Goal: Task Accomplishment & Management: Use online tool/utility

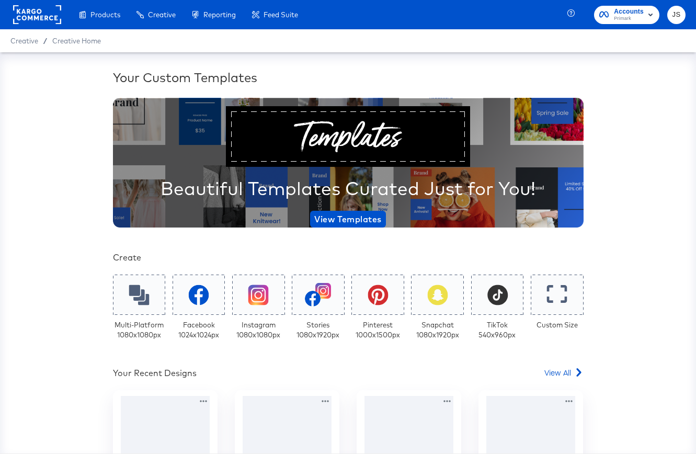
click at [635, 14] on span "Accounts" at bounding box center [629, 11] width 30 height 11
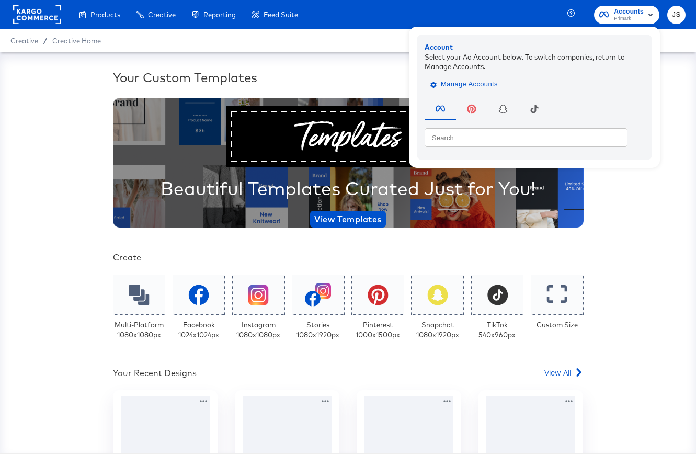
click at [477, 85] on span "Manage Accounts" at bounding box center [465, 84] width 65 height 12
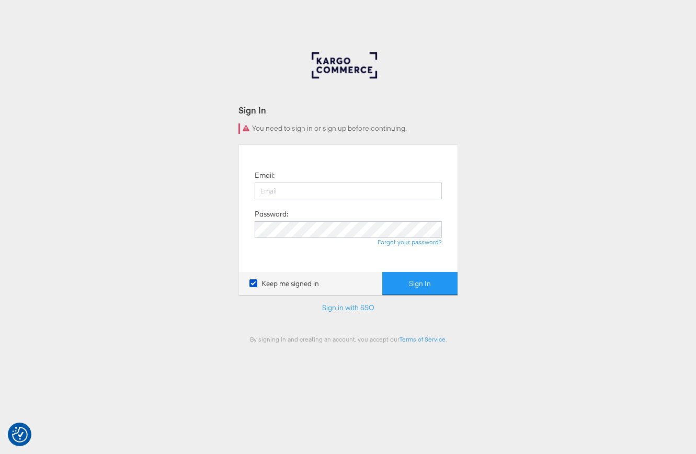
click at [363, 204] on div at bounding box center [348, 196] width 187 height 27
click at [360, 192] on input "email" at bounding box center [348, 191] width 187 height 17
type input "jiana.santos@kargo.com"
click at [337, 238] on div "Forgot your password?" at bounding box center [348, 242] width 187 height 8
click at [382, 272] on button "Sign In" at bounding box center [419, 284] width 75 height 24
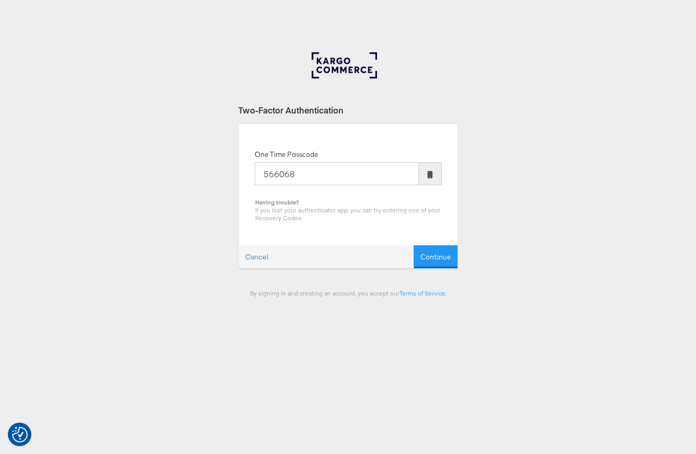
type input "566068"
click at [414, 245] on button "Continue" at bounding box center [436, 257] width 44 height 24
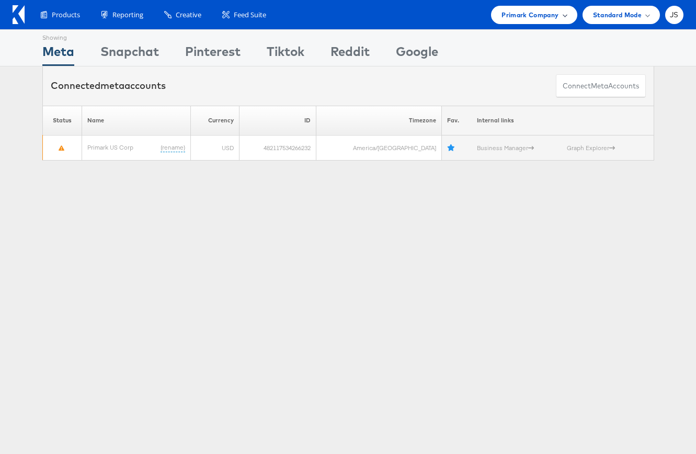
click at [505, 19] on span "Primark Company" at bounding box center [530, 14] width 57 height 11
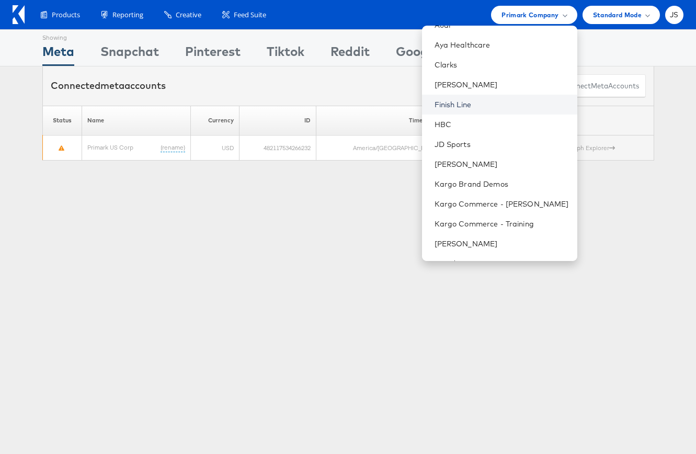
scroll to position [134, 0]
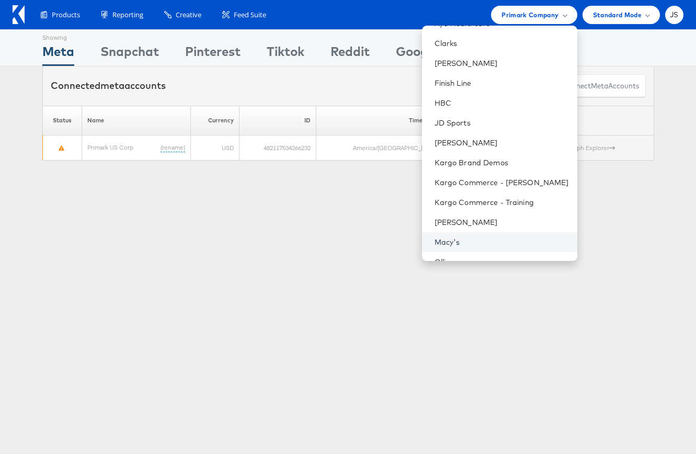
click at [474, 238] on link "Macy's" at bounding box center [502, 242] width 134 height 10
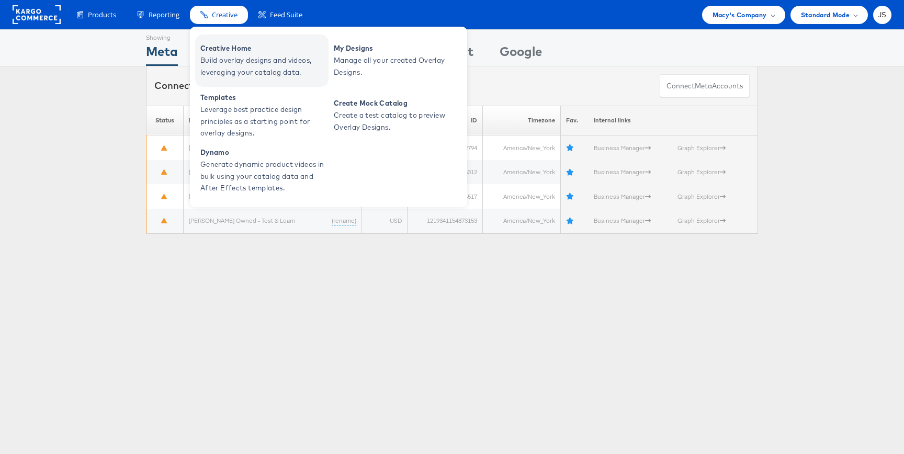
click at [229, 70] on span "Build overlay designs and videos, leveraging your catalog data." at bounding box center [263, 66] width 126 height 24
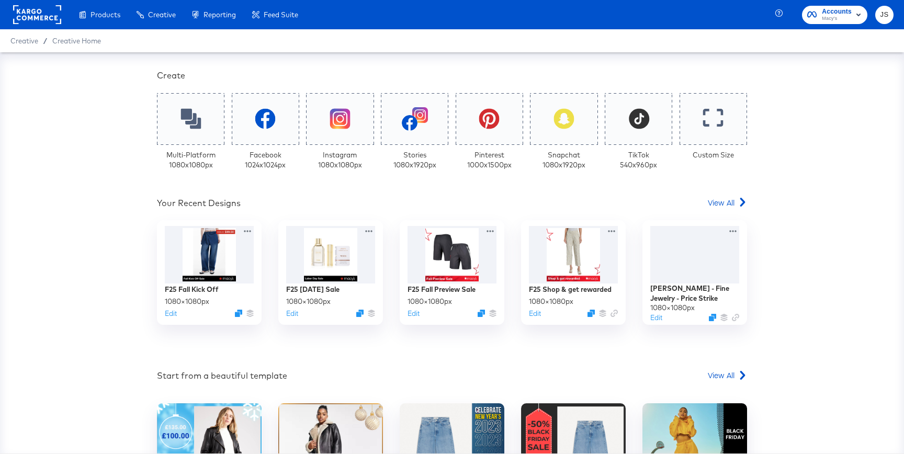
scroll to position [250, 0]
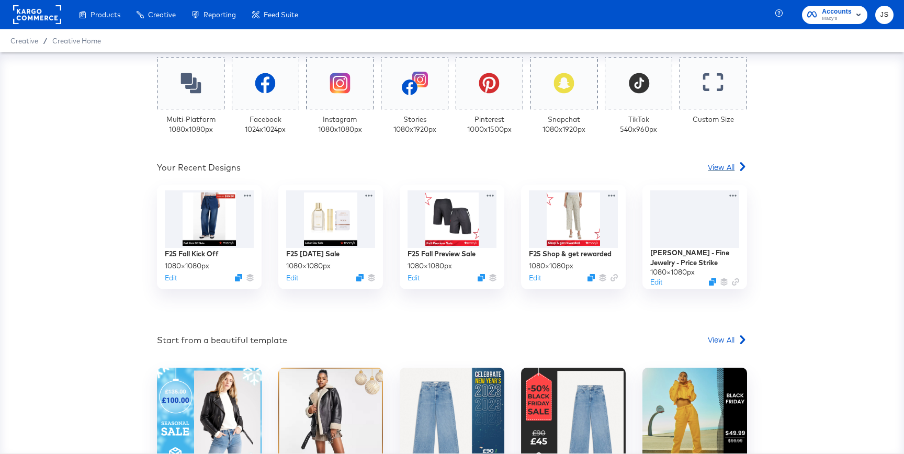
click at [725, 169] on span "View All" at bounding box center [721, 167] width 27 height 10
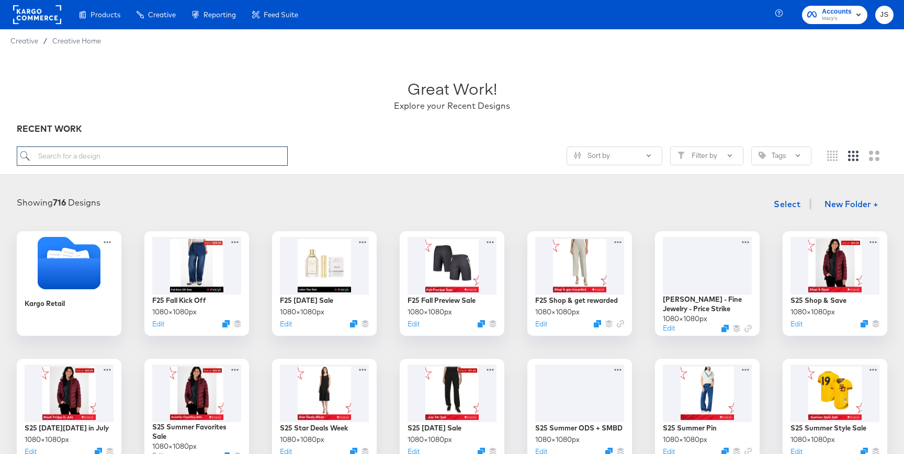
click at [242, 155] on input "search" at bounding box center [152, 155] width 271 height 19
paste input "[PERSON_NAME] - Summer Overlay Refresh - Price strike"
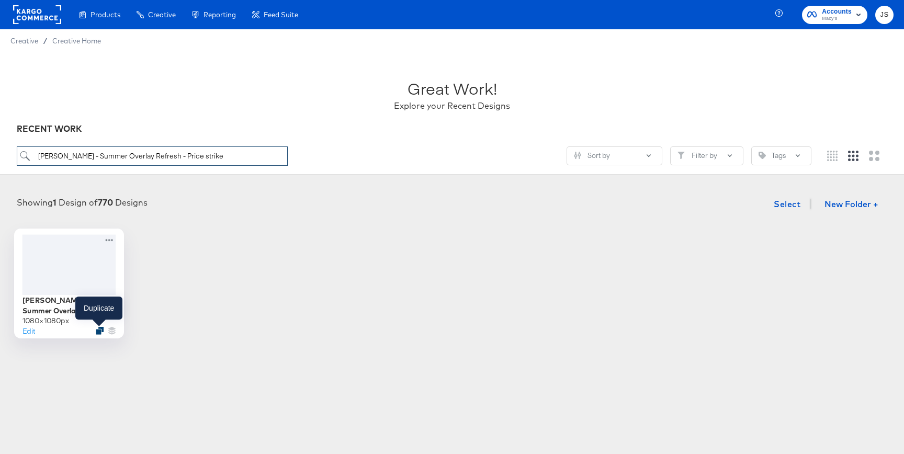
type input "[PERSON_NAME] - Summer Overlay Refresh - Price strike"
click at [99, 331] on icon "Duplicate" at bounding box center [100, 331] width 8 height 8
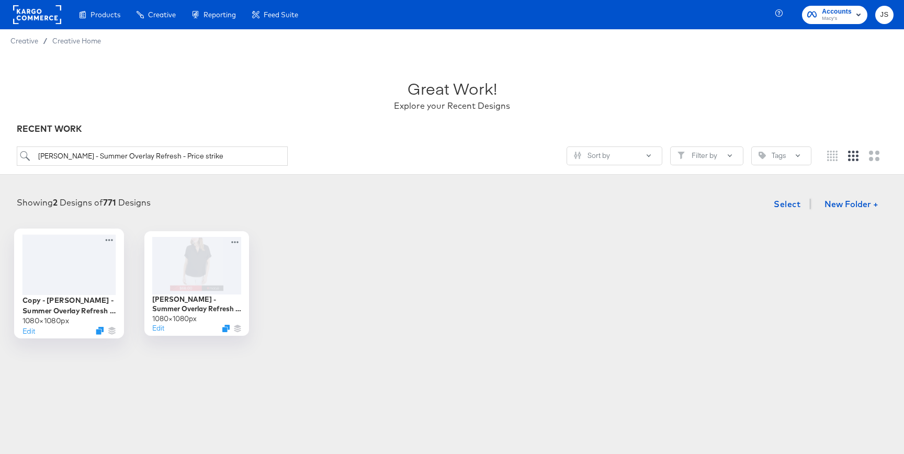
click at [95, 251] on div at bounding box center [69, 264] width 94 height 60
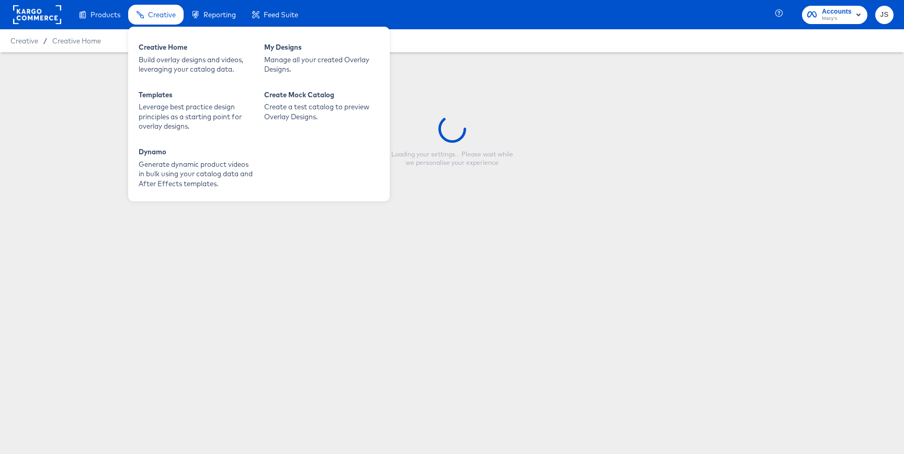
type input "Copy - Macy's - Summer Overlay Refresh - Price strike"
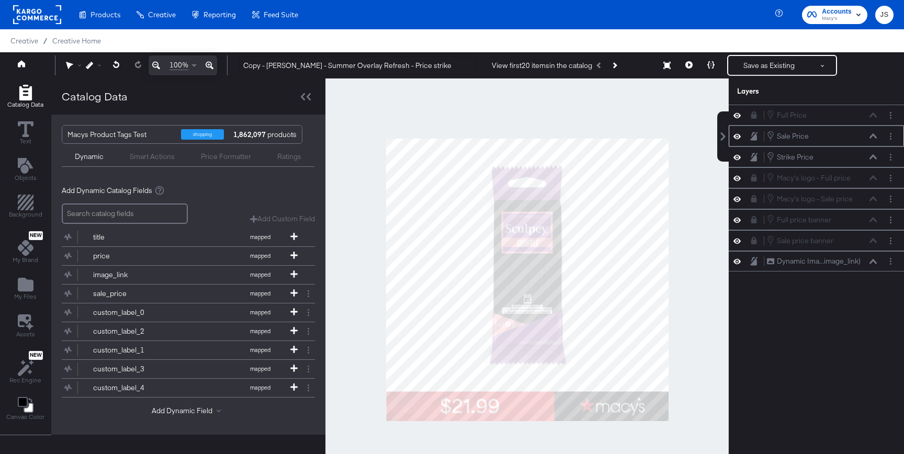
click at [735, 135] on icon at bounding box center [736, 135] width 7 height 5
click at [735, 135] on icon at bounding box center [736, 136] width 7 height 7
click at [737, 153] on icon at bounding box center [736, 157] width 7 height 9
click at [737, 153] on button at bounding box center [737, 157] width 8 height 8
click at [754, 118] on icon at bounding box center [754, 114] width 6 height 7
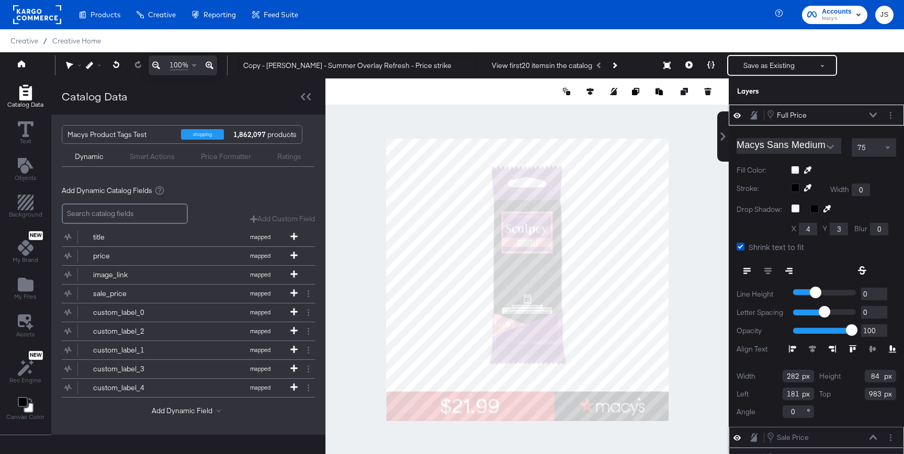
click at [872, 115] on icon at bounding box center [872, 114] width 7 height 5
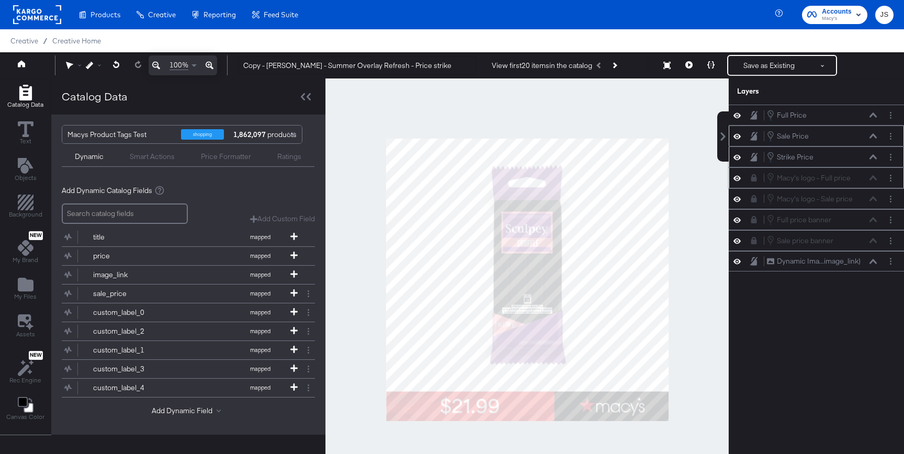
click at [752, 181] on icon at bounding box center [754, 177] width 6 height 7
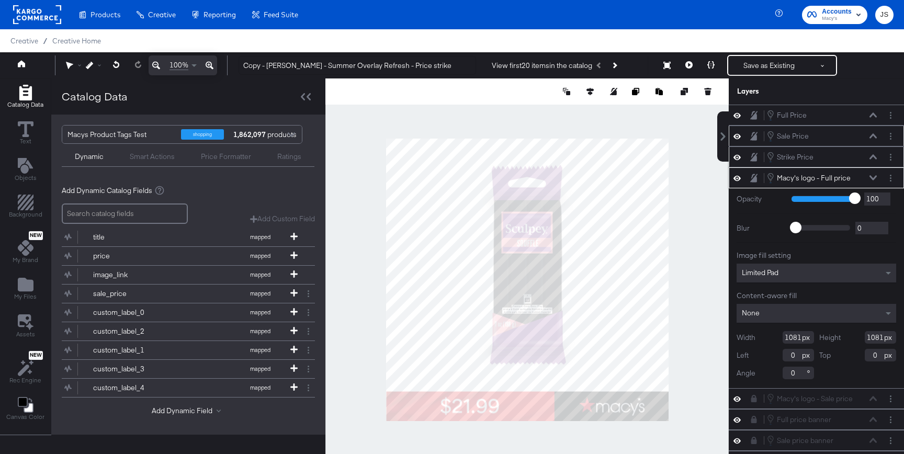
click at [869, 176] on button at bounding box center [873, 178] width 8 height 6
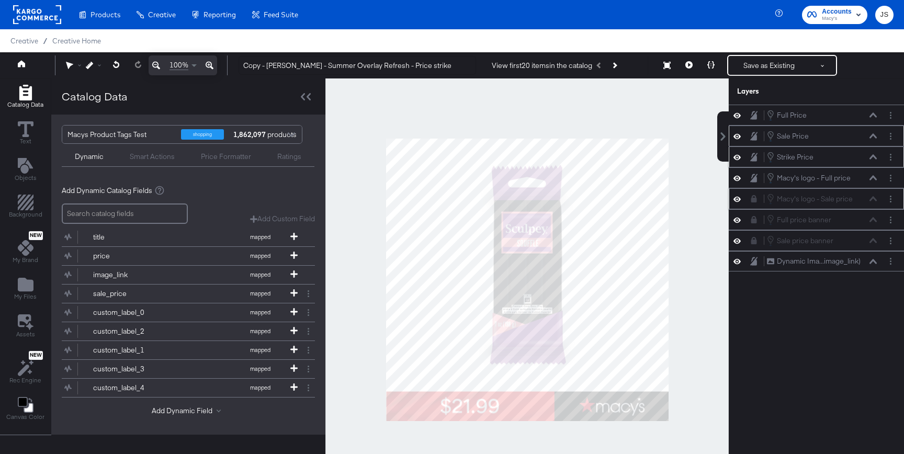
click at [754, 204] on div "Macy's logo - Sale price Macy's logo - Sale price" at bounding box center [816, 199] width 167 height 12
click at [755, 200] on icon at bounding box center [754, 198] width 6 height 7
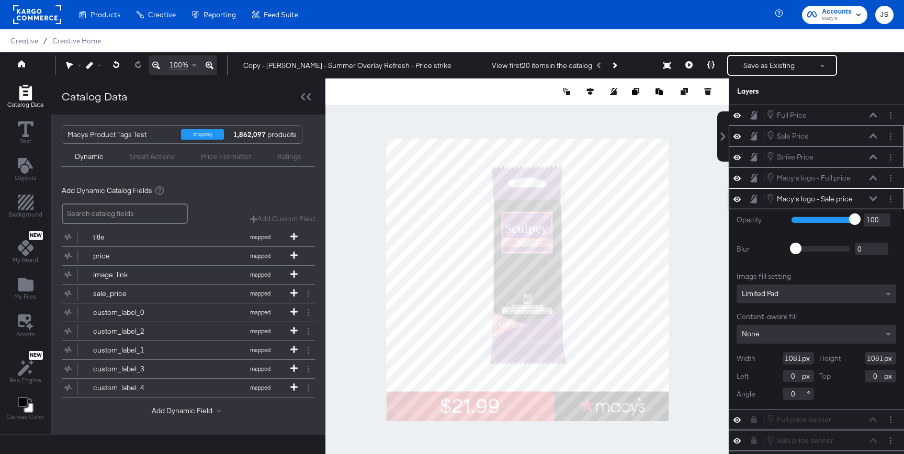
click at [871, 197] on icon at bounding box center [872, 198] width 7 height 5
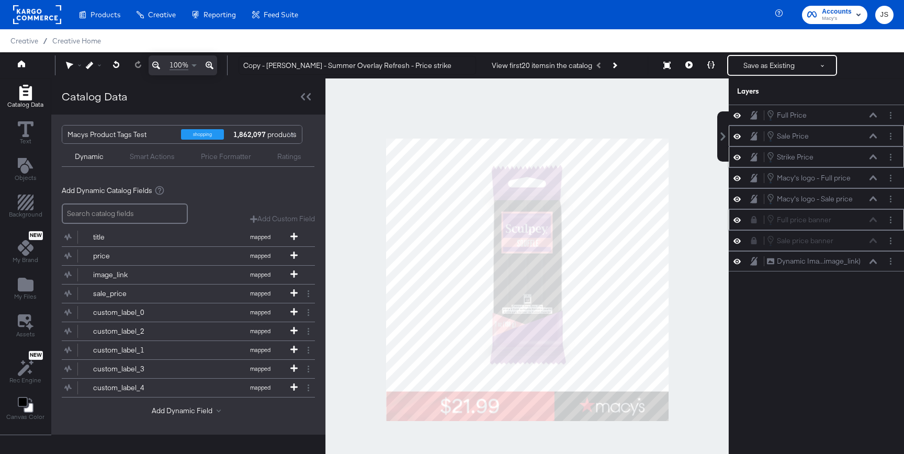
click at [752, 220] on icon at bounding box center [754, 219] width 6 height 7
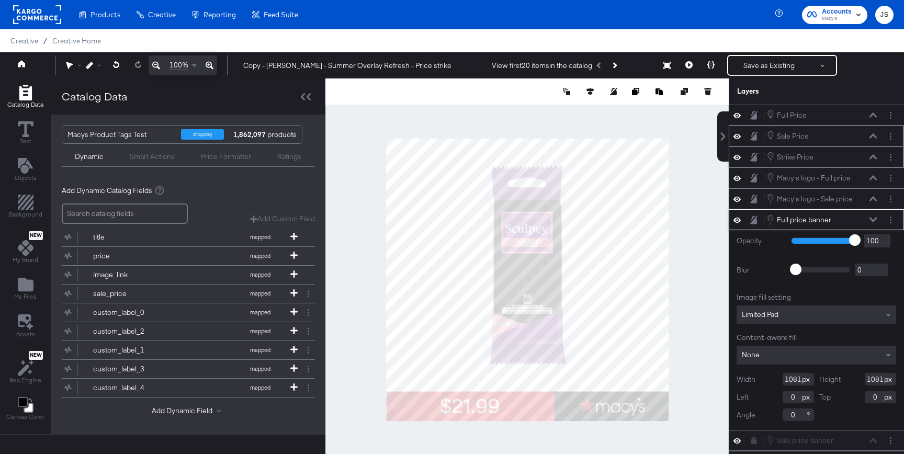
click at [871, 219] on icon at bounding box center [872, 219] width 7 height 5
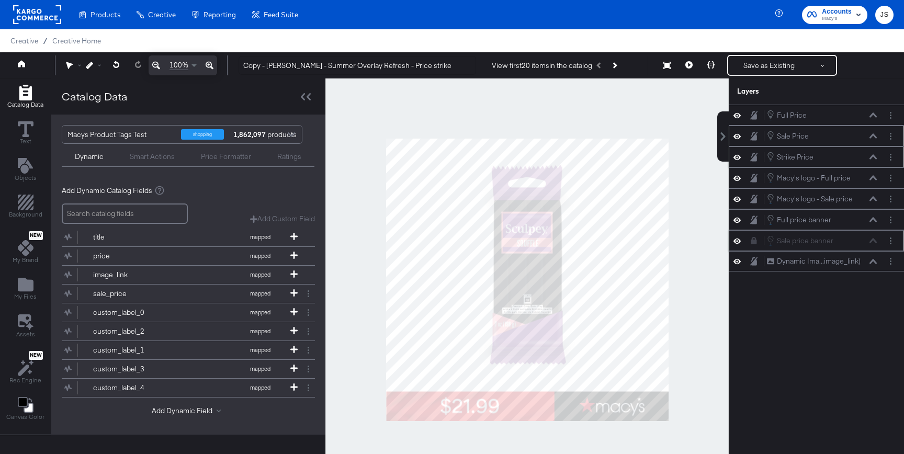
click at [754, 244] on icon at bounding box center [754, 240] width 6 height 7
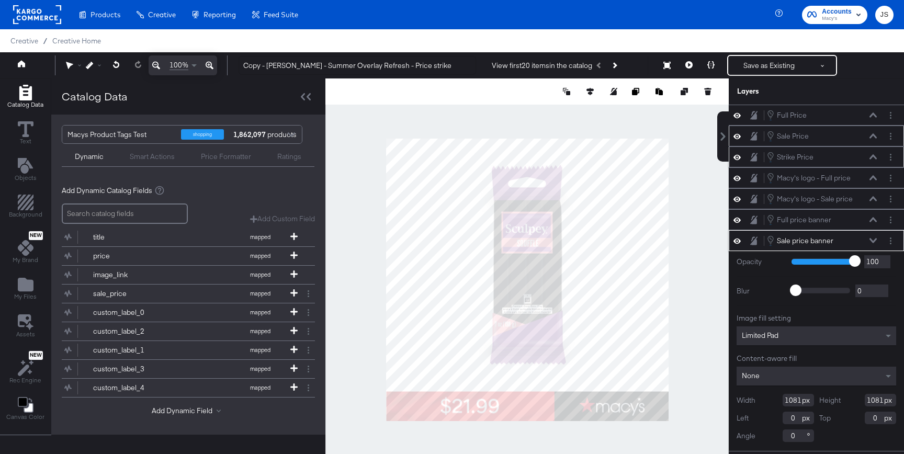
click at [870, 241] on icon at bounding box center [872, 240] width 7 height 5
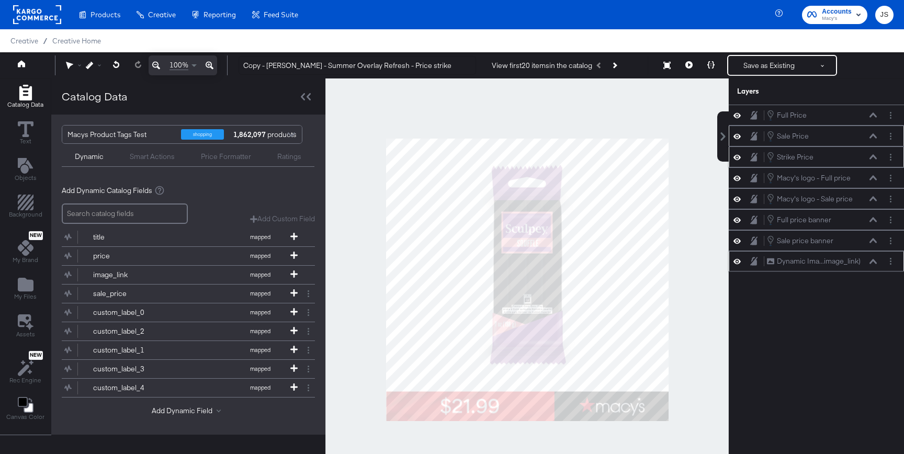
click at [733, 258] on div at bounding box center [740, 261] width 15 height 10
click at [733, 259] on div at bounding box center [740, 261] width 15 height 10
click at [734, 260] on icon at bounding box center [736, 261] width 7 height 9
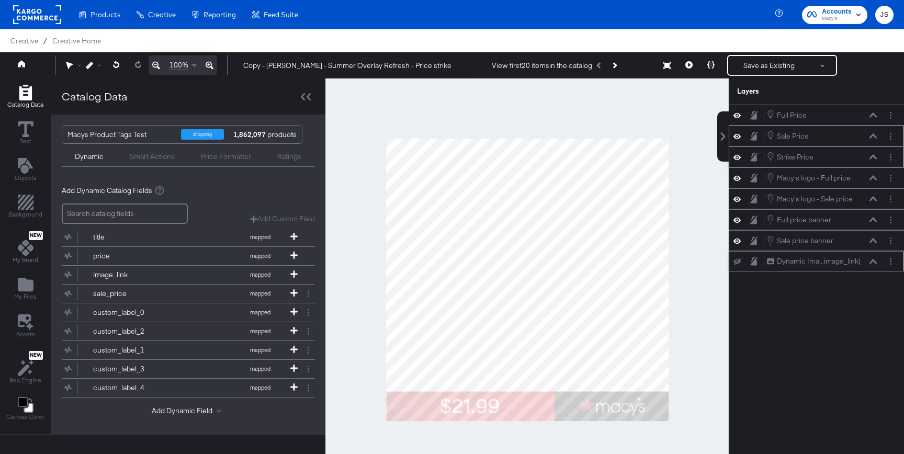
click at [734, 260] on icon at bounding box center [736, 261] width 7 height 7
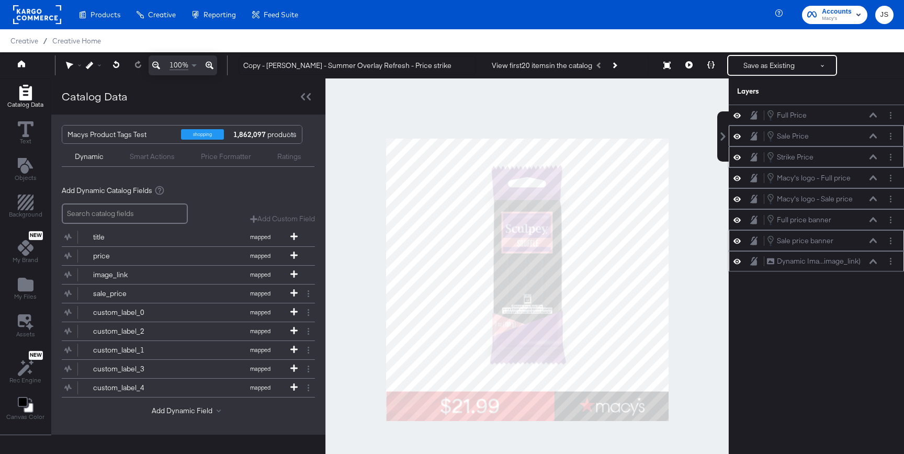
click at [737, 241] on icon at bounding box center [736, 240] width 7 height 5
click at [737, 241] on icon at bounding box center [736, 240] width 7 height 7
click at [736, 222] on icon at bounding box center [736, 219] width 7 height 5
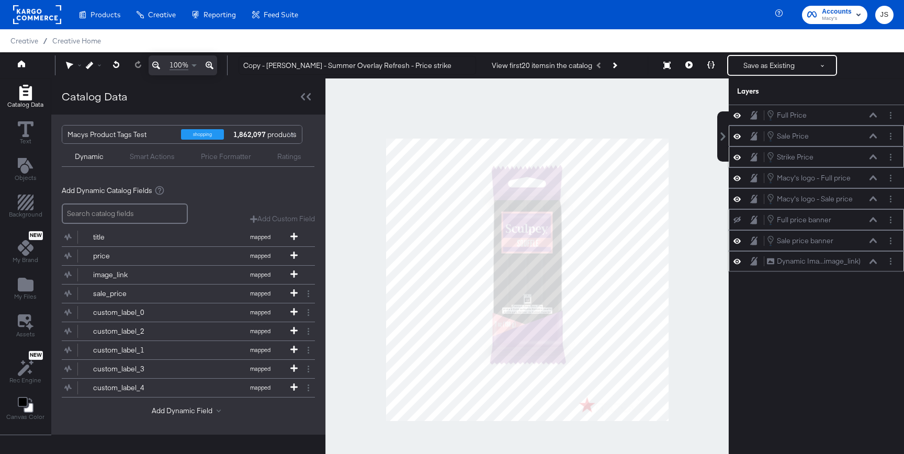
click at [736, 222] on icon at bounding box center [736, 220] width 7 height 7
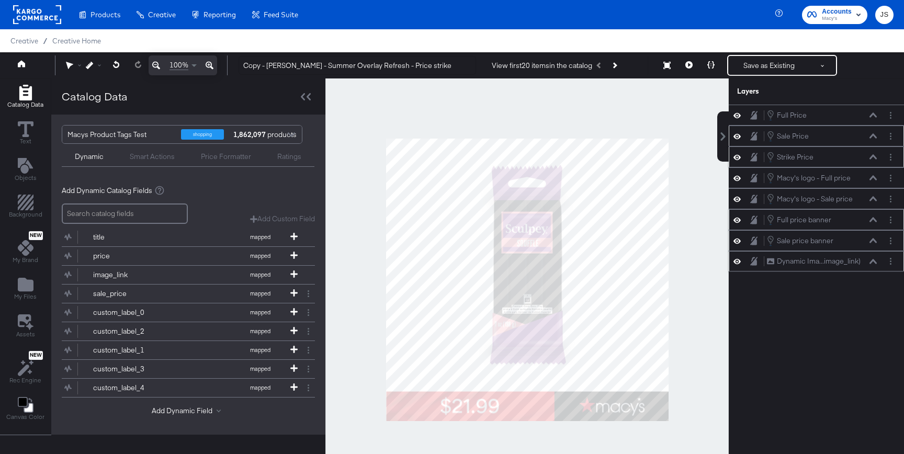
click at [736, 222] on icon at bounding box center [736, 219] width 7 height 5
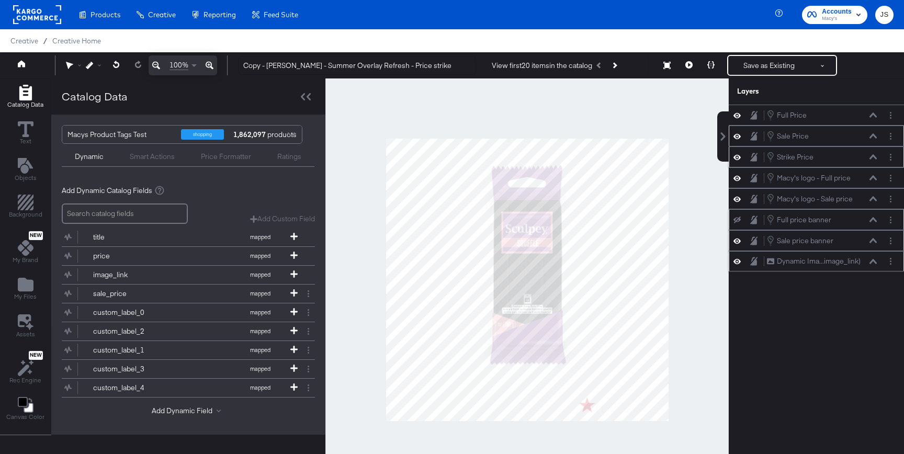
click at [736, 222] on icon at bounding box center [736, 220] width 7 height 7
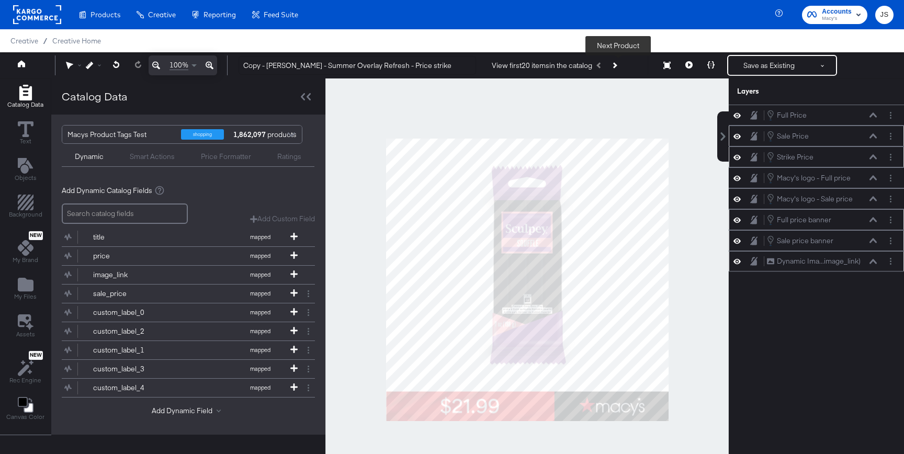
click at [621, 65] on button "Next Product" at bounding box center [614, 65] width 15 height 19
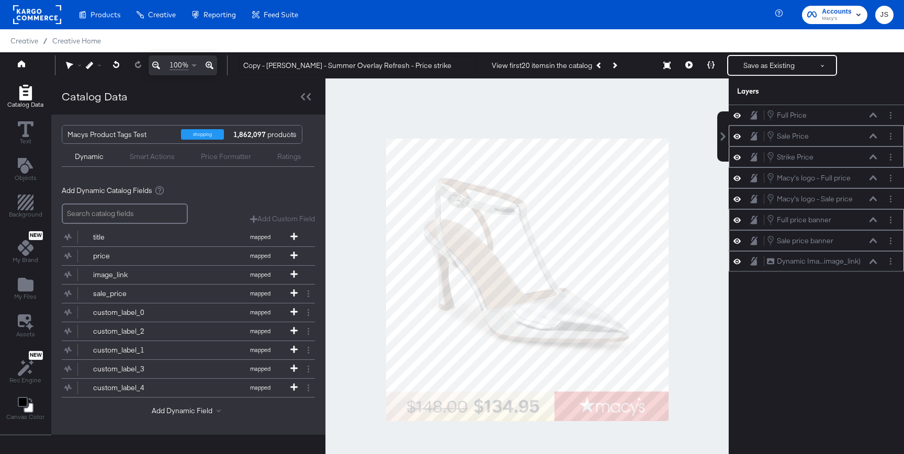
click at [739, 240] on icon at bounding box center [736, 240] width 7 height 5
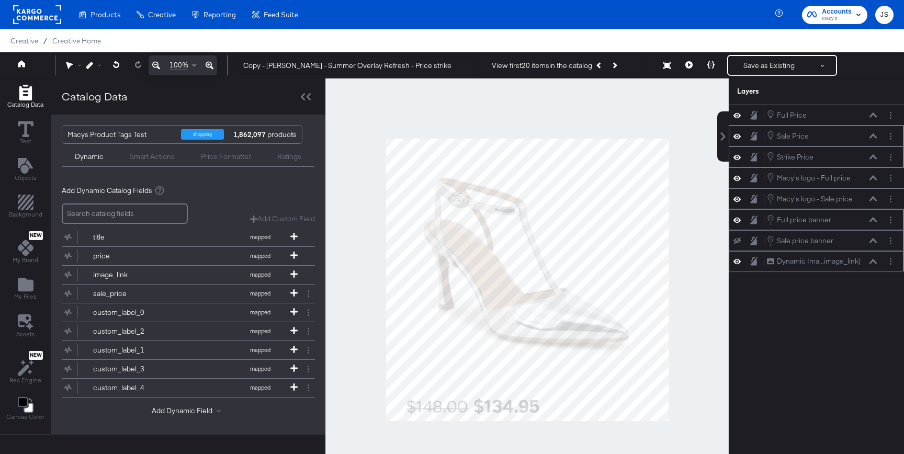
click at [739, 240] on icon at bounding box center [736, 240] width 7 height 7
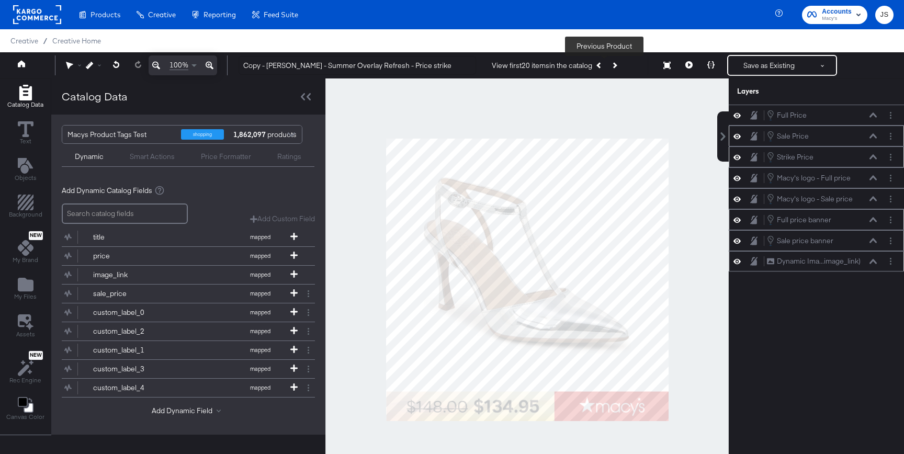
click at [604, 60] on button "Previous Product" at bounding box center [599, 65] width 15 height 19
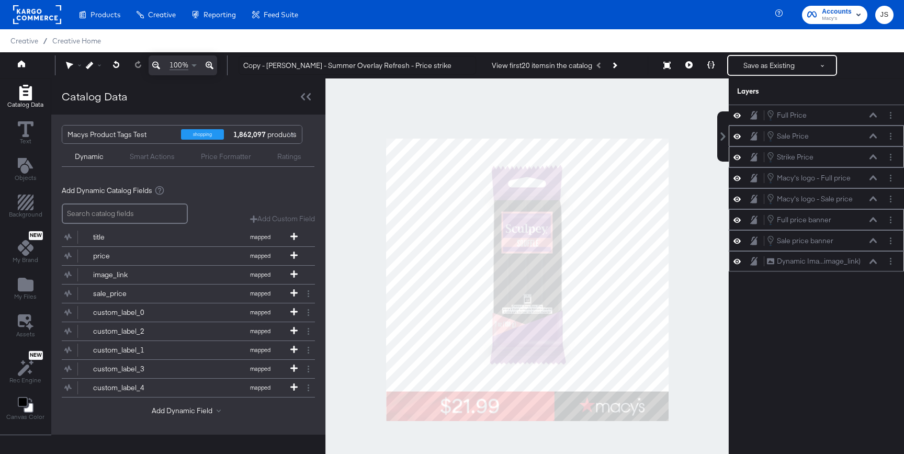
click at [737, 223] on icon at bounding box center [736, 219] width 7 height 9
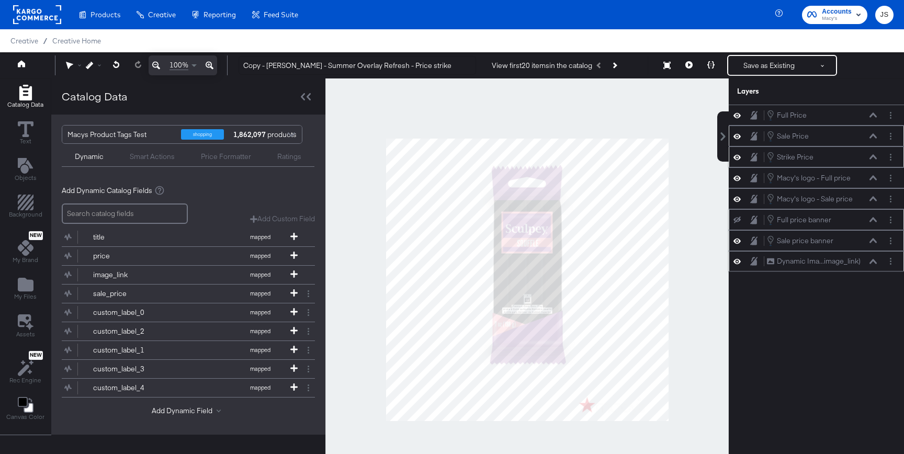
click at [737, 223] on button at bounding box center [737, 219] width 8 height 8
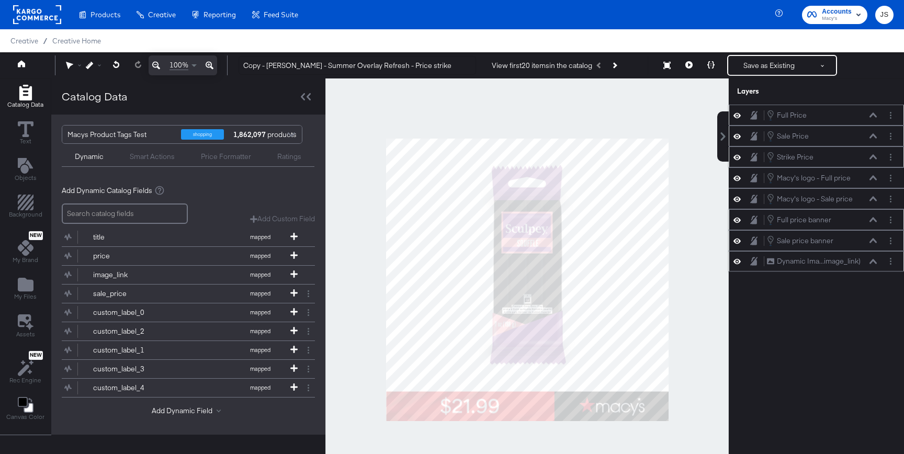
click at [737, 116] on icon at bounding box center [736, 114] width 7 height 5
click at [737, 134] on icon at bounding box center [736, 135] width 7 height 5
click at [736, 156] on icon at bounding box center [736, 157] width 7 height 9
click at [738, 176] on icon at bounding box center [736, 177] width 7 height 5
click at [737, 195] on icon at bounding box center [736, 199] width 7 height 9
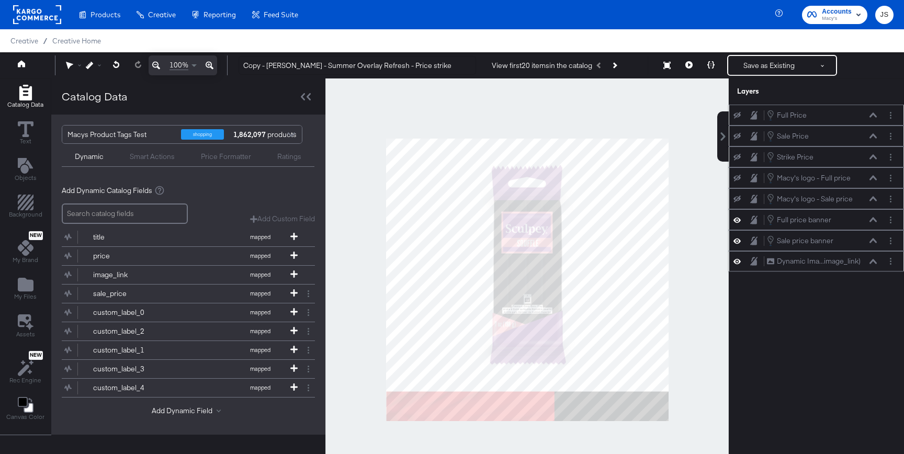
click at [740, 220] on icon at bounding box center [736, 219] width 7 height 5
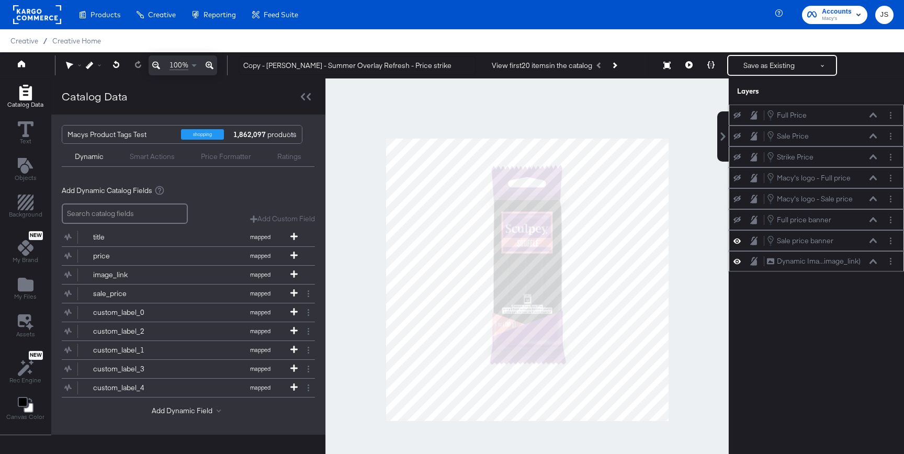
click at [740, 220] on icon at bounding box center [736, 220] width 7 height 7
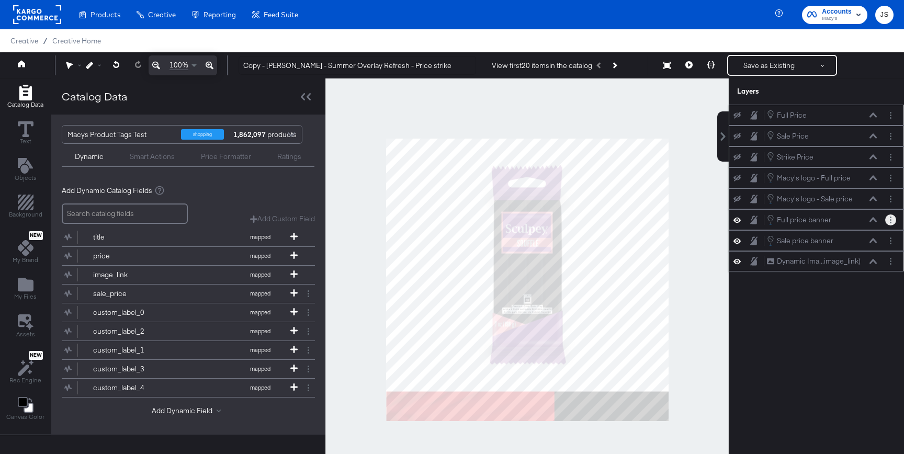
click at [888, 217] on button "Layer Options" at bounding box center [890, 219] width 11 height 11
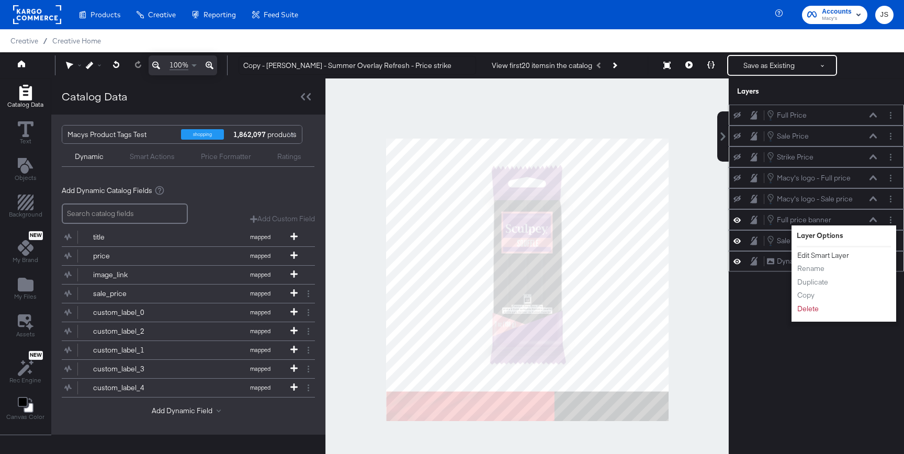
click at [826, 255] on button "Edit Smart Layer" at bounding box center [823, 255] width 53 height 11
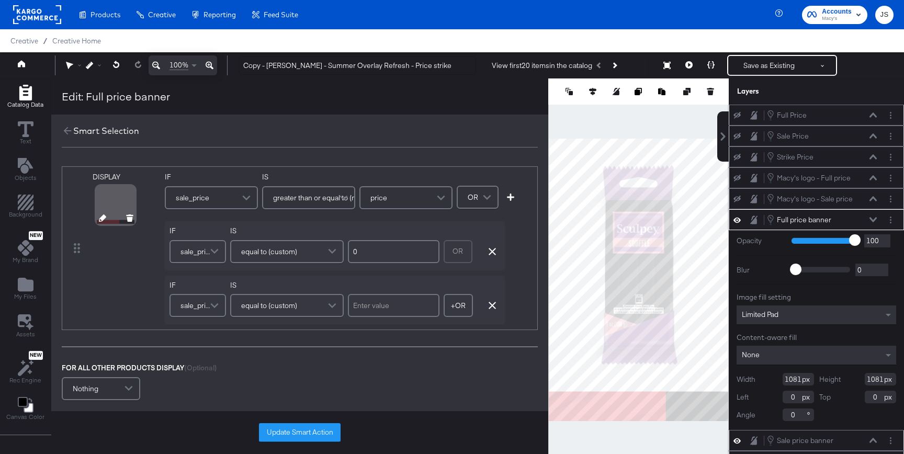
click at [101, 217] on icon at bounding box center [102, 217] width 7 height 7
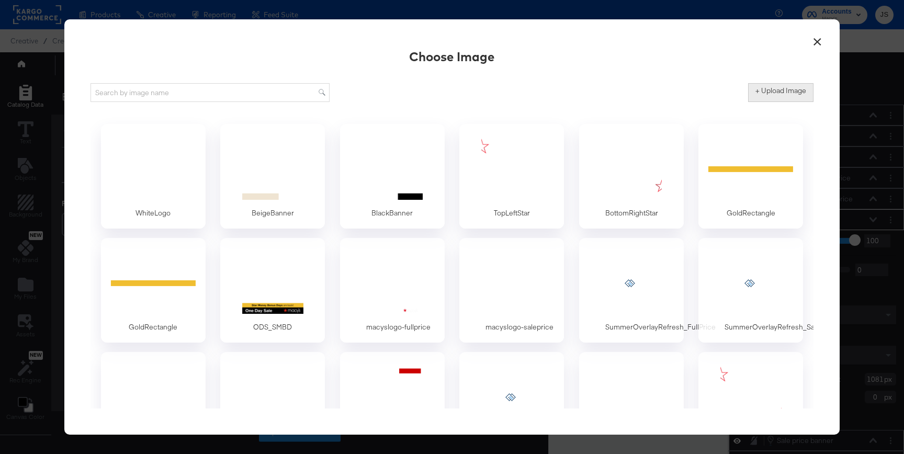
click at [796, 89] on label "+ Upload Image" at bounding box center [780, 91] width 51 height 10
click at [796, 102] on input "+ Upload Image" at bounding box center [867, 102] width 239 height 0
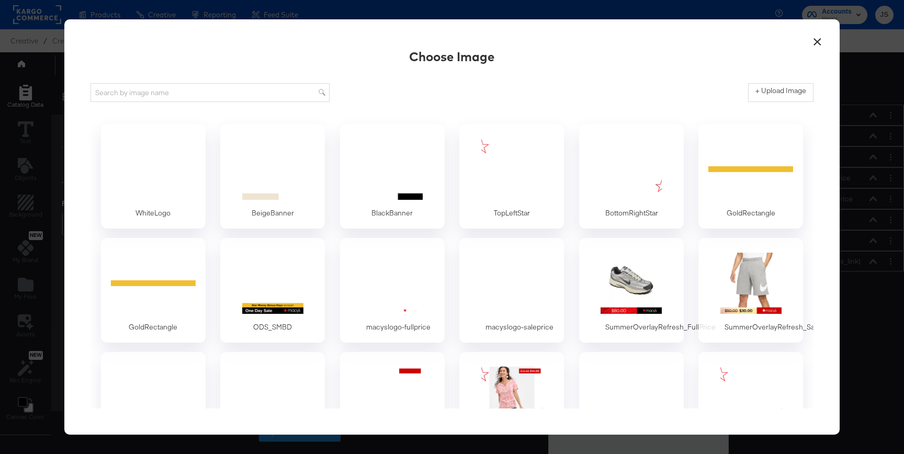
type input "C:\fakepath\Full Price - Background 2.png"
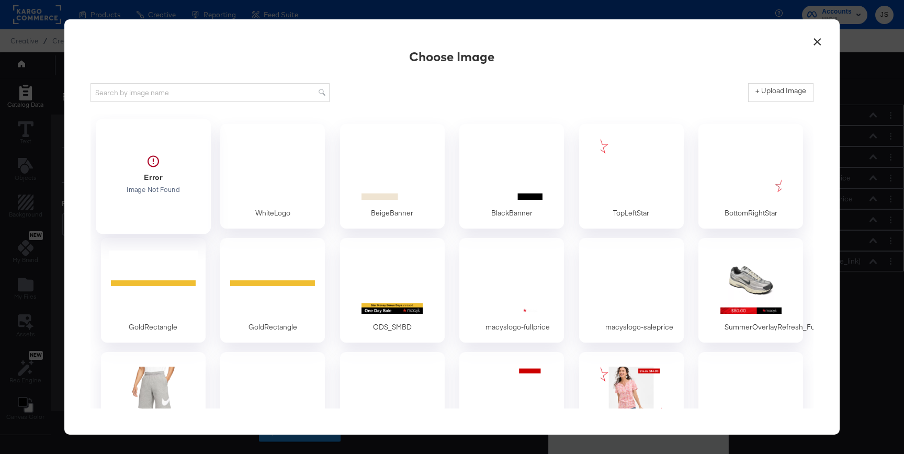
click at [149, 164] on div at bounding box center [153, 174] width 98 height 72
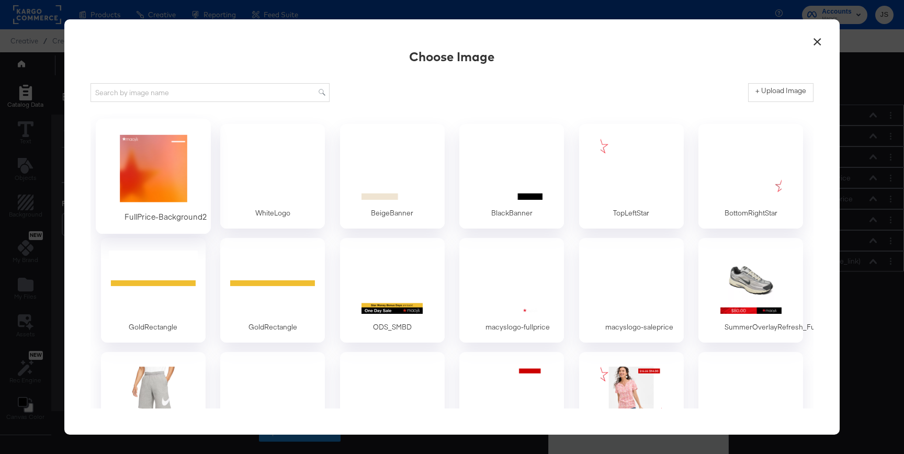
click at [150, 190] on div at bounding box center [153, 168] width 98 height 72
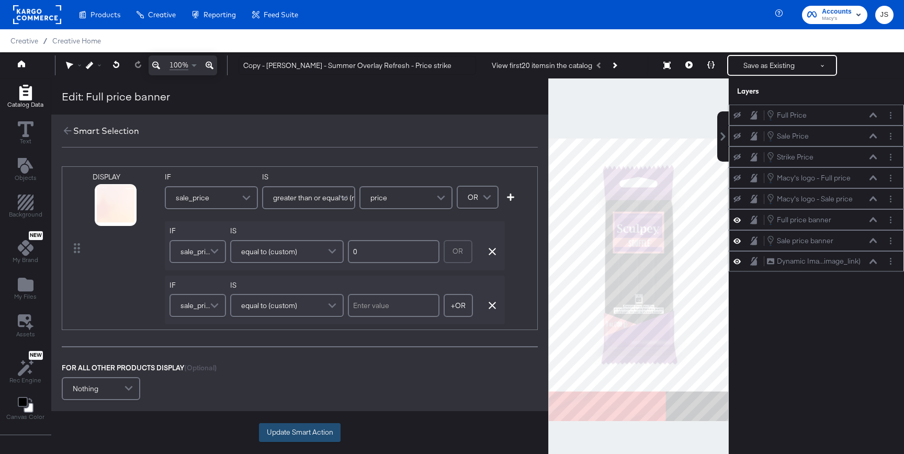
click at [308, 434] on button "Update Smart Action" at bounding box center [300, 432] width 82 height 19
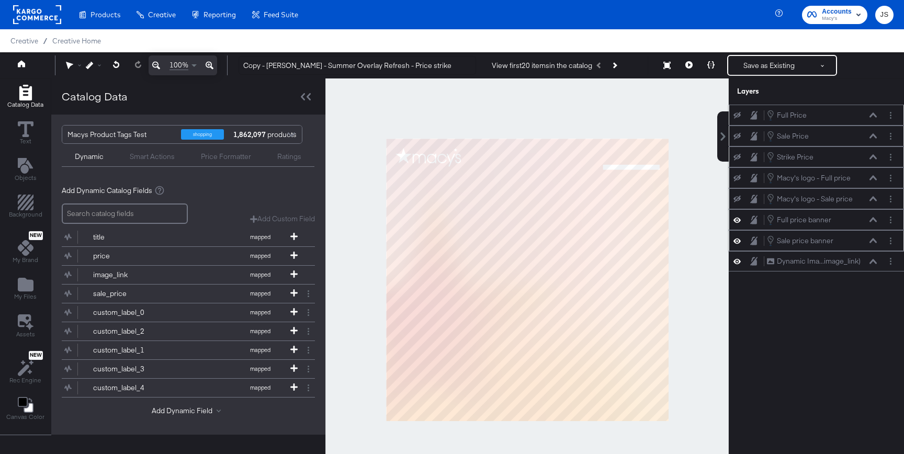
drag, startPoint x: 837, startPoint y: 263, endPoint x: 835, endPoint y: 219, distance: 44.5
click at [835, 218] on div "Full Price Full Price Sale Price Sale Price Strike Price Strike Price Macy's lo…" at bounding box center [816, 188] width 175 height 167
drag, startPoint x: 820, startPoint y: 257, endPoint x: 819, endPoint y: 220, distance: 37.1
click at [819, 220] on div "Full Price Full Price Sale Price Sale Price Strike Price Strike Price Macy's lo…" at bounding box center [816, 188] width 175 height 167
click at [855, 302] on div "Full Price Full Price Sale Price Sale Price Strike Price Strike Price Macy's lo…" at bounding box center [816, 285] width 175 height 360
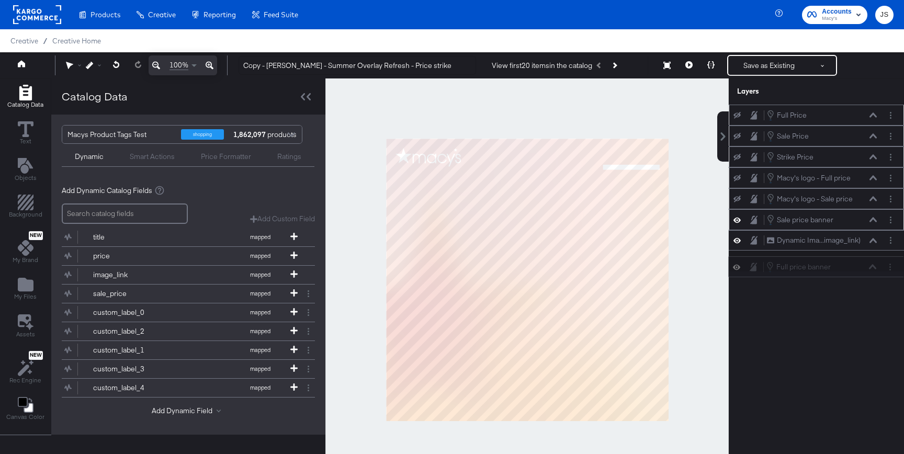
drag, startPoint x: 849, startPoint y: 220, endPoint x: 848, endPoint y: 272, distance: 52.8
click at [848, 272] on div "Full Price Full Price Sale Price Sale Price Strike Price Strike Price Macy's lo…" at bounding box center [816, 285] width 175 height 360
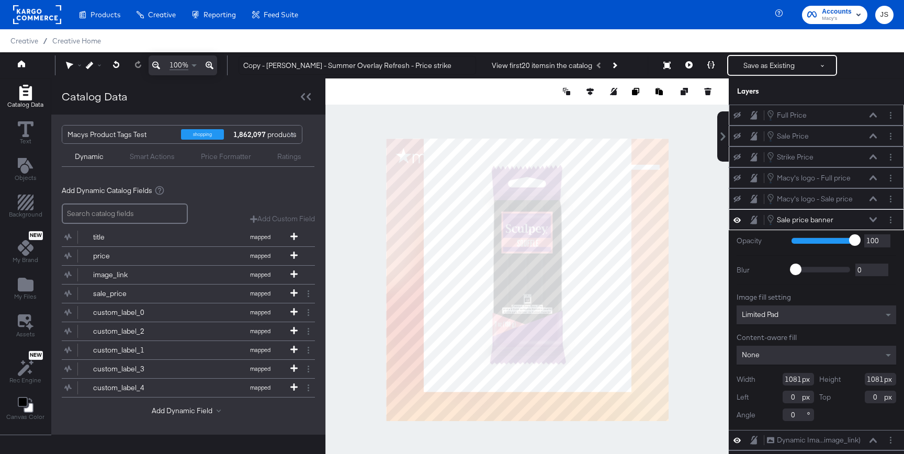
click at [867, 216] on div "Sale price banner Sale price banner" at bounding box center [821, 220] width 111 height 12
click at [872, 220] on icon at bounding box center [872, 219] width 7 height 5
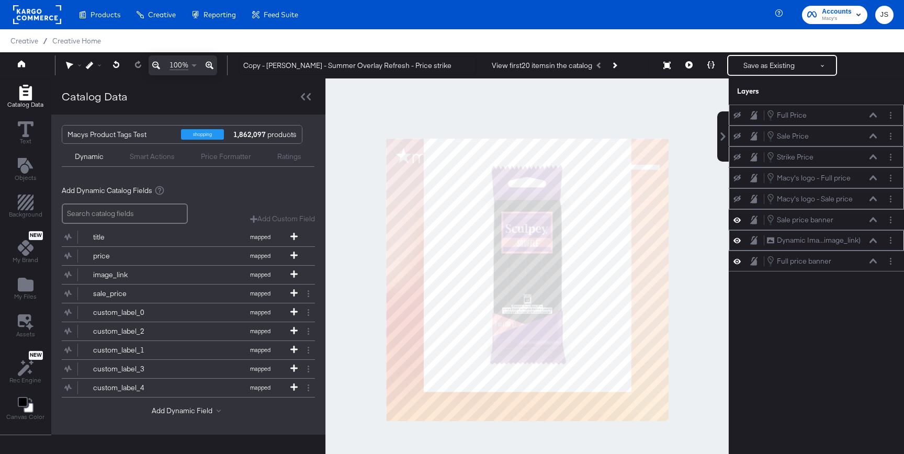
click at [870, 240] on icon at bounding box center [872, 240] width 7 height 5
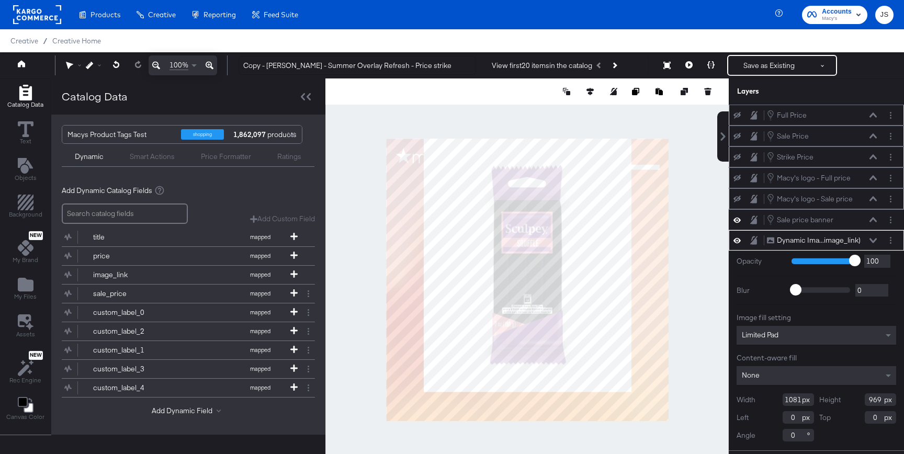
scroll to position [7, 0]
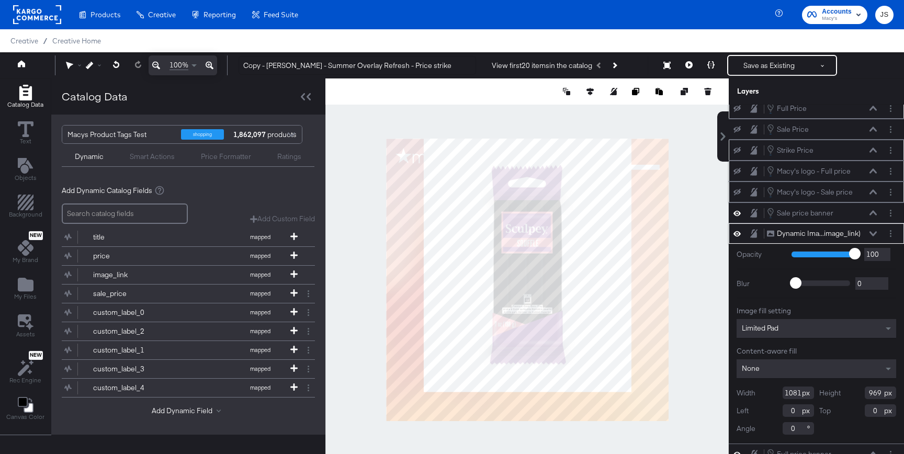
drag, startPoint x: 801, startPoint y: 395, endPoint x: 781, endPoint y: 395, distance: 20.4
click at [780, 395] on div "Width 1081" at bounding box center [774, 393] width 77 height 13
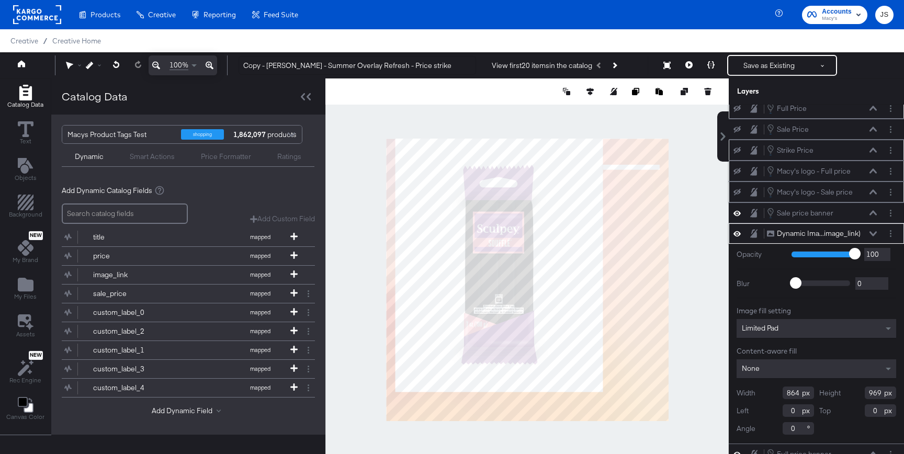
type input "864"
drag, startPoint x: 882, startPoint y: 394, endPoint x: 822, endPoint y: 394, distance: 60.1
click at [822, 394] on div "Height 969" at bounding box center [857, 393] width 77 height 13
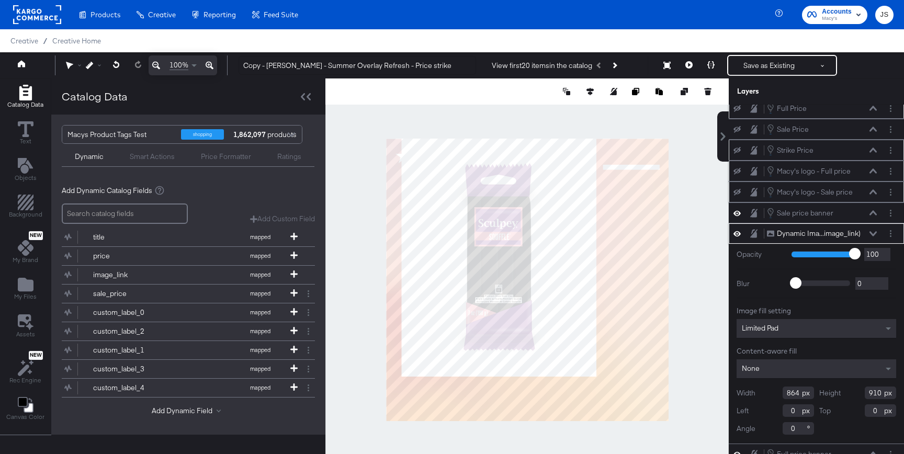
scroll to position [27, 0]
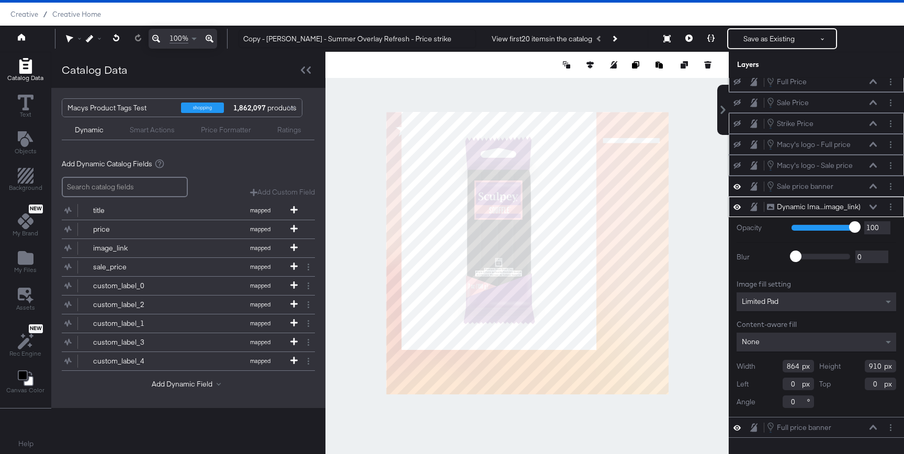
type input "910"
drag, startPoint x: 798, startPoint y: 385, endPoint x: 772, endPoint y: 385, distance: 25.1
click at [772, 385] on div "Left 0" at bounding box center [774, 384] width 77 height 13
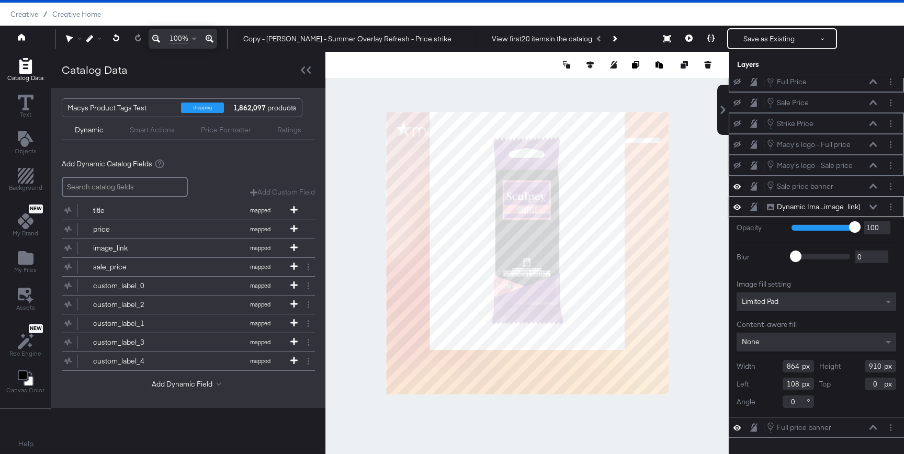
type input "108"
drag, startPoint x: 878, startPoint y: 385, endPoint x: 848, endPoint y: 385, distance: 29.3
click at [849, 385] on div "Top 0" at bounding box center [857, 384] width 77 height 13
type input "170"
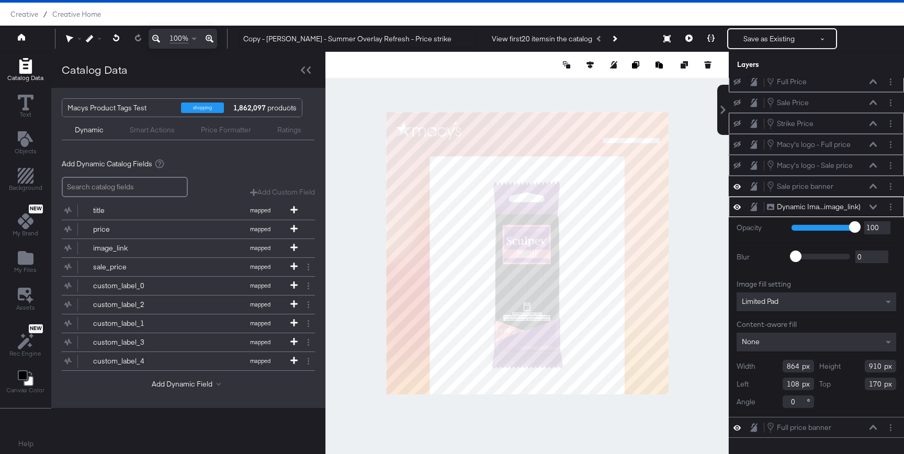
click at [693, 234] on div at bounding box center [526, 253] width 403 height 402
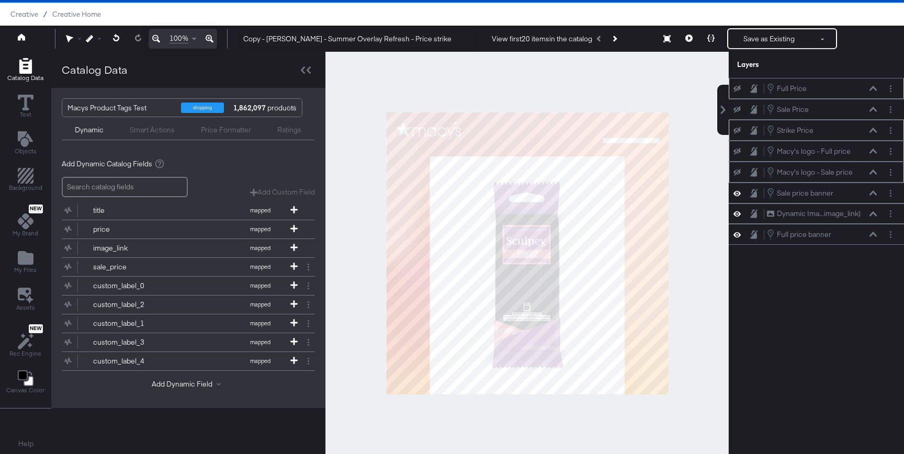
click at [737, 94] on div "Full Price Full Price" at bounding box center [816, 89] width 167 height 12
click at [737, 91] on icon at bounding box center [736, 88] width 7 height 7
click at [872, 85] on div "Full Price Full Price" at bounding box center [821, 89] width 111 height 12
click at [872, 90] on icon at bounding box center [872, 88] width 7 height 5
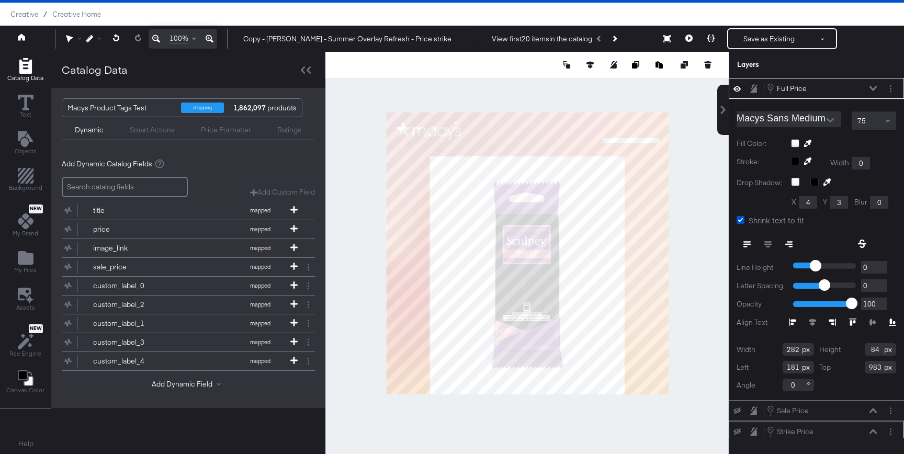
type input "747"
type input "23"
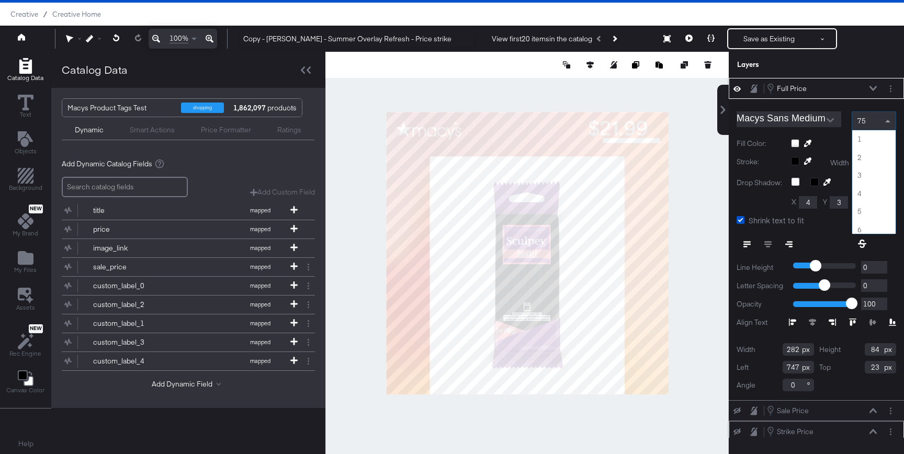
click at [867, 120] on div "75" at bounding box center [873, 121] width 43 height 18
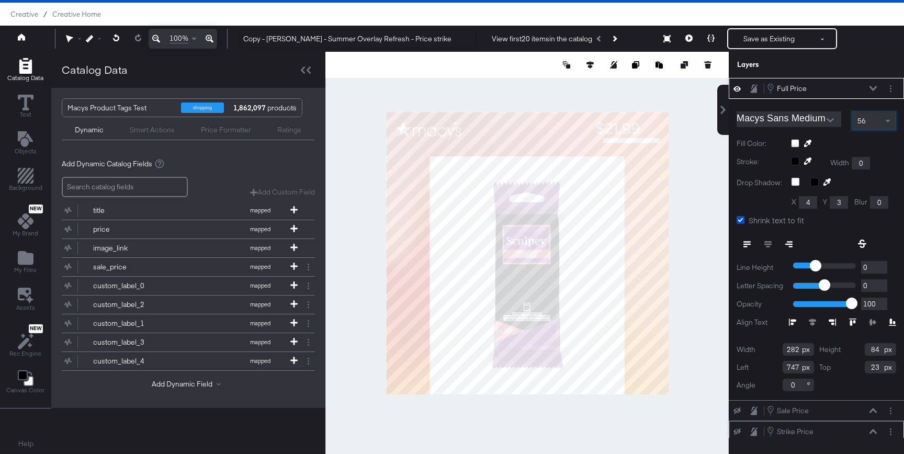
click at [797, 347] on input "282" at bounding box center [797, 349] width 31 height 13
type input "217"
drag, startPoint x: 878, startPoint y: 348, endPoint x: 857, endPoint y: 348, distance: 20.9
click at [857, 348] on div "Height 84" at bounding box center [857, 349] width 77 height 13
type input "68"
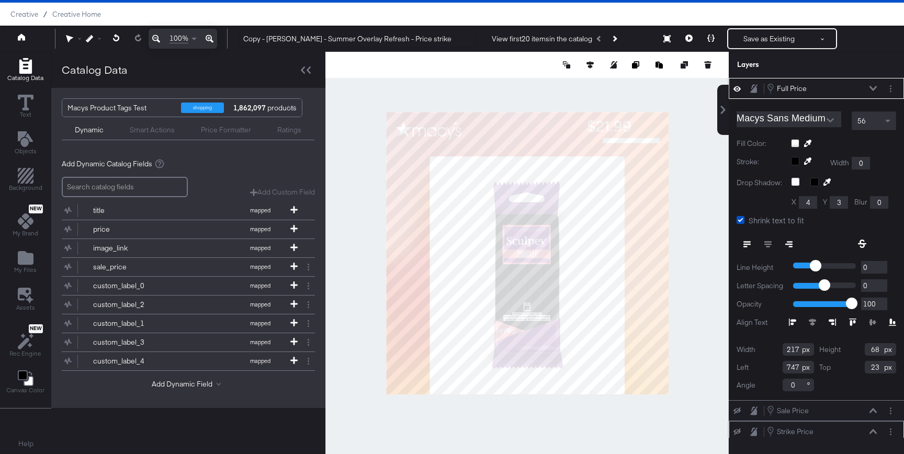
drag, startPoint x: 799, startPoint y: 366, endPoint x: 758, endPoint y: 366, distance: 40.8
click at [758, 366] on div "Left 747" at bounding box center [774, 367] width 77 height 13
type input "828"
drag, startPoint x: 881, startPoint y: 367, endPoint x: 862, endPoint y: 366, distance: 18.8
click at [862, 367] on div "Top 23" at bounding box center [857, 367] width 77 height 13
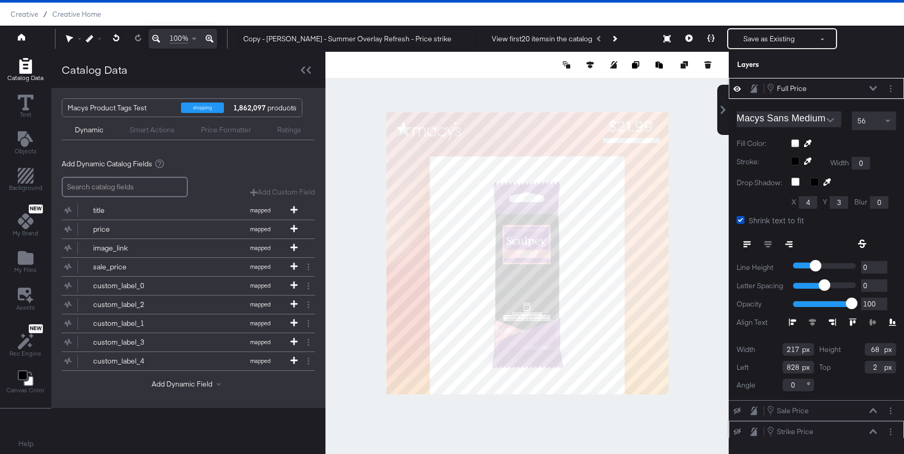
type input "25"
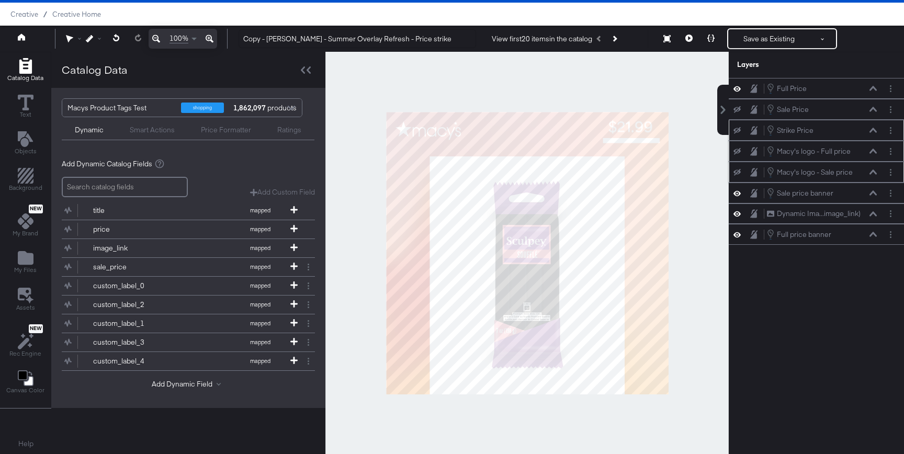
click at [707, 282] on div at bounding box center [526, 253] width 403 height 402
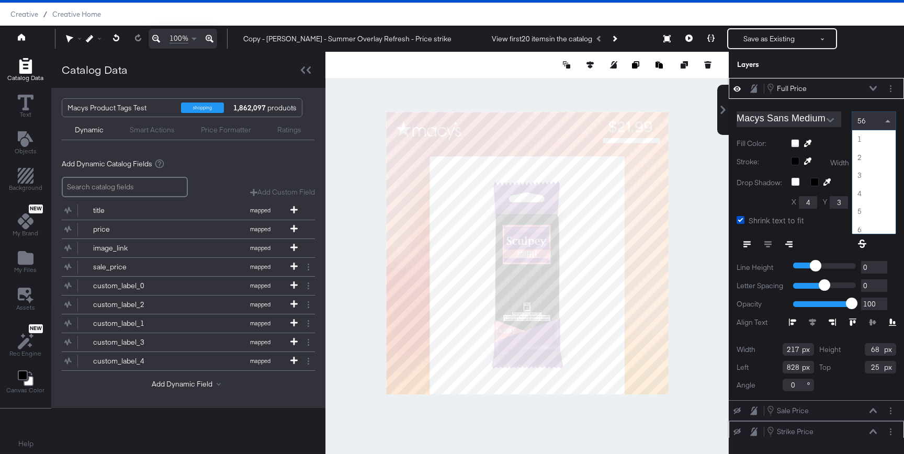
click at [878, 127] on div "56" at bounding box center [873, 121] width 43 height 18
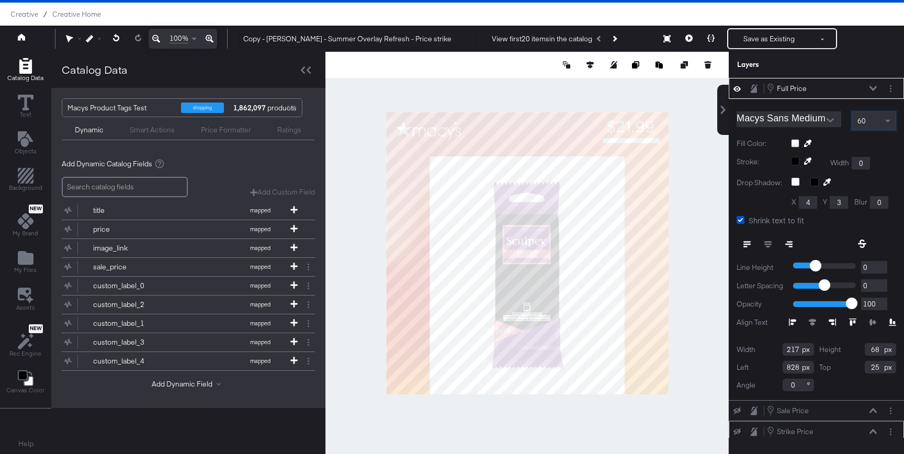
click at [702, 203] on div at bounding box center [526, 253] width 403 height 402
click at [890, 120] on span at bounding box center [888, 121] width 13 height 18
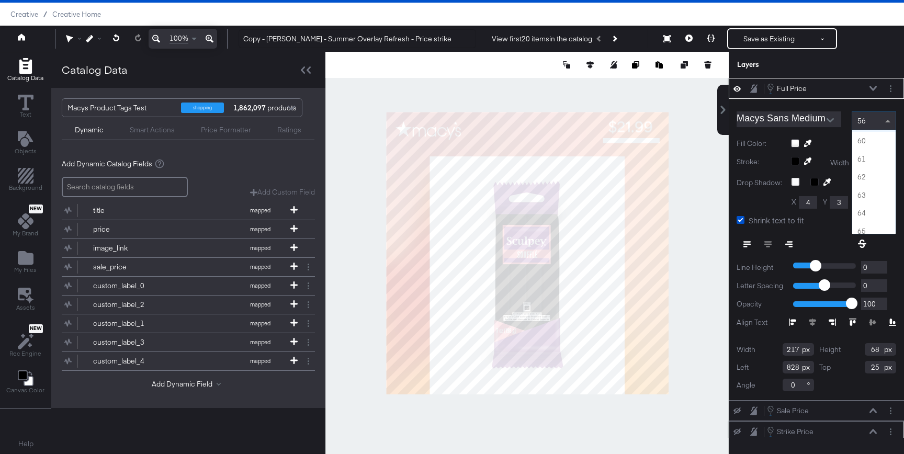
scroll to position [1074, 0]
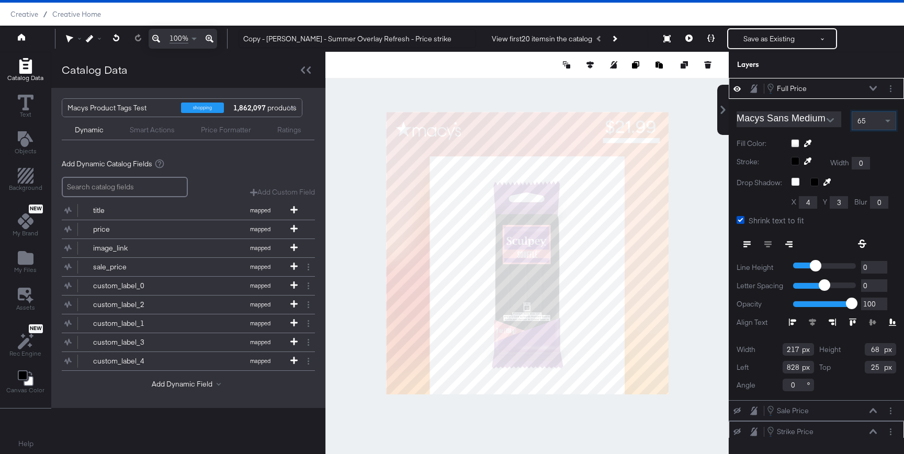
click at [683, 178] on div at bounding box center [526, 253] width 403 height 402
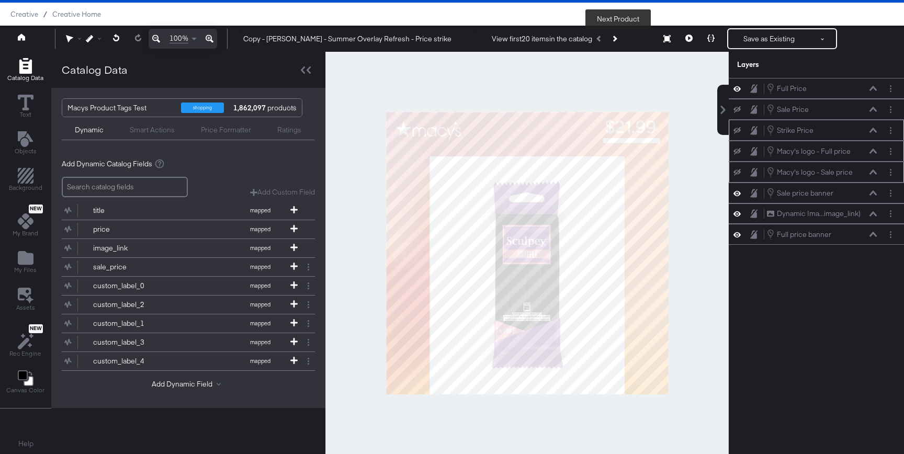
click at [617, 38] on icon "Next Product" at bounding box center [614, 39] width 6 height 6
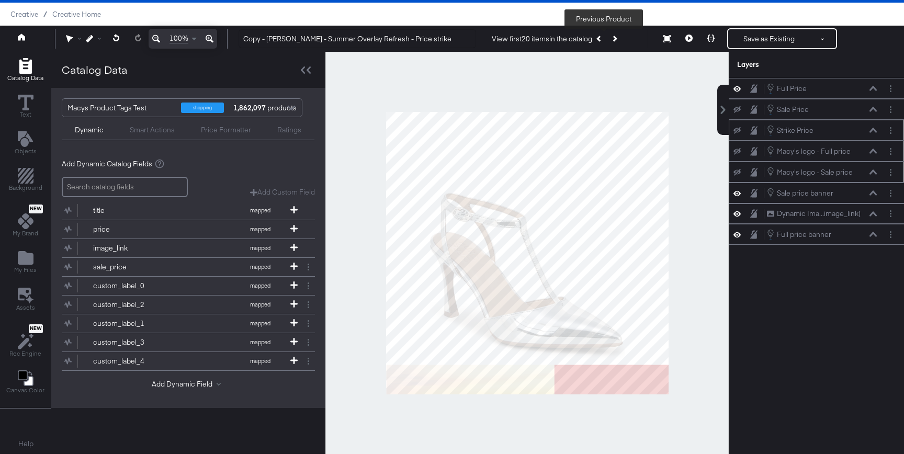
click at [599, 42] on button "Previous Product" at bounding box center [599, 38] width 15 height 19
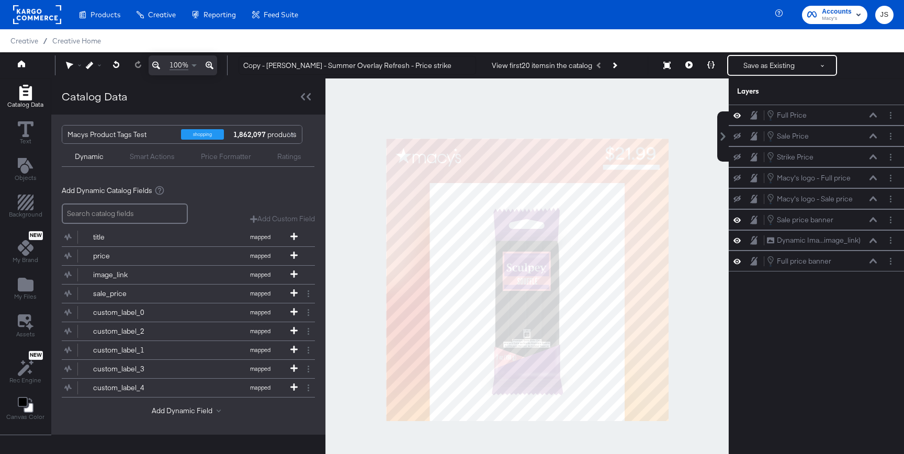
scroll to position [27, 0]
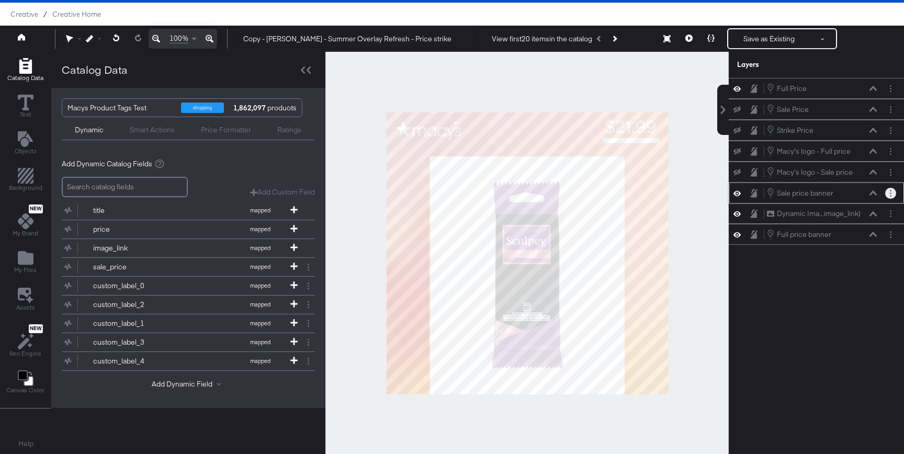
click at [892, 194] on button "Layer Options" at bounding box center [890, 193] width 11 height 11
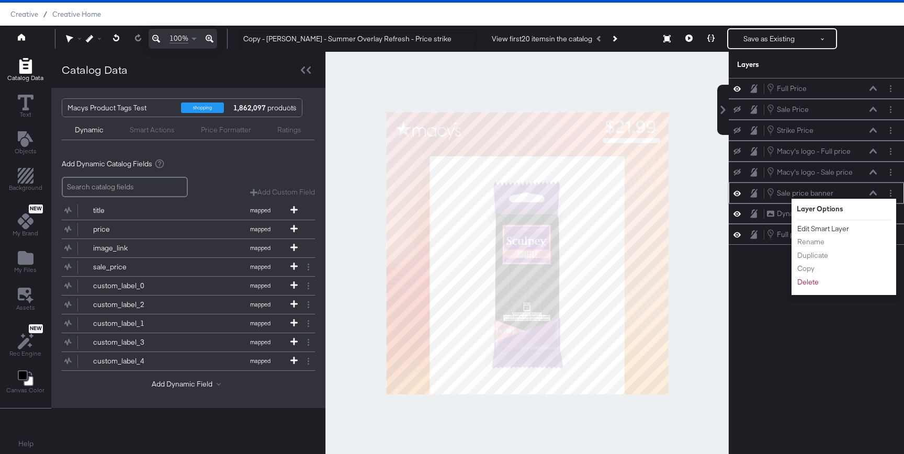
click at [822, 228] on button "Edit Smart Layer" at bounding box center [823, 228] width 53 height 11
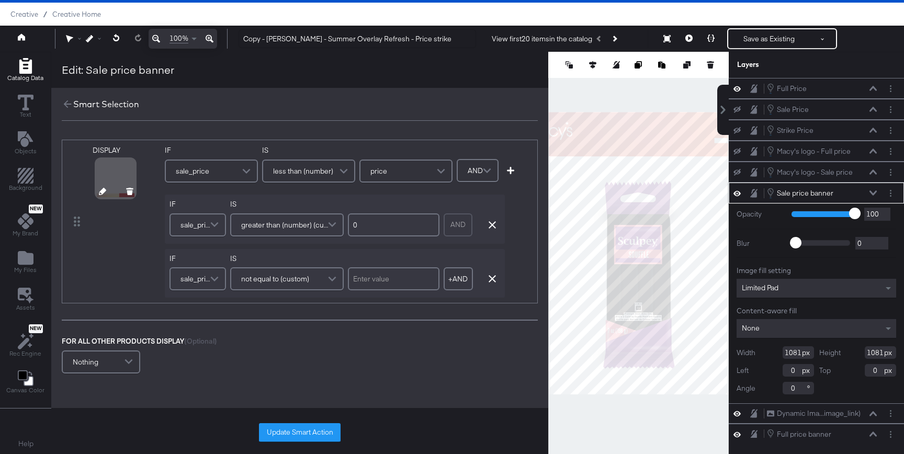
click at [101, 191] on icon at bounding box center [102, 191] width 7 height 7
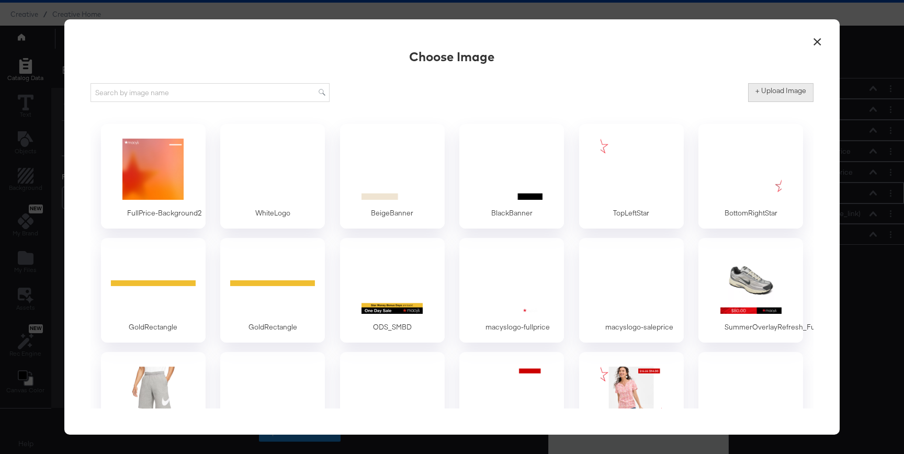
click at [756, 93] on label "+ Upload Image" at bounding box center [780, 91] width 51 height 10
click at [756, 102] on input "+ Upload Image" at bounding box center [867, 102] width 239 height 0
type input "C:\fakepath\Sale - Background.png"
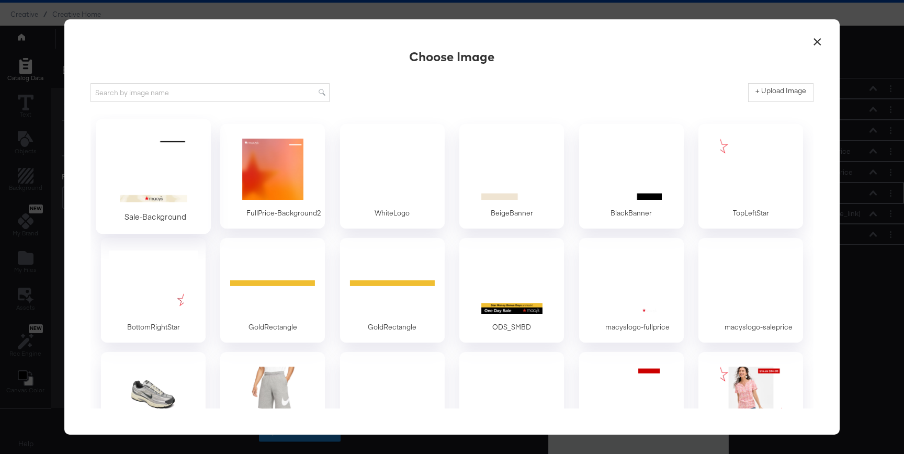
click at [142, 155] on div at bounding box center [153, 168] width 98 height 72
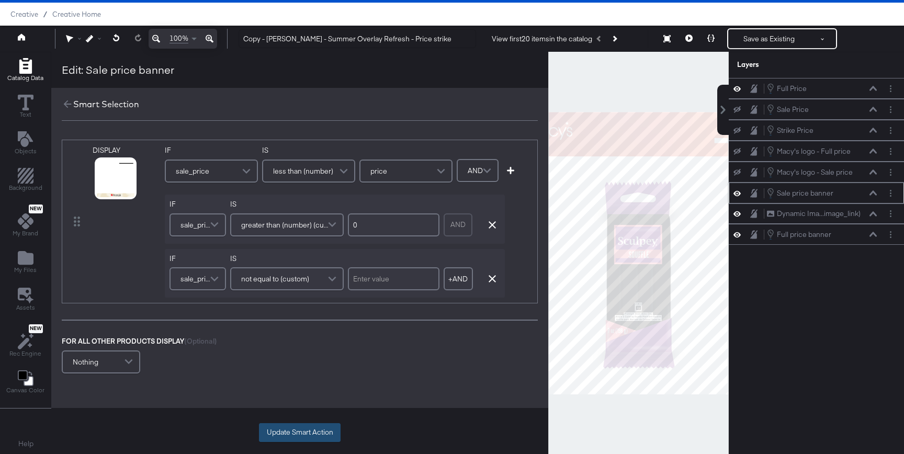
click at [291, 425] on button "Update Smart Action" at bounding box center [300, 432] width 82 height 19
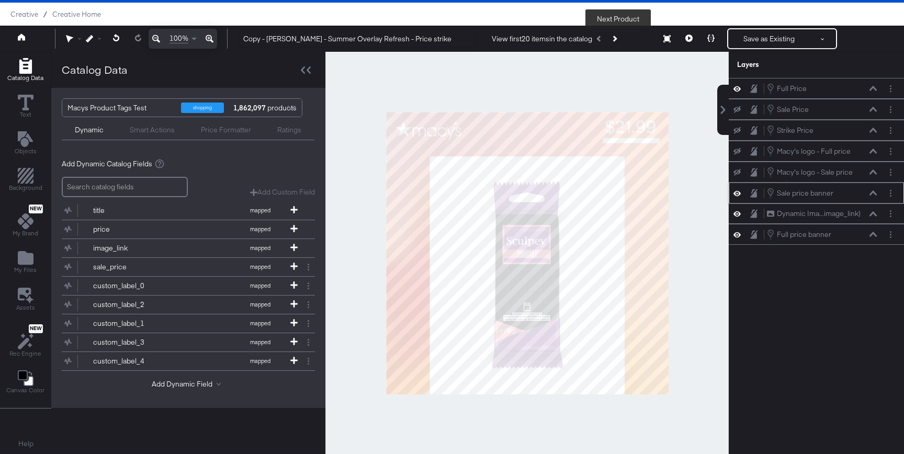
click at [616, 38] on icon "Next Product" at bounding box center [614, 39] width 6 height 6
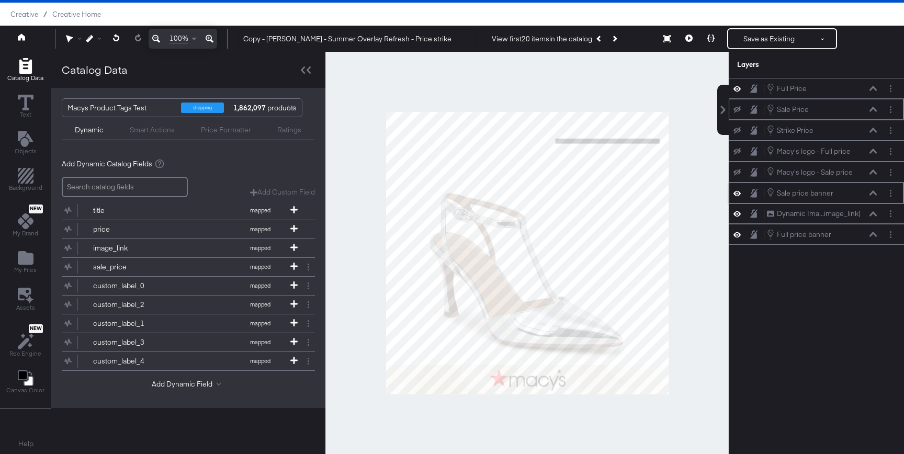
click at [739, 109] on icon at bounding box center [736, 109] width 7 height 7
click at [736, 127] on button at bounding box center [737, 130] width 8 height 8
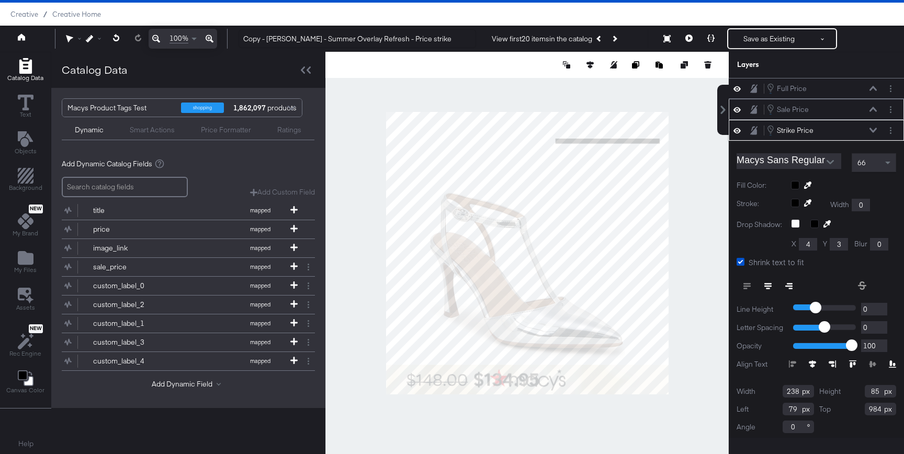
scroll to position [4, 0]
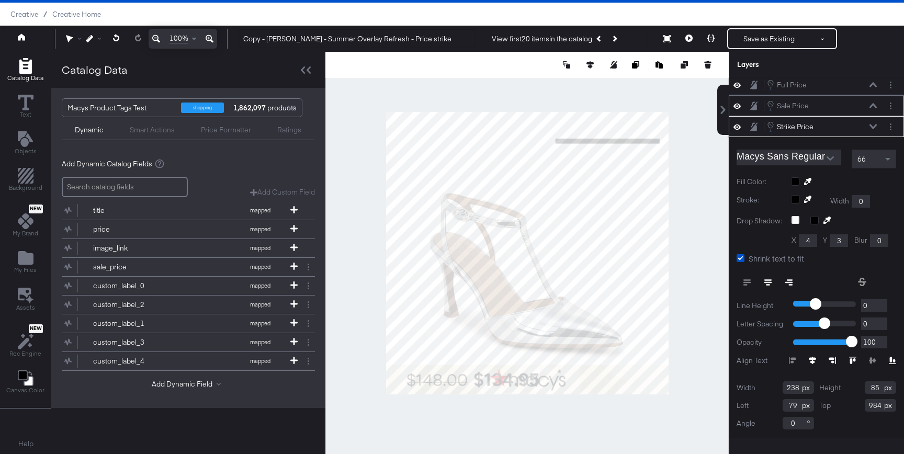
type input "323"
type input "0"
type input "233"
type input "74"
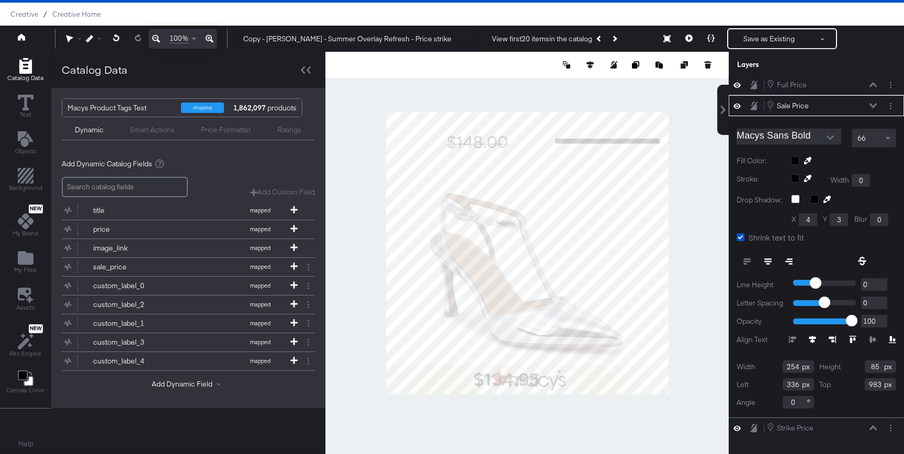
type input "414"
type input "223"
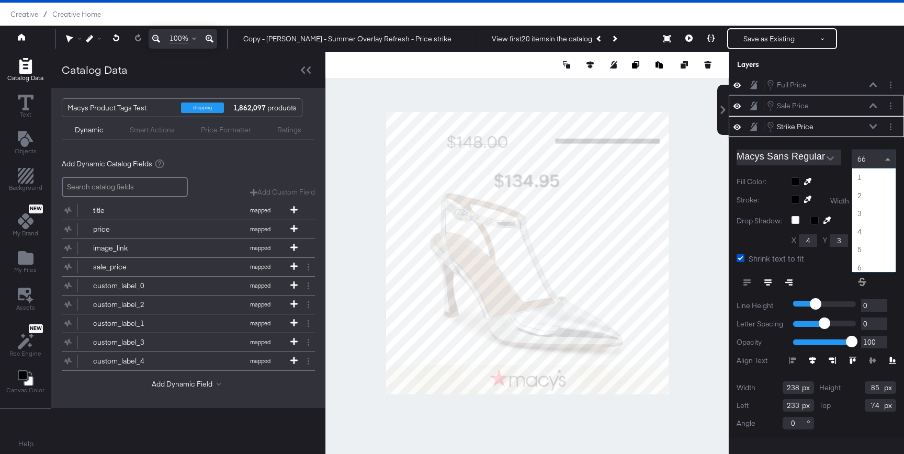
click at [869, 164] on div "66" at bounding box center [873, 159] width 43 height 18
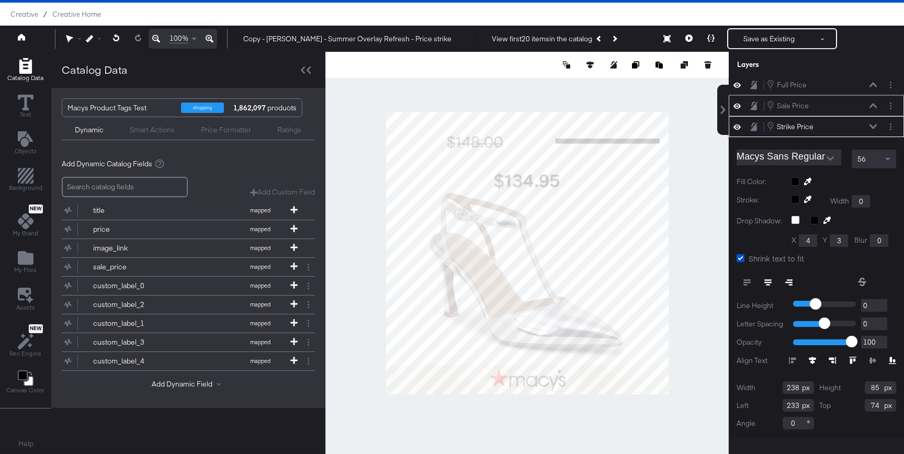
drag, startPoint x: 798, startPoint y: 387, endPoint x: 762, endPoint y: 387, distance: 36.1
click at [762, 387] on div "Width 238" at bounding box center [774, 387] width 77 height 13
type input "186"
drag, startPoint x: 880, startPoint y: 387, endPoint x: 855, endPoint y: 387, distance: 25.1
click at [855, 387] on div "Height 85" at bounding box center [857, 387] width 77 height 13
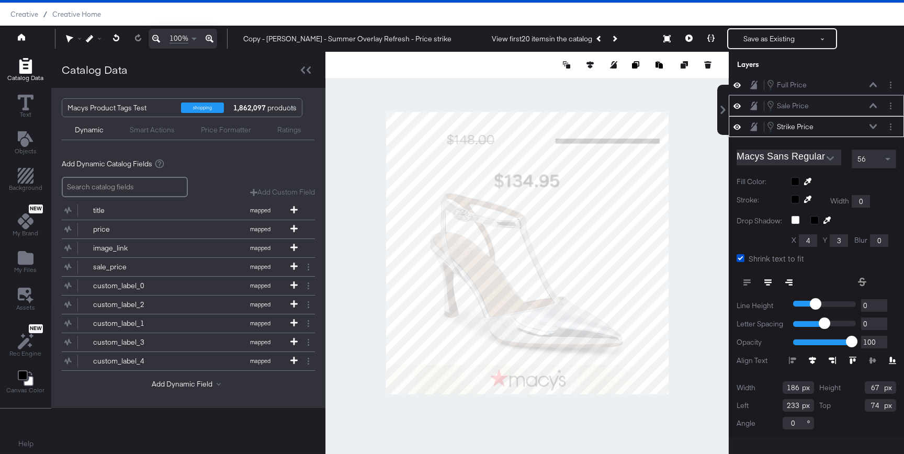
type input "67"
drag, startPoint x: 799, startPoint y: 406, endPoint x: 772, endPoint y: 406, distance: 26.2
click at [772, 406] on div "Left 233" at bounding box center [774, 405] width 77 height 13
type input "646"
drag, startPoint x: 881, startPoint y: 403, endPoint x: 849, endPoint y: 403, distance: 31.4
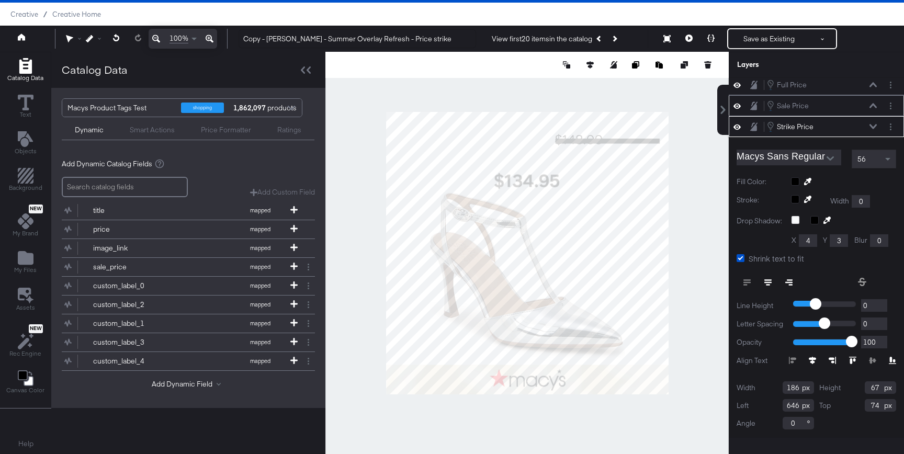
click at [849, 403] on div "Top 74" at bounding box center [857, 405] width 77 height 13
type input "26"
click at [720, 78] on div "Catalog Data Text Objects Background New My Brand My Files Assets New Rec Engin…" at bounding box center [452, 65] width 904 height 26
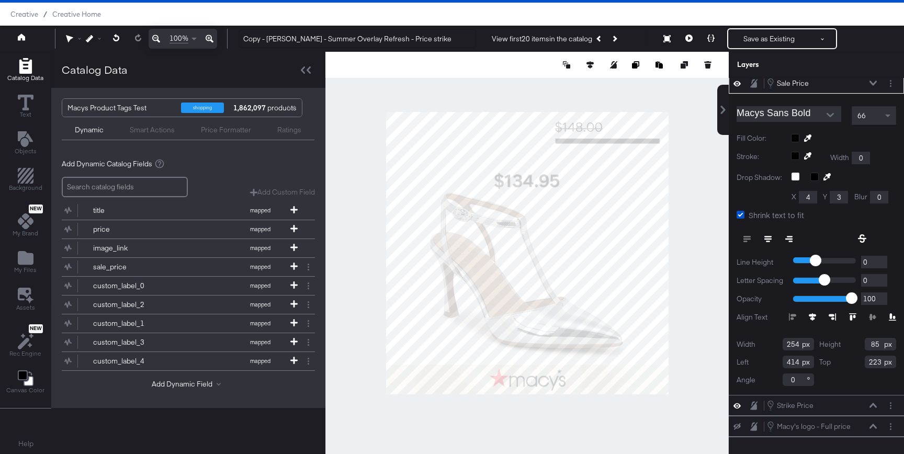
scroll to position [25, 0]
drag, startPoint x: 800, startPoint y: 346, endPoint x: 778, endPoint y: 345, distance: 22.5
click at [778, 345] on div "Width 254" at bounding box center [774, 345] width 77 height 13
type input "198"
drag, startPoint x: 880, startPoint y: 346, endPoint x: 853, endPoint y: 346, distance: 27.2
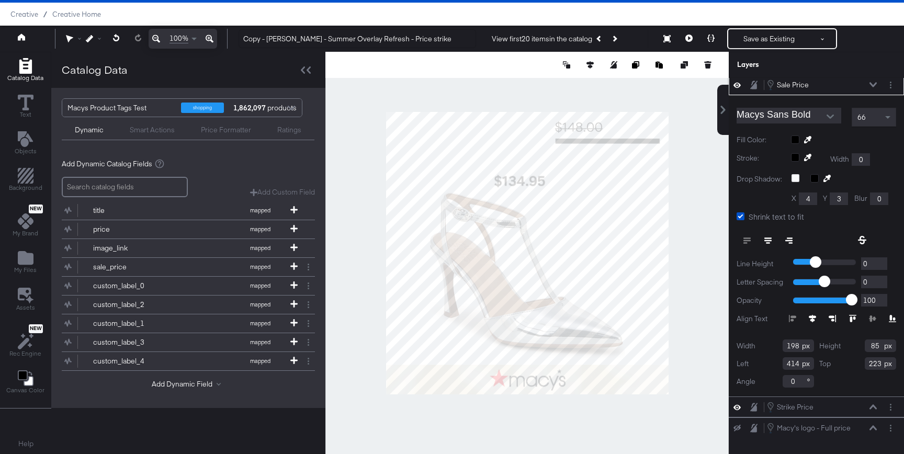
click at [853, 346] on div "Height 85" at bounding box center [857, 345] width 77 height 13
type input "68"
click at [836, 371] on div "Width 198 Height 68 Left 414 Top 223 Angle 0" at bounding box center [816, 363] width 160 height 48
drag, startPoint x: 800, startPoint y: 362, endPoint x: 753, endPoint y: 357, distance: 46.8
click at [753, 357] on div "Left 414" at bounding box center [774, 363] width 77 height 13
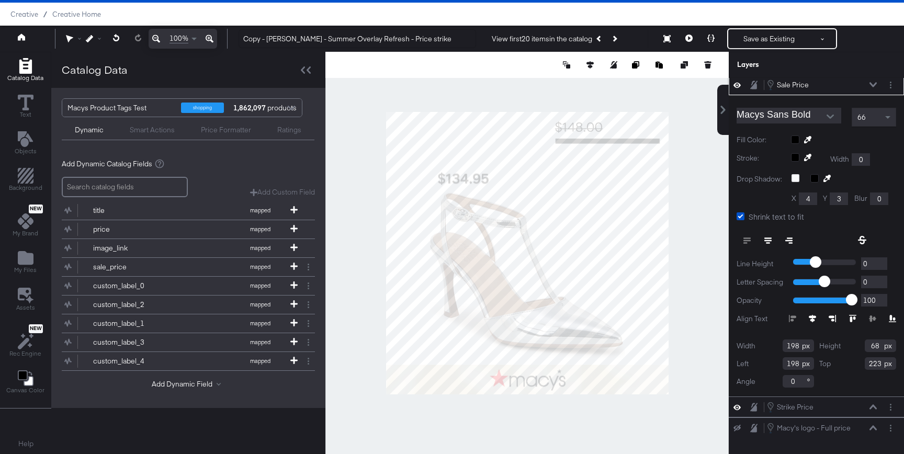
type input "198"
drag, startPoint x: 882, startPoint y: 367, endPoint x: 841, endPoint y: 366, distance: 40.8
click at [840, 366] on div "Top 223" at bounding box center [857, 363] width 77 height 13
type input "68"
drag, startPoint x: 799, startPoint y: 367, endPoint x: 762, endPoint y: 367, distance: 36.6
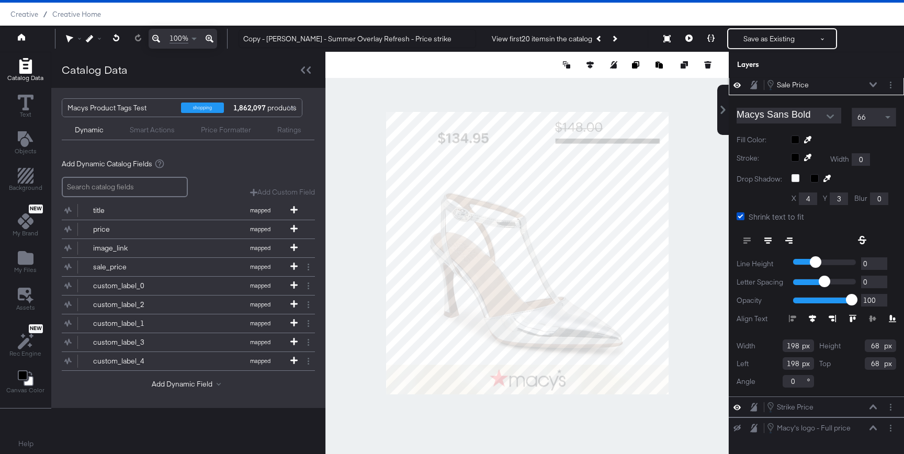
click at [762, 367] on div "Left 198" at bounding box center [774, 363] width 77 height 13
type input "847"
drag, startPoint x: 880, startPoint y: 366, endPoint x: 842, endPoint y: 362, distance: 37.8
click at [842, 362] on div "Top 68" at bounding box center [857, 363] width 77 height 13
type input "25"
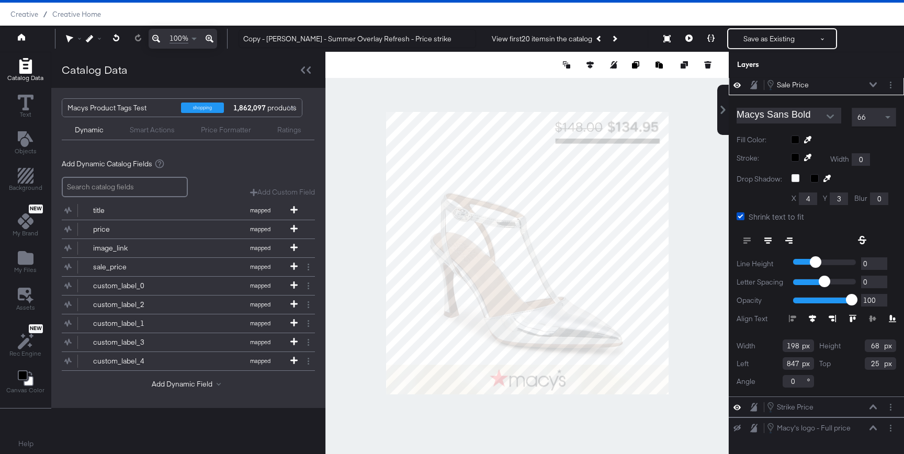
click at [713, 315] on div at bounding box center [526, 253] width 403 height 402
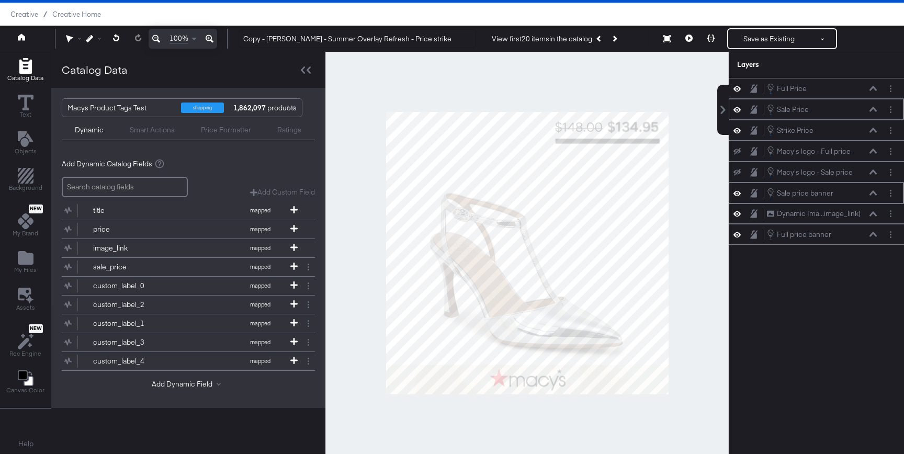
scroll to position [18, 0]
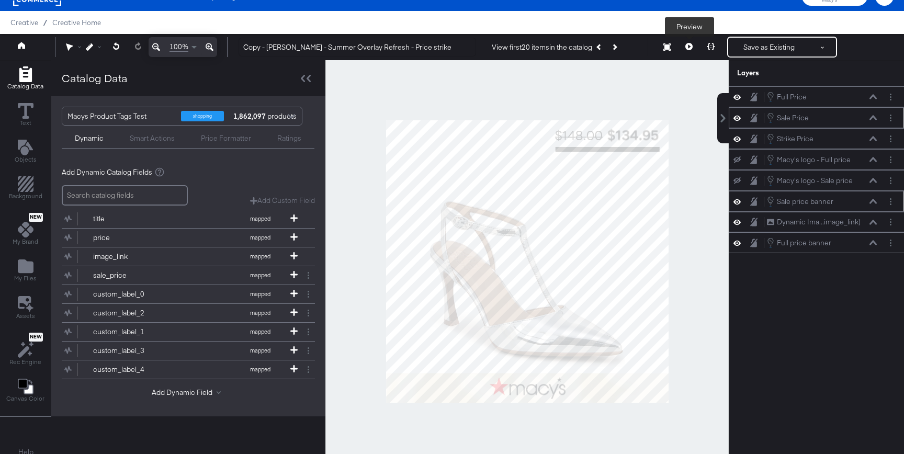
click at [691, 50] on button at bounding box center [689, 47] width 22 height 21
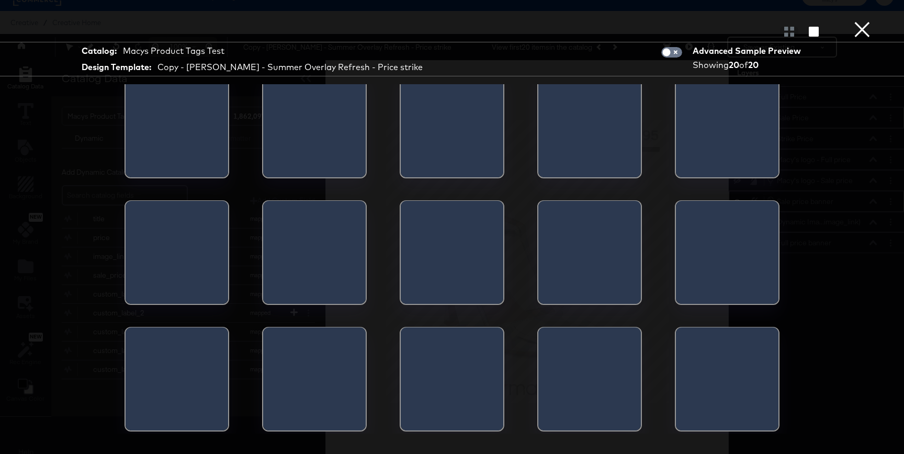
scroll to position [0, 0]
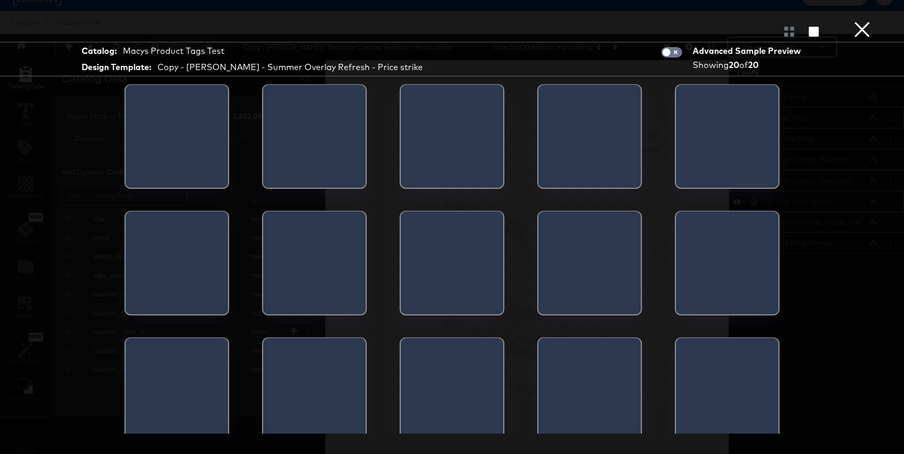
click at [265, 147] on div at bounding box center [264, 140] width 2 height 110
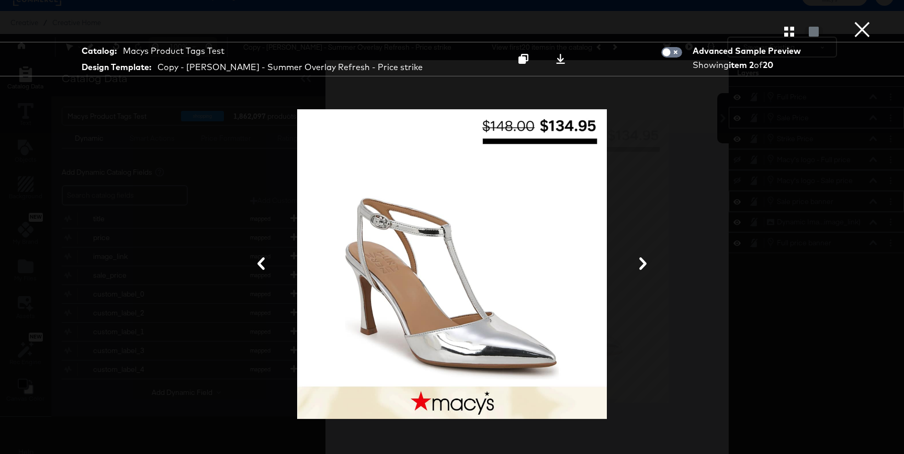
click at [862, 21] on button "×" at bounding box center [861, 10] width 21 height 21
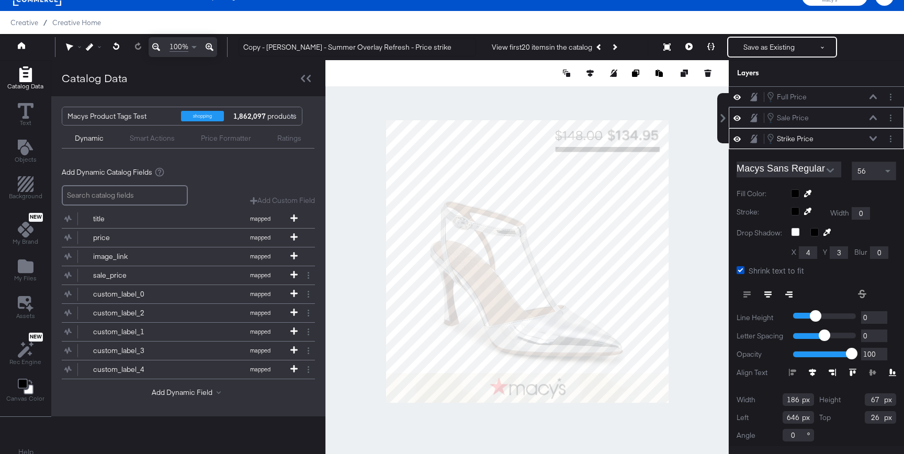
scroll to position [4, 0]
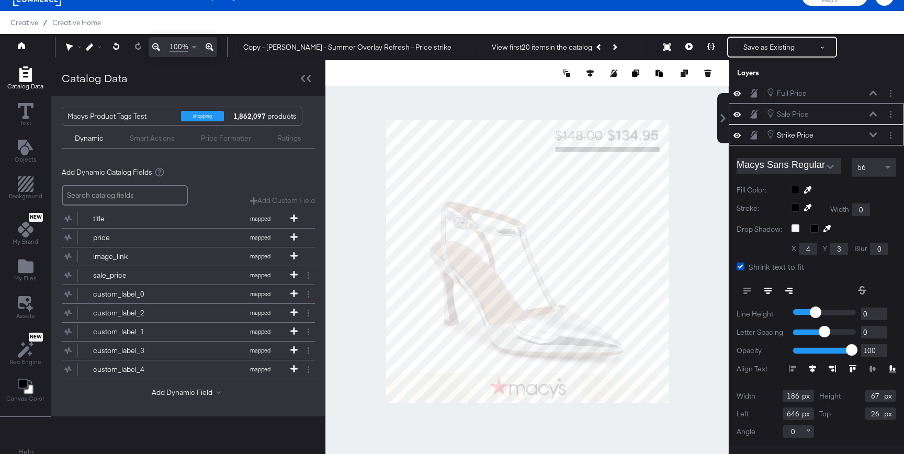
click at [702, 161] on div at bounding box center [526, 261] width 403 height 402
click at [694, 177] on div at bounding box center [526, 261] width 403 height 402
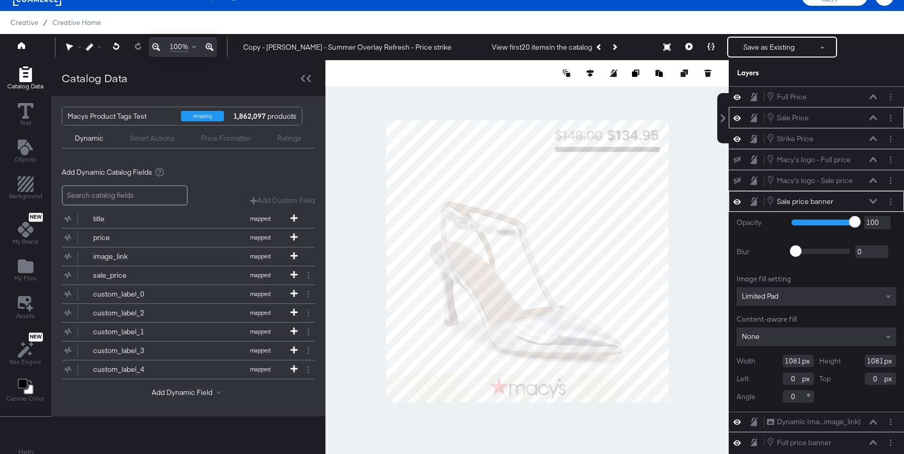
click at [871, 199] on icon at bounding box center [872, 201] width 7 height 5
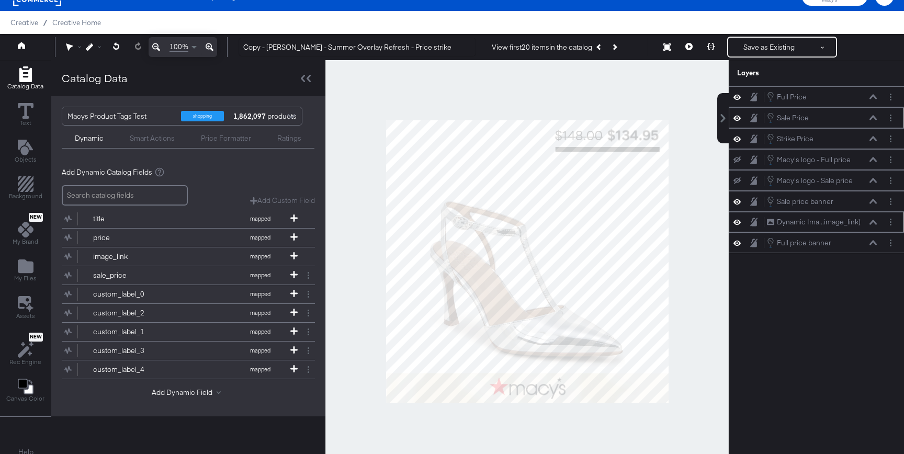
click at [873, 220] on icon at bounding box center [872, 222] width 7 height 5
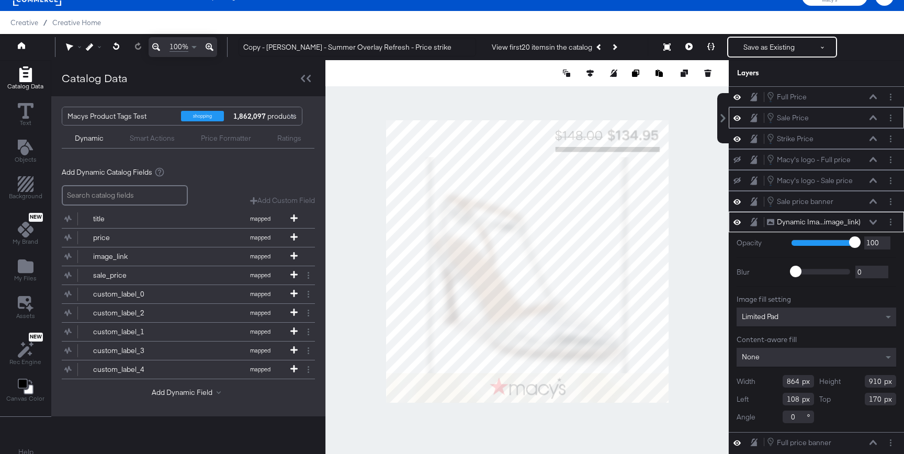
type input "940"
type input "141"
click at [692, 174] on div at bounding box center [526, 261] width 403 height 402
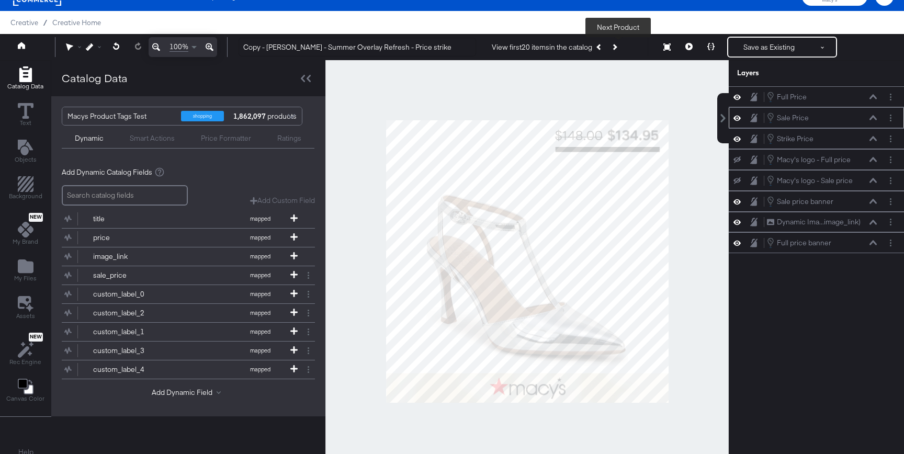
click at [621, 48] on button "Next Product" at bounding box center [614, 47] width 15 height 19
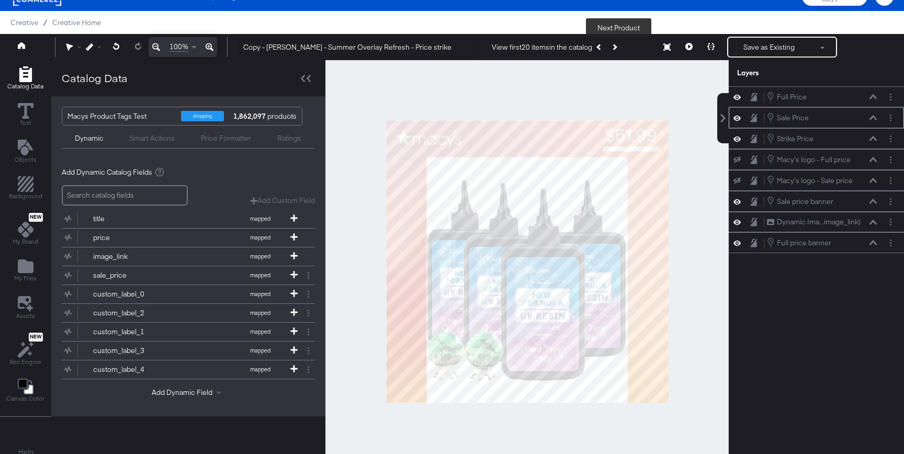
click at [621, 48] on button "Next Product" at bounding box center [614, 47] width 15 height 19
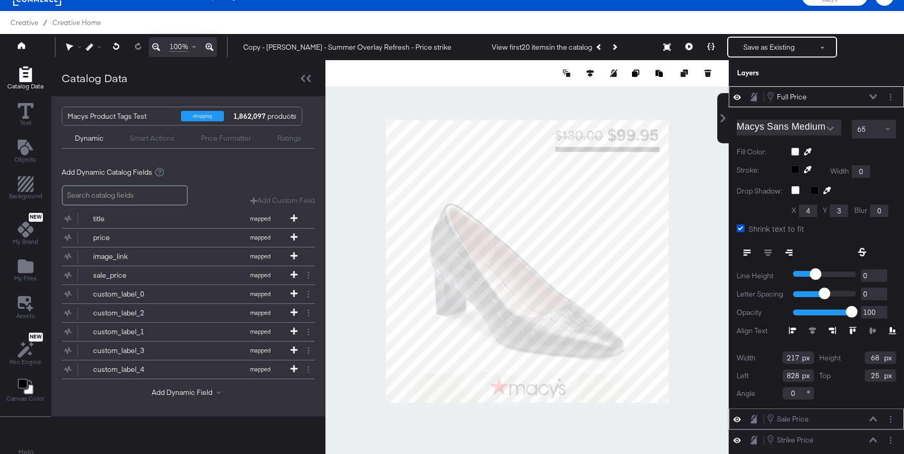
click at [887, 133] on span at bounding box center [888, 129] width 13 height 18
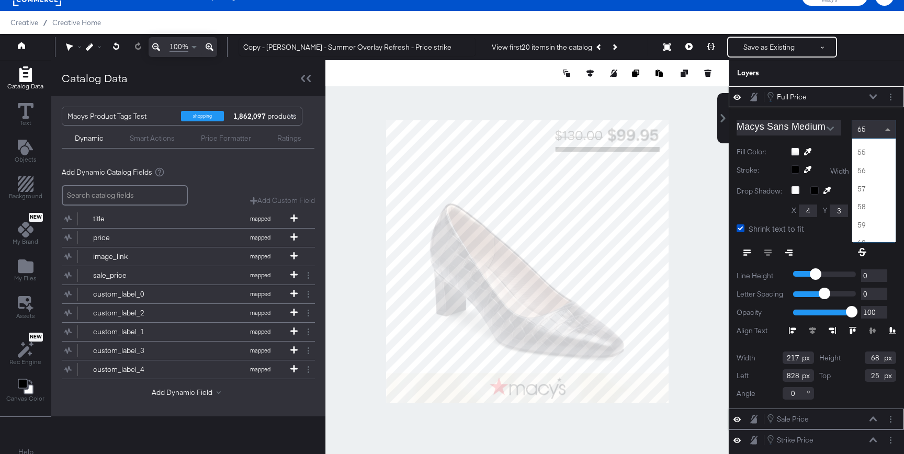
scroll to position [959, 0]
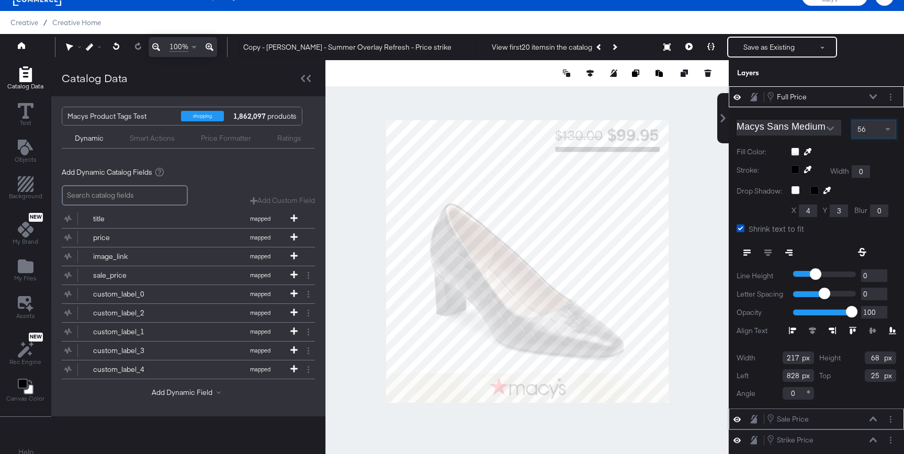
click at [870, 96] on icon at bounding box center [872, 96] width 7 height 5
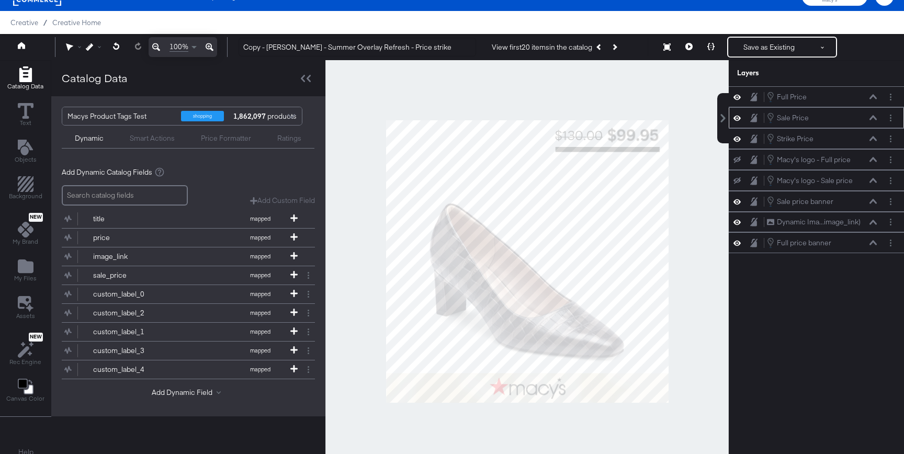
click at [164, 132] on div "Smart Actions" at bounding box center [152, 137] width 71 height 13
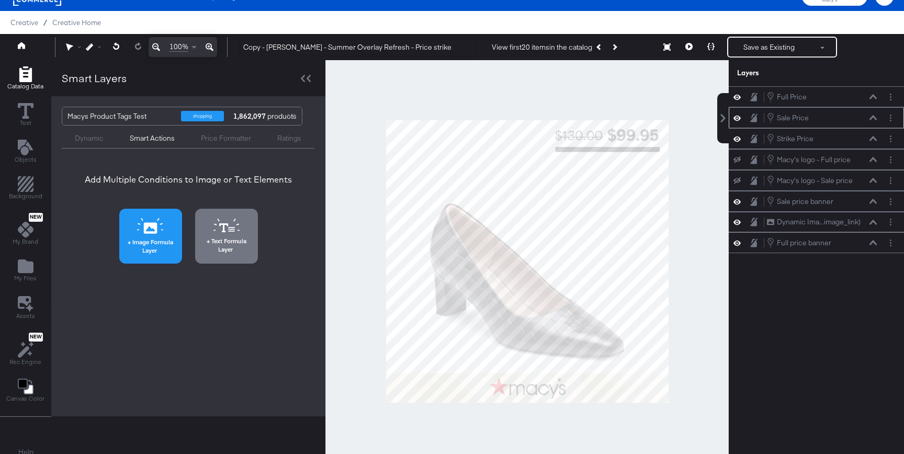
click at [158, 230] on icon at bounding box center [150, 226] width 27 height 16
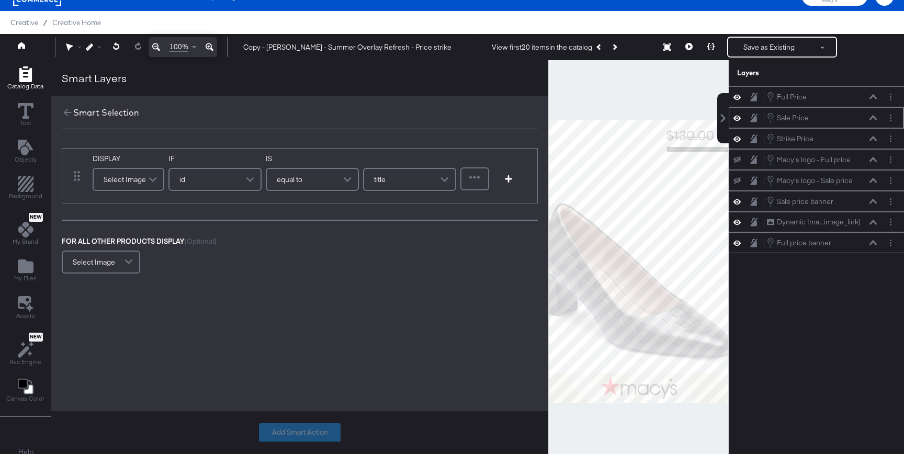
click at [152, 192] on div "Select Image" at bounding box center [129, 179] width 72 height 28
click at [151, 186] on span at bounding box center [154, 179] width 18 height 21
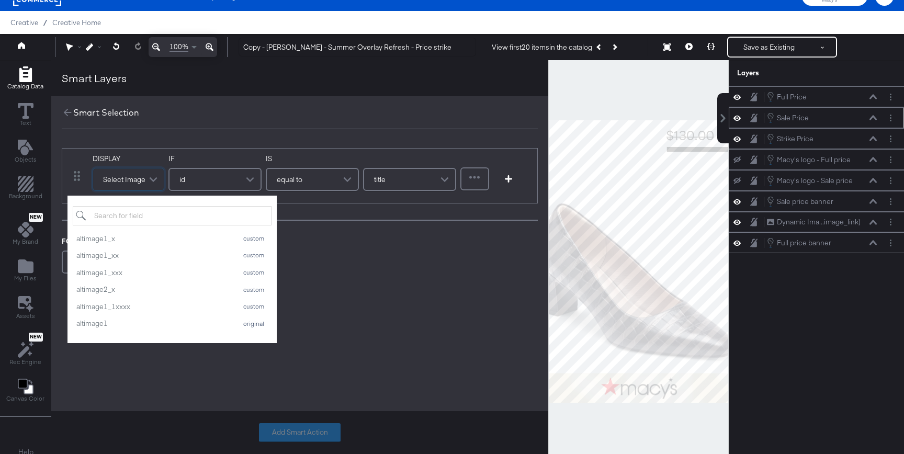
scroll to position [224, 0]
click at [165, 153] on div "DISPLAY Select Image link mapped image_link mapped additional_image_link_1 cust…" at bounding box center [300, 175] width 476 height 55
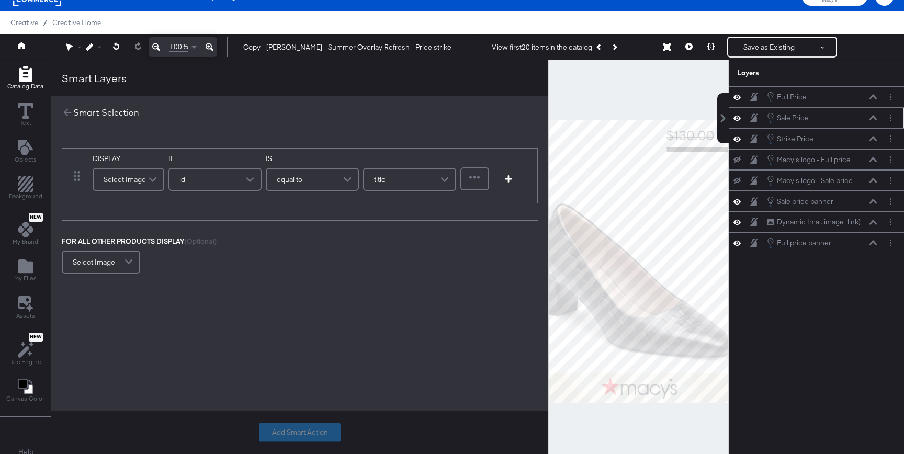
click at [146, 188] on span at bounding box center [154, 179] width 18 height 21
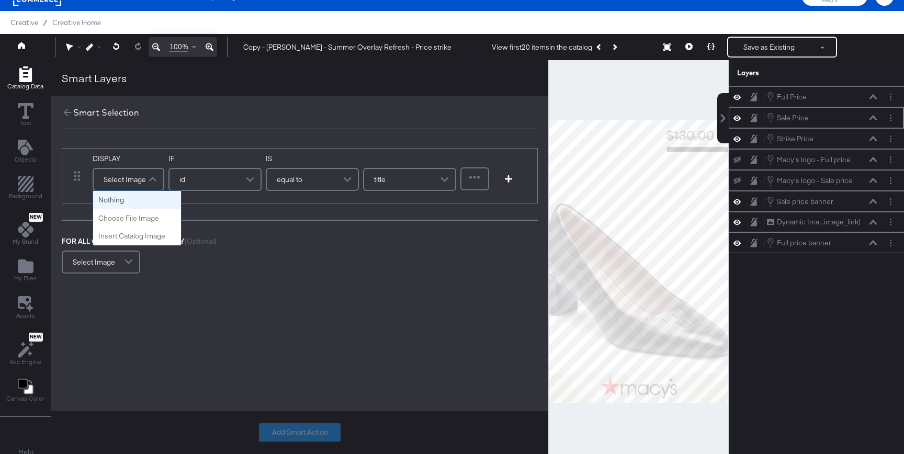
click at [234, 122] on div "Smart Selection" at bounding box center [299, 112] width 497 height 33
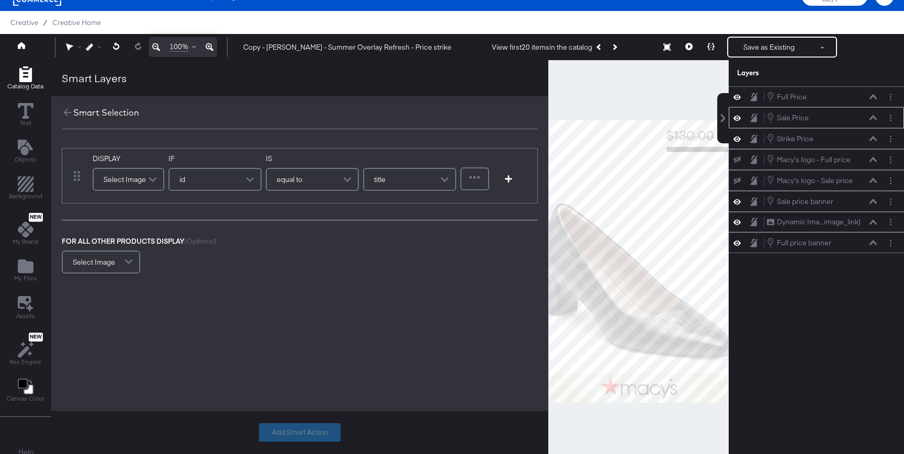
click at [131, 179] on div "Select Image" at bounding box center [129, 179] width 70 height 21
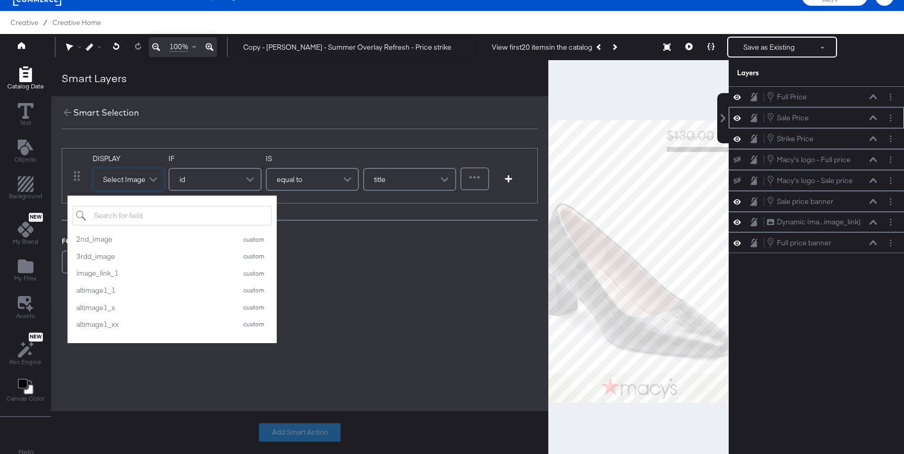
scroll to position [0, 0]
click at [65, 112] on icon at bounding box center [68, 113] width 8 height 8
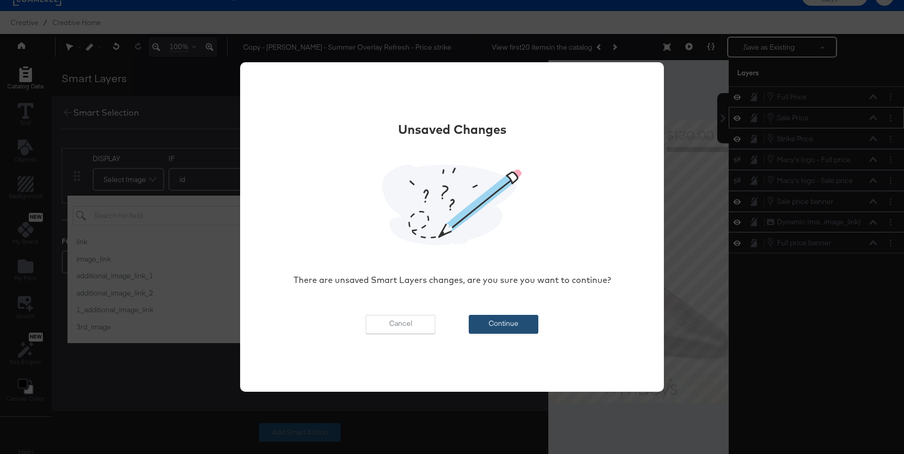
click at [503, 327] on button "Continue" at bounding box center [504, 324] width 70 height 19
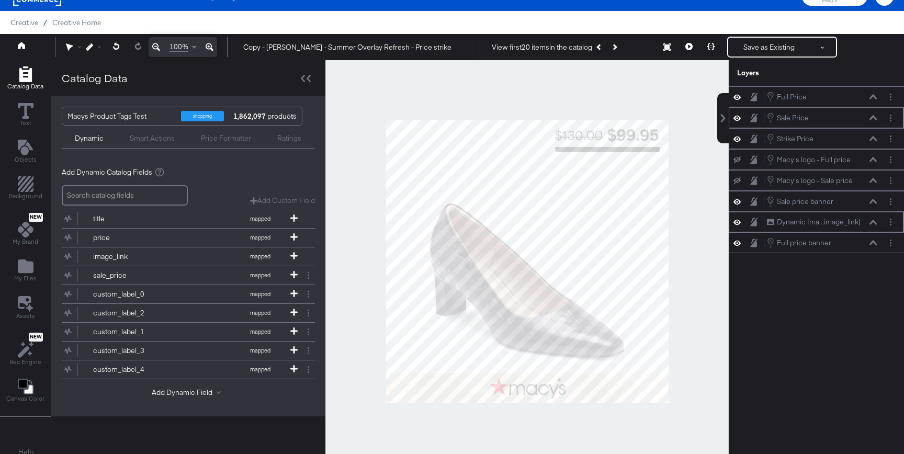
click at [737, 223] on icon at bounding box center [736, 222] width 7 height 5
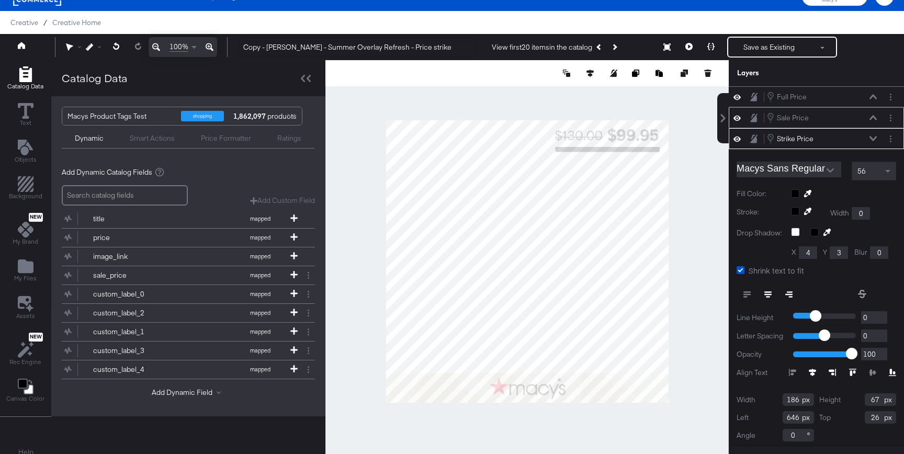
scroll to position [4, 0]
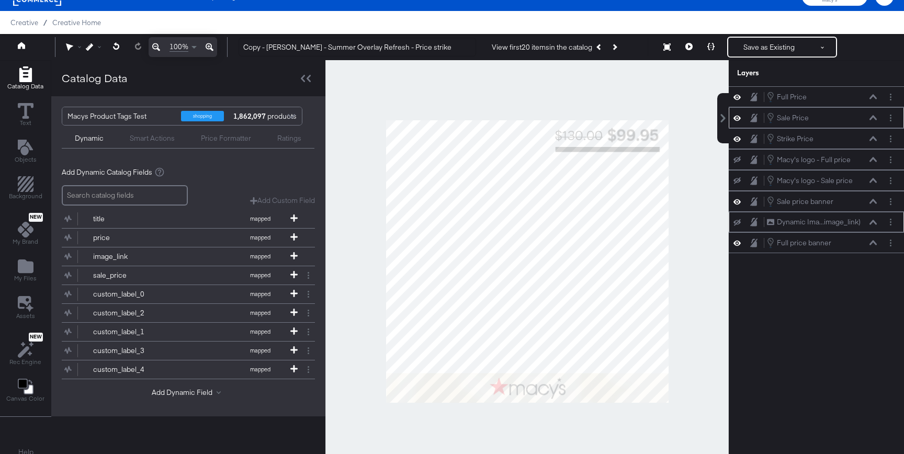
click at [695, 176] on div at bounding box center [526, 261] width 403 height 402
click at [150, 143] on div "Dynamic Smart Actions Price Formatter Ratings" at bounding box center [188, 137] width 253 height 23
click at [149, 135] on div "Smart Actions" at bounding box center [152, 138] width 45 height 10
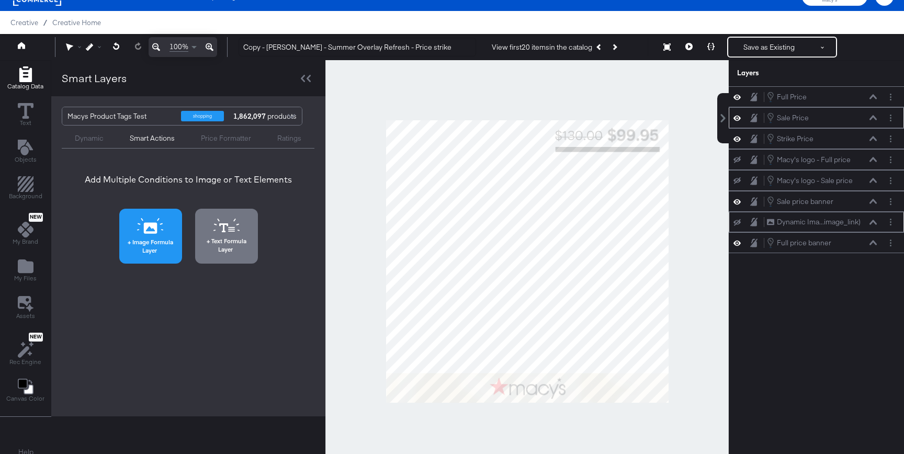
click at [171, 247] on span "Image Formula Layer" at bounding box center [150, 246] width 56 height 16
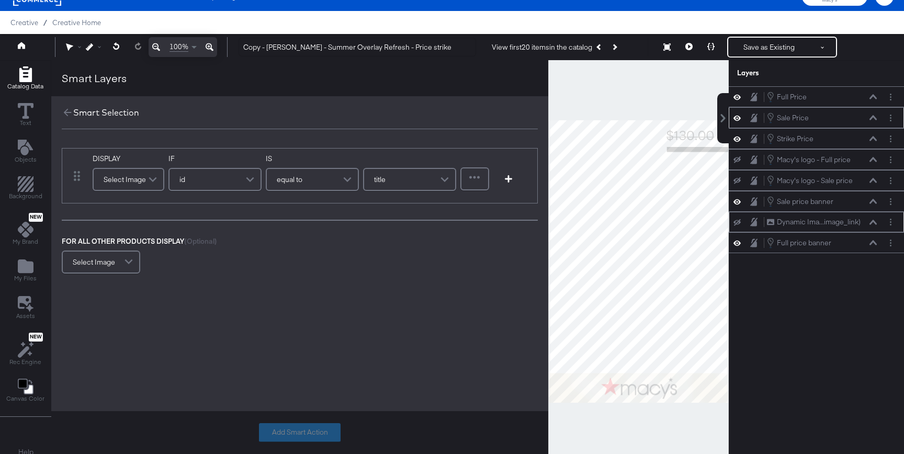
click at [141, 185] on div "Select Image" at bounding box center [129, 179] width 70 height 21
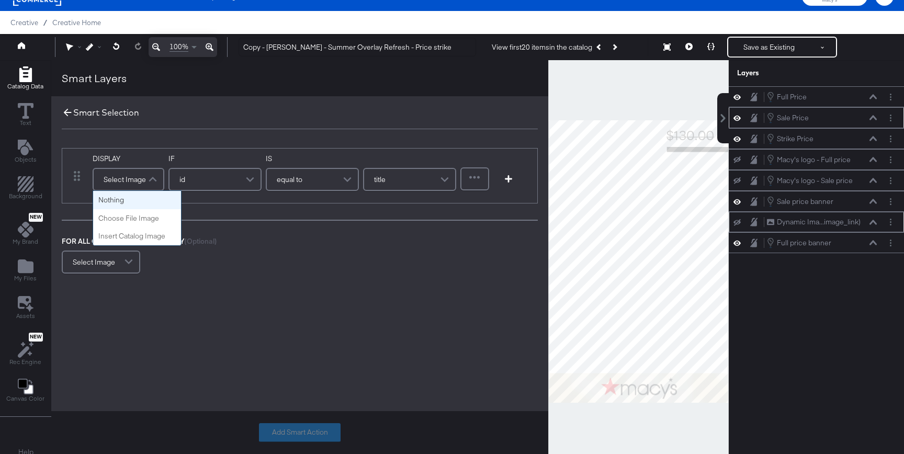
click at [63, 116] on icon at bounding box center [68, 113] width 12 height 12
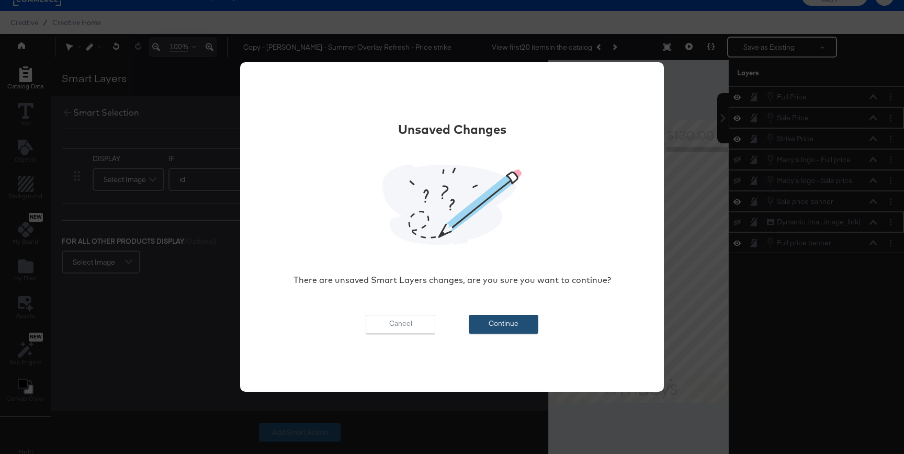
click at [505, 323] on button "Continue" at bounding box center [504, 324] width 70 height 19
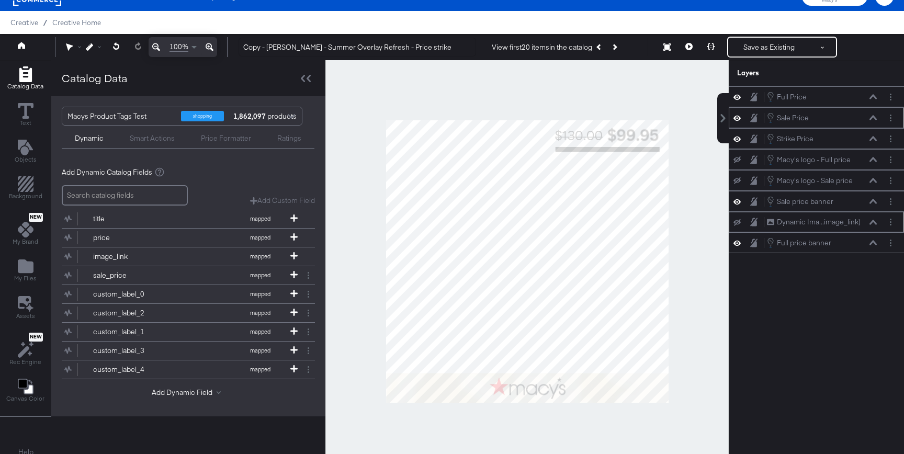
click at [165, 139] on div "Smart Actions" at bounding box center [152, 138] width 45 height 10
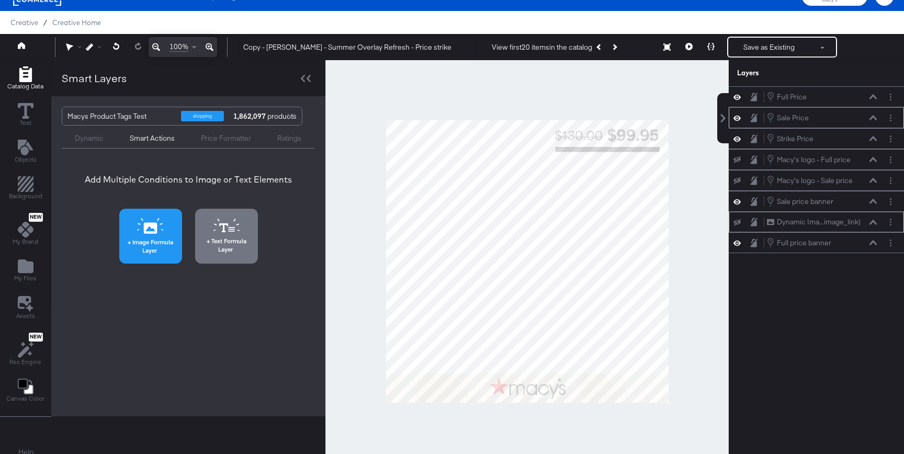
click at [154, 251] on span "Image Formula Layer" at bounding box center [150, 246] width 56 height 16
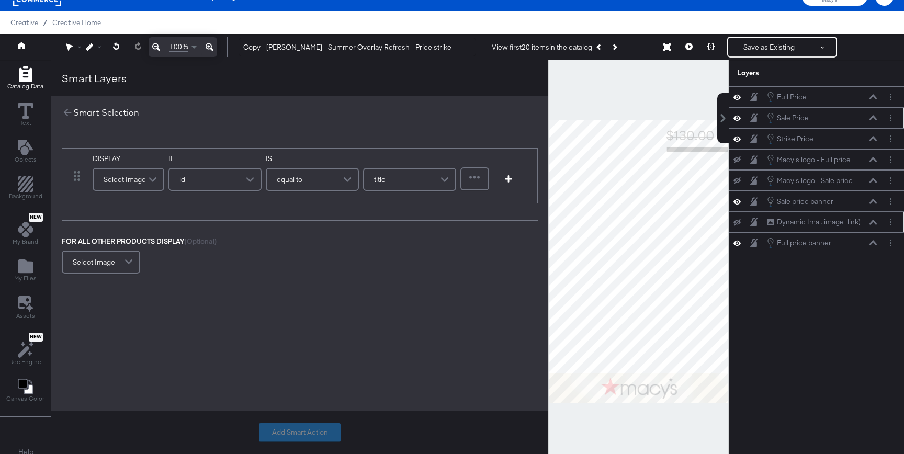
click at [145, 186] on span at bounding box center [154, 179] width 18 height 21
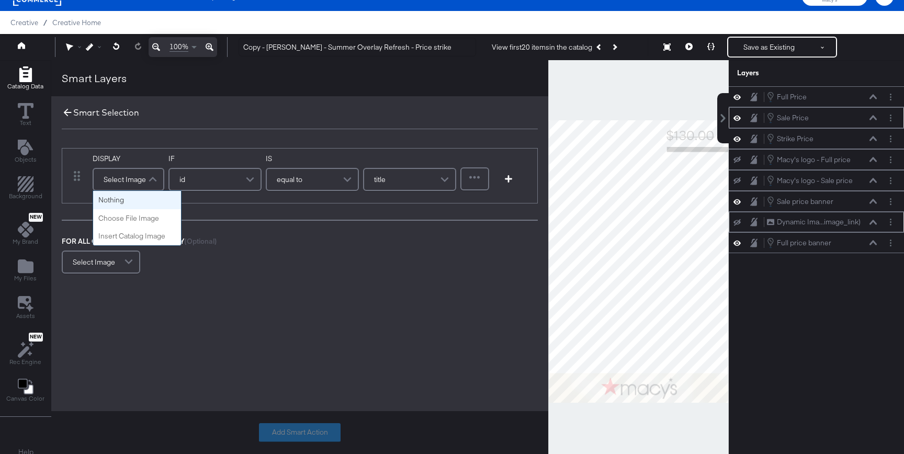
click at [69, 111] on icon at bounding box center [68, 113] width 12 height 12
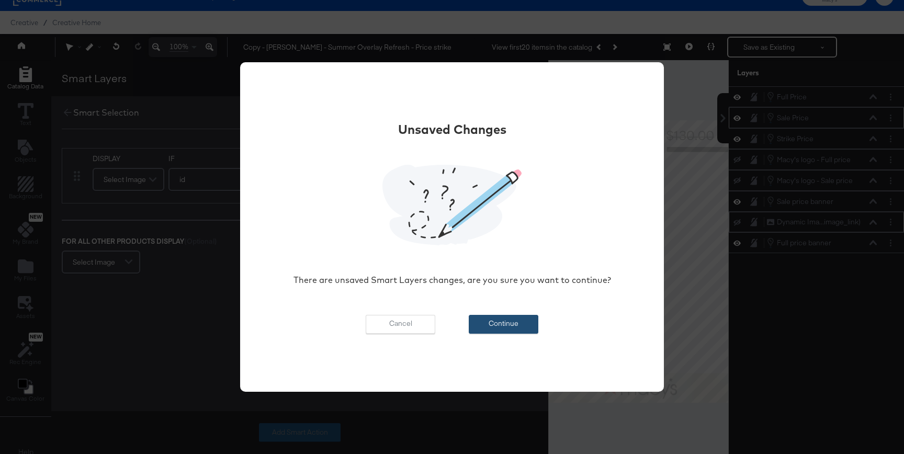
click at [520, 318] on button "Continue" at bounding box center [504, 324] width 70 height 19
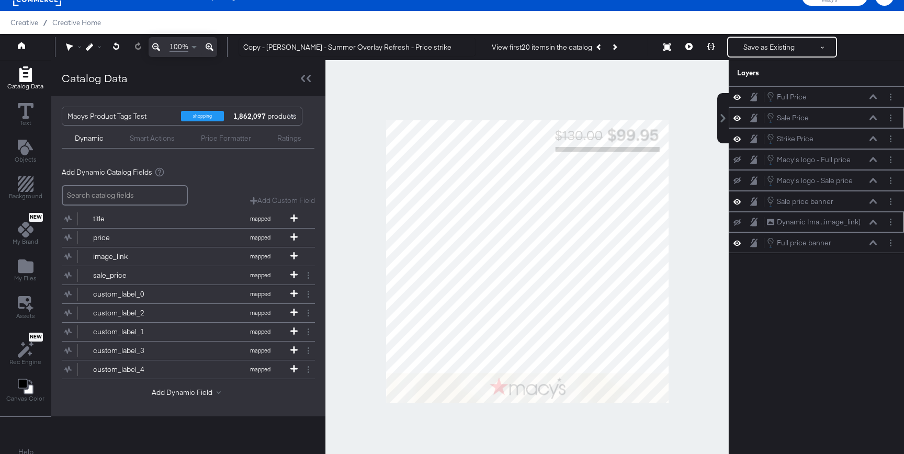
click at [161, 139] on div "Smart Actions" at bounding box center [152, 138] width 45 height 10
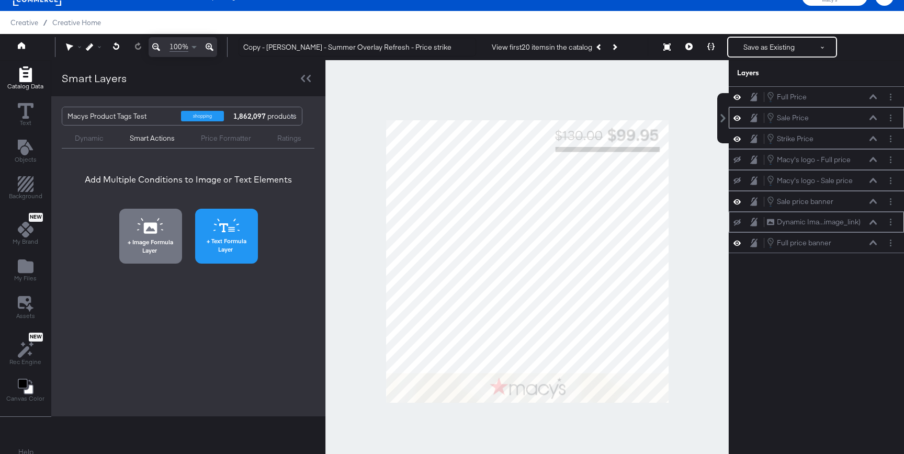
click at [231, 237] on span "Text Formula Layer" at bounding box center [226, 245] width 56 height 16
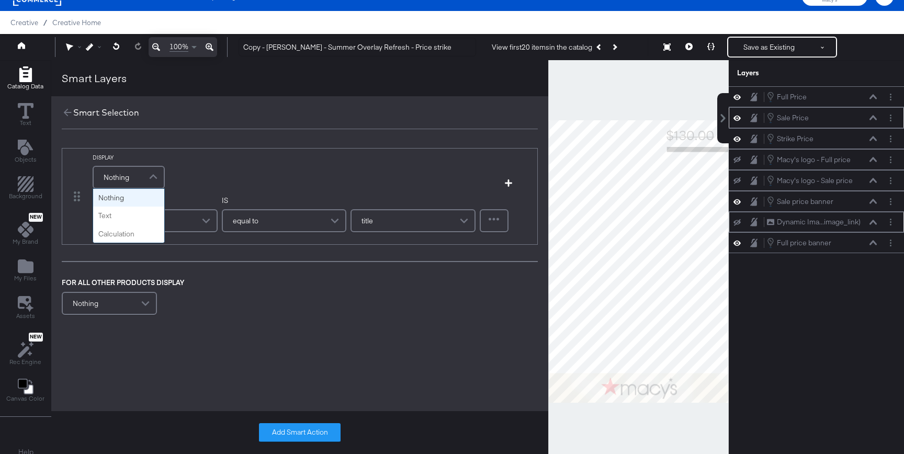
click at [153, 178] on span at bounding box center [154, 177] width 18 height 21
click at [75, 110] on div "Smart Selection" at bounding box center [106, 113] width 66 height 12
click at [69, 110] on icon at bounding box center [68, 113] width 12 height 12
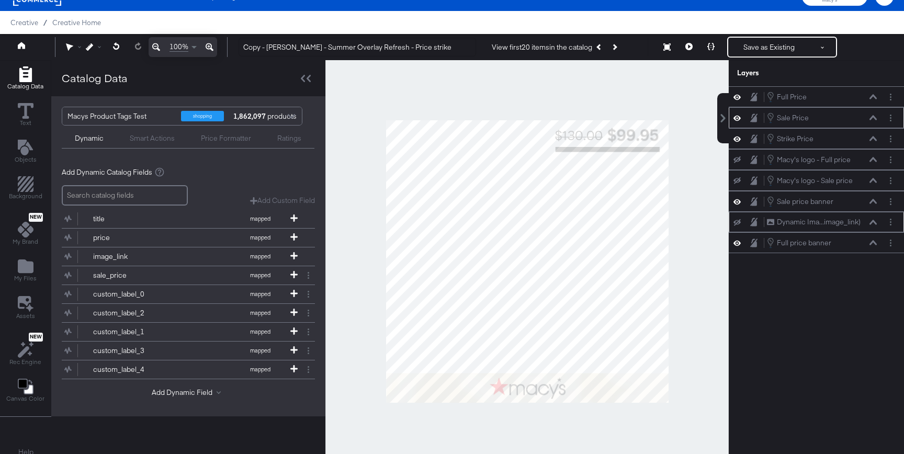
click at [145, 147] on div "Dynamic Smart Actions Price Formatter Ratings" at bounding box center [188, 137] width 253 height 23
click at [147, 139] on div "Smart Actions" at bounding box center [152, 138] width 45 height 10
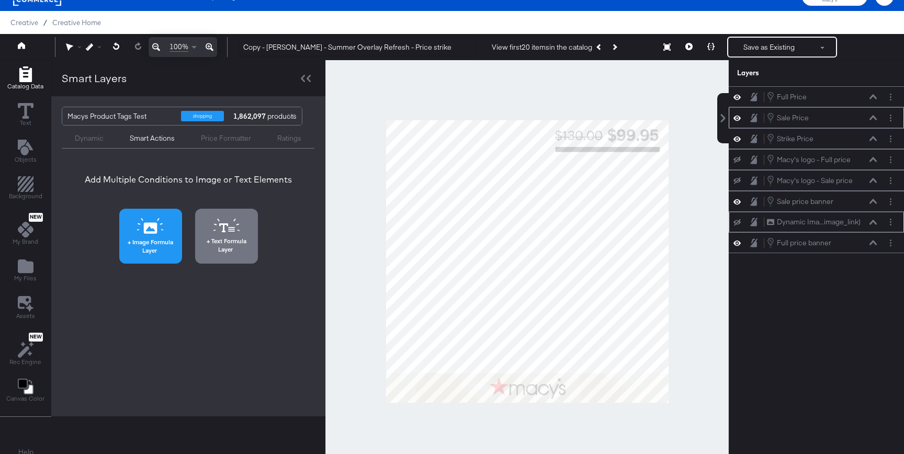
click at [135, 218] on button "Image Formula Layer" at bounding box center [150, 236] width 63 height 55
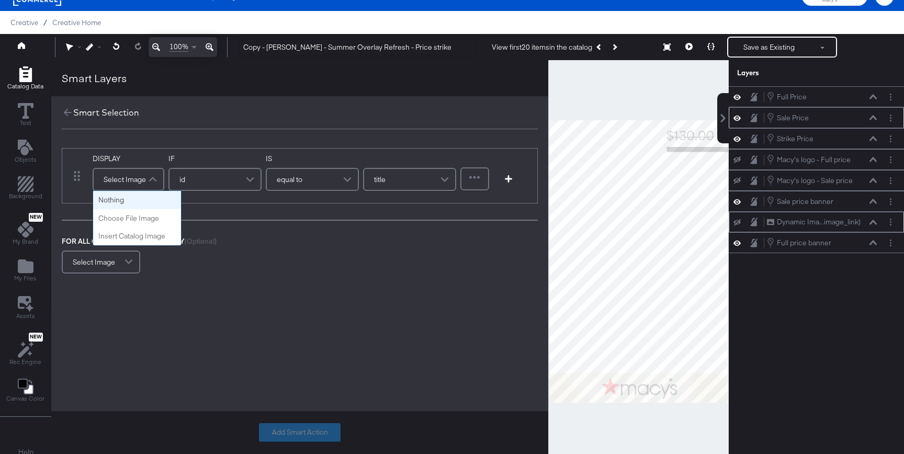
click at [145, 181] on span at bounding box center [154, 179] width 18 height 21
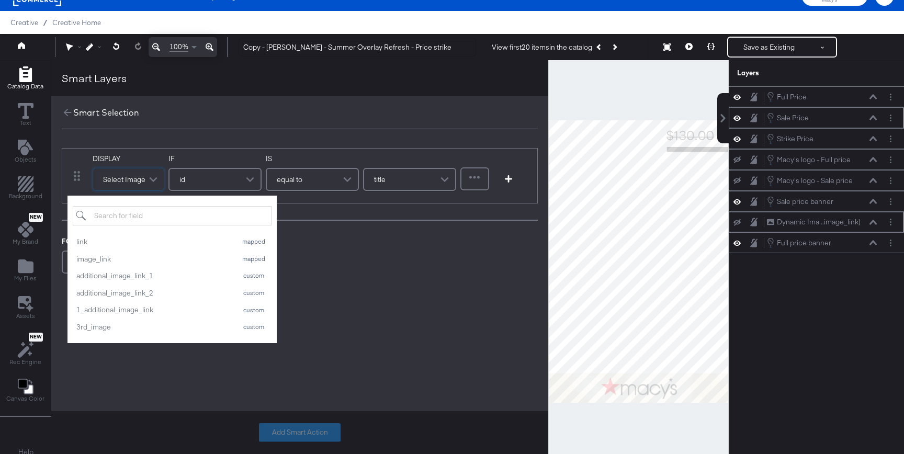
click at [70, 94] on div "Smart Layers" at bounding box center [299, 78] width 497 height 36
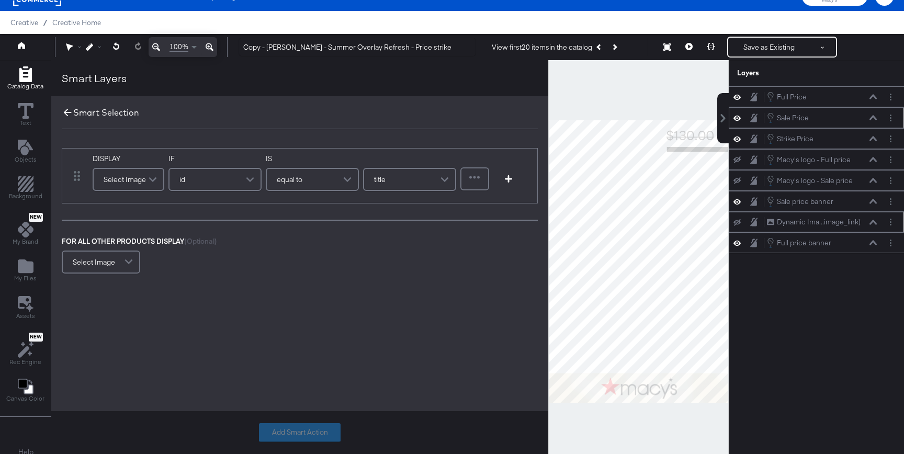
click at [68, 111] on icon at bounding box center [68, 113] width 12 height 12
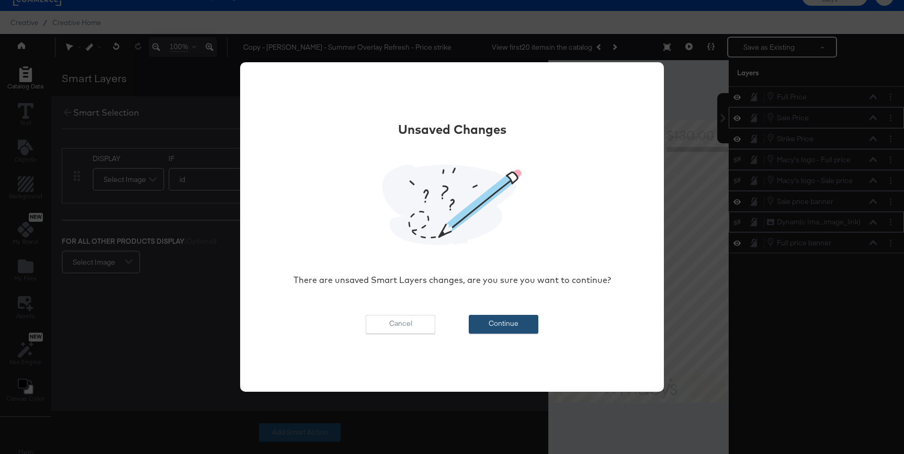
click at [492, 330] on button "Continue" at bounding box center [504, 324] width 70 height 19
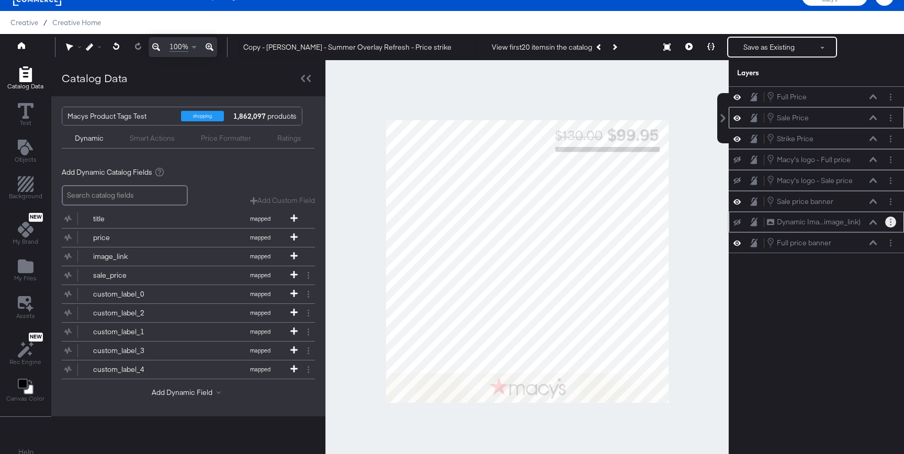
click at [888, 226] on button "Layer Options" at bounding box center [890, 222] width 11 height 11
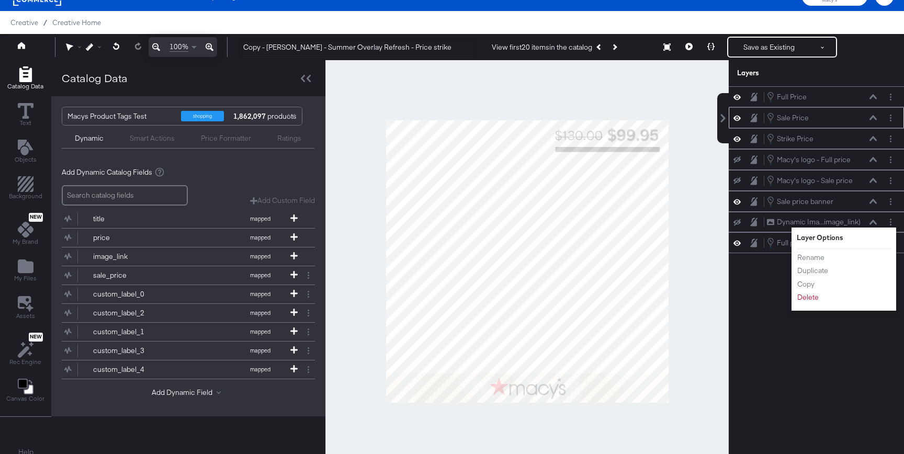
click at [758, 280] on div "Full Price Full Price Sale Price Sale Price Strike Price Strike Price Macy's lo…" at bounding box center [816, 266] width 175 height 360
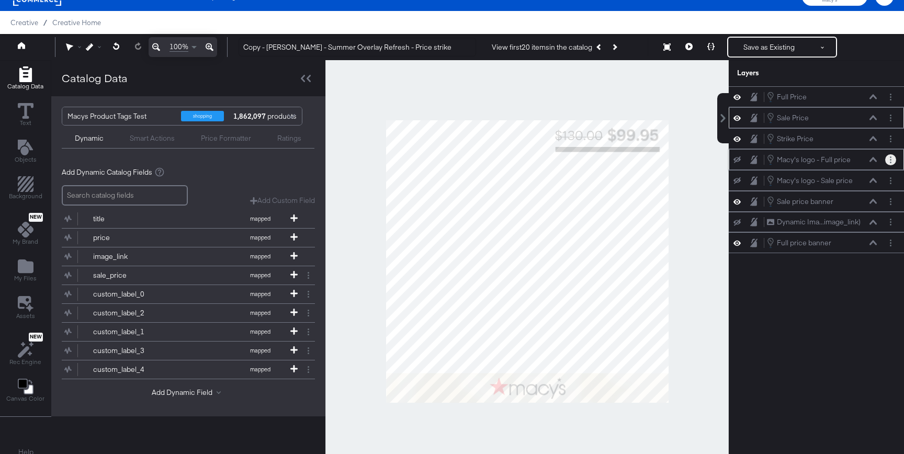
click at [889, 160] on button "Layer Options" at bounding box center [890, 159] width 11 height 11
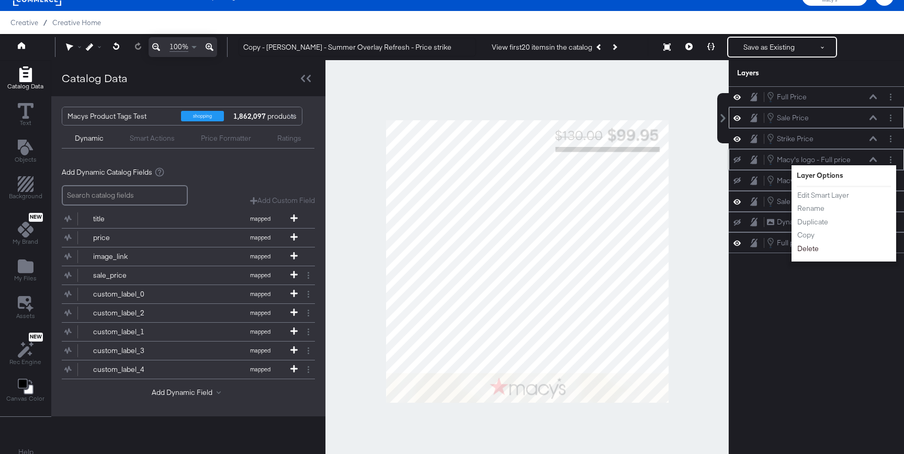
click at [803, 246] on button "Delete" at bounding box center [808, 248] width 22 height 11
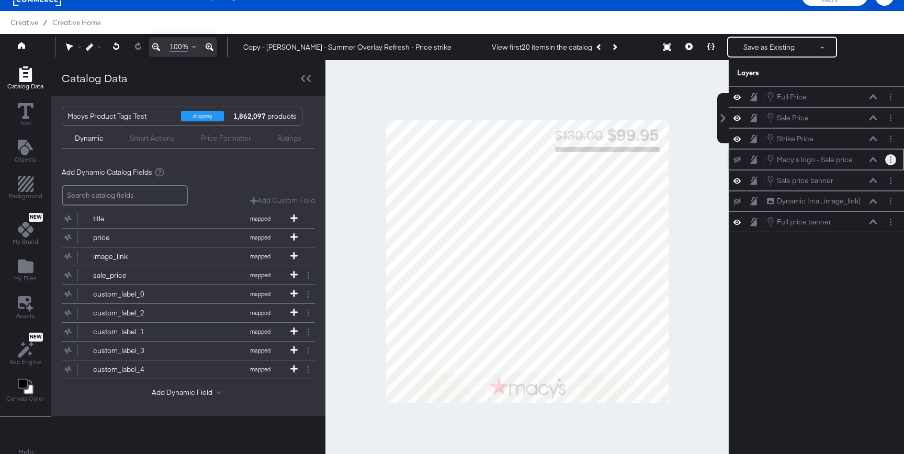
click at [891, 158] on button "Layer Options" at bounding box center [890, 159] width 11 height 11
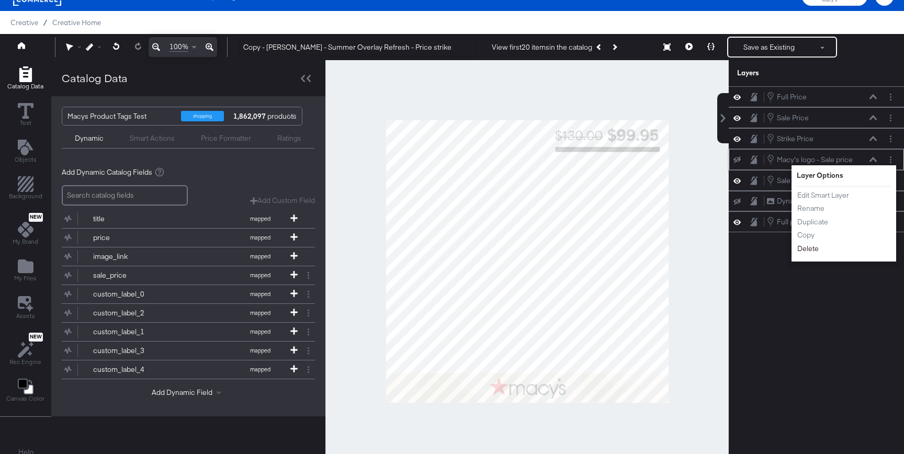
click at [802, 250] on button "Delete" at bounding box center [808, 248] width 22 height 11
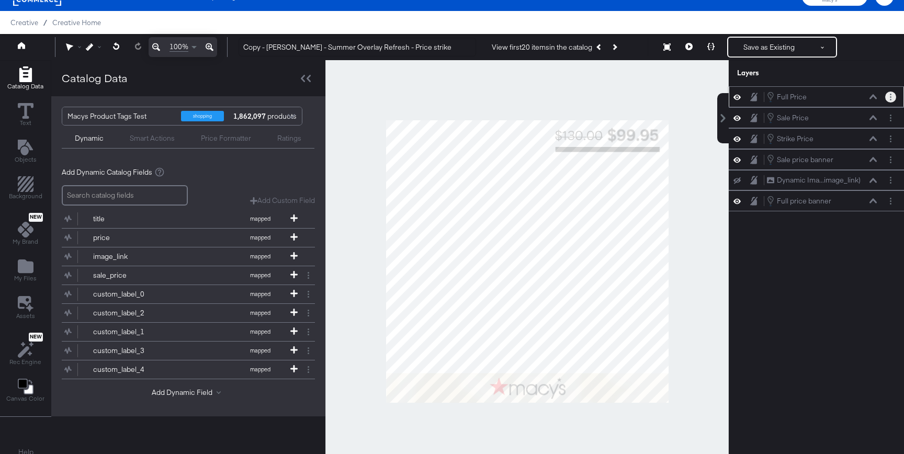
click at [891, 95] on button "Layer Options" at bounding box center [890, 97] width 11 height 11
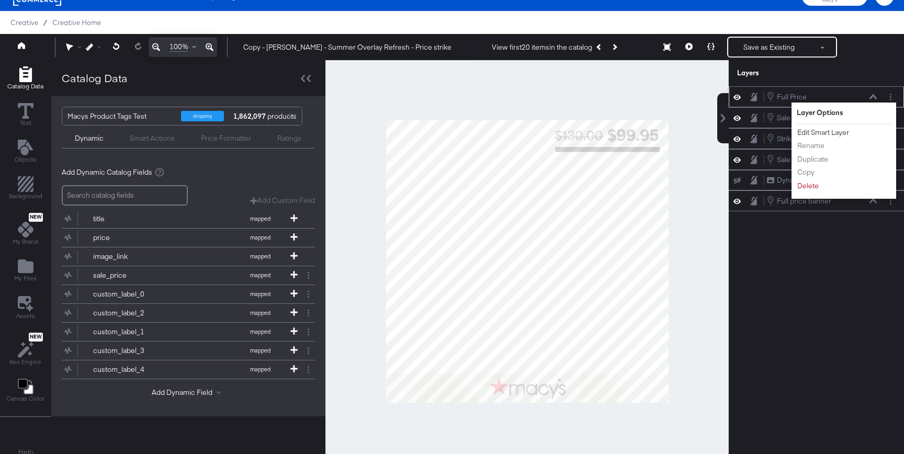
click at [833, 131] on button "Edit Smart Layer" at bounding box center [823, 132] width 53 height 11
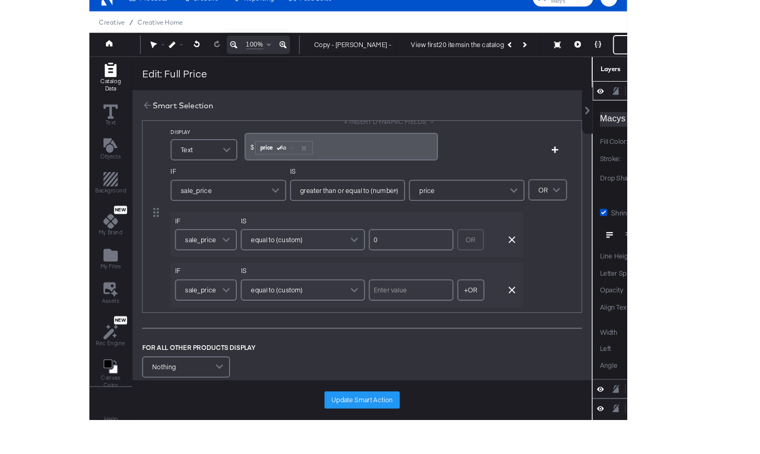
scroll to position [18, 0]
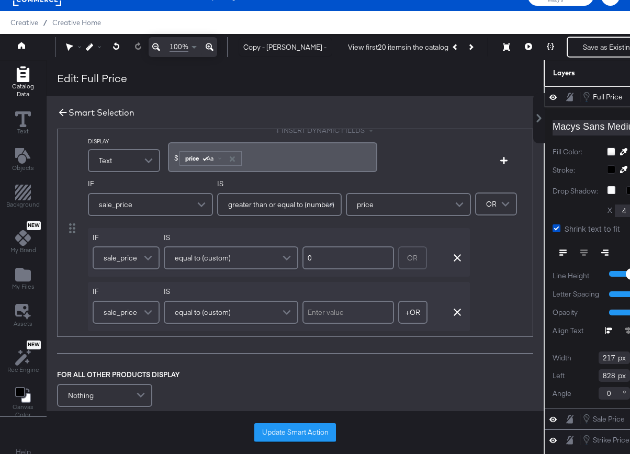
click at [64, 113] on icon at bounding box center [63, 113] width 12 height 12
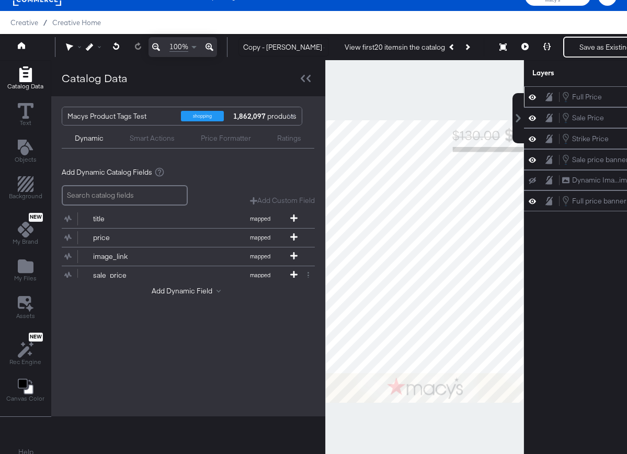
click at [138, 145] on div "Dynamic Smart Actions Price Formatter Ratings" at bounding box center [188, 137] width 253 height 23
click at [146, 137] on div "Smart Actions" at bounding box center [152, 138] width 45 height 10
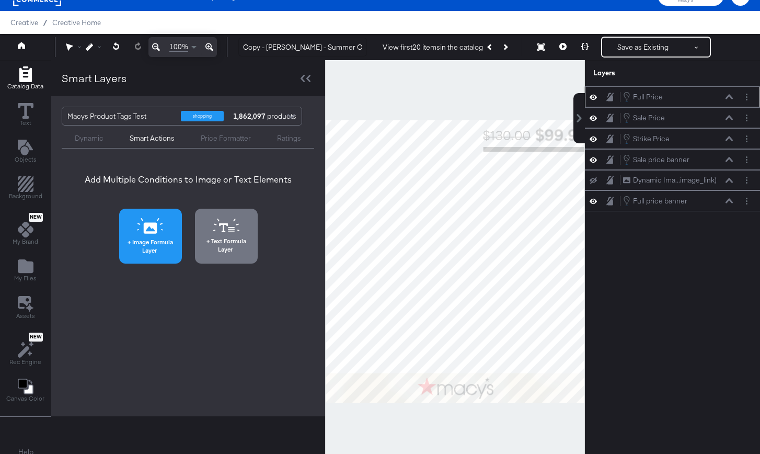
click at [157, 223] on icon at bounding box center [150, 226] width 27 height 16
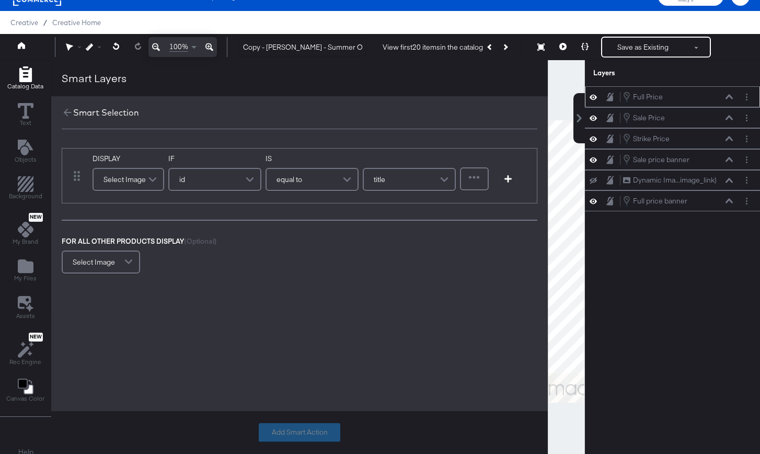
click at [128, 182] on div "Select Image" at bounding box center [129, 179] width 70 height 21
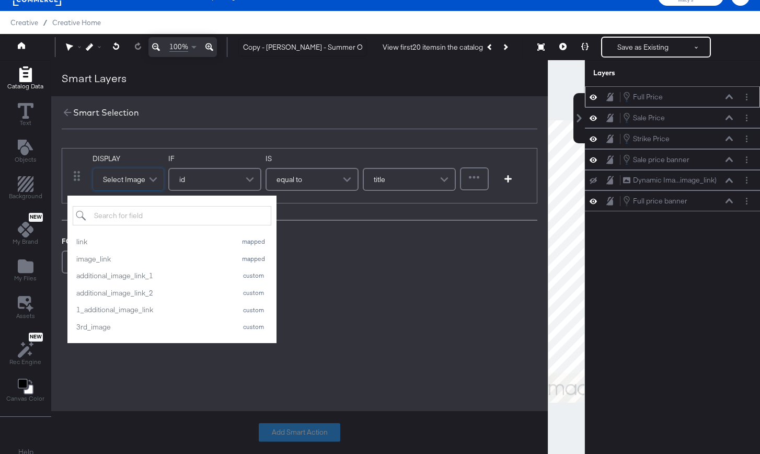
click at [174, 112] on div "Smart Selection" at bounding box center [299, 112] width 497 height 33
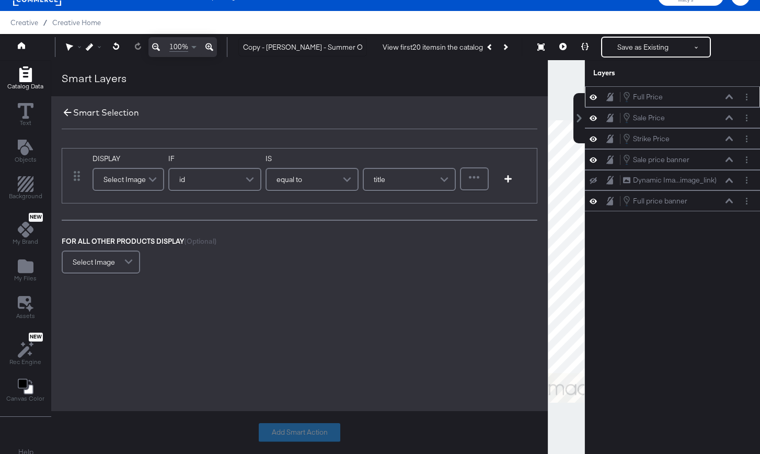
click at [70, 110] on icon at bounding box center [68, 113] width 12 height 12
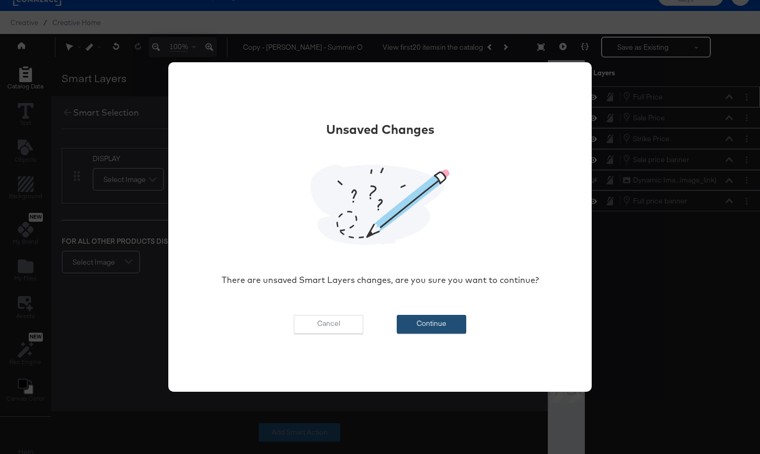
click at [438, 323] on button "Continue" at bounding box center [432, 324] width 70 height 19
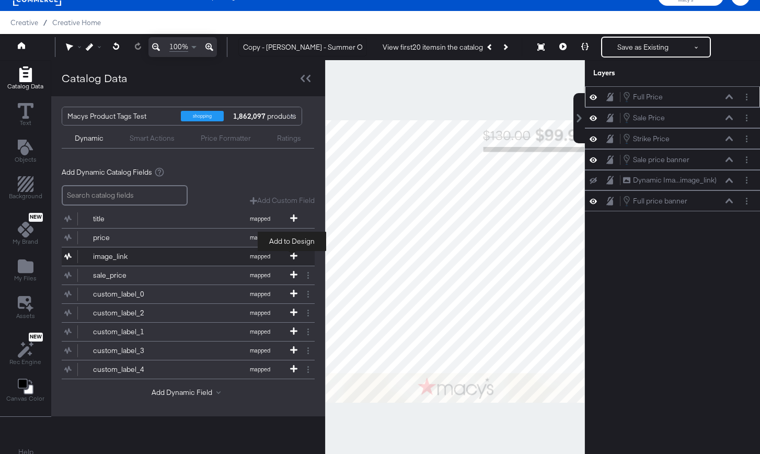
click at [290, 254] on icon at bounding box center [293, 255] width 7 height 7
click at [155, 139] on div "Smart Actions" at bounding box center [152, 138] width 45 height 10
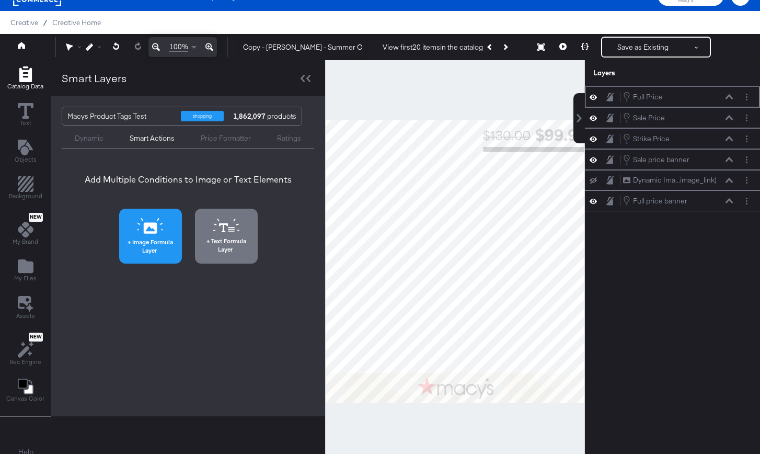
click at [137, 248] on span "Image Formula Layer" at bounding box center [150, 246] width 56 height 16
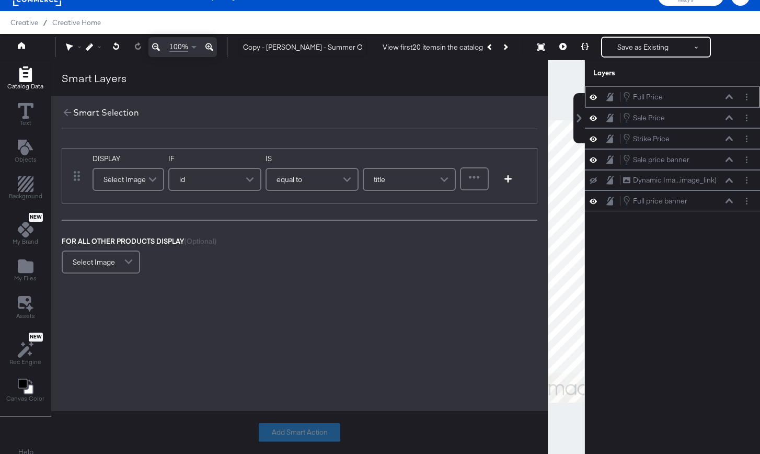
click at [147, 180] on span at bounding box center [154, 179] width 18 height 21
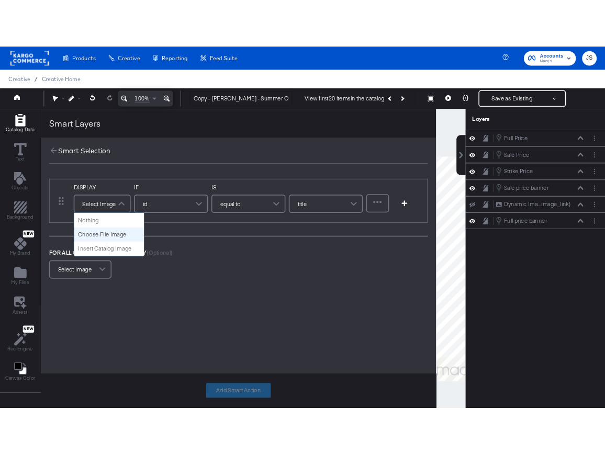
scroll to position [18, 0]
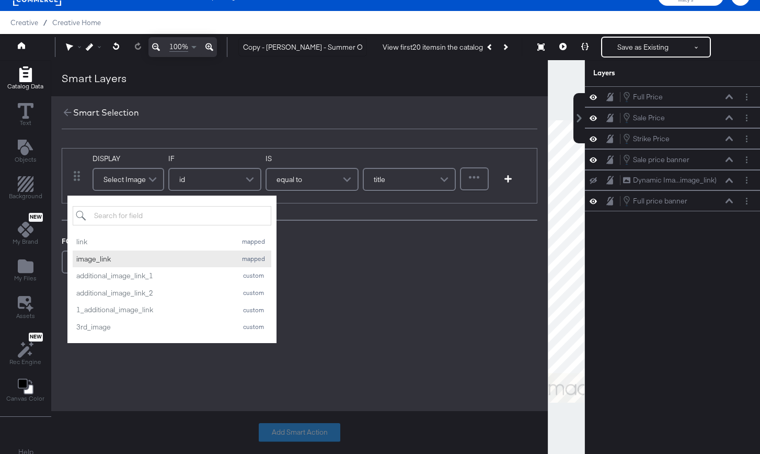
click at [139, 255] on div "image_link" at bounding box center [153, 259] width 155 height 10
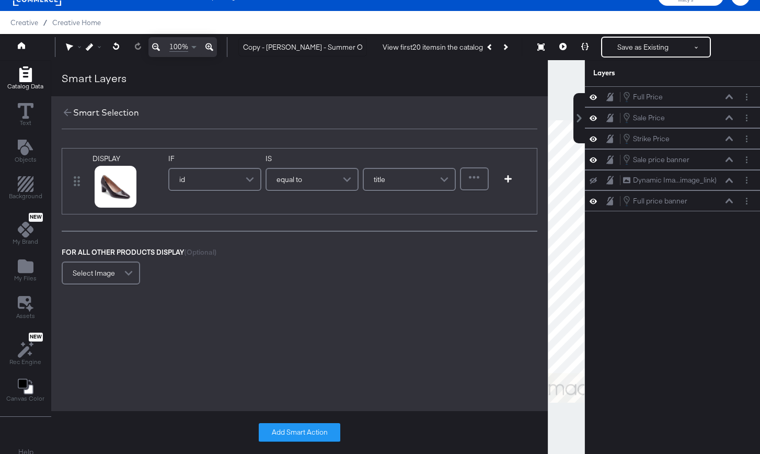
click at [191, 182] on div "id" at bounding box center [214, 179] width 91 height 21
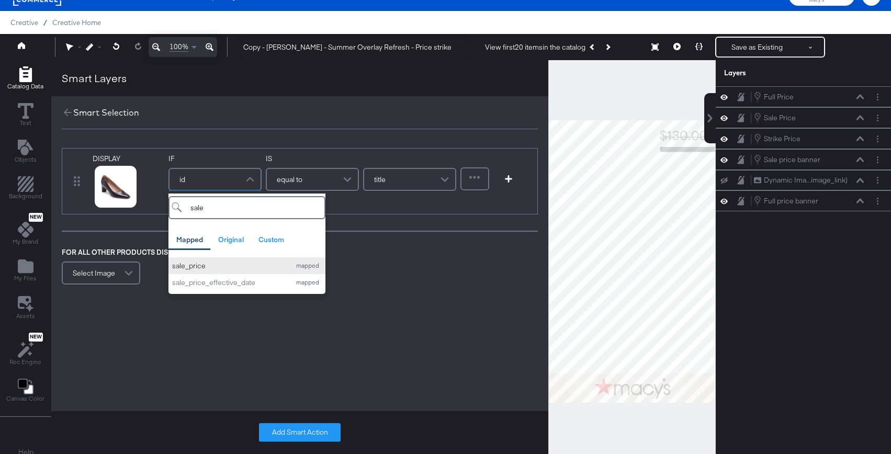
type input "sale"
click at [223, 265] on div "sale_price" at bounding box center [228, 266] width 113 height 10
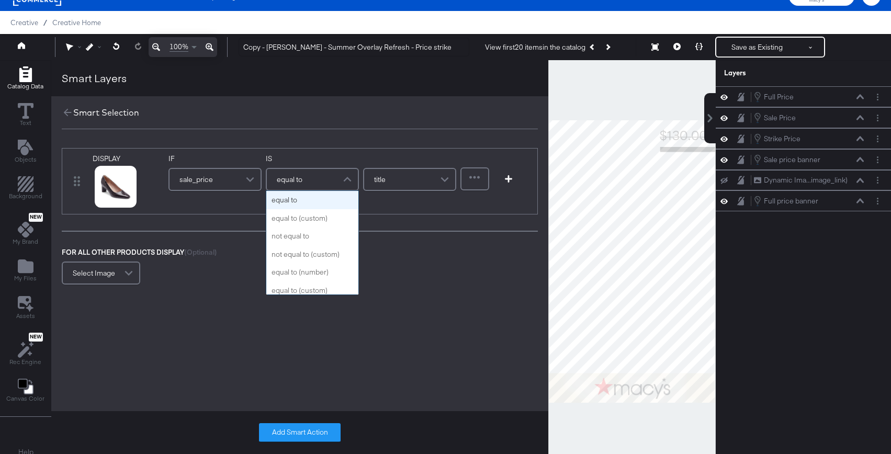
click at [296, 182] on span "equal to" at bounding box center [290, 180] width 26 height 18
type input "greater"
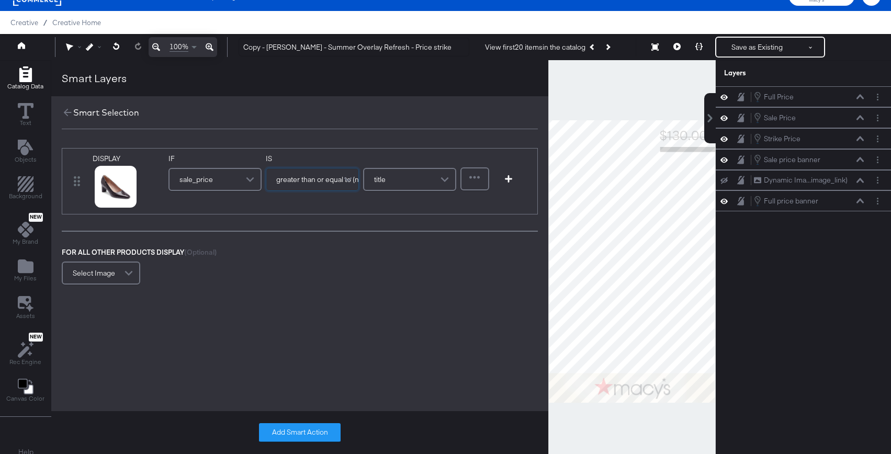
click at [400, 182] on div "title" at bounding box center [409, 179] width 91 height 21
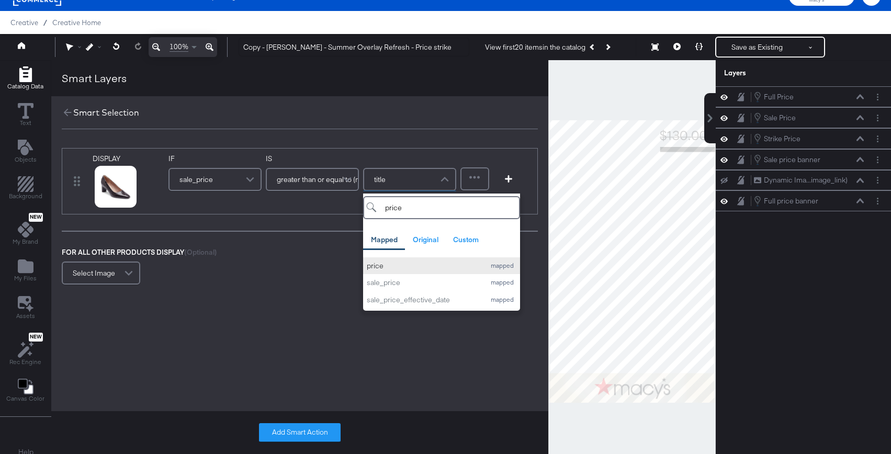
type input "price"
click at [380, 266] on div "price" at bounding box center [423, 266] width 113 height 10
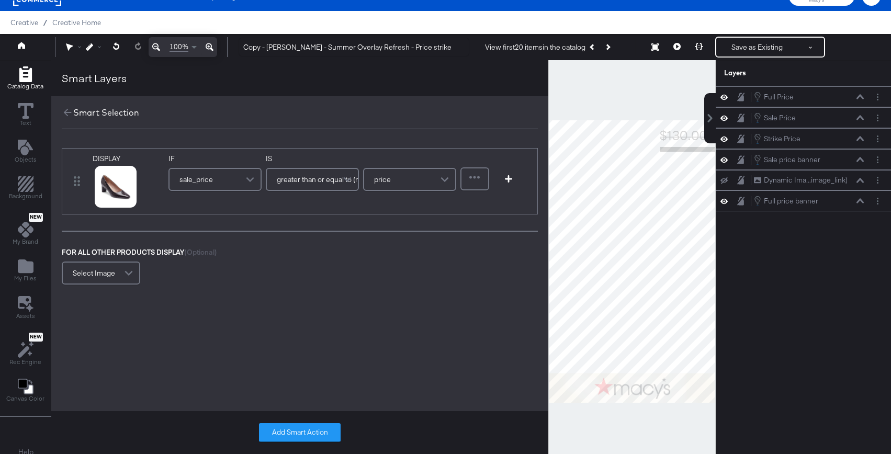
click at [472, 185] on div at bounding box center [474, 178] width 27 height 21
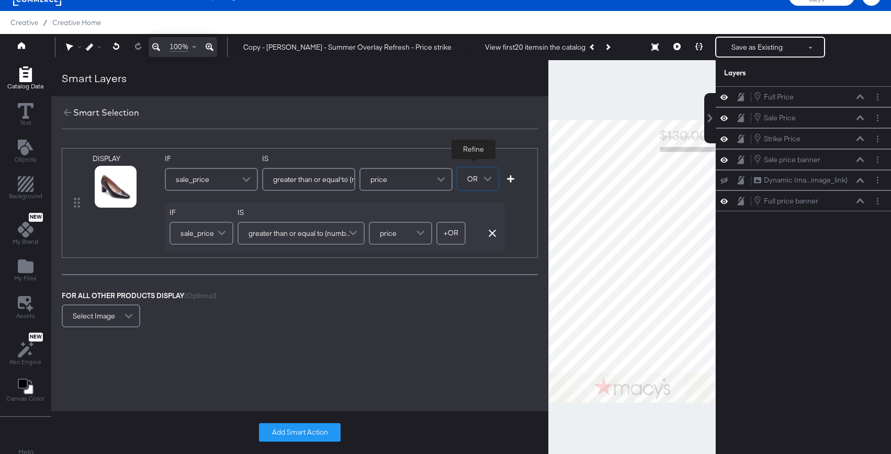
click at [215, 237] on span at bounding box center [223, 233] width 18 height 21
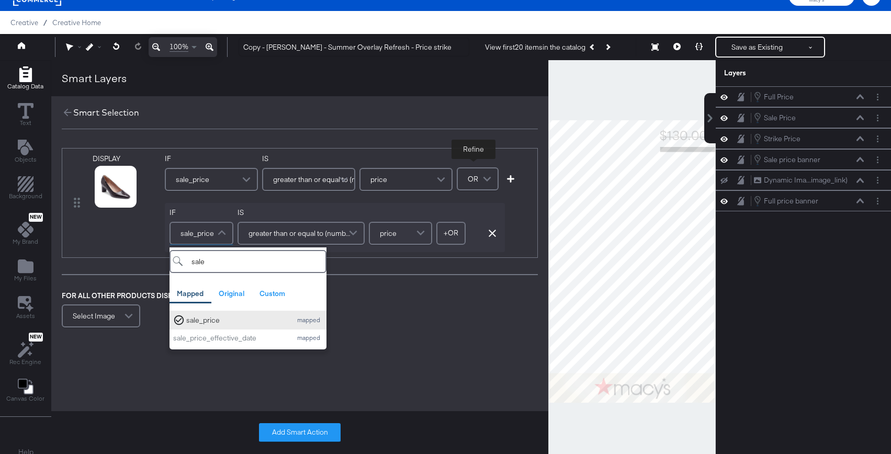
type input "sale"
click at [219, 317] on div "sale_price" at bounding box center [236, 320] width 100 height 10
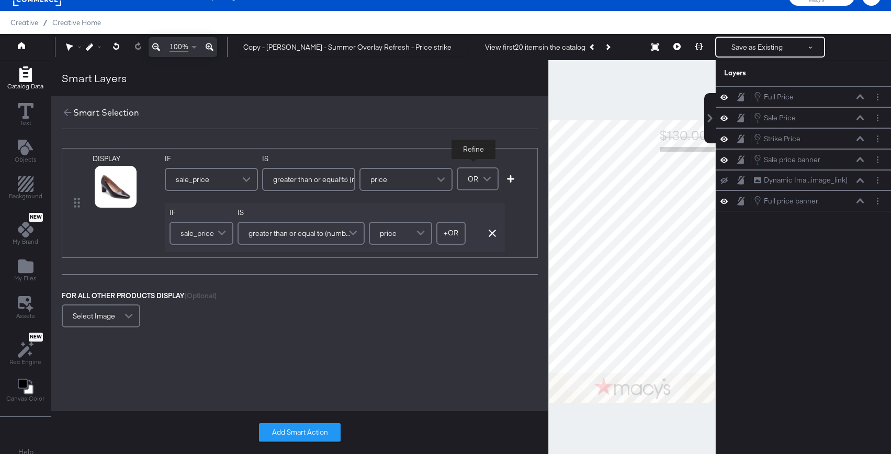
click at [297, 235] on span "greater than or equal to (number)" at bounding box center [299, 233] width 102 height 18
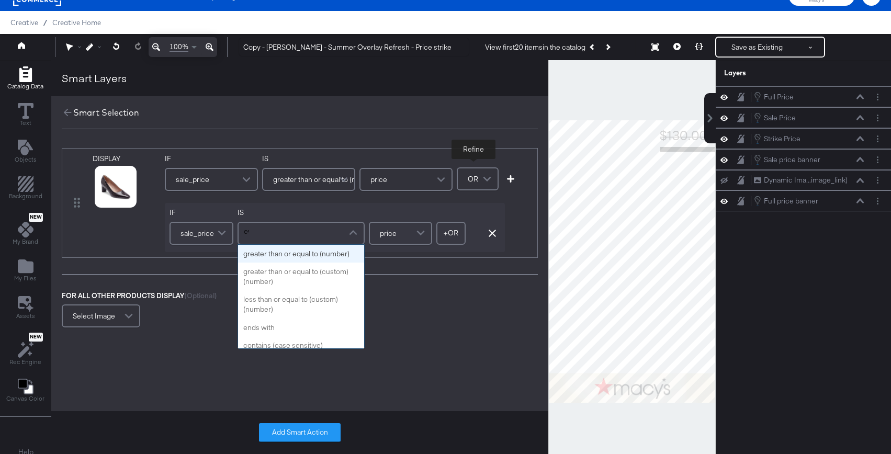
scroll to position [0, 0]
type input "equal"
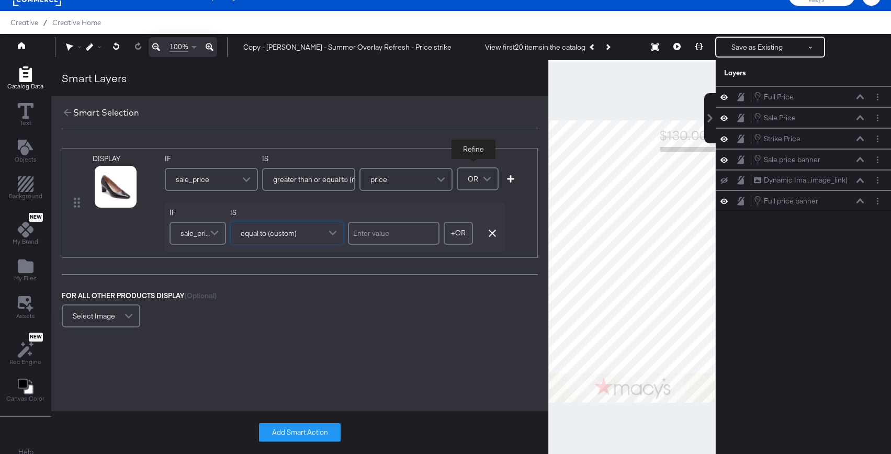
click at [401, 231] on input "text" at bounding box center [394, 233] width 92 height 23
type input "0"
click at [451, 242] on button "+ OR" at bounding box center [458, 233] width 29 height 23
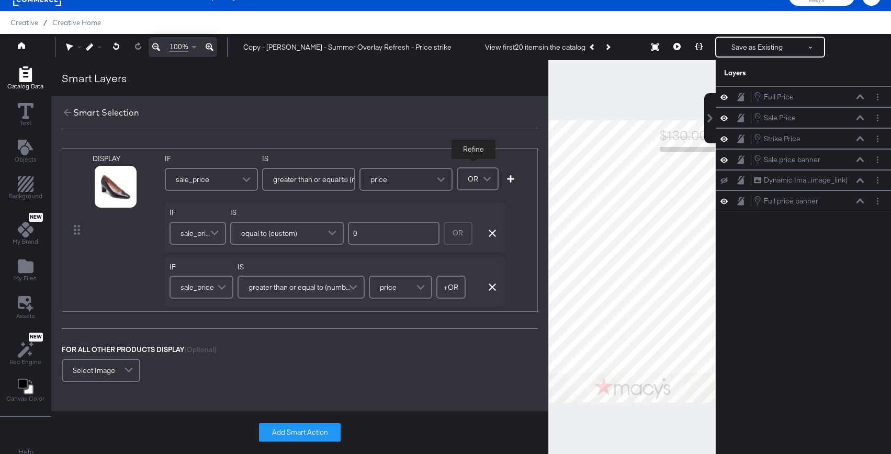
click at [306, 284] on span "greater than or equal to (number)" at bounding box center [299, 287] width 102 height 18
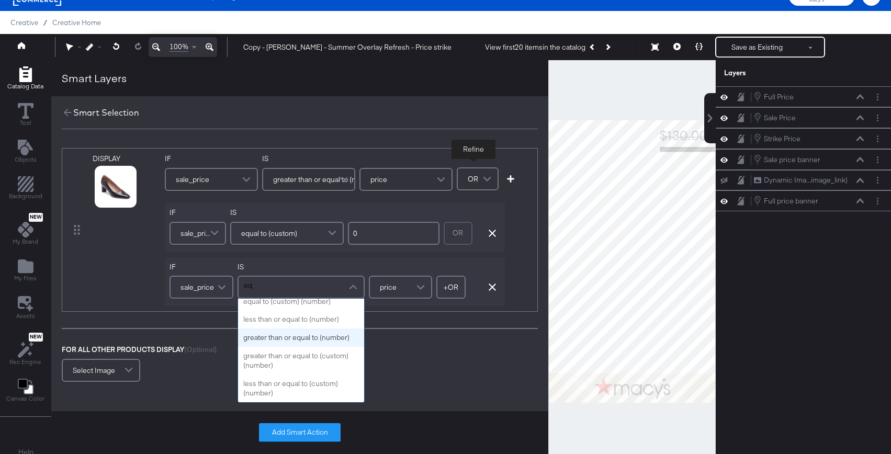
scroll to position [97, 0]
type input "equal"
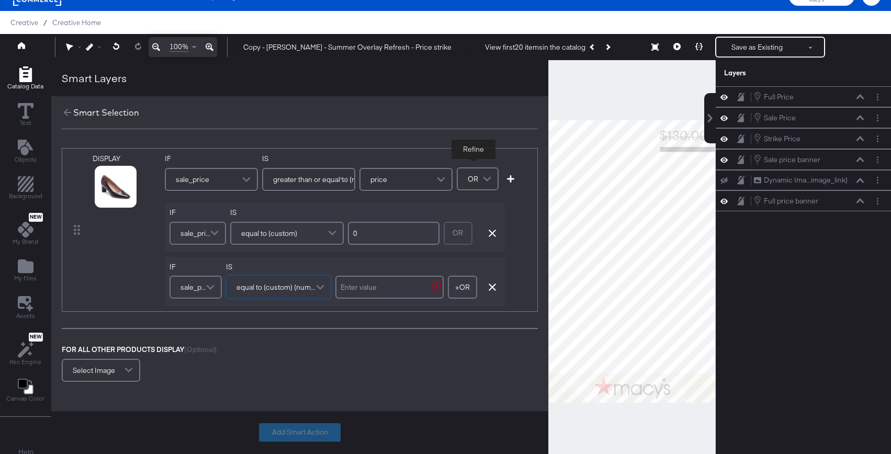
click at [380, 322] on div "DISPLAY link mapped image_link mapped additional_image_link_1 custom additional…" at bounding box center [299, 266] width 497 height 257
click at [373, 288] on input "text" at bounding box center [389, 287] width 108 height 23
click at [370, 324] on div "DISPLAY link mapped image_link mapped additional_image_link_1 custom additional…" at bounding box center [299, 266] width 497 height 257
click at [312, 300] on div "IS equal to (custom) (number)" at bounding box center [278, 282] width 105 height 40
click at [311, 290] on span "equal to (custom) (number)" at bounding box center [277, 287] width 80 height 18
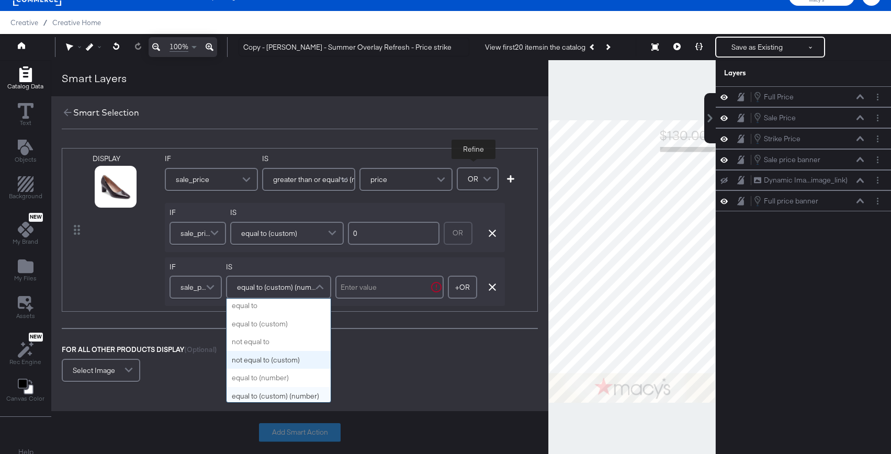
scroll to position [0, 0]
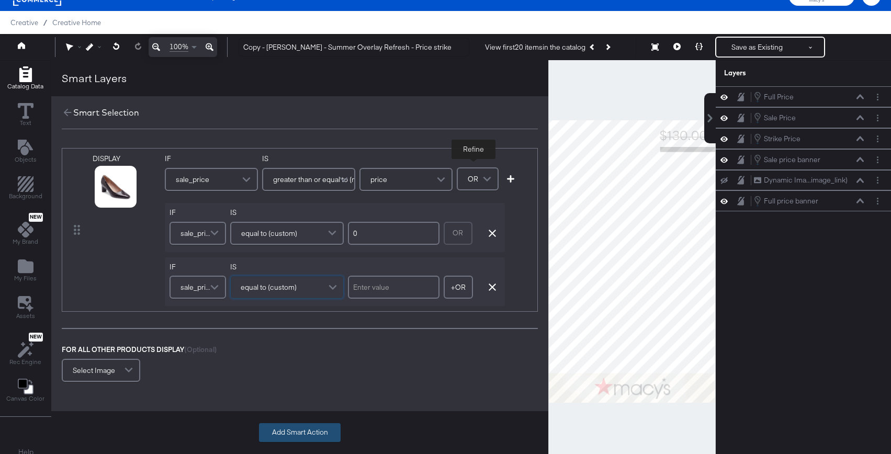
click at [299, 435] on button "Add Smart Action" at bounding box center [300, 432] width 82 height 19
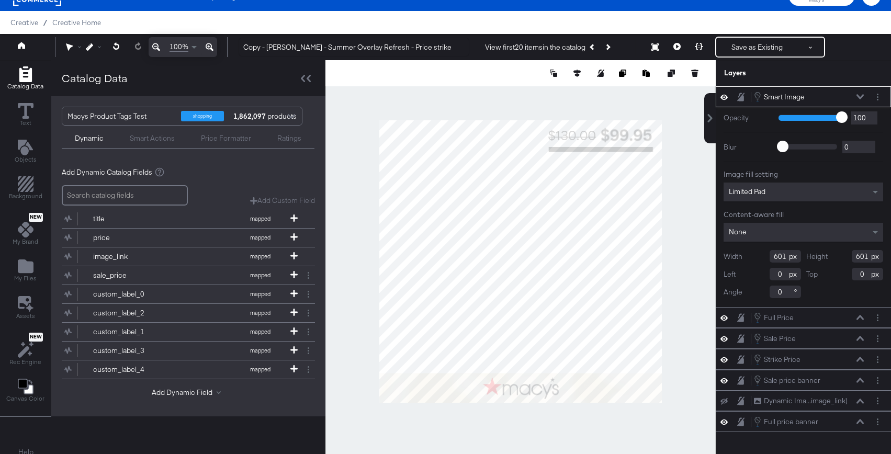
drag, startPoint x: 786, startPoint y: 256, endPoint x: 758, endPoint y: 256, distance: 27.7
click at [757, 256] on div "Width 601" at bounding box center [761, 256] width 77 height 13
type input "864"
drag, startPoint x: 868, startPoint y: 260, endPoint x: 842, endPoint y: 260, distance: 26.2
click at [760, 260] on div "Height 601" at bounding box center [844, 256] width 77 height 13
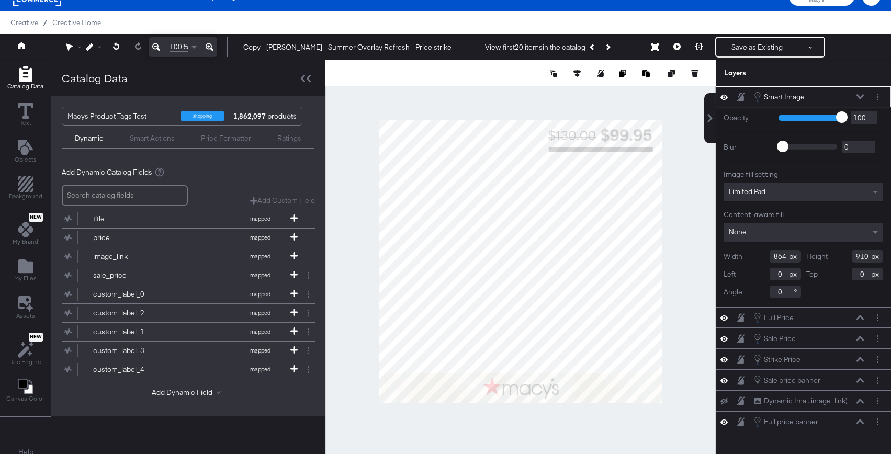
type input "910"
drag, startPoint x: 783, startPoint y: 274, endPoint x: 749, endPoint y: 274, distance: 34.0
click at [749, 274] on div "Left 0" at bounding box center [761, 274] width 77 height 13
type input "108"
drag, startPoint x: 870, startPoint y: 277, endPoint x: 858, endPoint y: 277, distance: 11.5
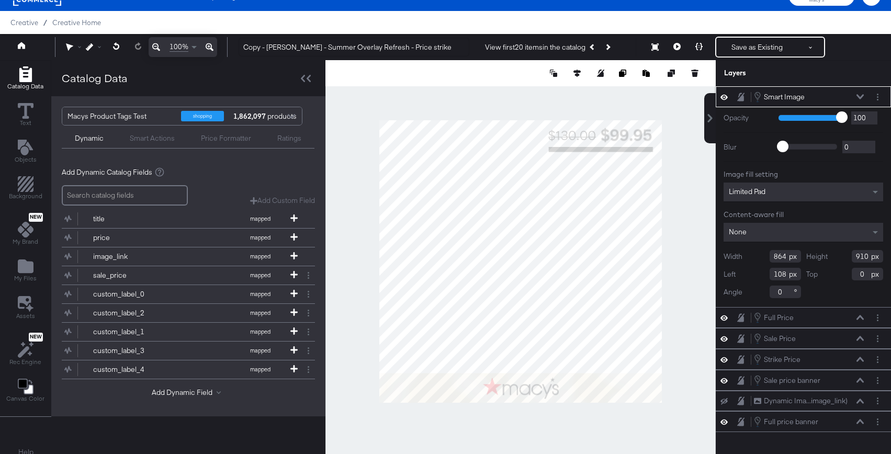
click at [760, 277] on div "Top 0" at bounding box center [844, 274] width 77 height 13
type input "170"
click at [760, 89] on div "Smart Image Smart Image" at bounding box center [802, 96] width 175 height 21
click at [760, 95] on icon "Layer Options" at bounding box center [878, 97] width 2 height 7
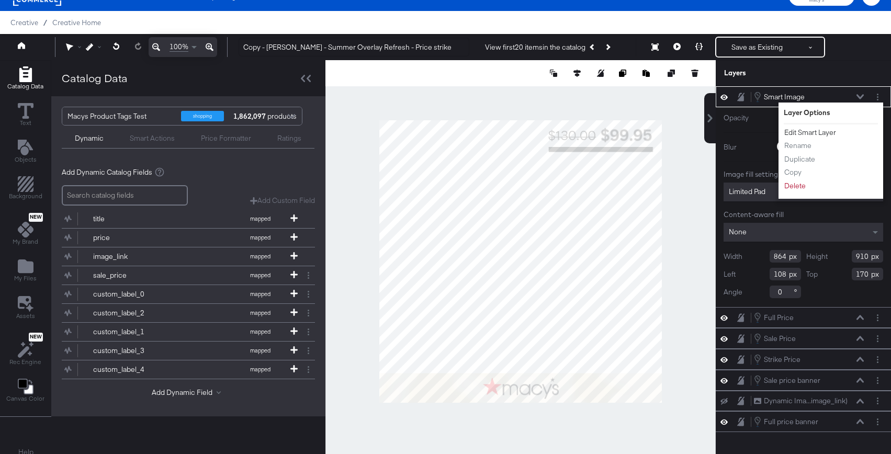
click at [760, 131] on button "Edit Smart Layer" at bounding box center [809, 132] width 53 height 11
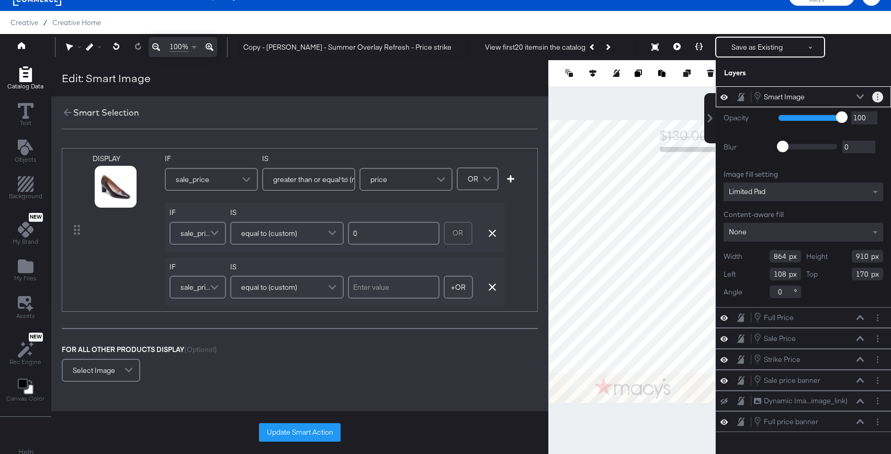
click at [760, 94] on button "Layer Options" at bounding box center [877, 97] width 11 height 11
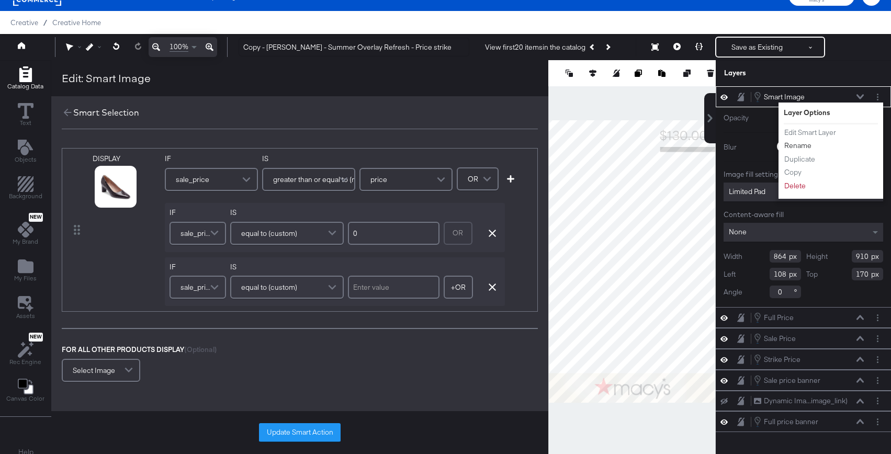
click at [760, 148] on button "Rename" at bounding box center [797, 145] width 28 height 11
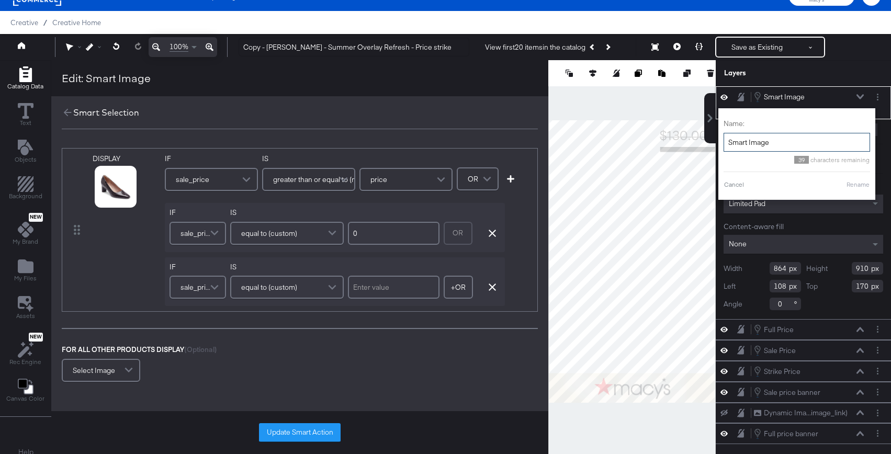
click at [760, 148] on input "Smart Image" at bounding box center [796, 142] width 146 height 19
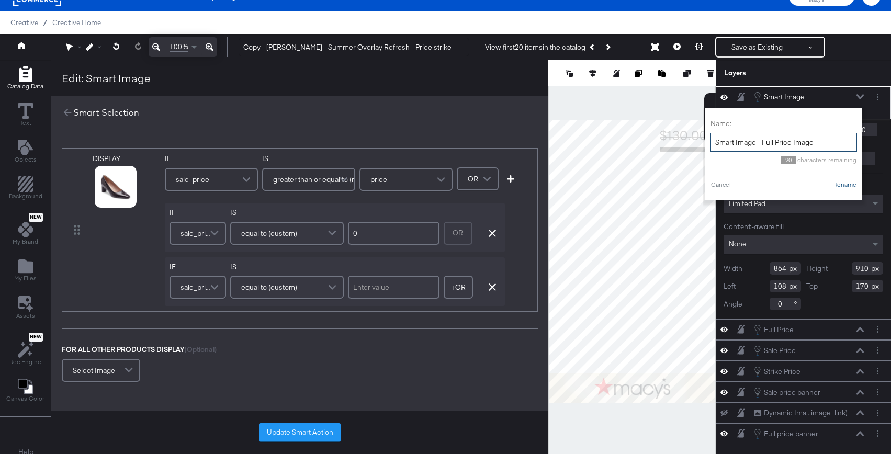
type input "Smart Image - Full Price Image"
click at [760, 183] on button "Rename" at bounding box center [845, 184] width 24 height 9
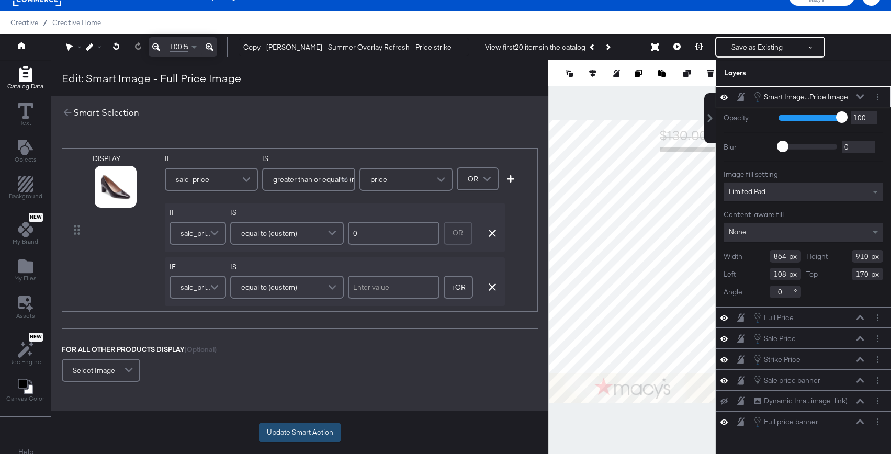
click at [299, 435] on button "Update Smart Action" at bounding box center [300, 432] width 82 height 19
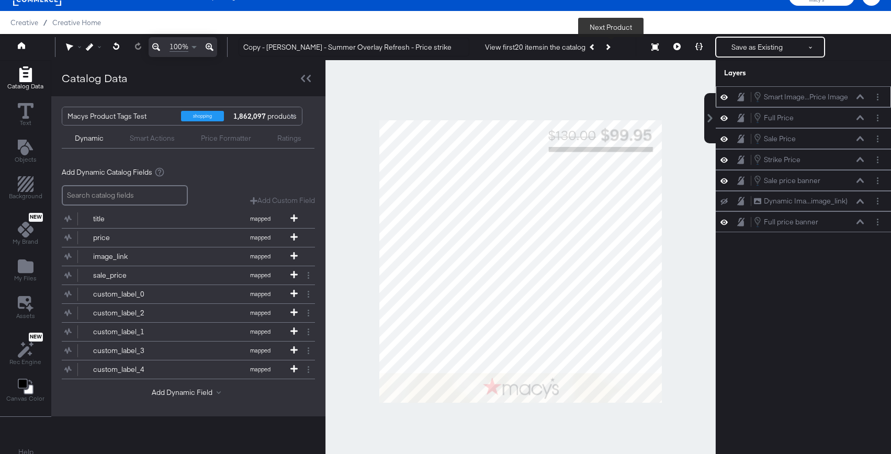
click at [610, 43] on button "Next Product" at bounding box center [607, 47] width 15 height 19
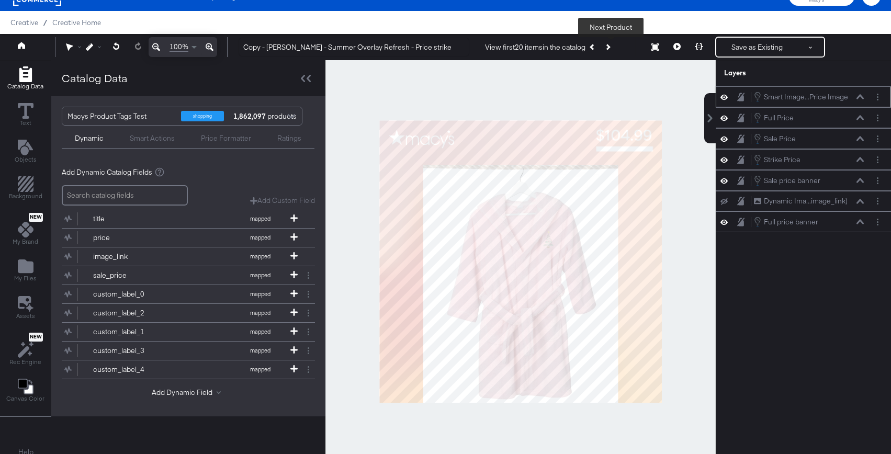
click at [609, 47] on icon "Next Product" at bounding box center [607, 47] width 6 height 6
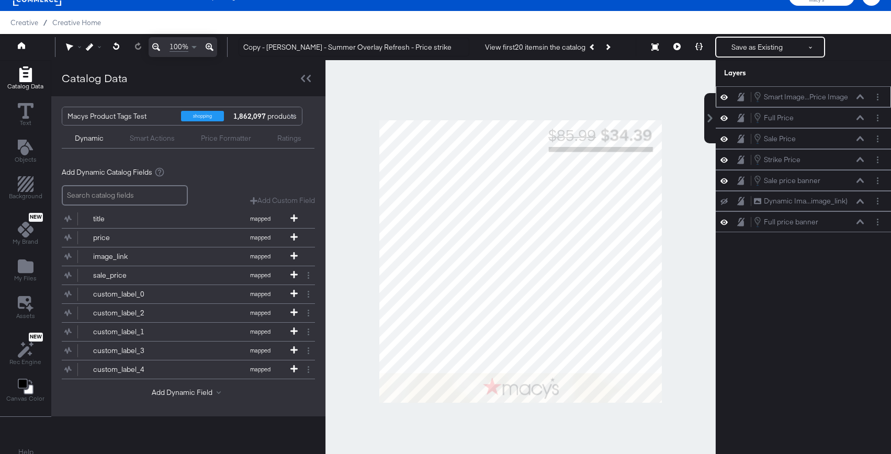
click at [142, 137] on div "Smart Actions" at bounding box center [152, 138] width 45 height 10
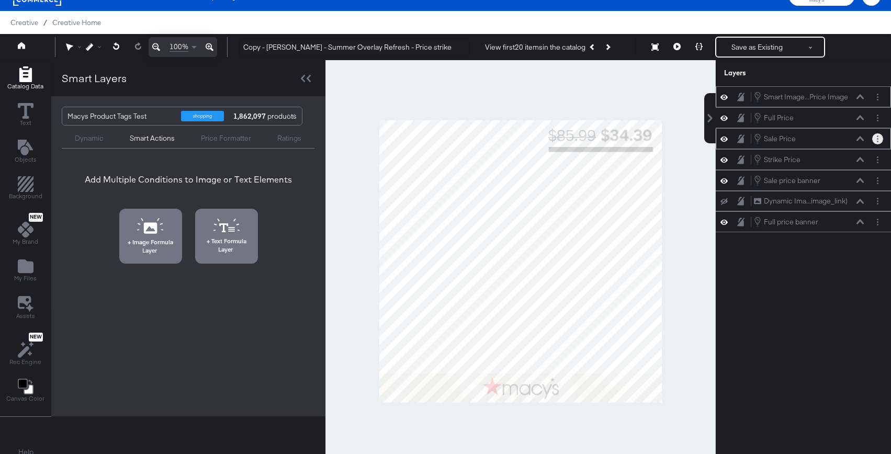
click at [760, 138] on button "Layer Options" at bounding box center [877, 138] width 11 height 11
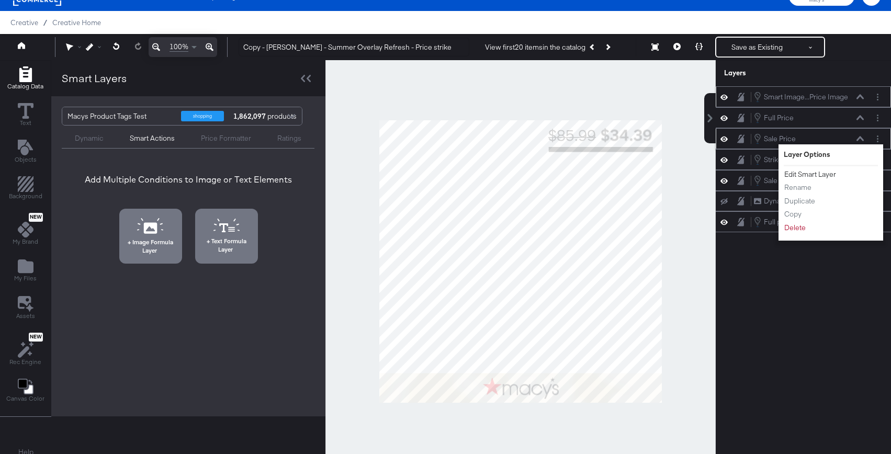
click at [760, 172] on button "Edit Smart Layer" at bounding box center [809, 174] width 53 height 11
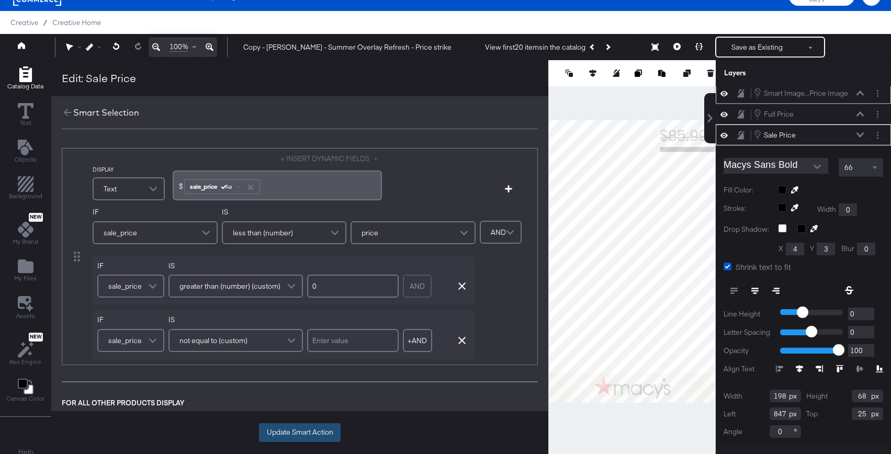
click at [301, 436] on button "Update Smart Action" at bounding box center [300, 432] width 82 height 19
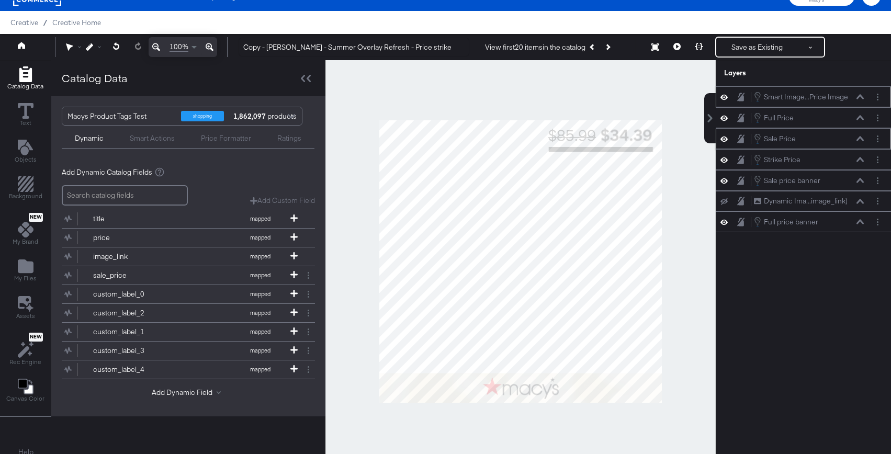
click at [149, 139] on div "Smart Actions" at bounding box center [152, 138] width 45 height 10
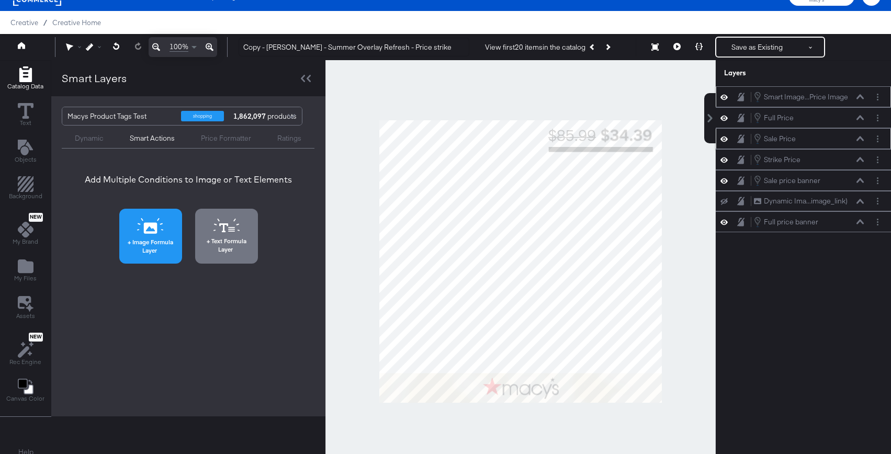
click at [138, 229] on icon at bounding box center [150, 226] width 27 height 16
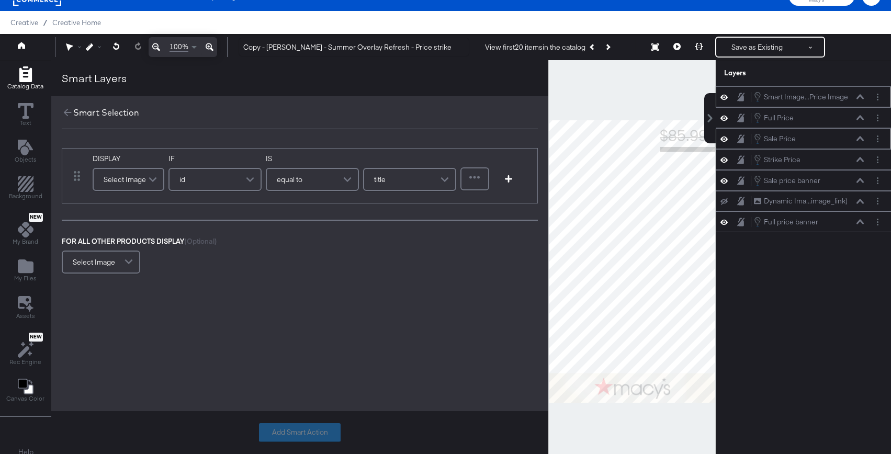
click at [139, 188] on div "Select Image" at bounding box center [129, 179] width 70 height 21
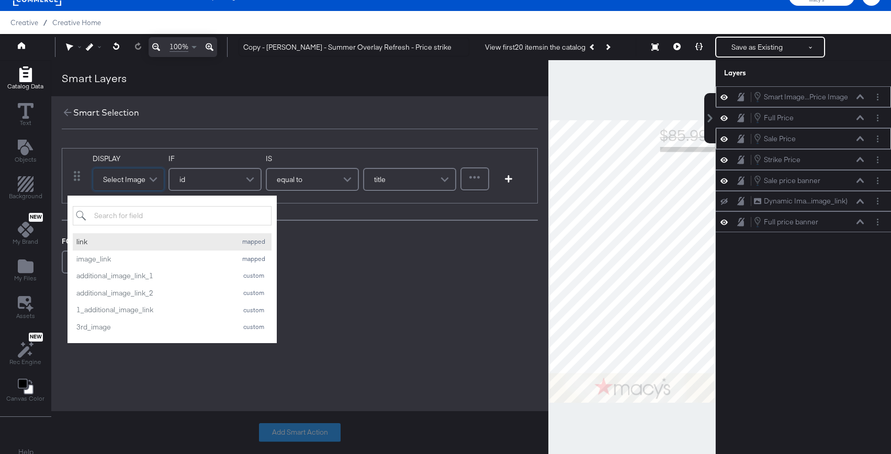
click at [117, 240] on div "link" at bounding box center [153, 242] width 155 height 10
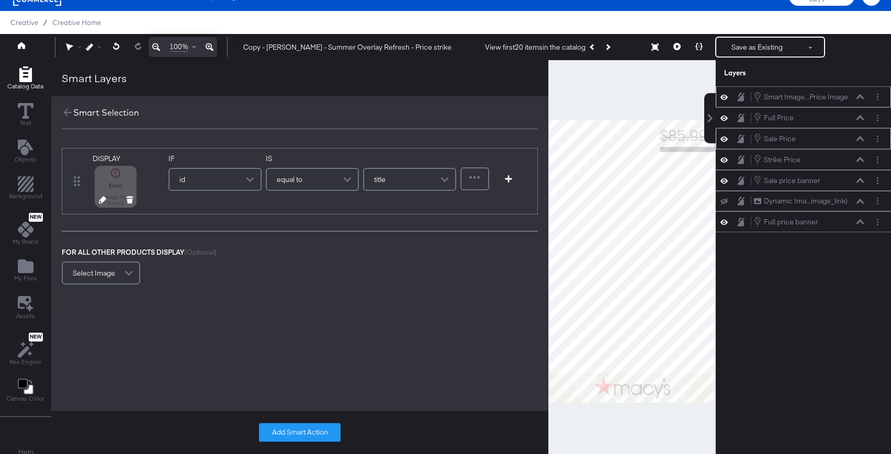
click at [103, 201] on icon at bounding box center [102, 199] width 7 height 7
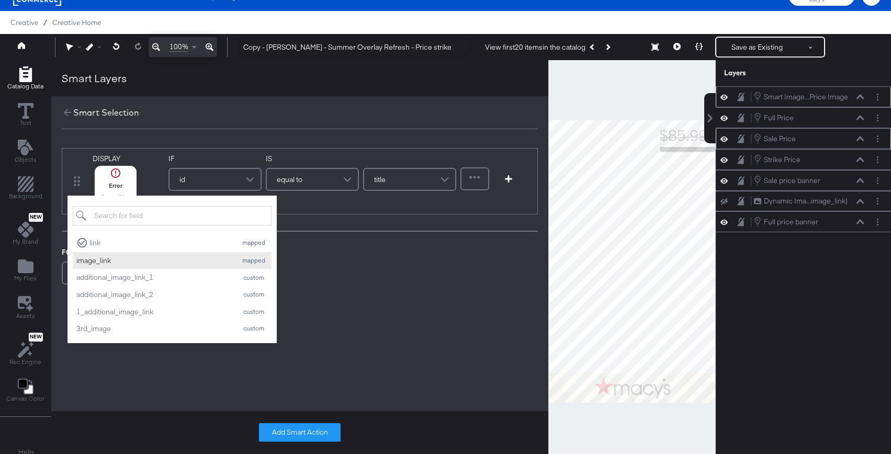
click at [105, 259] on div "image_link" at bounding box center [153, 261] width 155 height 10
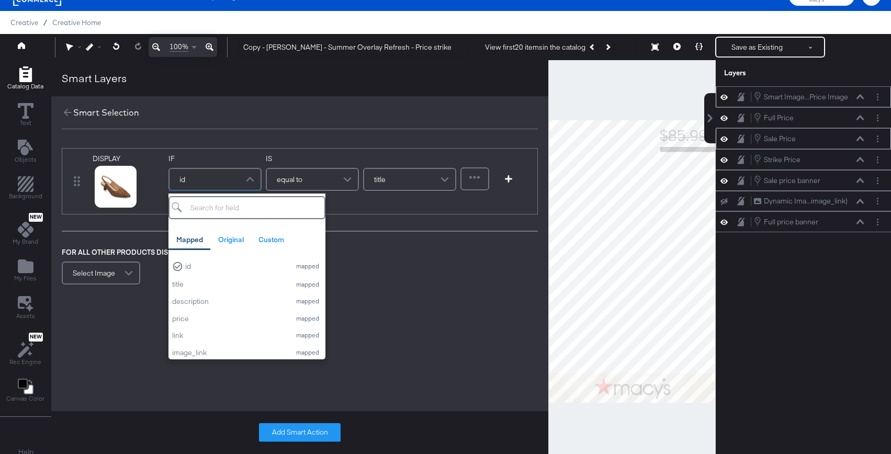
click at [201, 185] on div "id" at bounding box center [214, 179] width 91 height 21
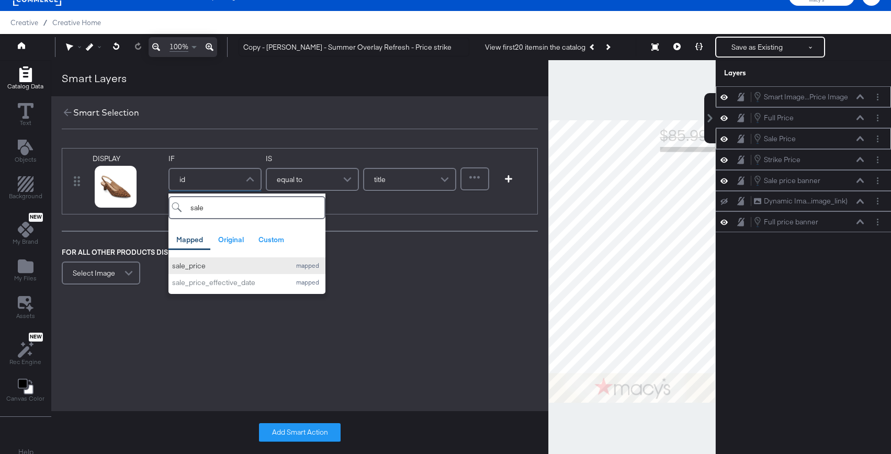
type input "sale"
click at [208, 260] on button "sale_price mapped" at bounding box center [246, 265] width 157 height 17
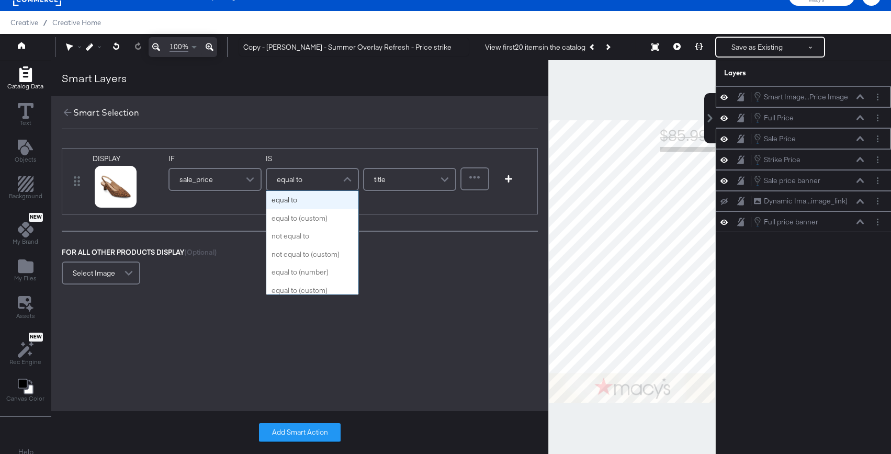
click at [315, 178] on div "equal to" at bounding box center [312, 179] width 91 height 21
type input "less"
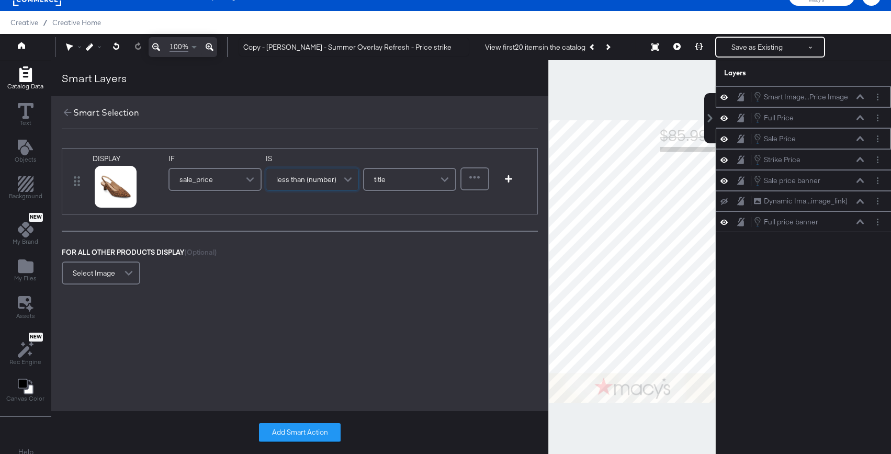
click at [403, 183] on div "title" at bounding box center [409, 179] width 91 height 21
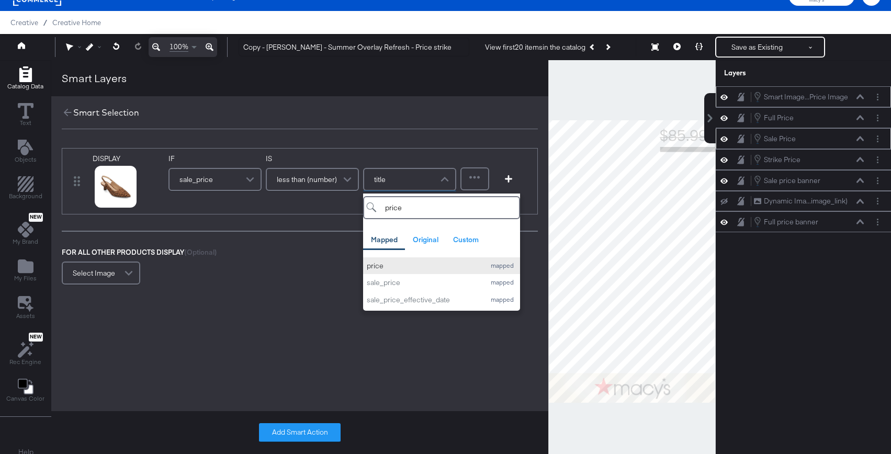
type input "price"
click at [406, 257] on button "price mapped" at bounding box center [441, 265] width 157 height 17
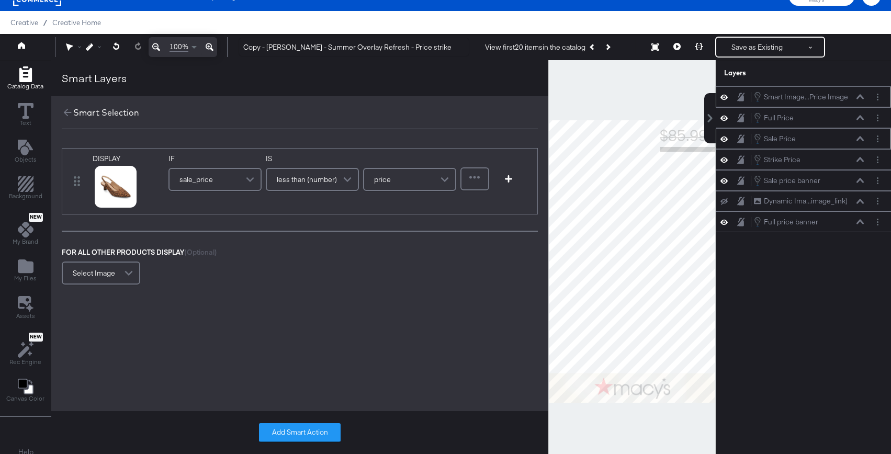
click at [479, 180] on div at bounding box center [474, 178] width 27 height 21
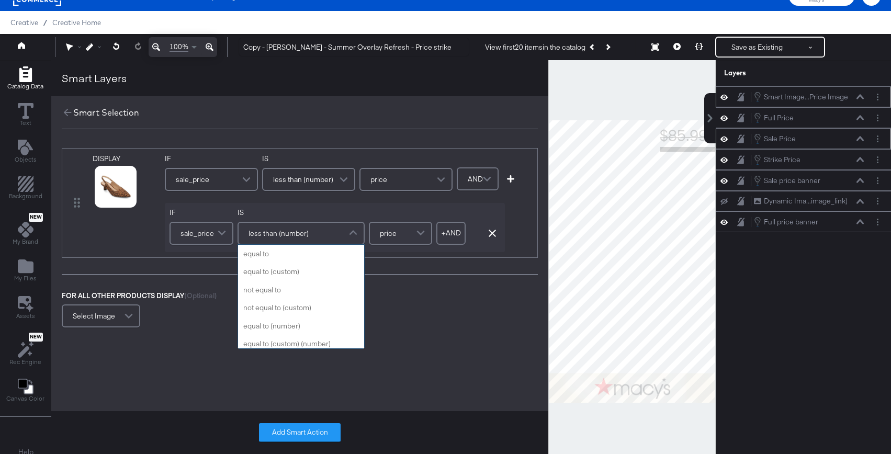
click at [289, 232] on span "less than (number)" at bounding box center [278, 233] width 60 height 18
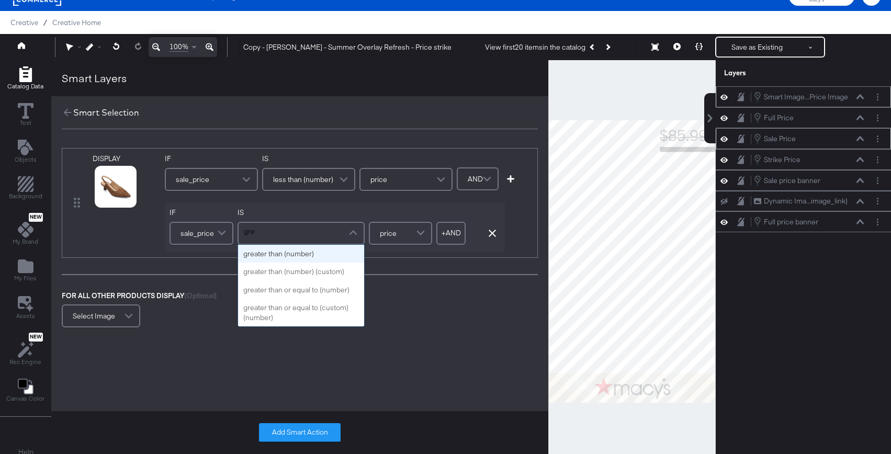
type input "grea"
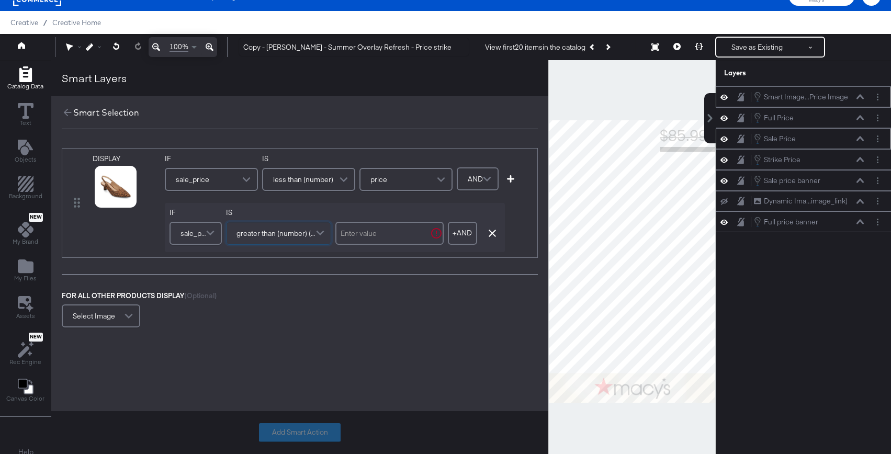
click at [382, 240] on input "text" at bounding box center [389, 233] width 108 height 23
type input "0"
click at [453, 237] on button "+ AND" at bounding box center [458, 233] width 29 height 23
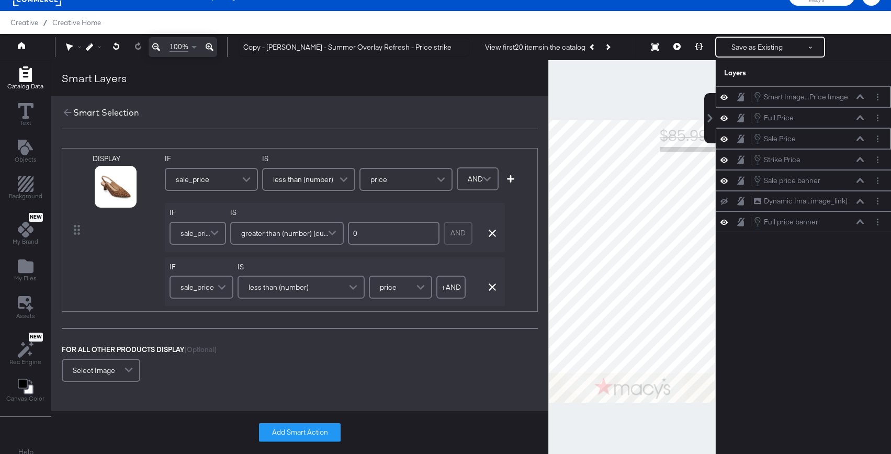
click at [285, 289] on span "less than (number)" at bounding box center [278, 287] width 60 height 18
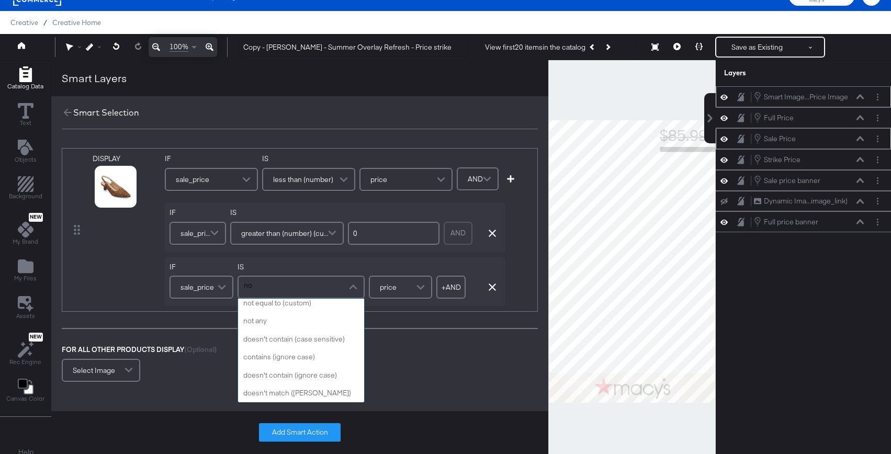
type input "not"
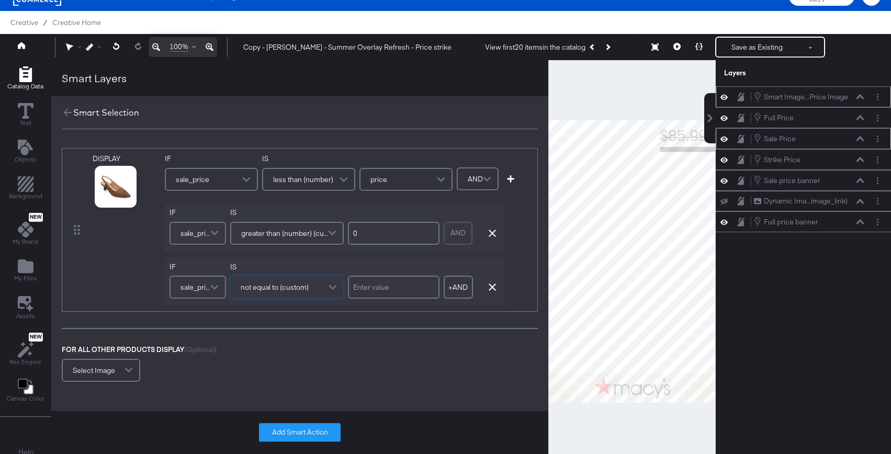
click at [387, 307] on div "DISPLAY link mapped image_link mapped additional_image_link_1 custom additional…" at bounding box center [300, 230] width 476 height 164
click at [321, 435] on button "Add Smart Action" at bounding box center [300, 432] width 82 height 19
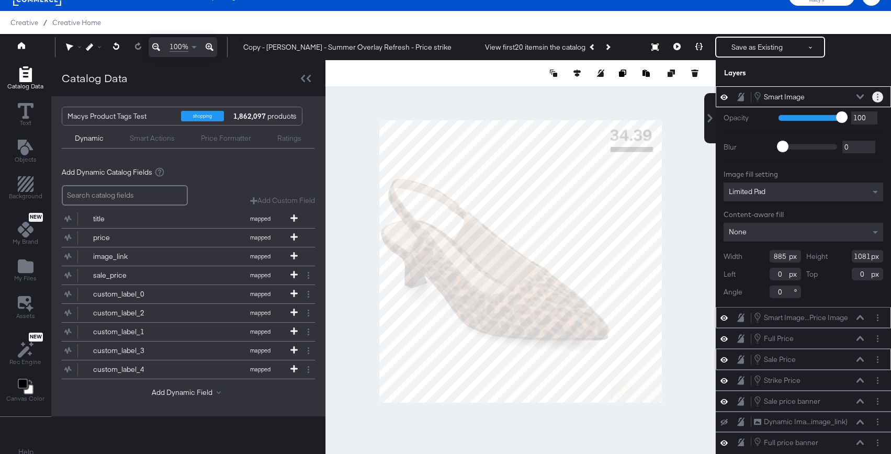
click at [760, 92] on button "Layer Options" at bounding box center [877, 97] width 11 height 11
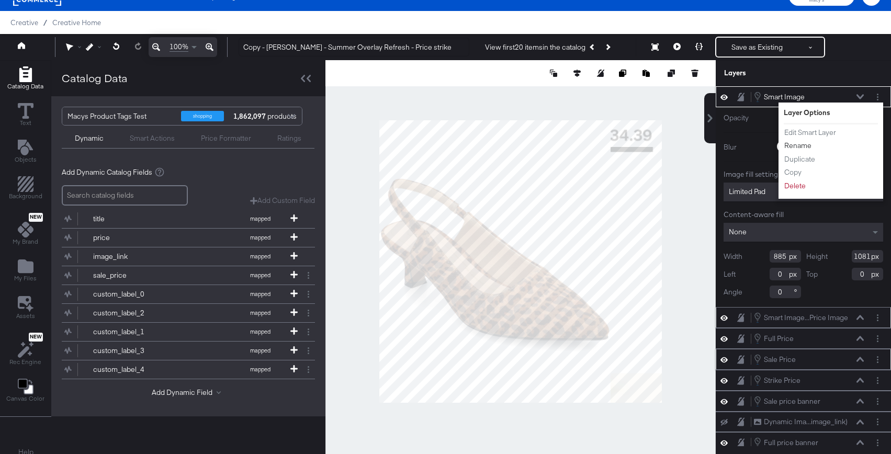
click at [760, 144] on button "Rename" at bounding box center [797, 145] width 28 height 11
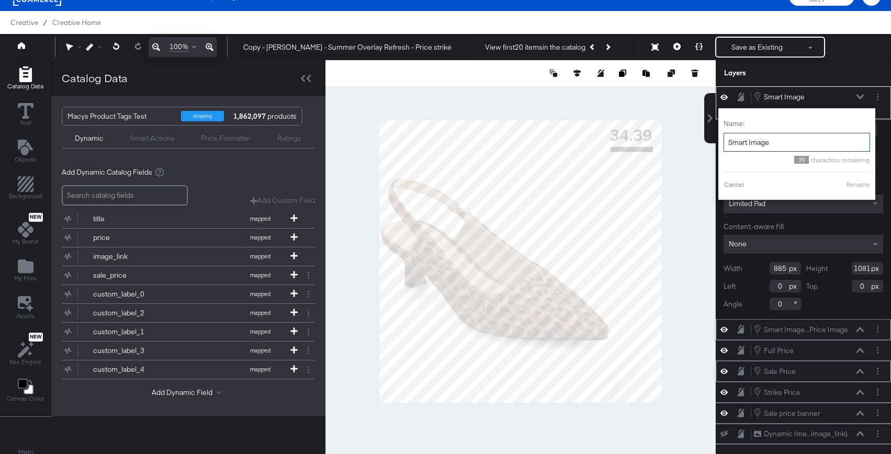
click at [760, 145] on input "Smart Image" at bounding box center [796, 142] width 146 height 19
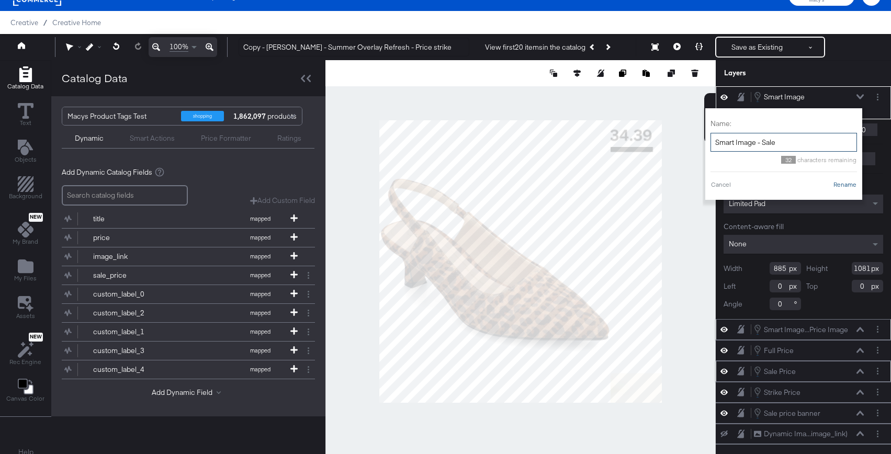
type input "Smart Image - Sale"
click at [760, 182] on button "Rename" at bounding box center [845, 184] width 24 height 9
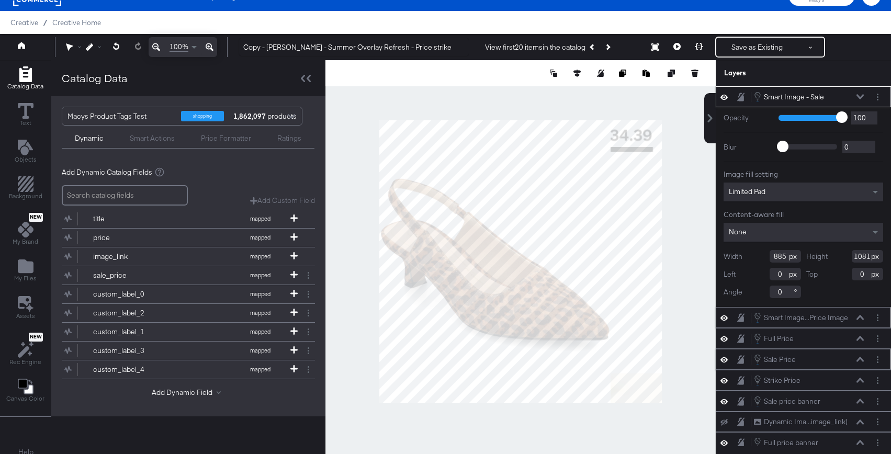
drag, startPoint x: 785, startPoint y: 256, endPoint x: 730, endPoint y: 256, distance: 55.4
click at [730, 256] on div "Width 885" at bounding box center [761, 256] width 77 height 13
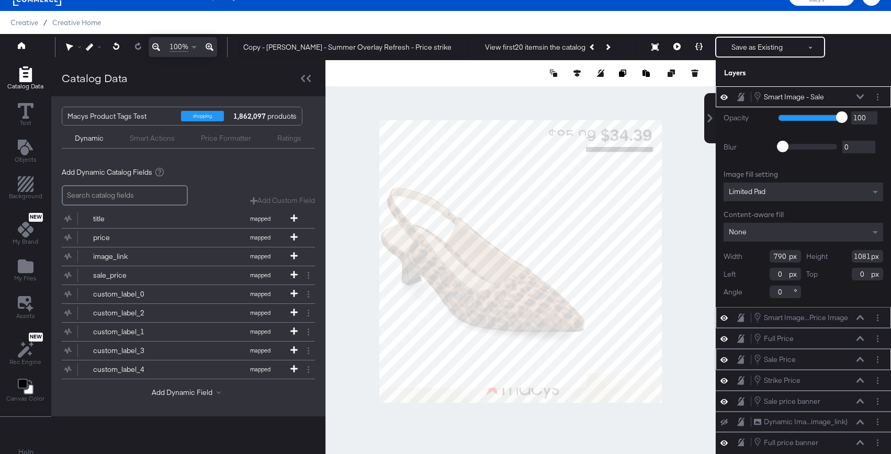
type input "790"
drag, startPoint x: 870, startPoint y: 254, endPoint x: 820, endPoint y: 254, distance: 50.7
click at [760, 254] on div "Height 1081" at bounding box center [844, 256] width 77 height 13
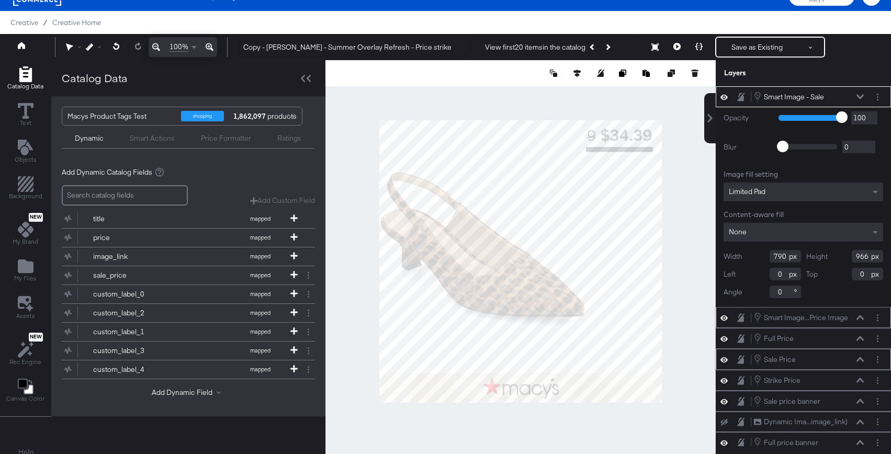
type input "966"
drag, startPoint x: 781, startPoint y: 276, endPoint x: 758, endPoint y: 276, distance: 23.5
click at [758, 276] on div "Left 0" at bounding box center [761, 274] width 77 height 13
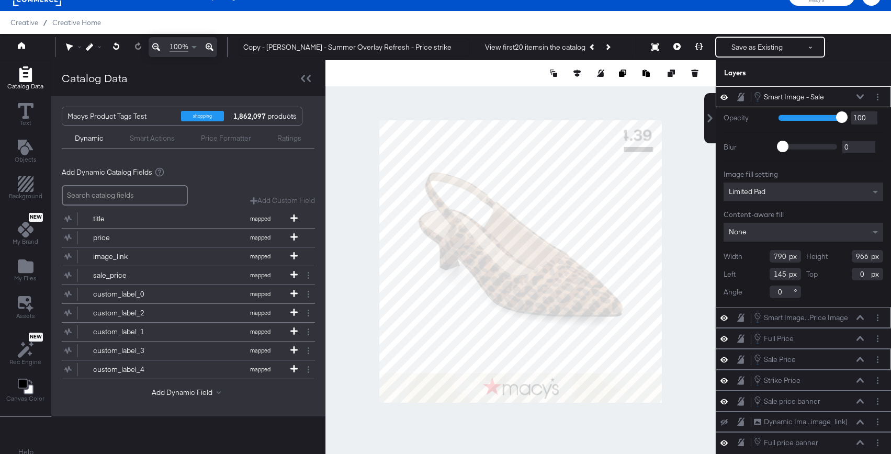
type input "145"
click at [760, 97] on icon at bounding box center [859, 96] width 7 height 5
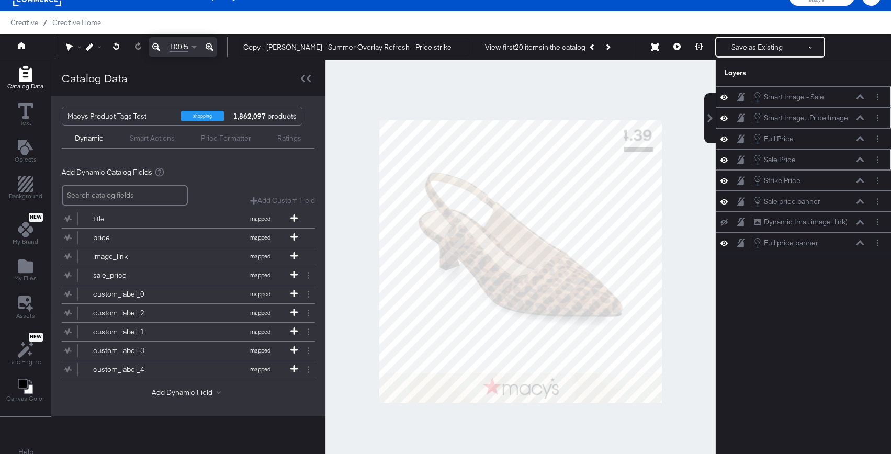
scroll to position [14, 0]
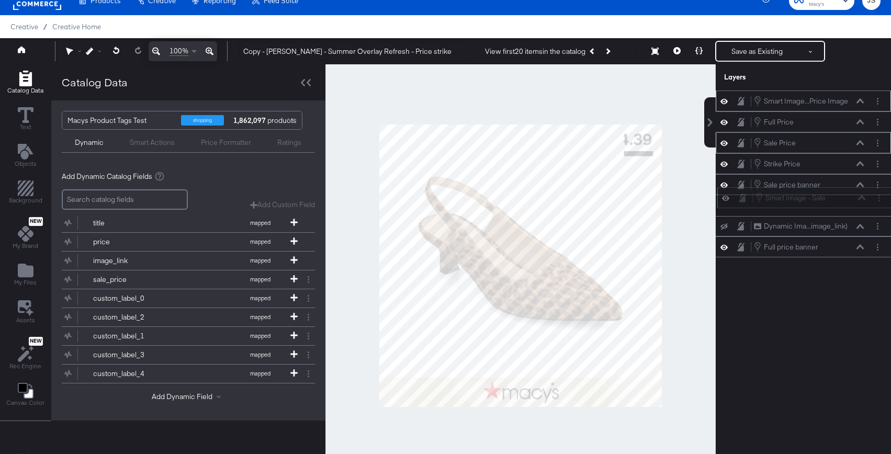
drag, startPoint x: 843, startPoint y: 96, endPoint x: 845, endPoint y: 200, distance: 104.1
click at [760, 200] on div "Smart Image - Sale Smart Image - Sale" at bounding box center [810, 198] width 111 height 12
click at [613, 53] on button "Next Product" at bounding box center [607, 51] width 15 height 19
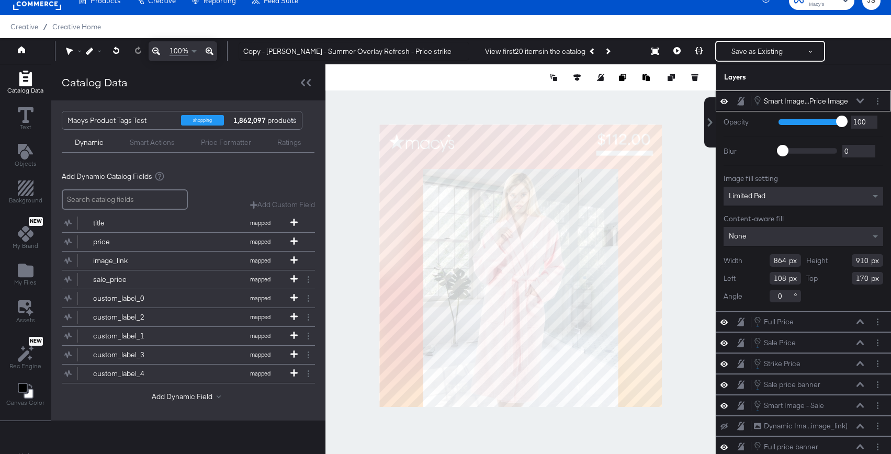
click at [760, 192] on div "Limited Pad" at bounding box center [803, 196] width 160 height 19
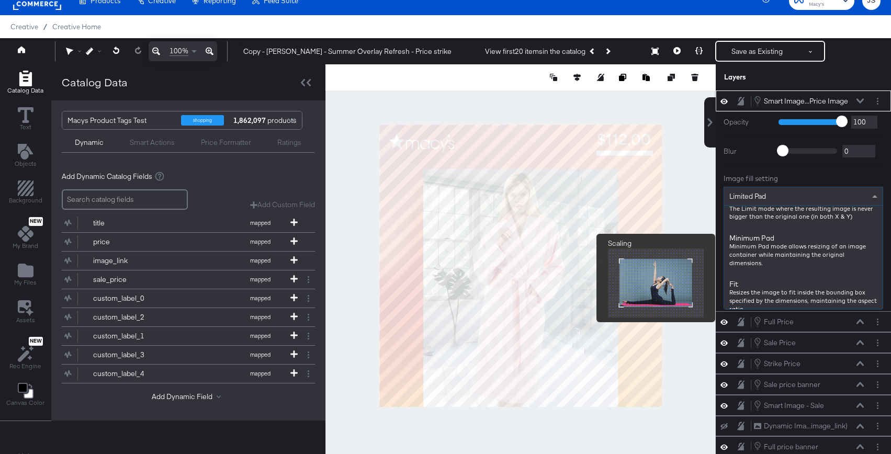
scroll to position [0, 0]
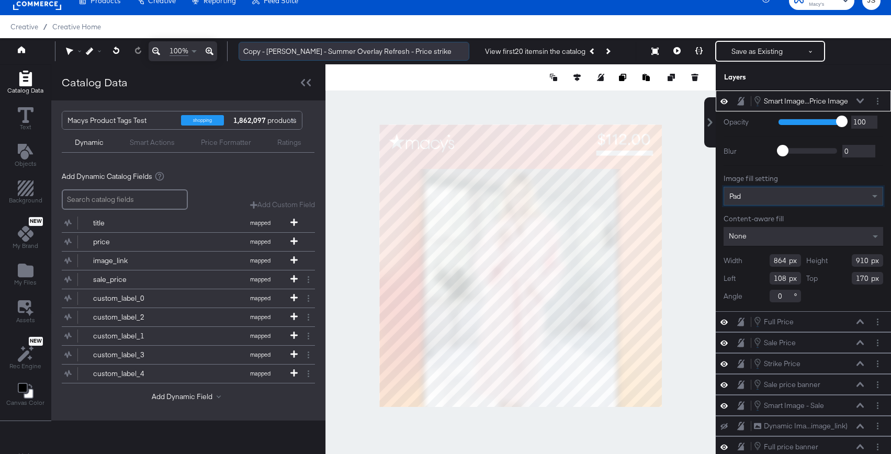
click at [323, 49] on input "Copy - Macy's - Summer Overlay Refresh - Price strike" at bounding box center [353, 51] width 231 height 19
drag, startPoint x: 322, startPoint y: 53, endPoint x: 294, endPoint y: 53, distance: 27.7
click at [294, 53] on input "Copy - Macy's - Summer Overlay Refresh - Price strike" at bounding box center [353, 51] width 231 height 19
click at [295, 53] on input "Copy - Macy's -Fall Overlay Refresh - Price strike" at bounding box center [353, 51] width 231 height 19
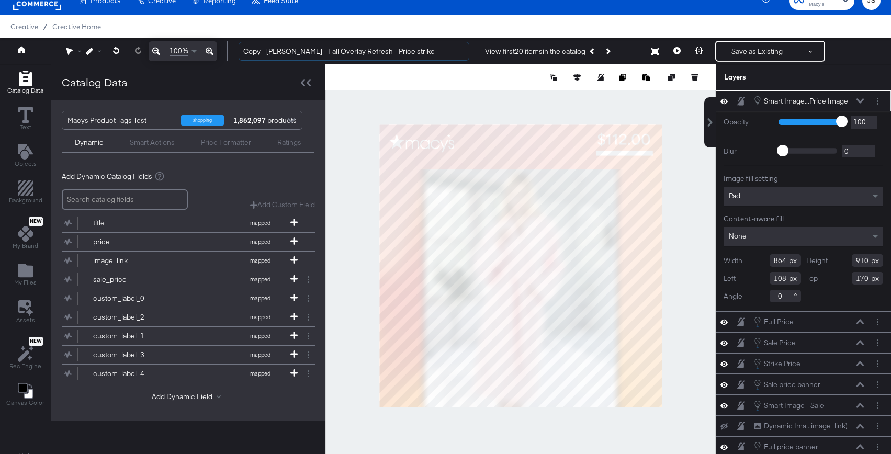
drag, startPoint x: 268, startPoint y: 52, endPoint x: 203, endPoint y: 52, distance: 64.3
click at [203, 52] on div "Undo 100% Copy - Macy's - Fall Overlay Refresh - Price strike View first 20 ite…" at bounding box center [445, 51] width 891 height 26
type input "Macy's - Fall Overlay Refresh - Price strike"
click at [389, 101] on div at bounding box center [520, 265] width 390 height 402
click at [760, 192] on div "Pad" at bounding box center [803, 196] width 160 height 19
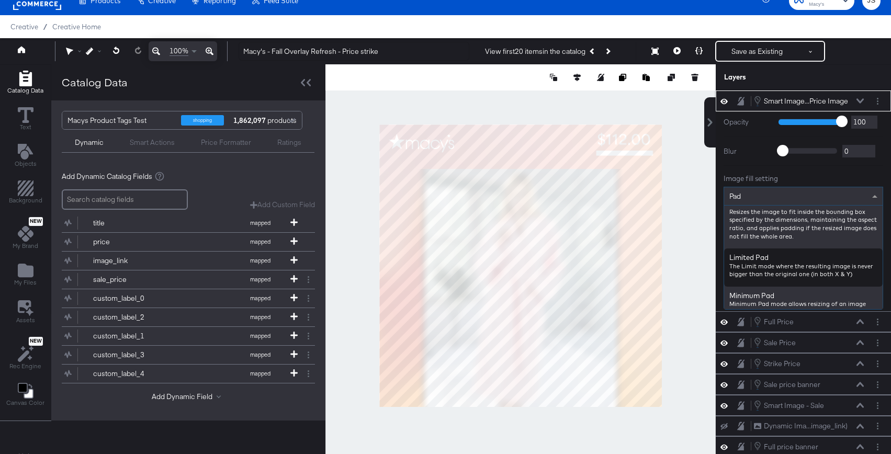
scroll to position [13, 0]
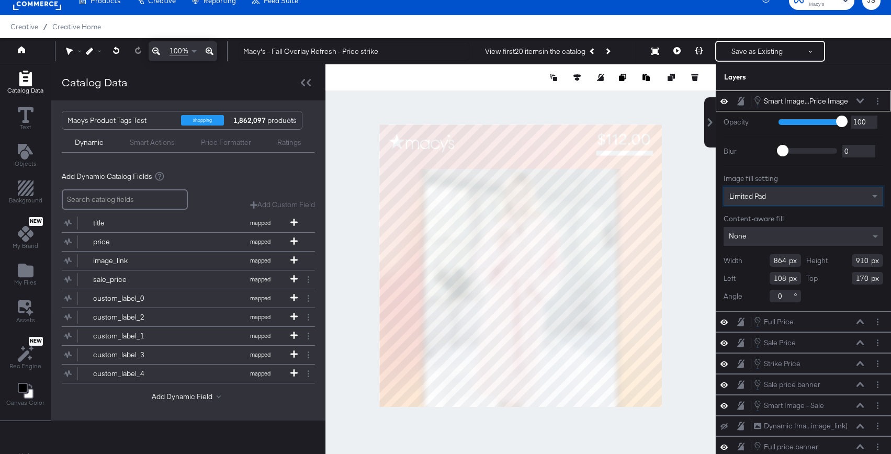
click at [617, 53] on div "View first 20 items in the catalog Next Product" at bounding box center [556, 51] width 159 height 19
click at [613, 53] on button "Next Product" at bounding box center [607, 51] width 15 height 19
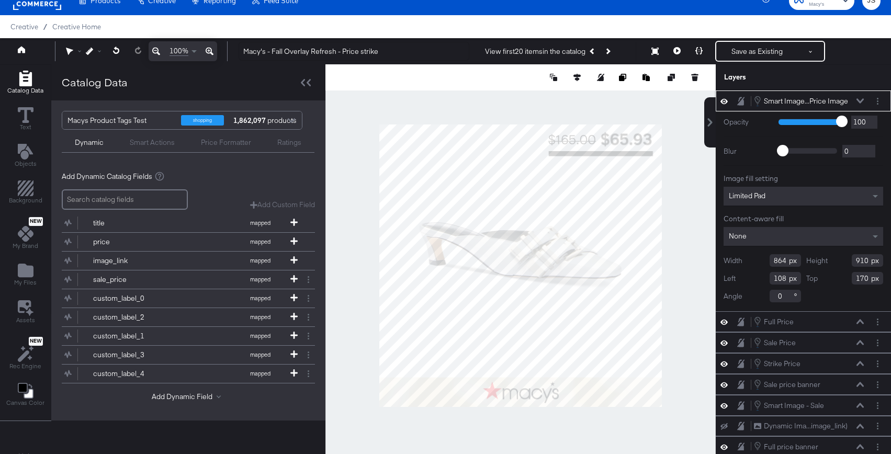
click at [721, 101] on icon at bounding box center [723, 100] width 7 height 5
click at [721, 101] on icon at bounding box center [723, 101] width 7 height 7
click at [760, 100] on icon at bounding box center [859, 100] width 7 height 5
click at [609, 55] on button "Next Product" at bounding box center [607, 51] width 15 height 19
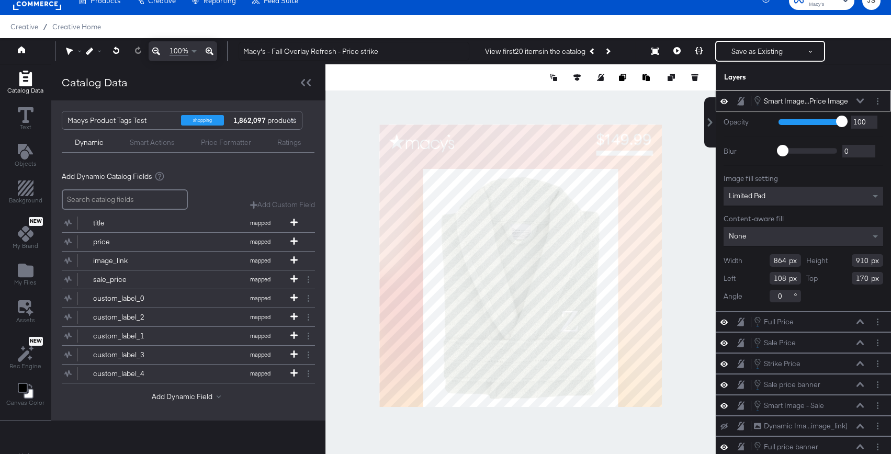
click at [760, 104] on button at bounding box center [860, 101] width 8 height 6
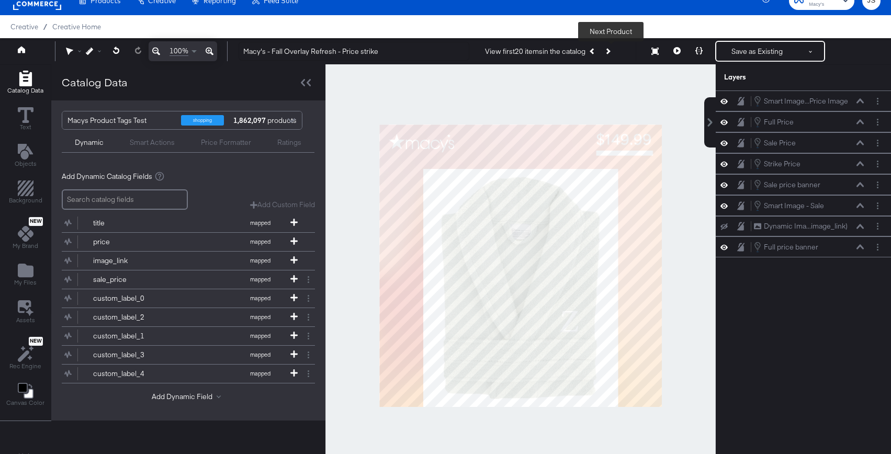
click at [610, 51] on icon "Next Product" at bounding box center [607, 51] width 6 height 6
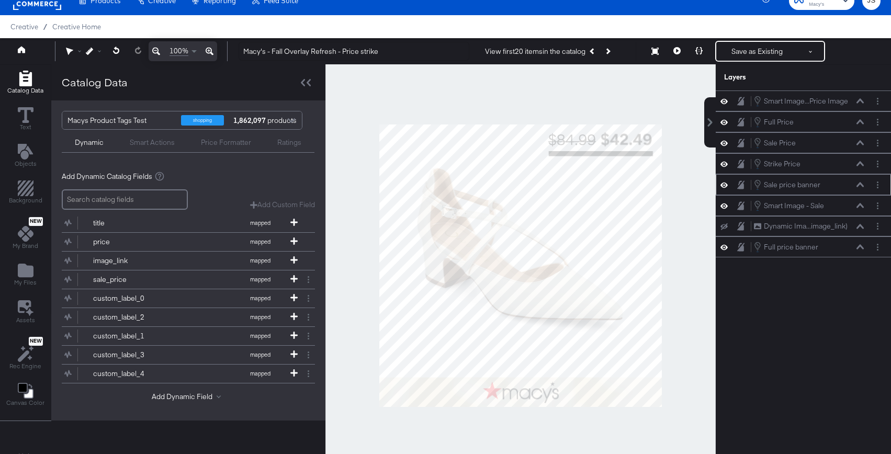
click at [725, 184] on icon at bounding box center [723, 184] width 7 height 9
click at [725, 184] on icon at bounding box center [723, 184] width 7 height 7
click at [723, 202] on icon at bounding box center [723, 205] width 7 height 9
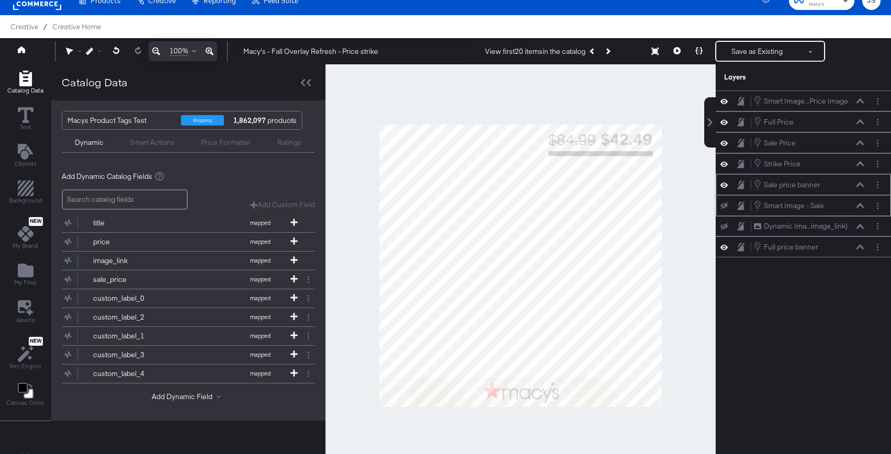
click at [723, 202] on button at bounding box center [724, 205] width 8 height 8
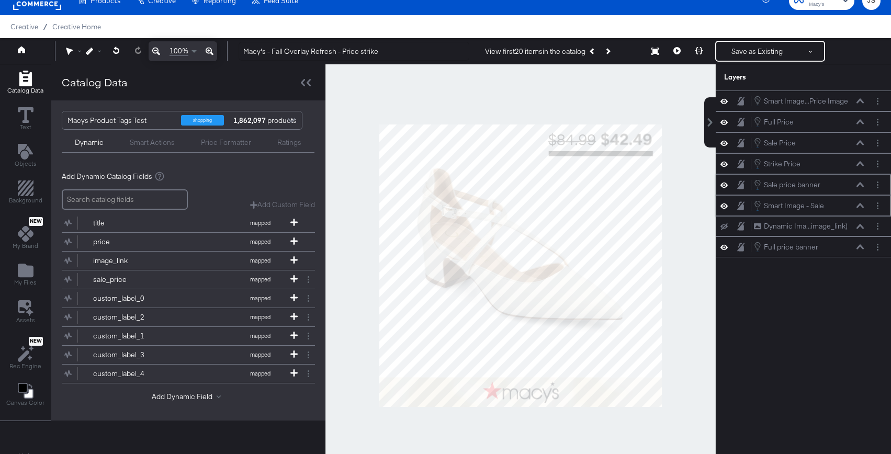
click at [760, 208] on button at bounding box center [860, 205] width 8 height 6
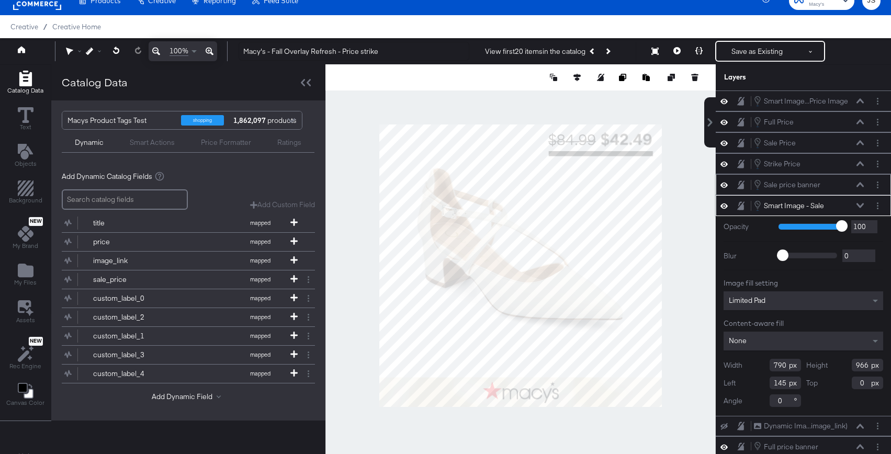
click at [760, 208] on icon at bounding box center [859, 205] width 7 height 5
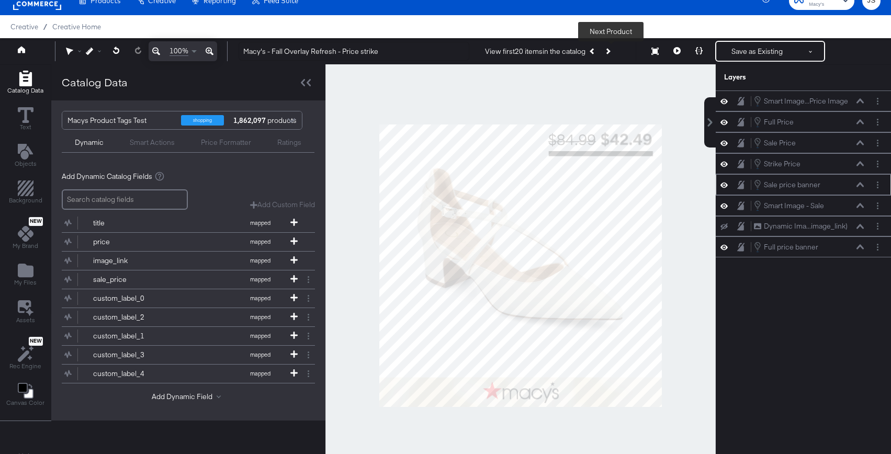
click at [611, 53] on button "Next Product" at bounding box center [607, 51] width 15 height 19
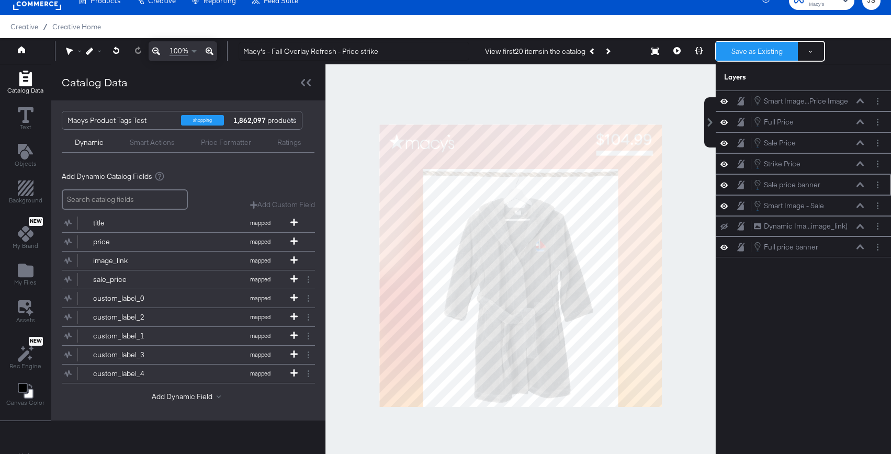
click at [746, 53] on button "Save as Existing" at bounding box center [757, 51] width 82 height 19
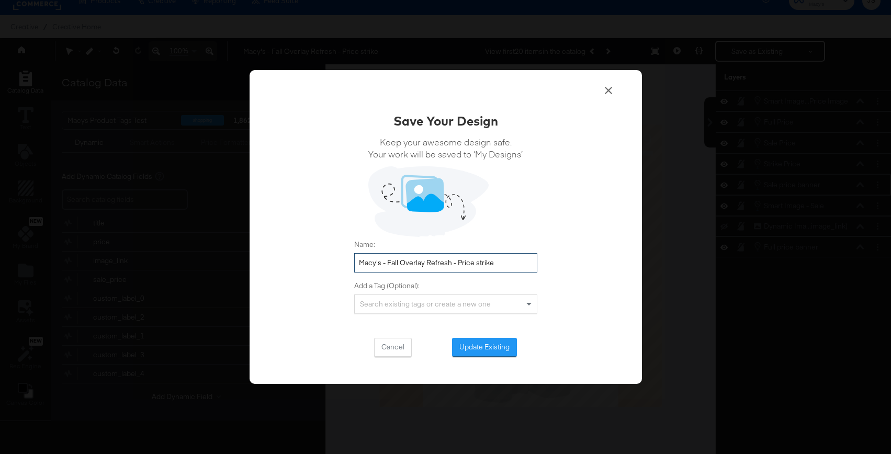
click at [434, 262] on input "Macy's - Fall Overlay Refresh - Price strike" at bounding box center [445, 262] width 183 height 19
click at [487, 352] on button "Update Existing" at bounding box center [484, 347] width 65 height 19
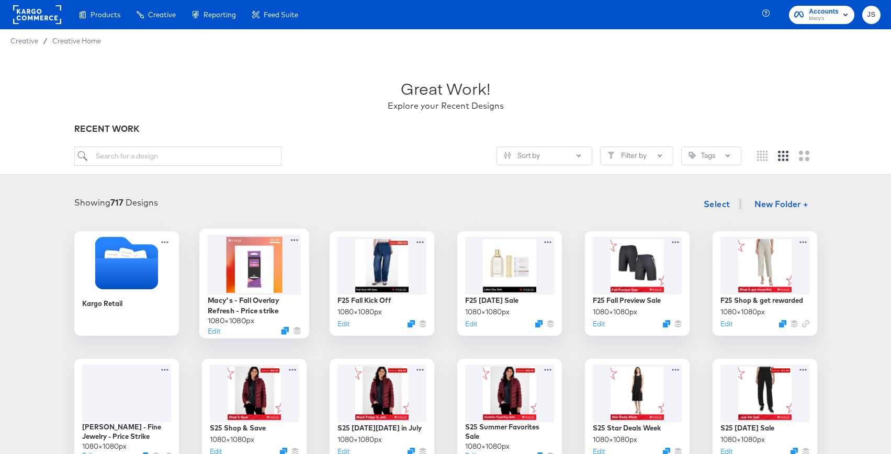
click at [245, 288] on div at bounding box center [254, 264] width 94 height 60
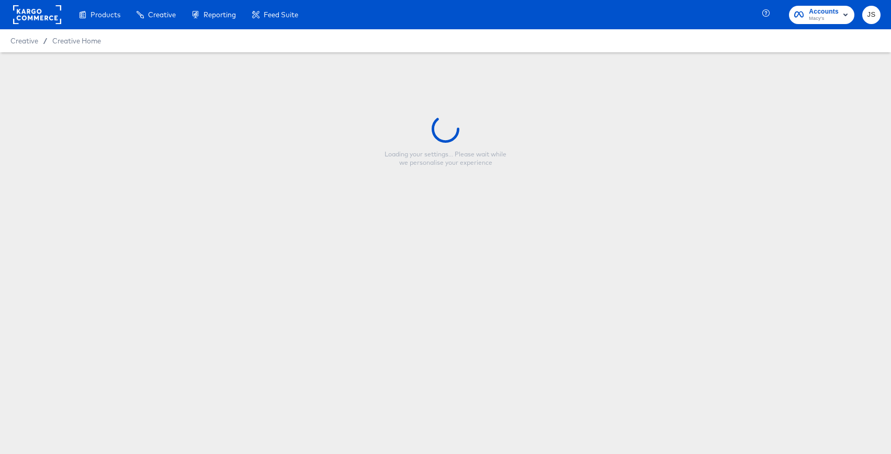
type input "Macy's - Fall Overlay Refresh - Price strike"
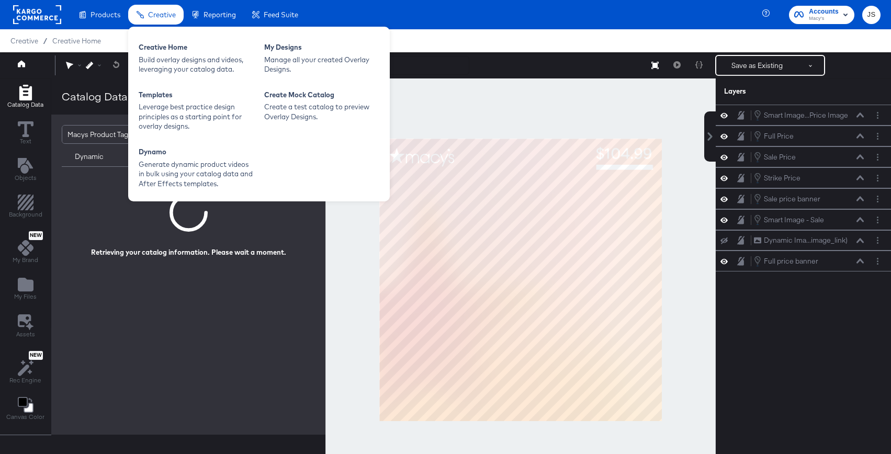
click at [177, 36] on div "Creative Home Build overlay designs and videos, leveraging your catalog data. M…" at bounding box center [259, 114] width 262 height 175
click at [178, 51] on div "Creative Home" at bounding box center [196, 48] width 115 height 13
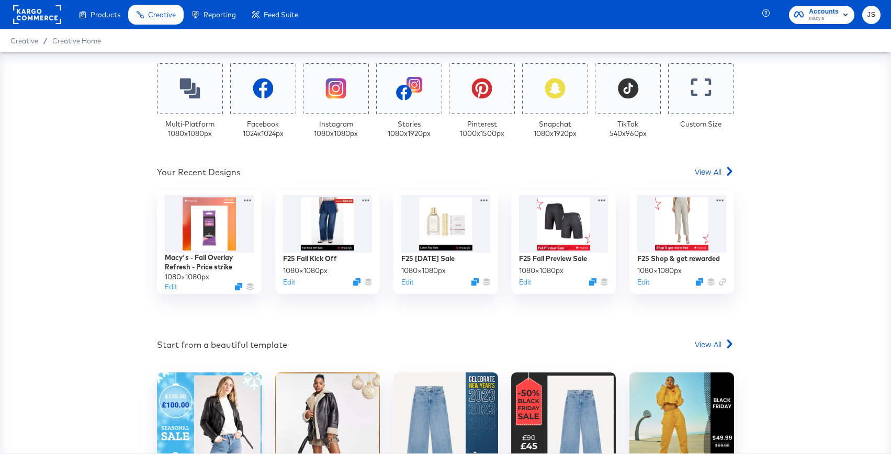
scroll to position [313, 0]
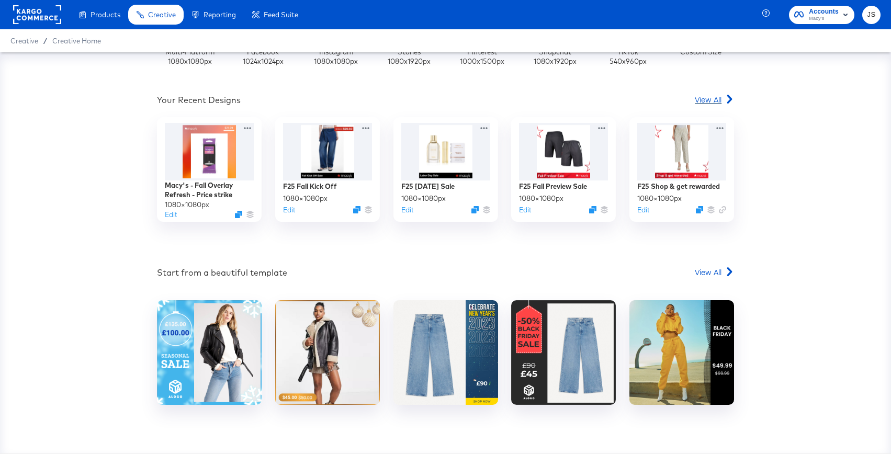
click at [709, 97] on span "View All" at bounding box center [708, 99] width 27 height 10
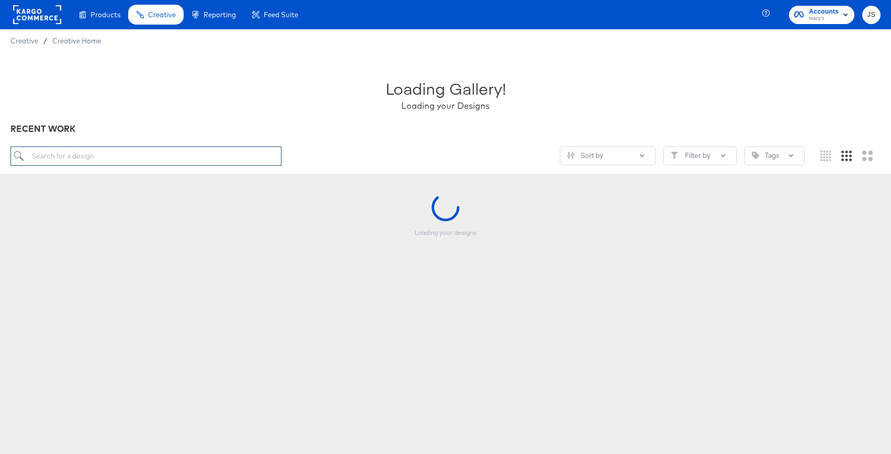
click at [195, 161] on input "search" at bounding box center [145, 155] width 271 height 19
paste input "[PERSON_NAME] - Summer Overlay Refresh - Price strike"
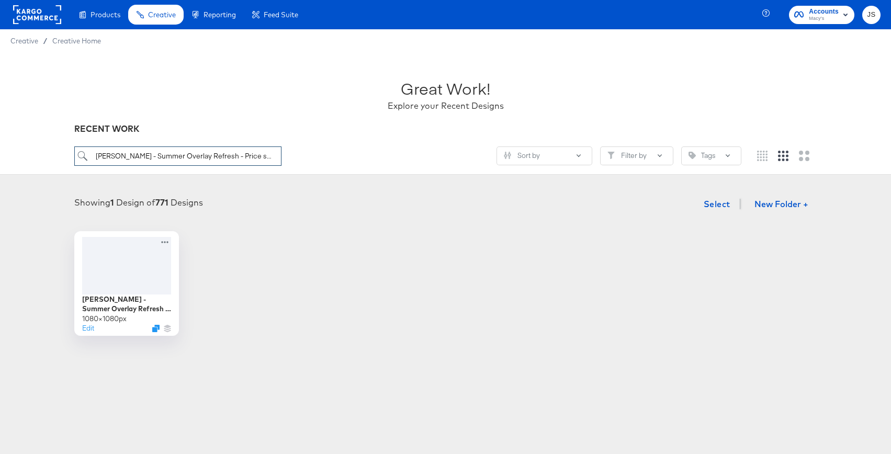
type input "[PERSON_NAME] - Summer Overlay Refresh - Price strike"
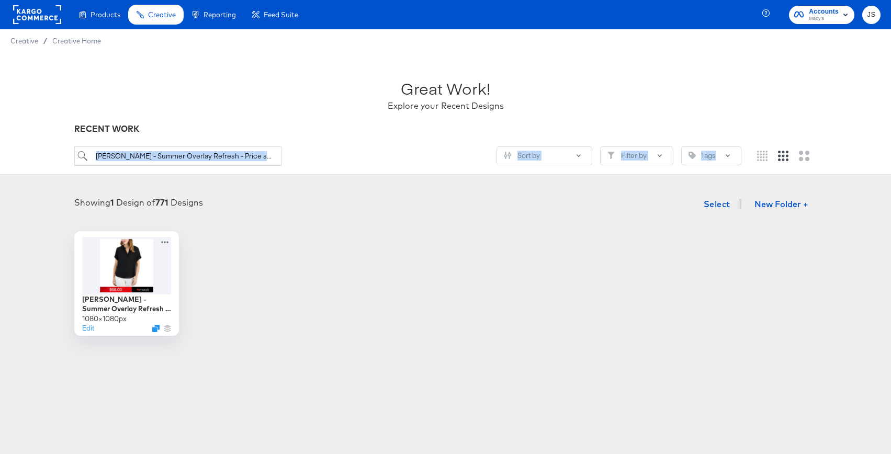
drag, startPoint x: 252, startPoint y: 166, endPoint x: 37, endPoint y: 159, distance: 215.6
click at [37, 159] on div "Great Work! Explore your Recent Designs RECENT WORK Macy's - Summer Overlay Ref…" at bounding box center [445, 113] width 891 height 122
click at [55, 120] on div "Great Work! Explore your Recent Designs RECENT WORK Macy's - Summer Overlay Ref…" at bounding box center [445, 113] width 891 height 122
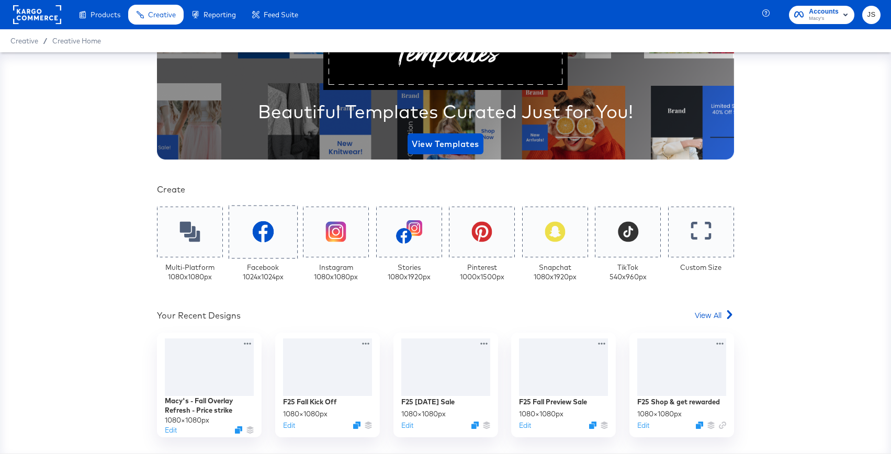
scroll to position [195, 0]
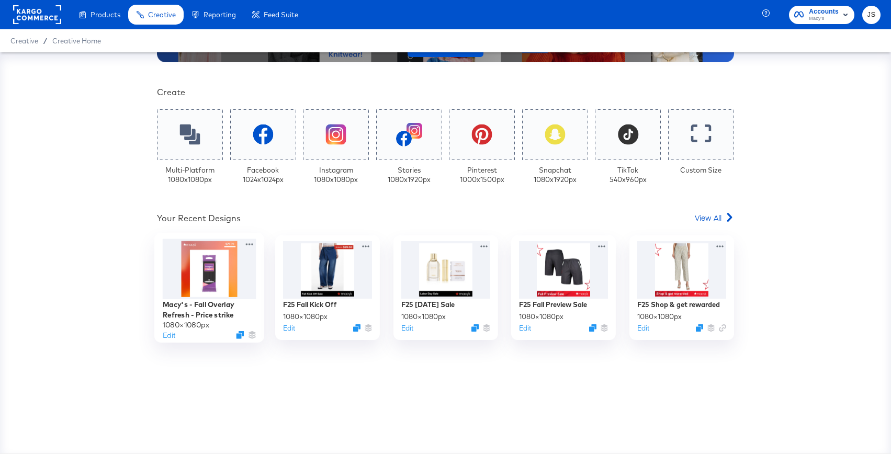
click at [234, 274] on div at bounding box center [210, 268] width 94 height 60
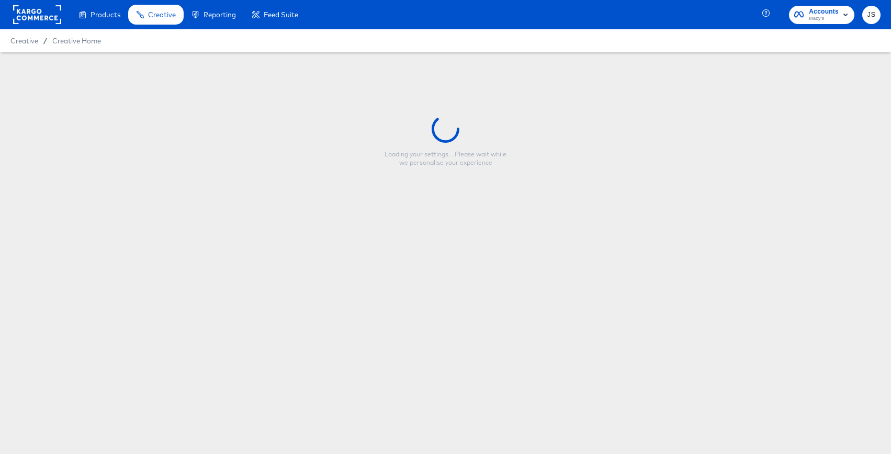
type input "Macy's - Fall Overlay Refresh - Price strike"
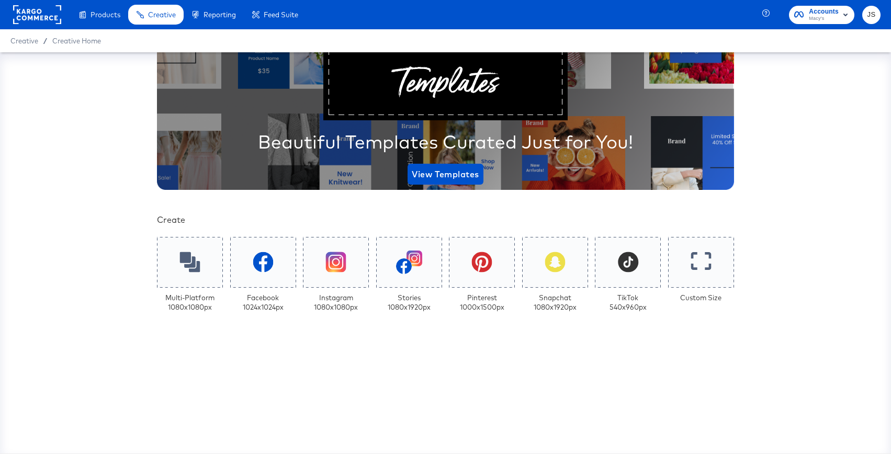
scroll to position [107, 0]
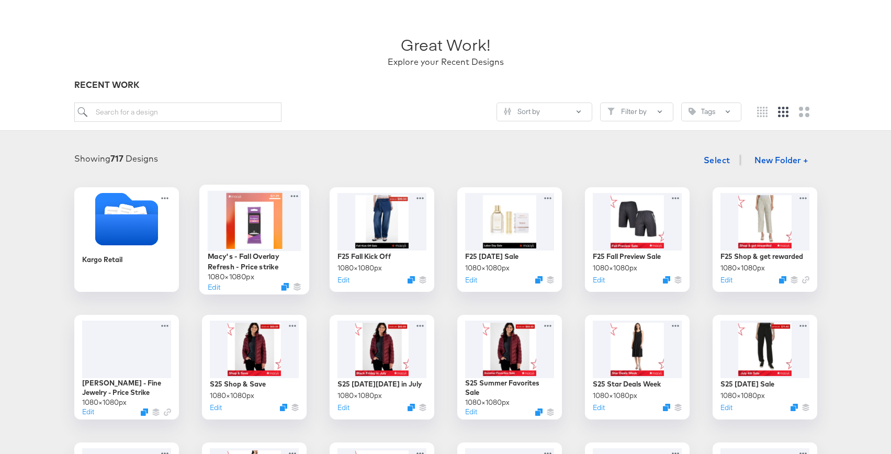
scroll to position [97, 0]
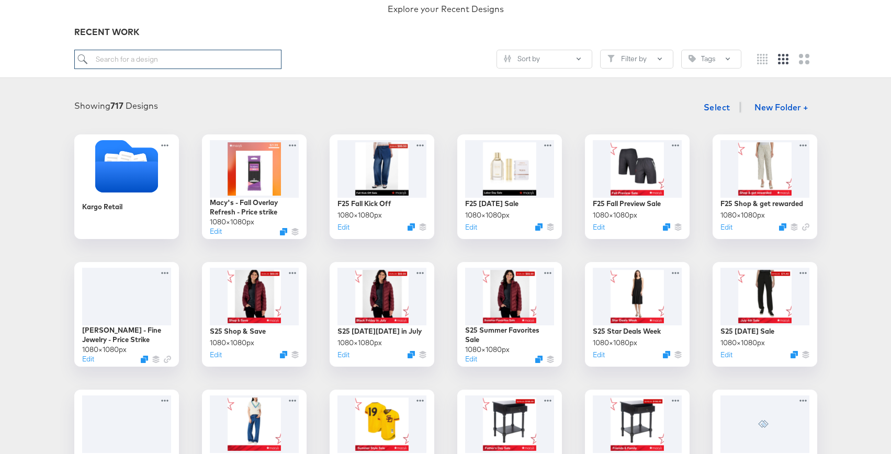
click at [191, 64] on input "search" at bounding box center [177, 59] width 207 height 19
paste input "[PERSON_NAME] - Summer Overlay Refresh - Price strike"
type input "[PERSON_NAME] - Summer Overlay Refresh - Price strike"
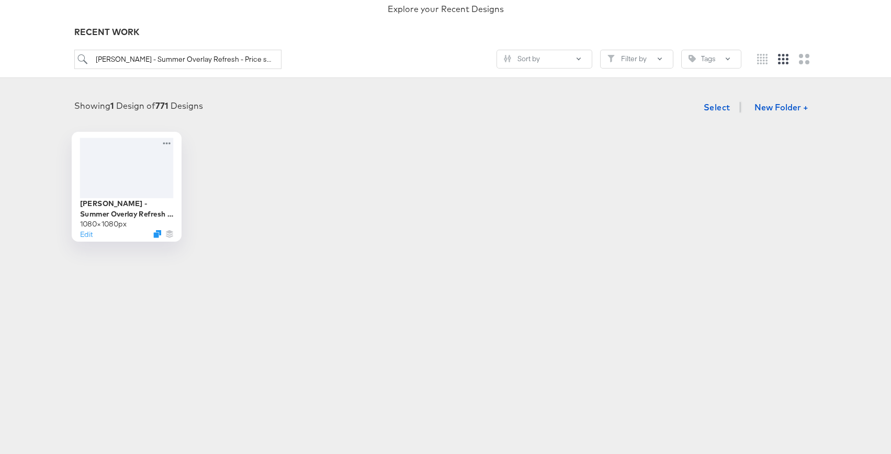
click at [126, 184] on div at bounding box center [126, 168] width 94 height 60
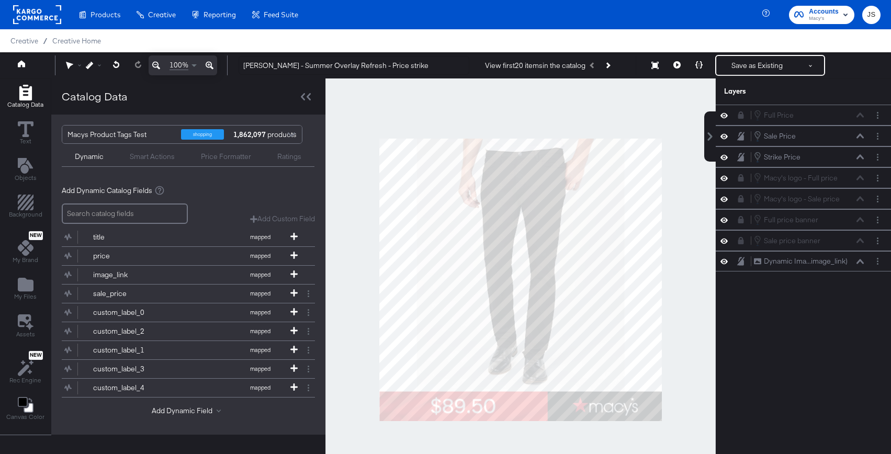
scroll to position [10, 0]
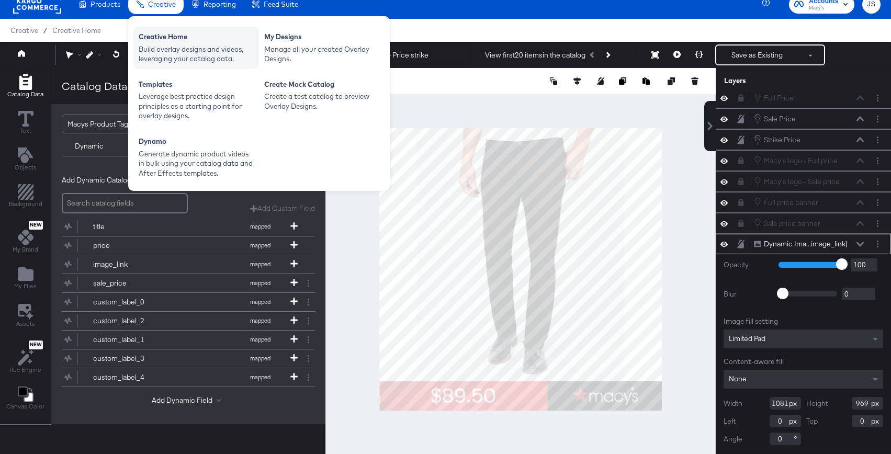
click at [174, 42] on div "Creative Home" at bounding box center [196, 38] width 115 height 13
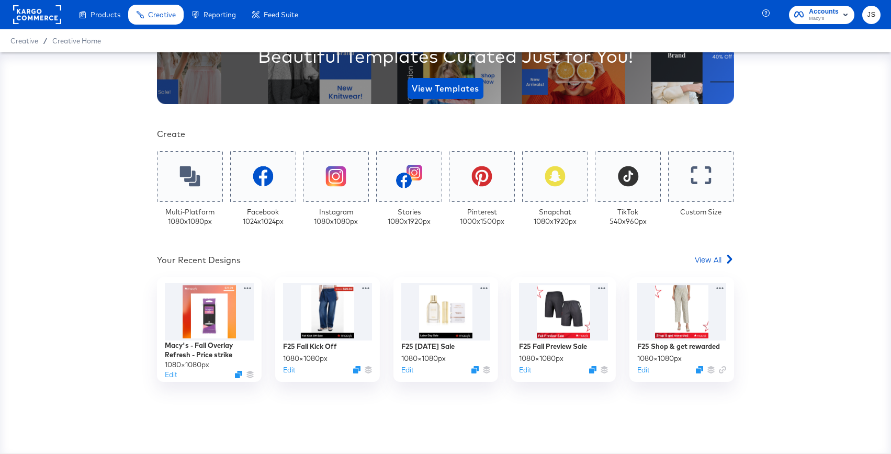
scroll to position [166, 0]
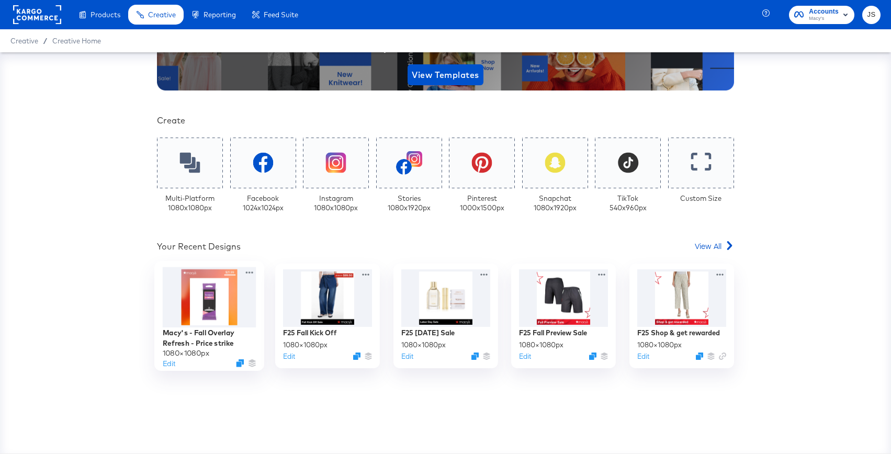
click at [236, 312] on div at bounding box center [210, 297] width 94 height 60
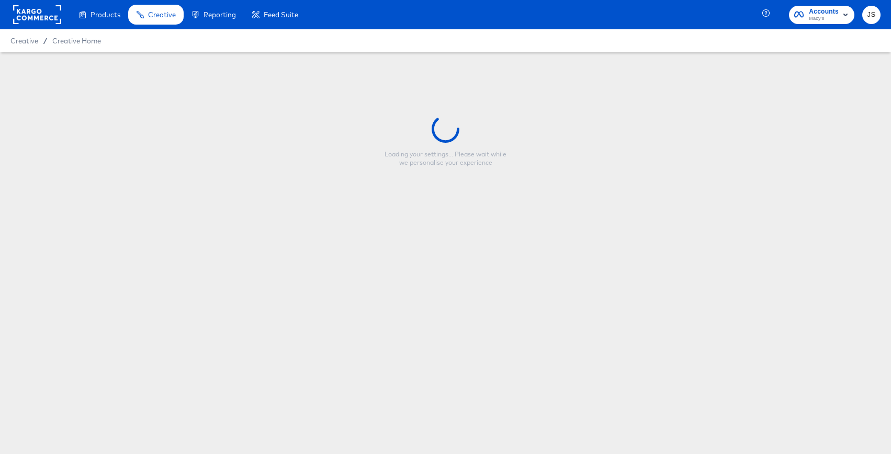
type input "Macy's - Fall Overlay Refresh - Price strike"
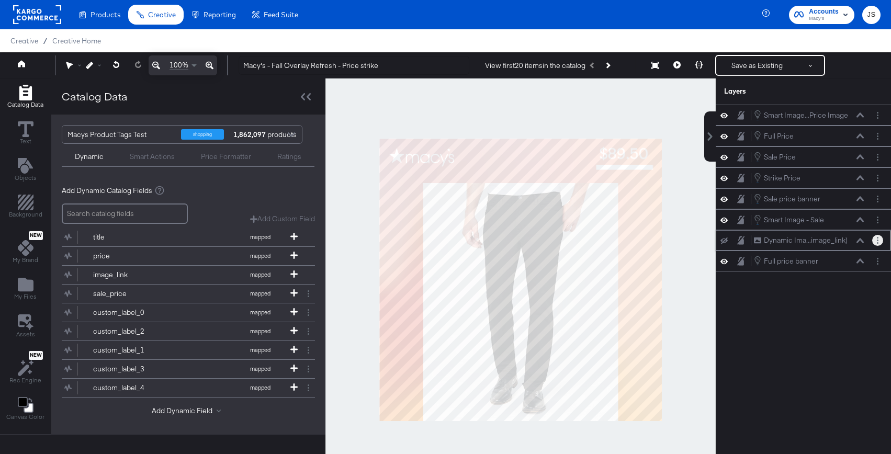
click at [881, 238] on button "Layer Options" at bounding box center [877, 240] width 11 height 11
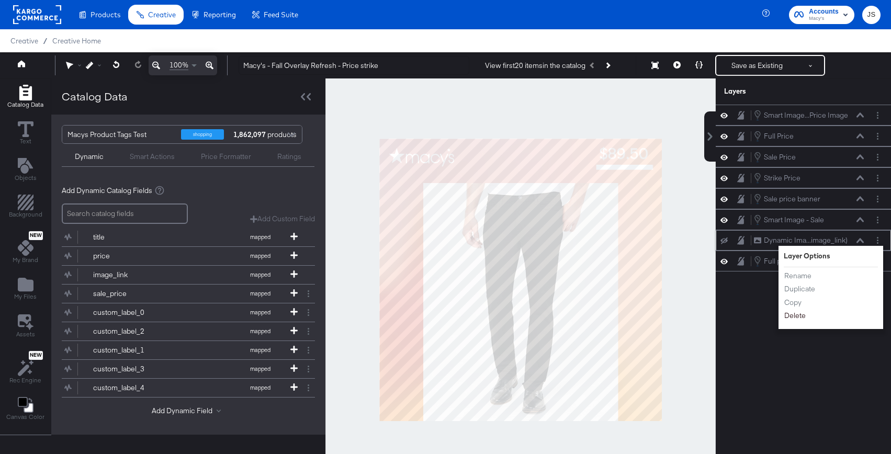
click at [798, 314] on button "Delete" at bounding box center [794, 315] width 22 height 11
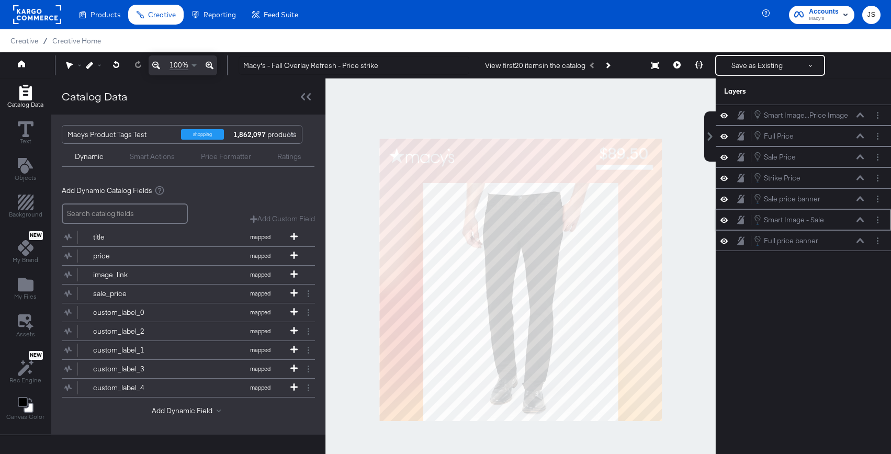
click at [724, 219] on icon at bounding box center [723, 219] width 7 height 9
click at [724, 219] on icon at bounding box center [723, 220] width 7 height 7
click at [725, 117] on icon at bounding box center [723, 115] width 7 height 9
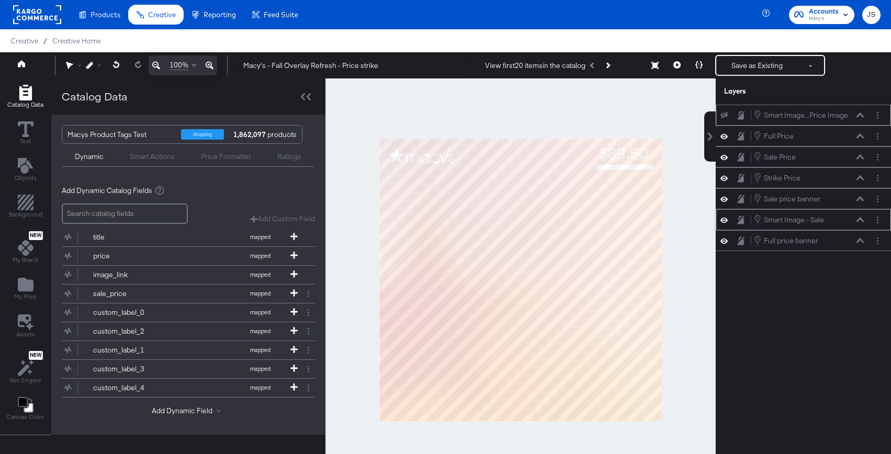
click at [725, 117] on icon at bounding box center [723, 115] width 7 height 7
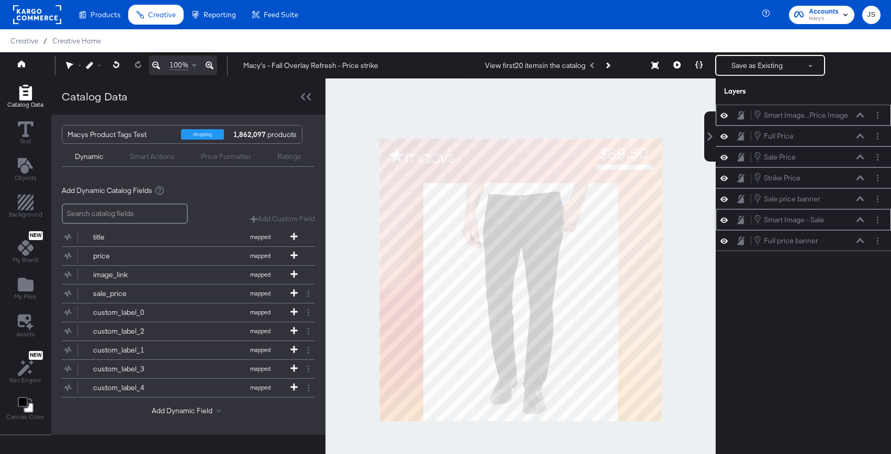
click at [857, 112] on icon at bounding box center [859, 114] width 7 height 5
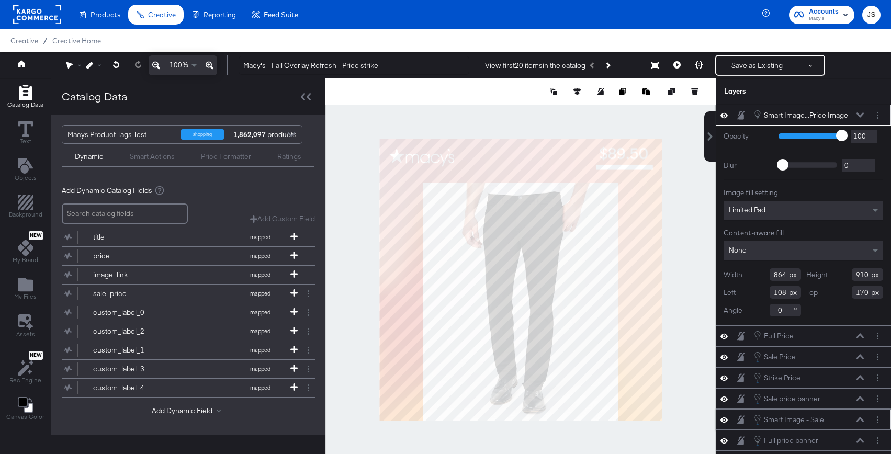
click at [793, 207] on div "Limited Pad" at bounding box center [803, 210] width 160 height 19
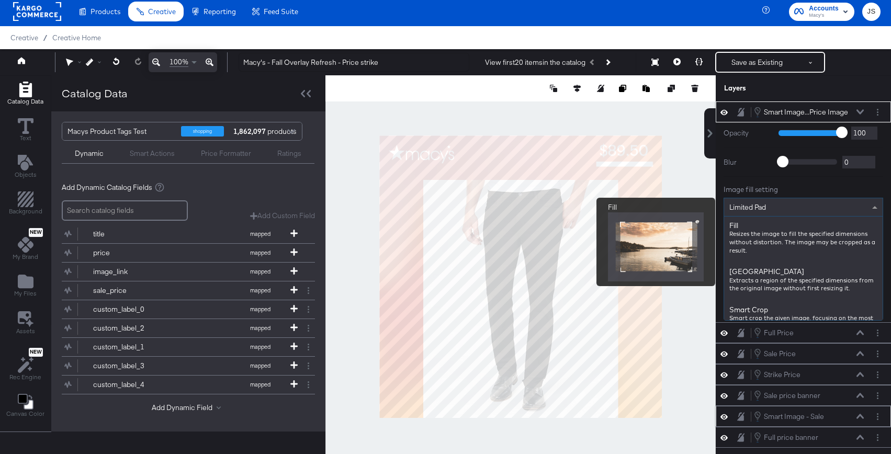
scroll to position [145, 0]
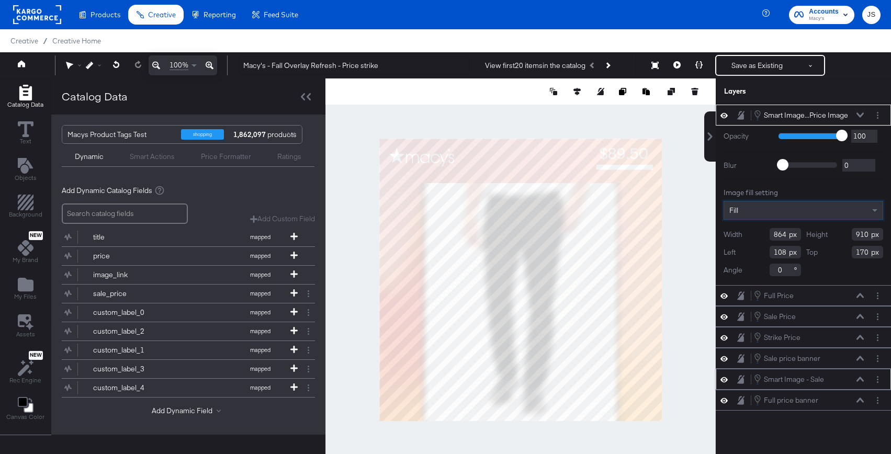
click at [771, 211] on div "Fill" at bounding box center [803, 210] width 158 height 18
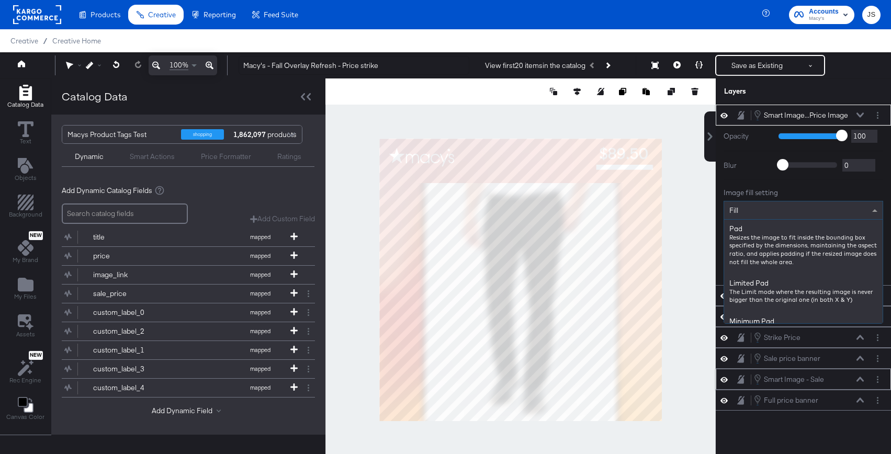
scroll to position [176, 0]
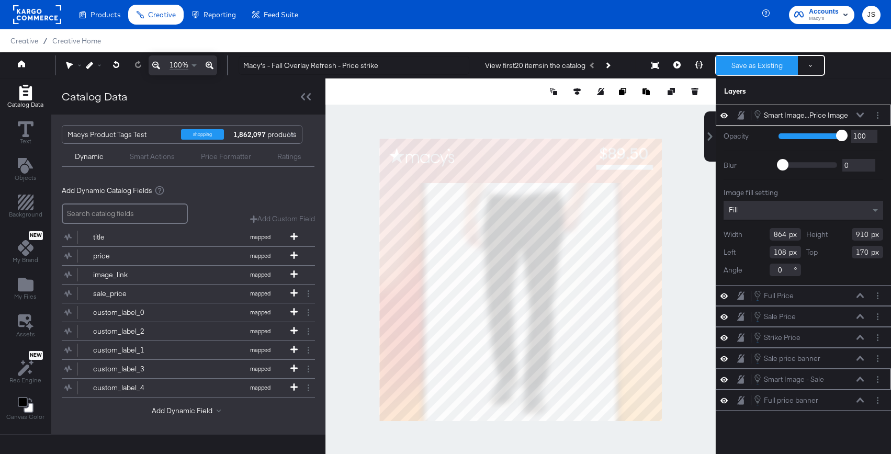
click at [746, 71] on button "Save as Existing" at bounding box center [757, 65] width 82 height 19
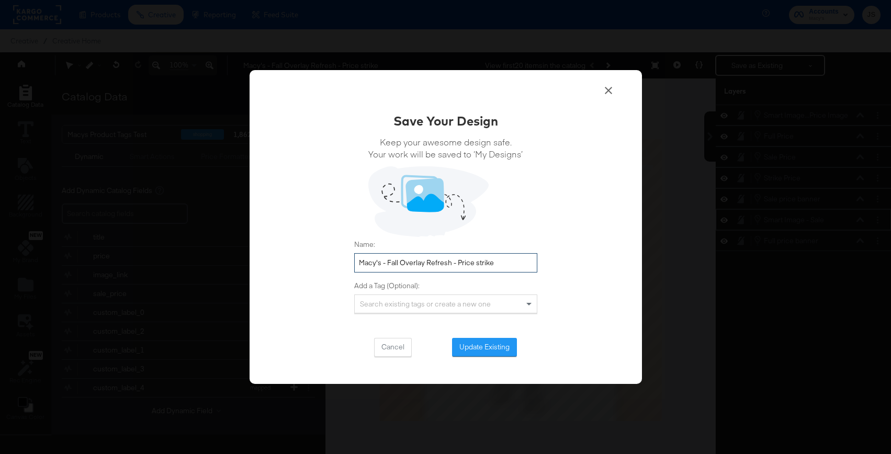
click at [476, 264] on input "Macy's - Fall Overlay Refresh - Price strike" at bounding box center [445, 262] width 183 height 19
type input "Macy's - Fall Overlay Refresh - Price Strike"
click at [486, 355] on button "Update Existing" at bounding box center [484, 347] width 65 height 19
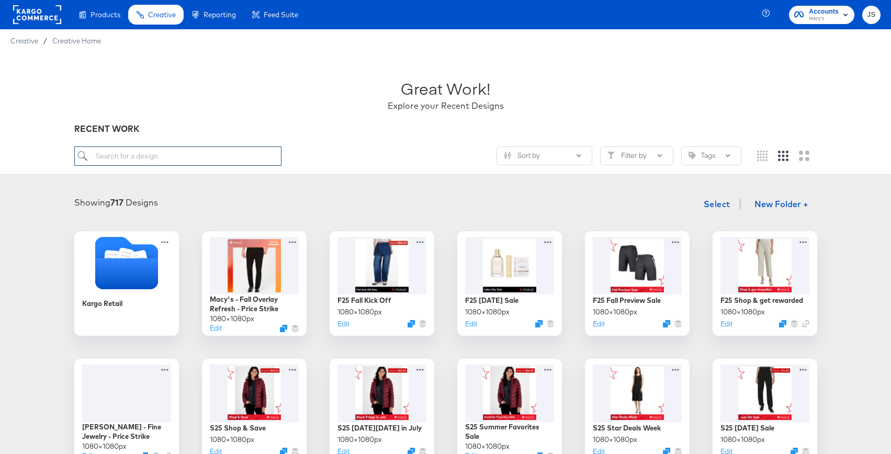
click at [191, 146] on input "search" at bounding box center [177, 155] width 207 height 19
paste input "[PERSON_NAME] - Summer Overlay Refresh - Promo callout"
type input "[PERSON_NAME] - Summer Overlay Refresh - Promo callout"
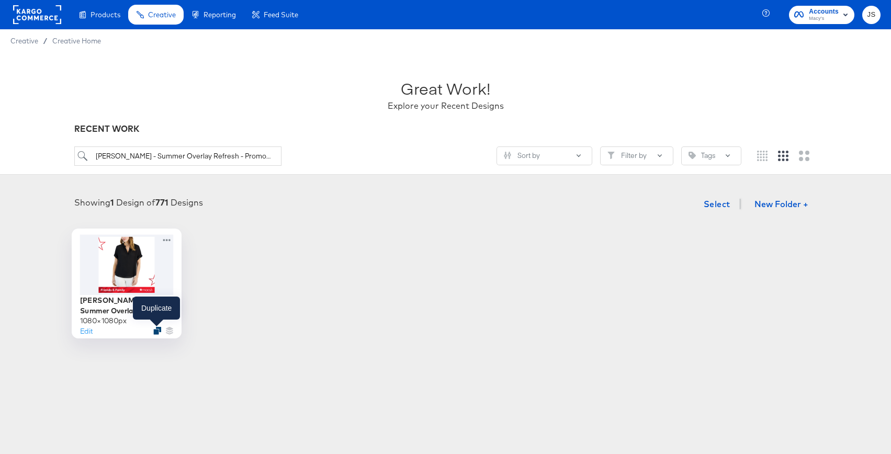
click at [155, 331] on icon "Duplicate" at bounding box center [157, 331] width 8 height 8
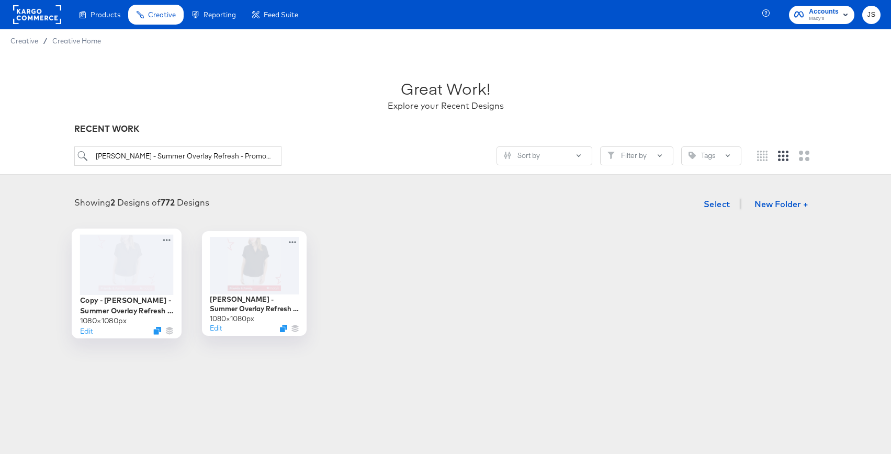
click at [124, 272] on div at bounding box center [126, 264] width 94 height 60
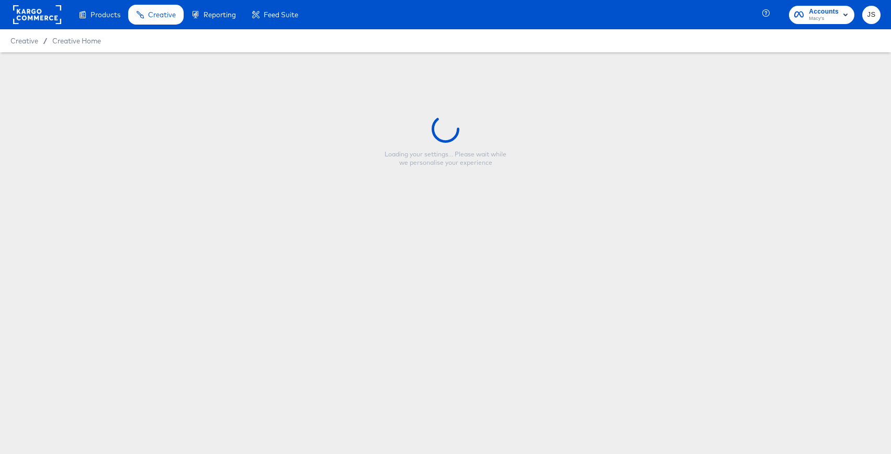
type input "Copy - [PERSON_NAME] - Summer Overlay Refresh - Promo callout"
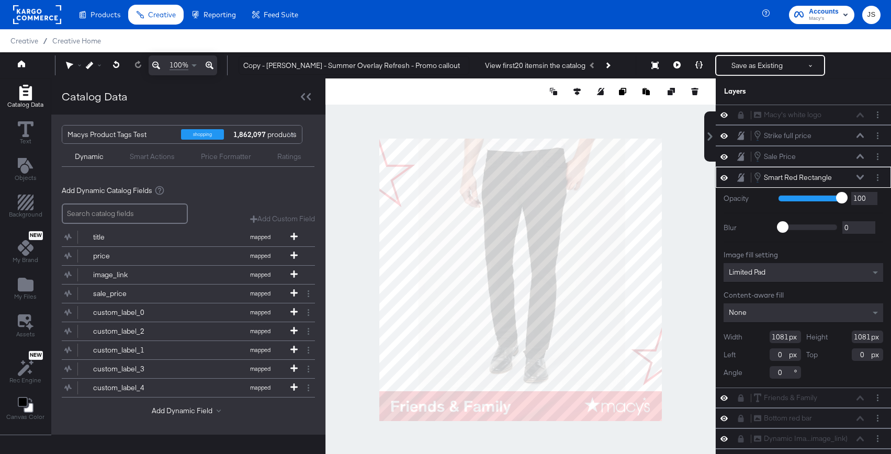
click at [862, 177] on icon at bounding box center [859, 177] width 7 height 5
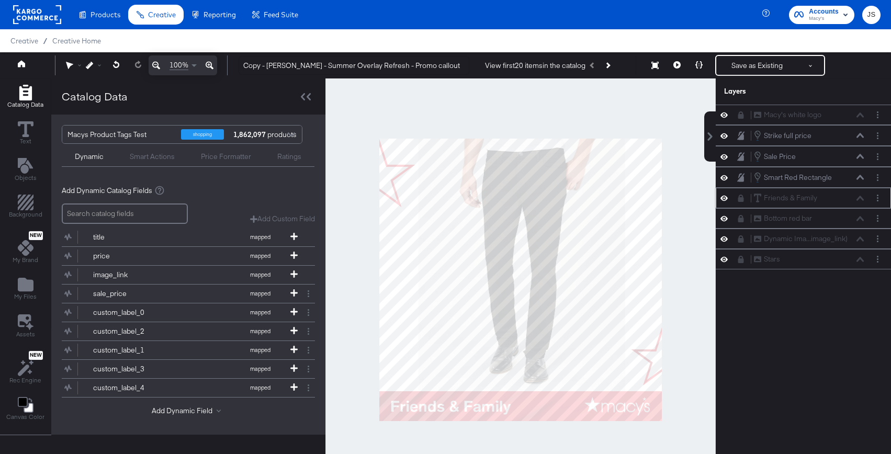
click at [737, 197] on icon at bounding box center [740, 198] width 7 height 7
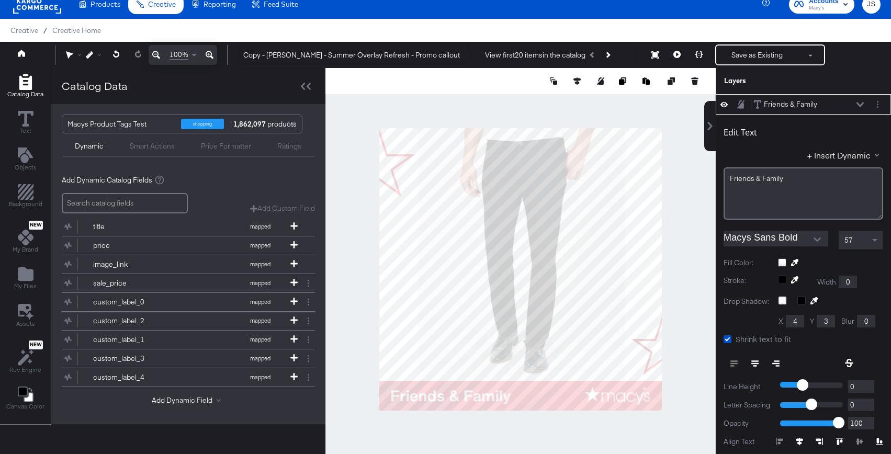
click at [861, 101] on button at bounding box center [860, 104] width 8 height 6
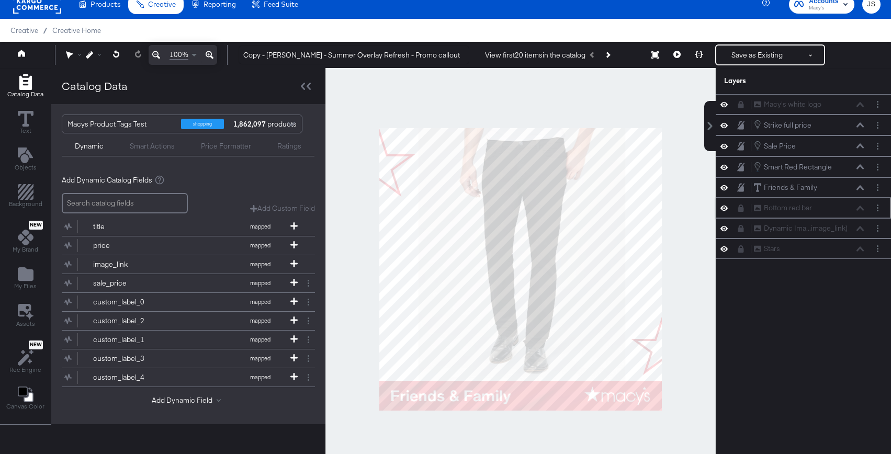
click at [739, 209] on icon at bounding box center [741, 207] width 6 height 7
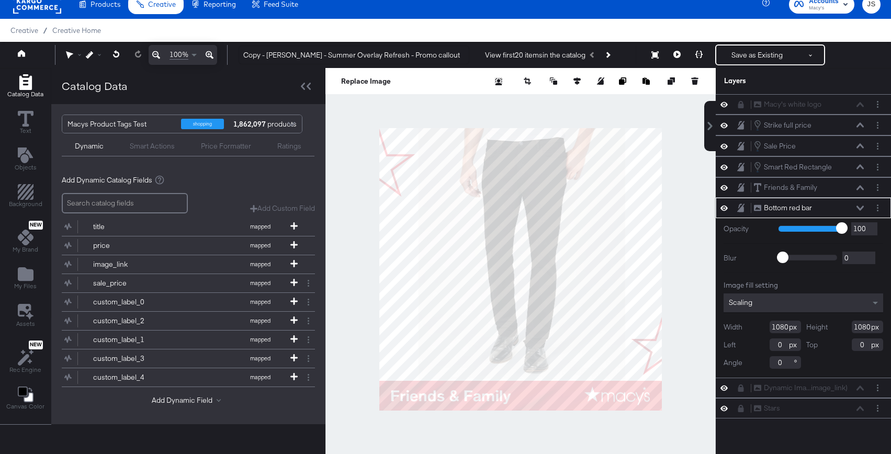
click at [859, 205] on button at bounding box center [860, 208] width 8 height 6
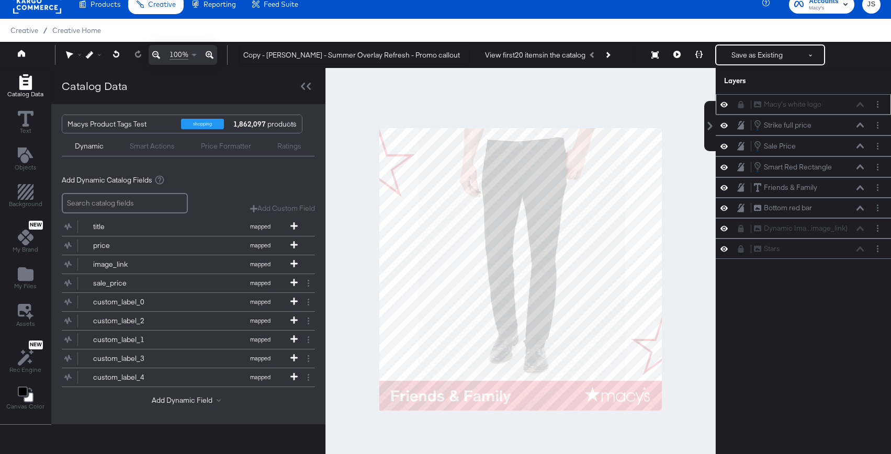
click at [740, 105] on icon at bounding box center [741, 104] width 6 height 7
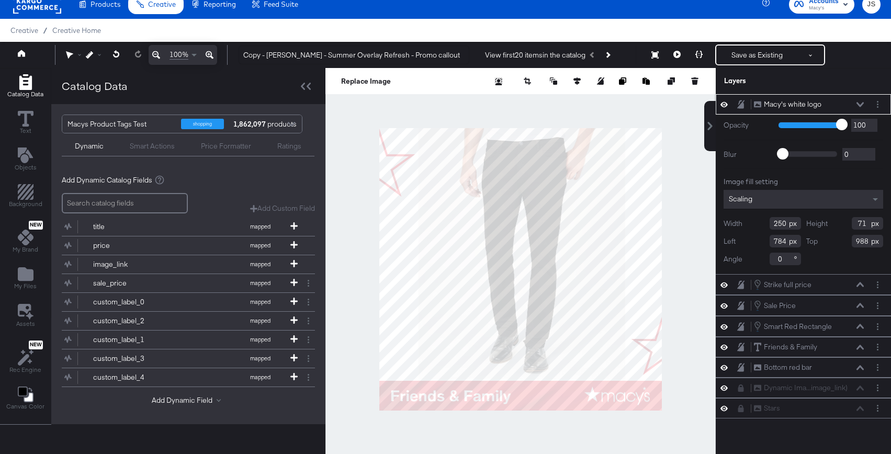
click at [860, 105] on icon at bounding box center [859, 104] width 7 height 5
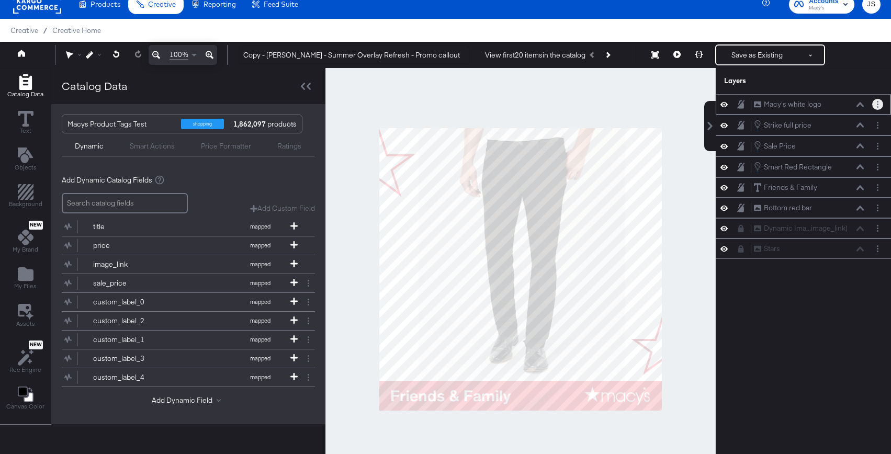
click at [882, 106] on button "Layer Options" at bounding box center [877, 104] width 11 height 11
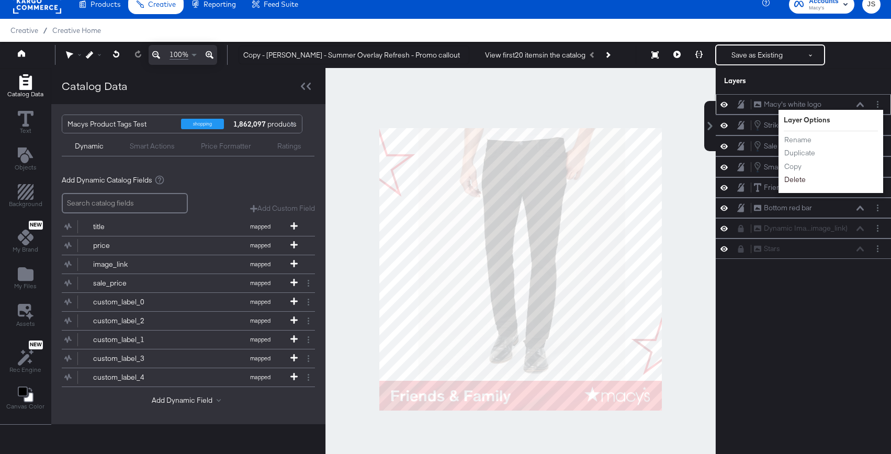
click at [801, 178] on button "Delete" at bounding box center [794, 179] width 22 height 11
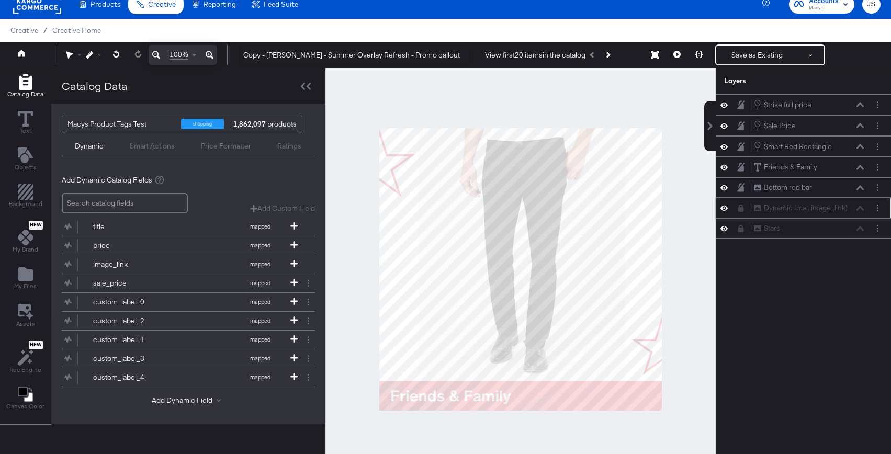
click at [741, 208] on icon at bounding box center [741, 207] width 6 height 7
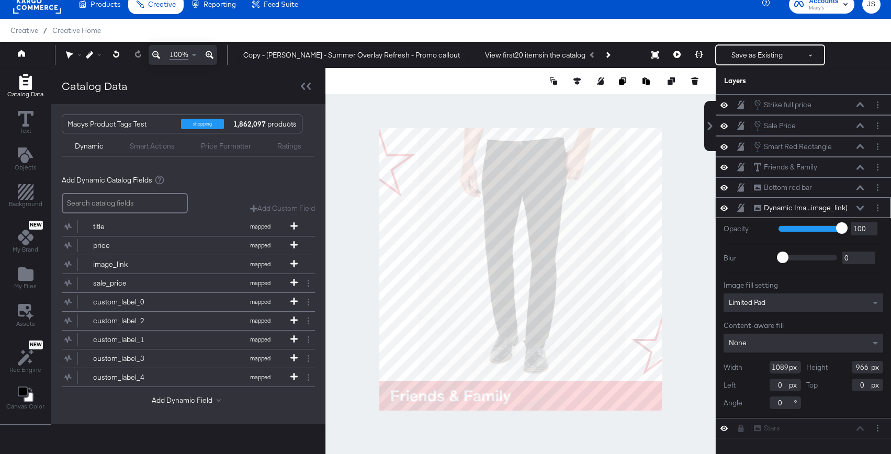
click at [860, 207] on icon at bounding box center [859, 208] width 7 height 5
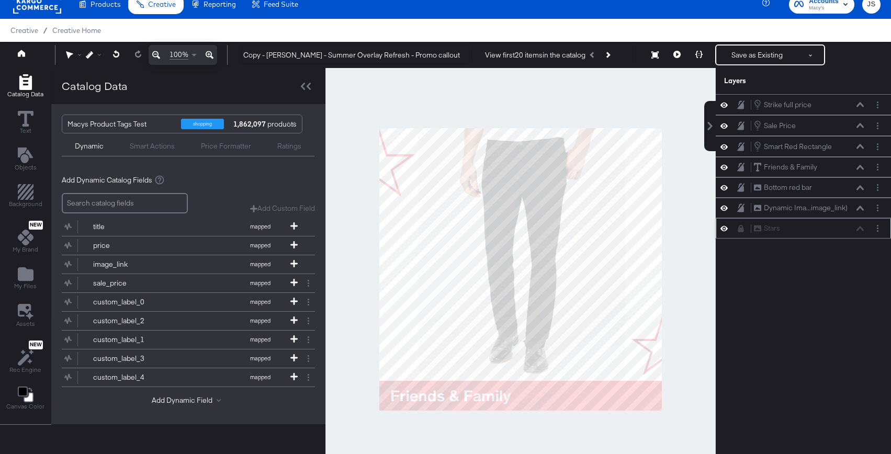
click at [740, 228] on icon at bounding box center [741, 228] width 6 height 7
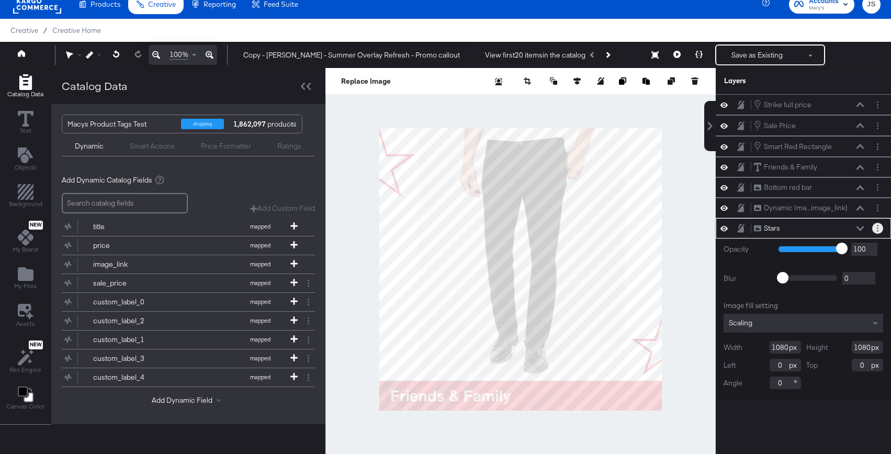
click at [877, 226] on icon "Layer Options" at bounding box center [878, 228] width 2 height 7
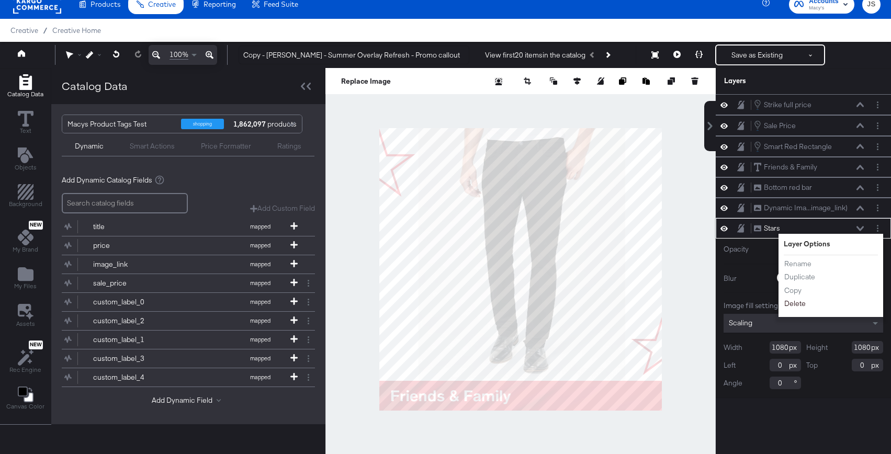
click at [794, 302] on button "Delete" at bounding box center [794, 303] width 22 height 11
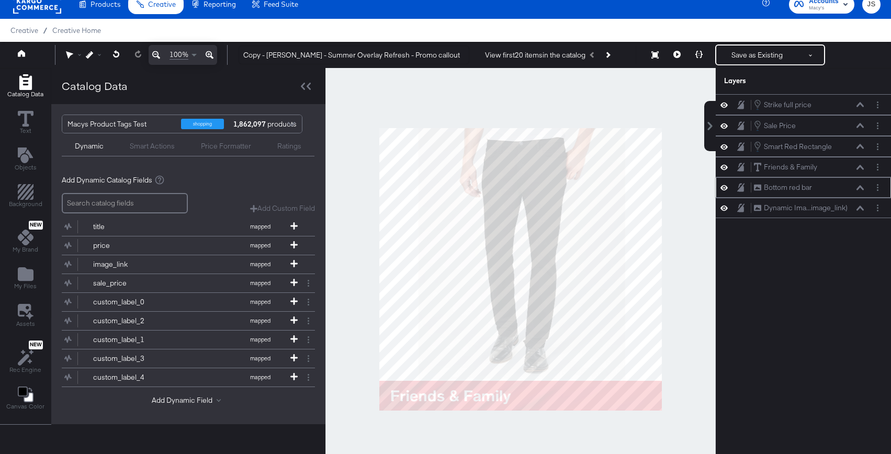
click at [724, 185] on icon at bounding box center [723, 187] width 7 height 9
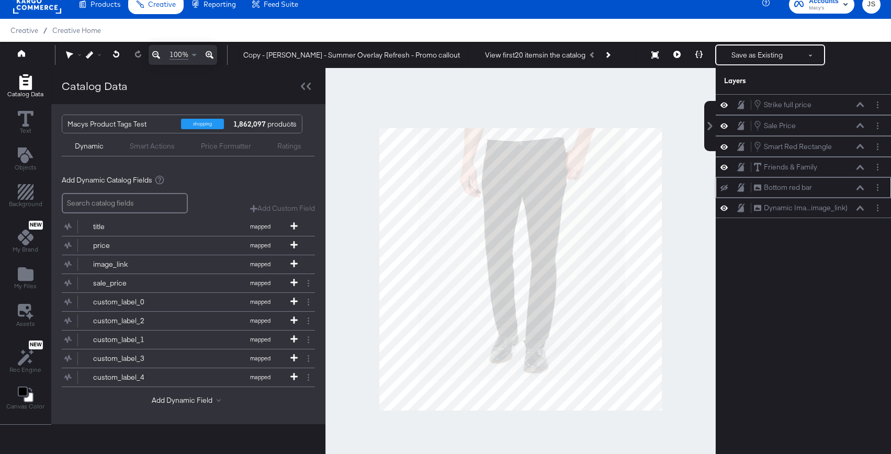
click at [724, 185] on icon at bounding box center [723, 188] width 7 height 7
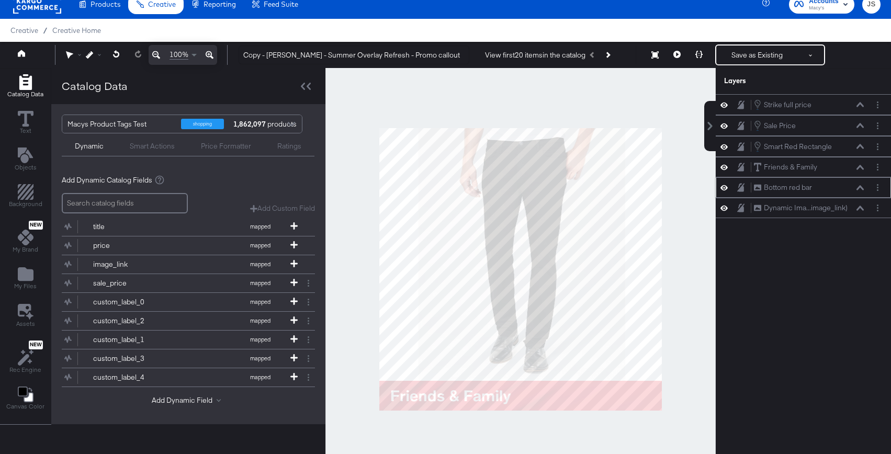
click at [724, 185] on icon at bounding box center [723, 187] width 7 height 9
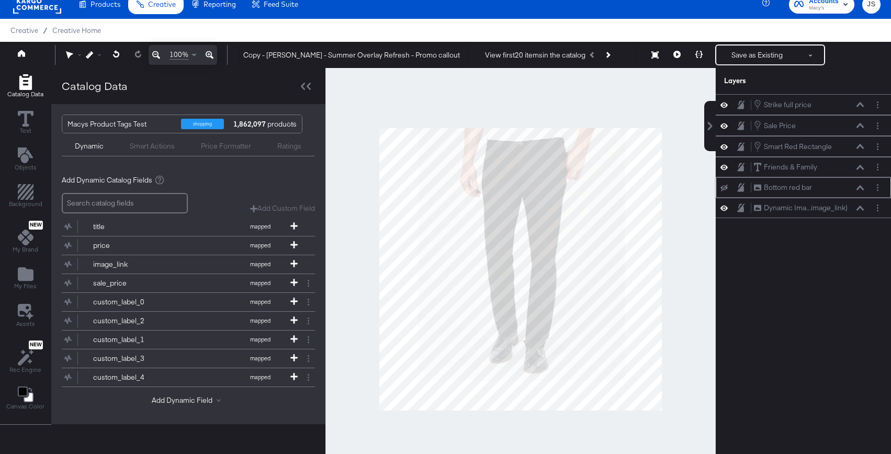
click at [724, 185] on icon at bounding box center [723, 188] width 7 height 7
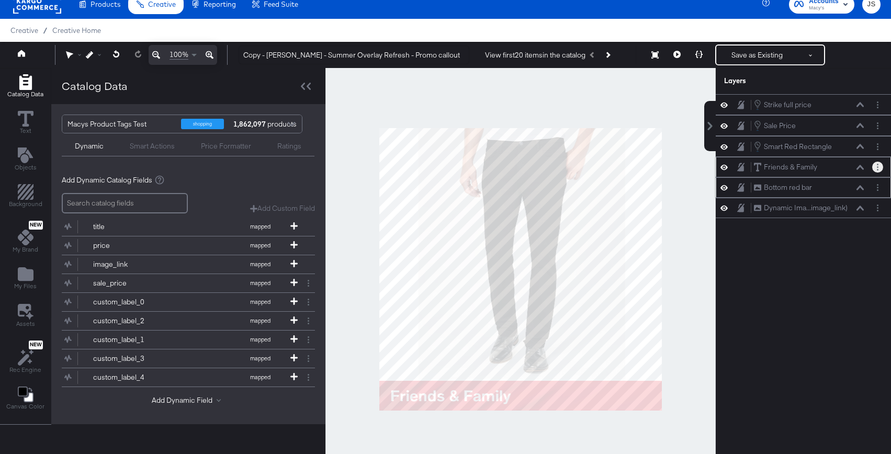
click at [877, 166] on icon "Layer Options" at bounding box center [878, 167] width 2 height 7
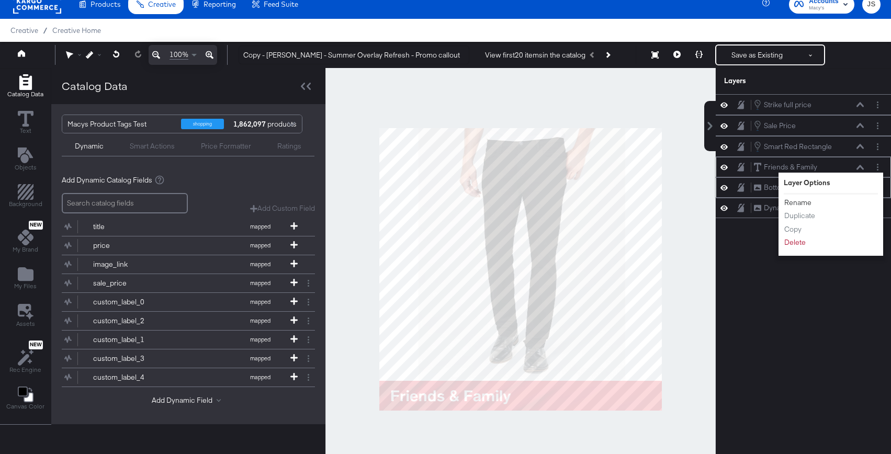
click at [804, 202] on button "Rename" at bounding box center [797, 202] width 28 height 11
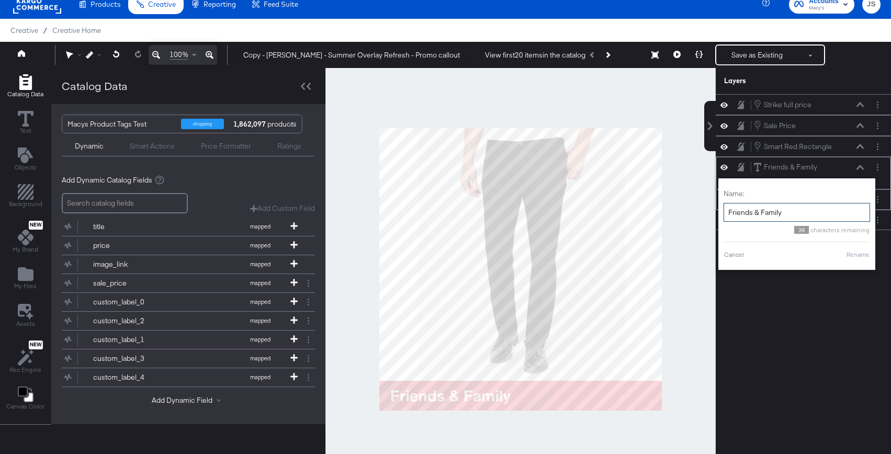
click at [783, 208] on input "Friends & Family" at bounding box center [796, 212] width 146 height 19
click at [862, 252] on button "Rename" at bounding box center [858, 254] width 24 height 9
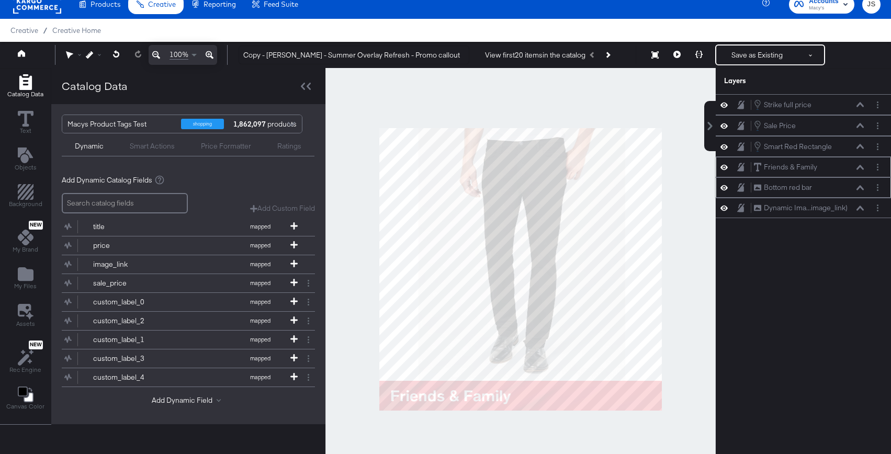
click at [858, 164] on button at bounding box center [860, 167] width 8 height 6
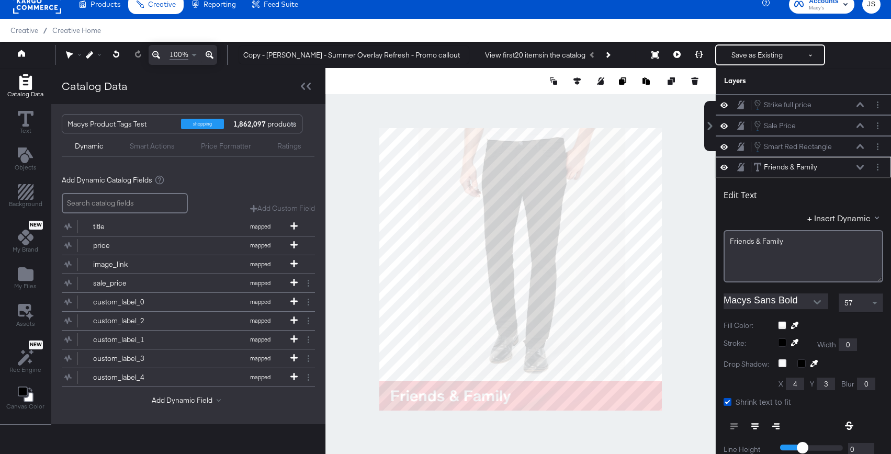
scroll to position [63, 0]
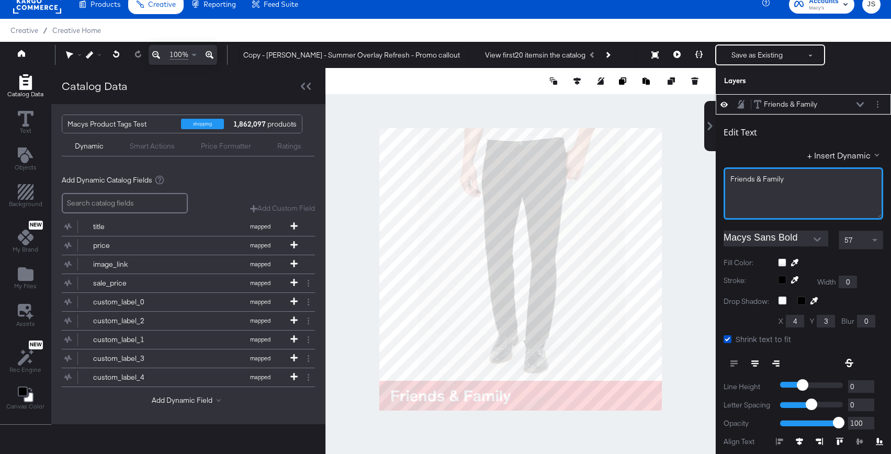
click at [800, 186] on div "Friends & Family" at bounding box center [803, 193] width 160 height 52
click at [877, 251] on div "Edit Text + Insert Dynamic One Day Sale Macys Sans Bold 57 Fill Color: Stroke: …" at bounding box center [802, 317] width 175 height 405
click at [875, 243] on span at bounding box center [875, 240] width 13 height 18
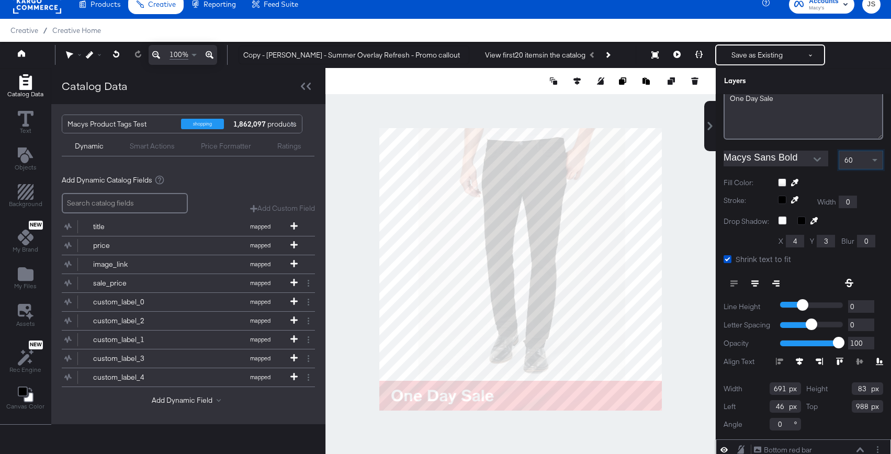
scroll to position [142, 0]
click at [803, 153] on input "Macys Sans Bold" at bounding box center [767, 160] width 89 height 16
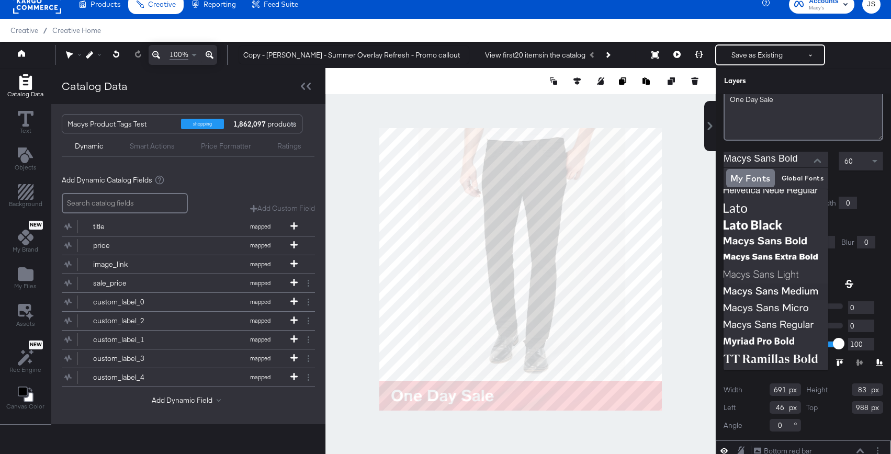
scroll to position [178, 0]
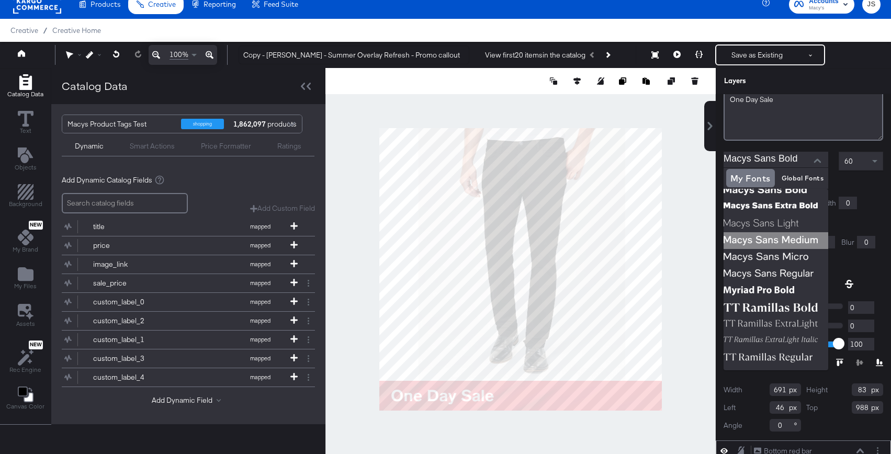
click at [767, 238] on img at bounding box center [775, 240] width 105 height 17
type input "Macys Sans Medium"
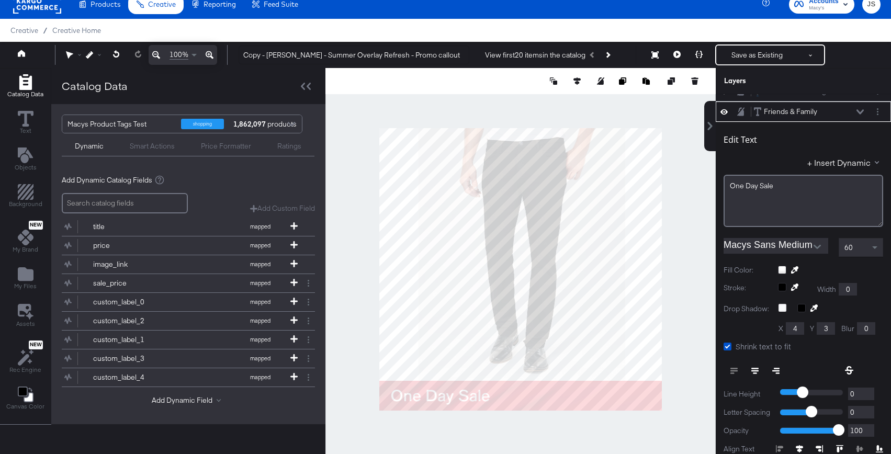
scroll to position [0, 0]
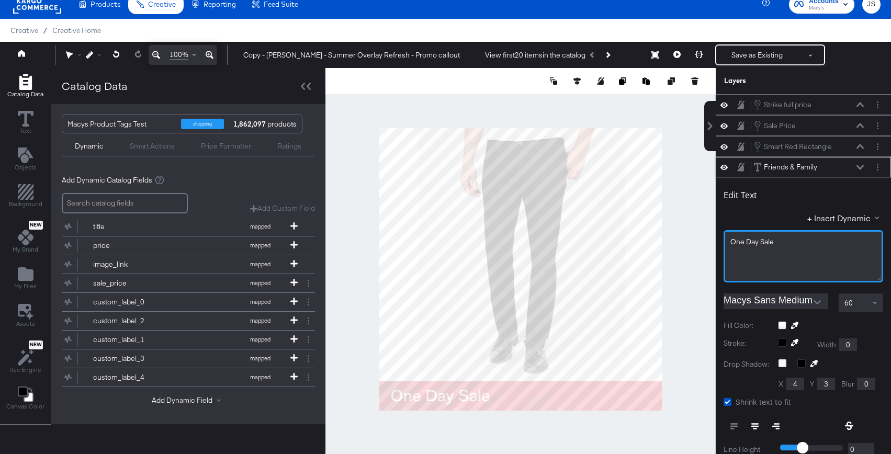
click at [783, 230] on div "One Day Sale" at bounding box center [803, 256] width 160 height 52
click at [776, 242] on div "One Day Sale" at bounding box center [803, 242] width 146 height 10
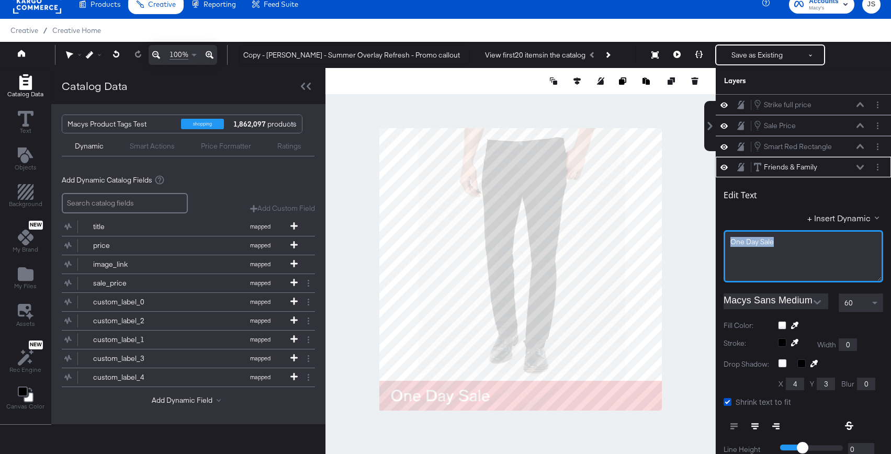
click at [776, 242] on div "One Day Sale" at bounding box center [803, 242] width 146 height 10
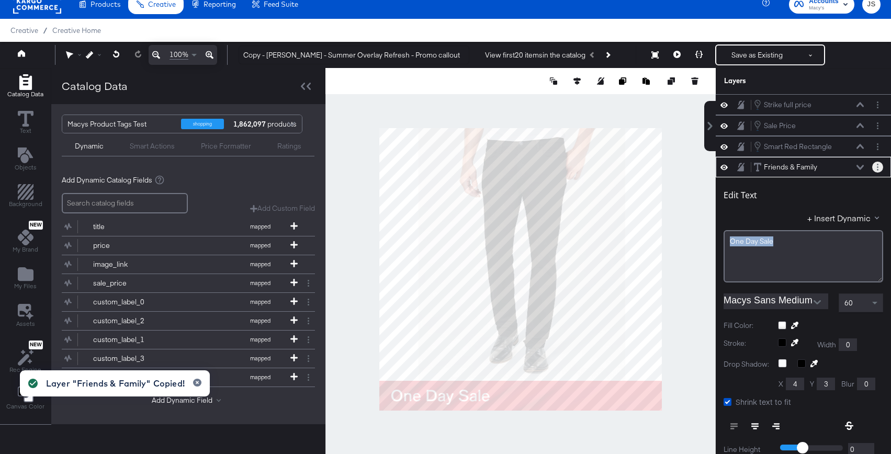
click at [880, 162] on button "Layer Options" at bounding box center [877, 167] width 11 height 11
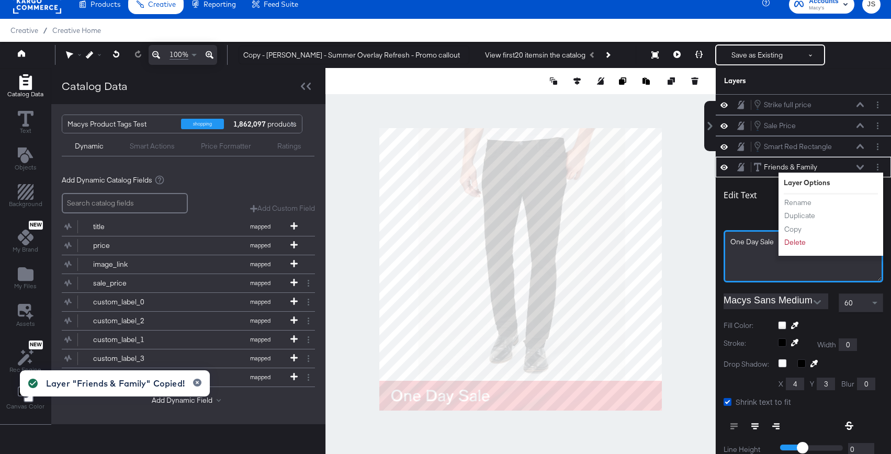
click at [755, 232] on div "One Day Sale" at bounding box center [803, 256] width 160 height 52
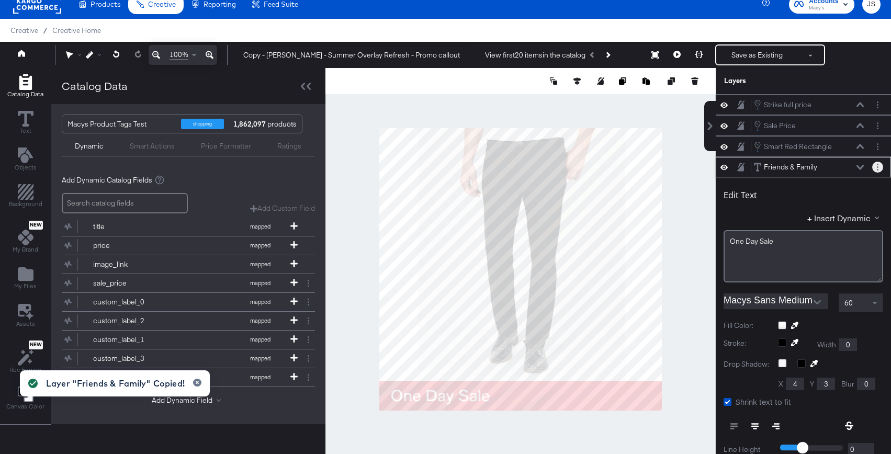
click at [877, 168] on icon "Layer Options" at bounding box center [878, 167] width 2 height 7
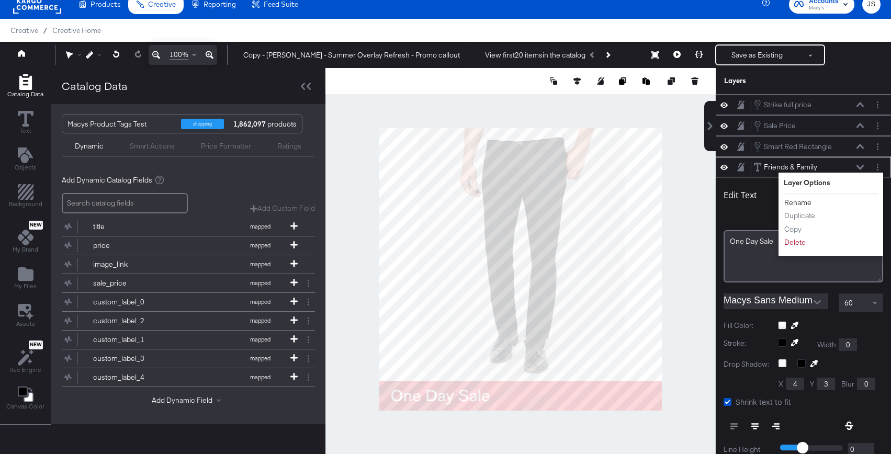
click at [800, 203] on button "Rename" at bounding box center [797, 202] width 28 height 11
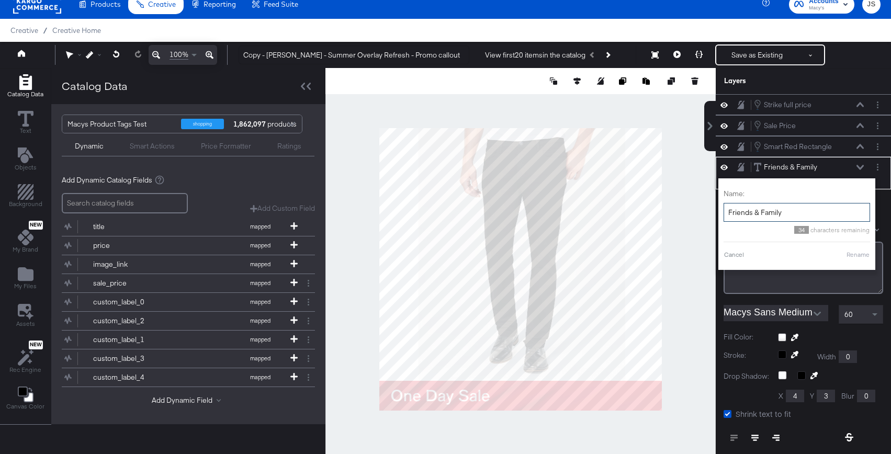
click at [786, 210] on input "Friends & Family" at bounding box center [796, 212] width 146 height 19
paste input "[PERSON_NAME] - Summer Overlay Refresh - Promo callout"
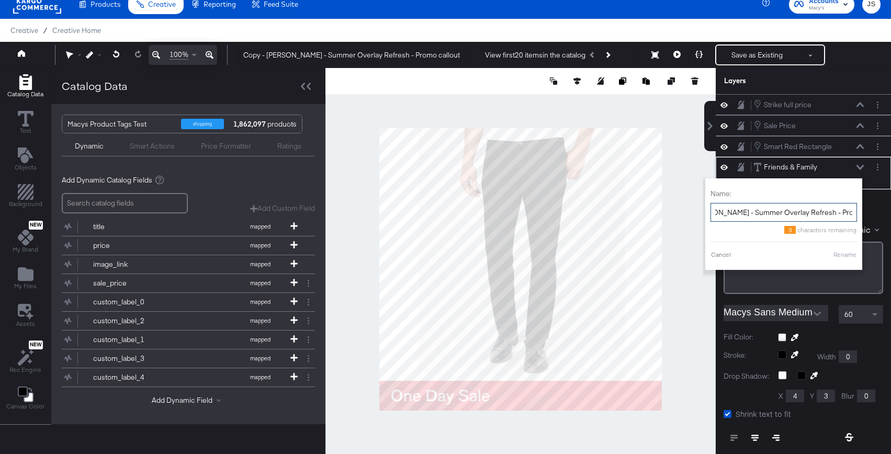
click at [832, 211] on input "[PERSON_NAME] - Summer Overlay Refresh - Promo callout" at bounding box center [783, 212] width 146 height 19
type input "o"
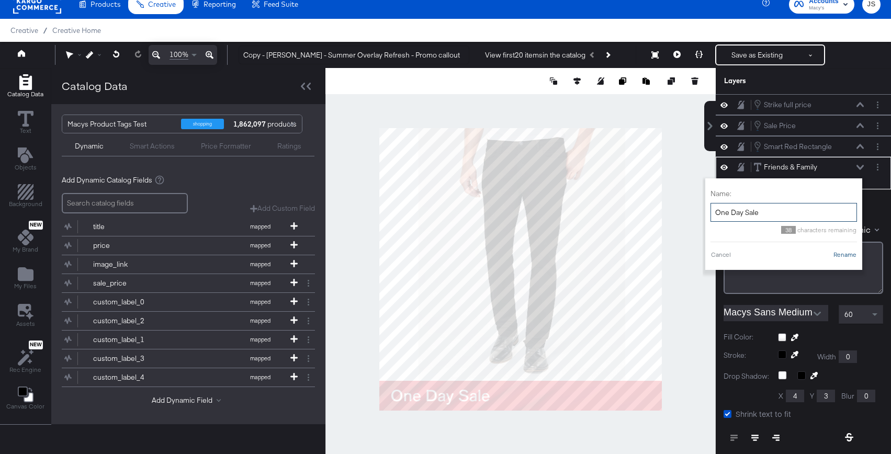
type input "One Day Sale"
click at [844, 254] on button "Rename" at bounding box center [845, 254] width 24 height 9
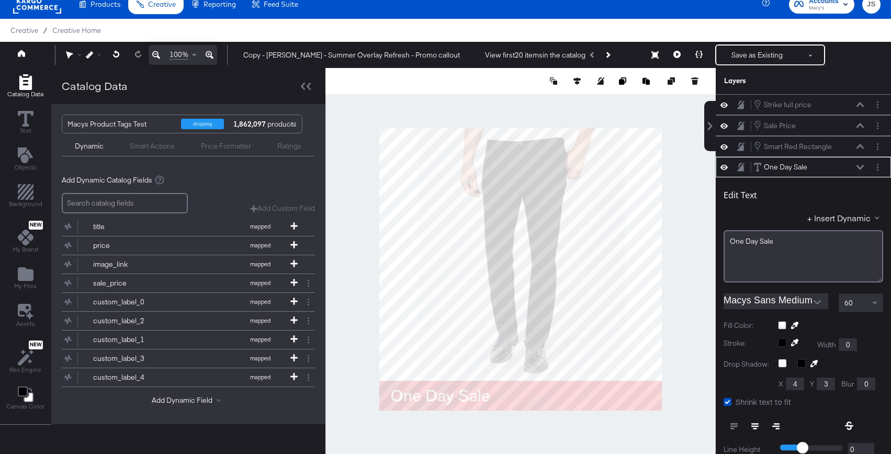
click at [858, 171] on div "One Day Sale One Day Sale" at bounding box center [808, 167] width 111 height 11
click at [857, 171] on div "One Day Sale One Day Sale" at bounding box center [808, 167] width 111 height 11
click at [857, 167] on icon at bounding box center [859, 167] width 7 height 5
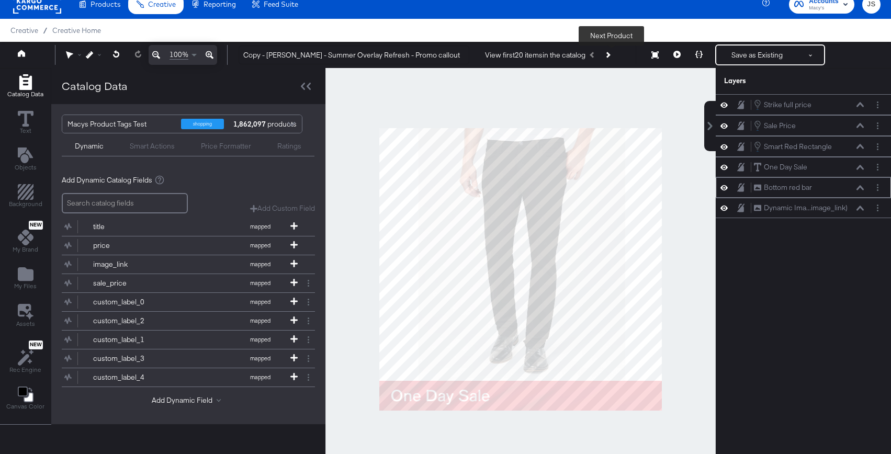
click at [611, 56] on button "Next Product" at bounding box center [607, 55] width 15 height 19
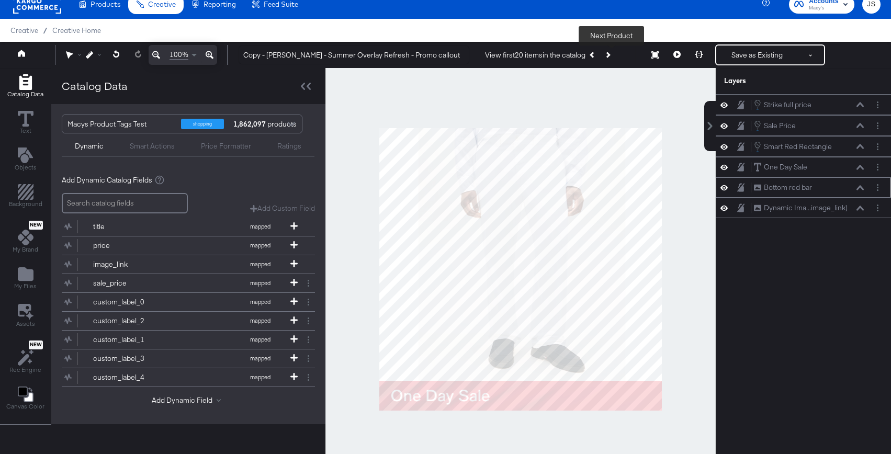
click at [610, 56] on icon "Next Product" at bounding box center [607, 55] width 6 height 6
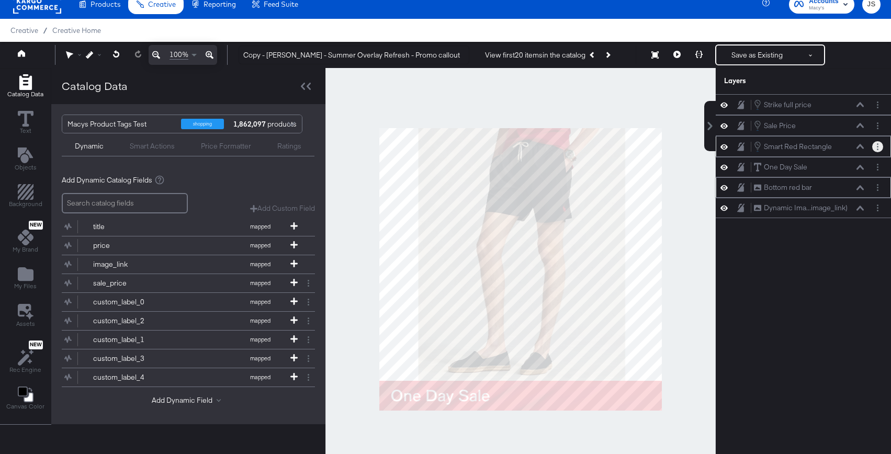
click at [876, 149] on button "Layer Options" at bounding box center [877, 146] width 11 height 11
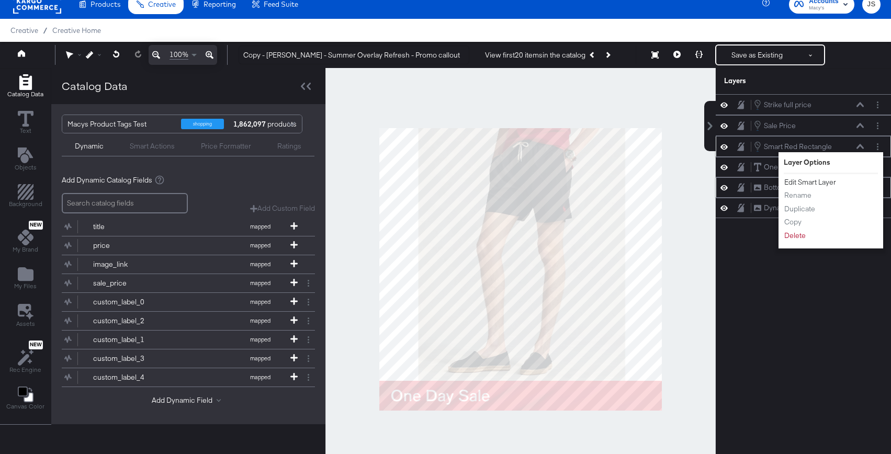
click at [819, 183] on button "Edit Smart Layer" at bounding box center [809, 182] width 53 height 11
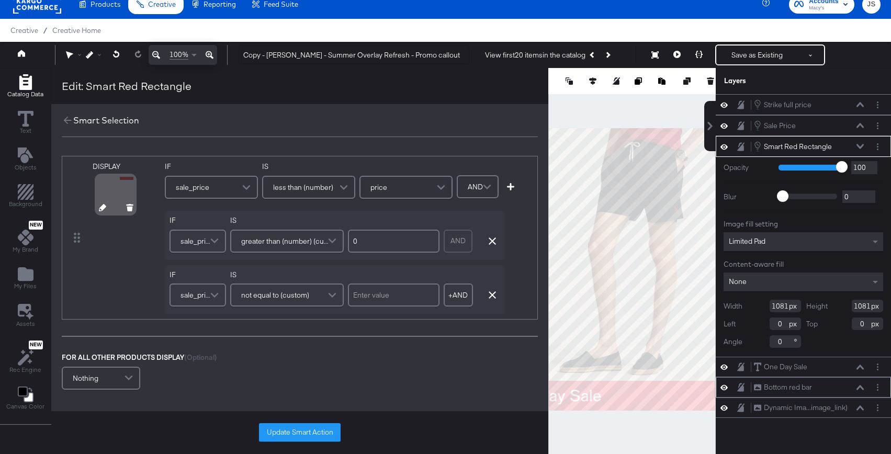
click at [100, 209] on icon at bounding box center [102, 207] width 7 height 7
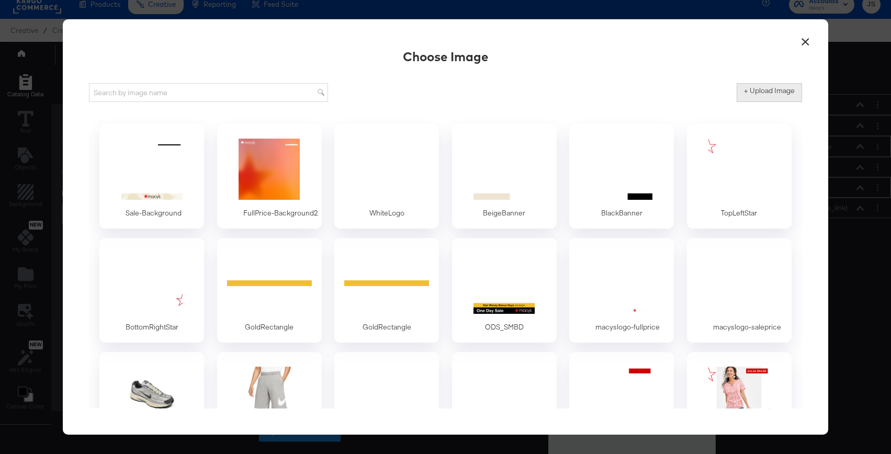
click at [761, 89] on label "+ Upload Image" at bounding box center [769, 91] width 51 height 10
click at [761, 102] on input "+ Upload Image" at bounding box center [855, 102] width 239 height 0
type input "C:\fakepath\Promo - Bottom Bar.png"
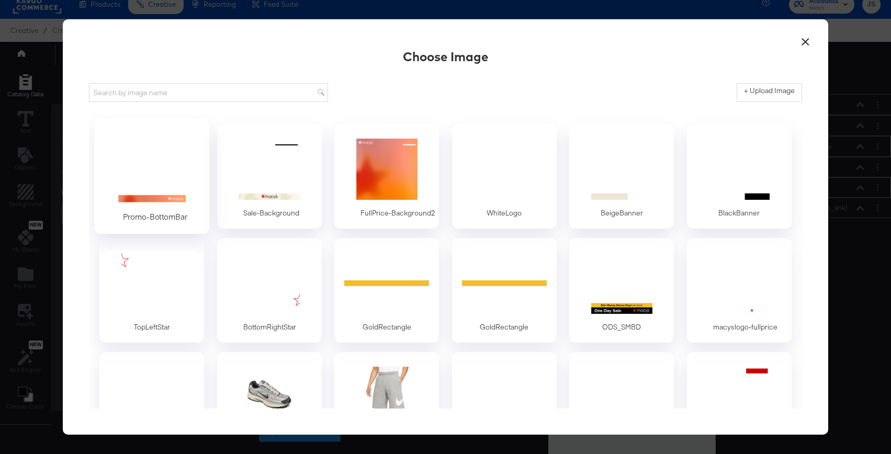
click at [171, 192] on div at bounding box center [152, 168] width 98 height 72
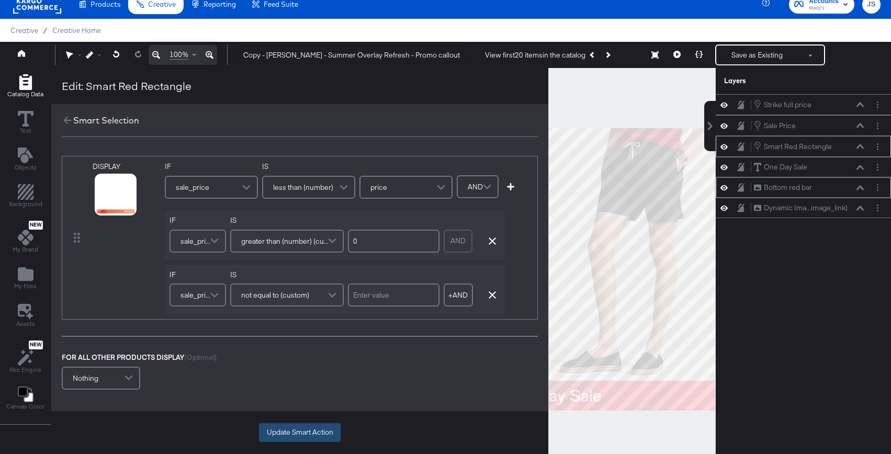
click at [286, 426] on button "Update Smart Action" at bounding box center [300, 432] width 82 height 19
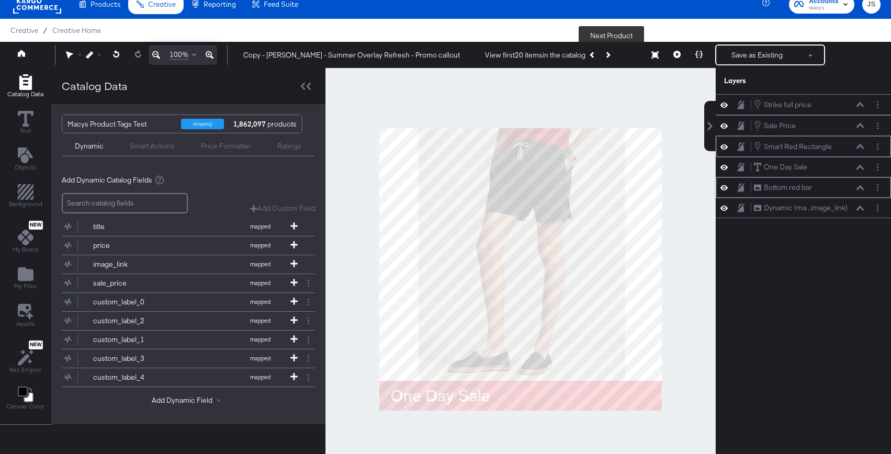
click at [615, 56] on button "Next Product" at bounding box center [607, 55] width 15 height 19
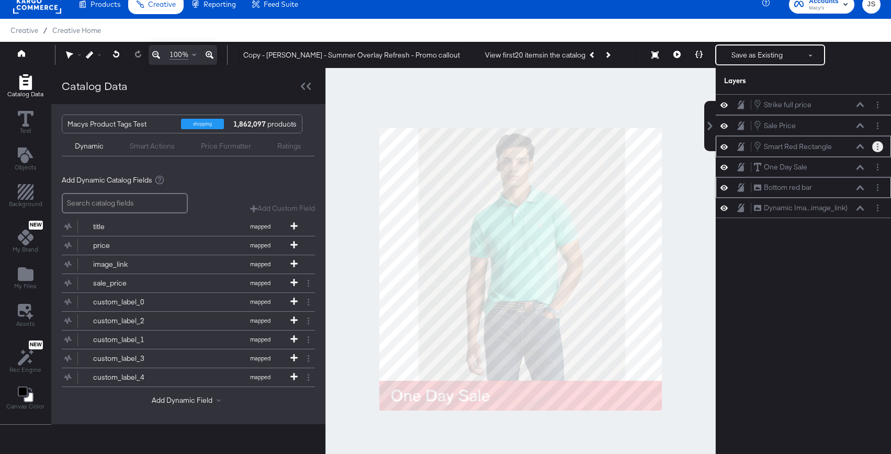
click at [874, 146] on button "Layer Options" at bounding box center [877, 146] width 11 height 11
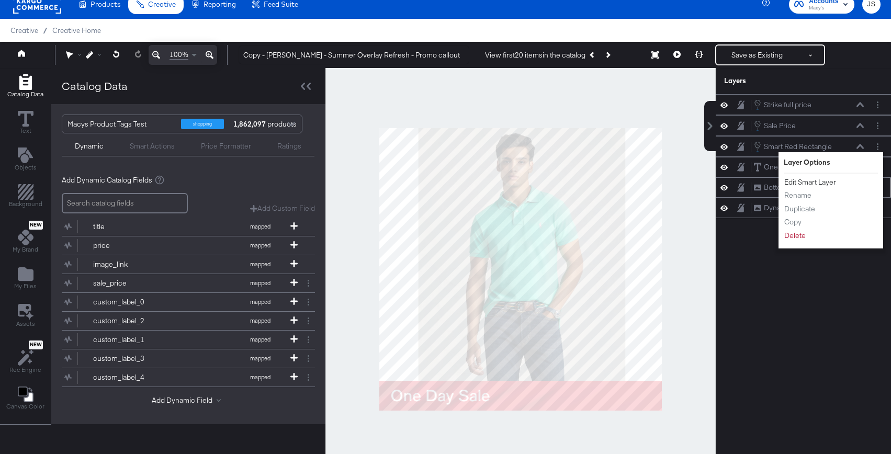
click at [809, 181] on button "Edit Smart Layer" at bounding box center [809, 182] width 53 height 11
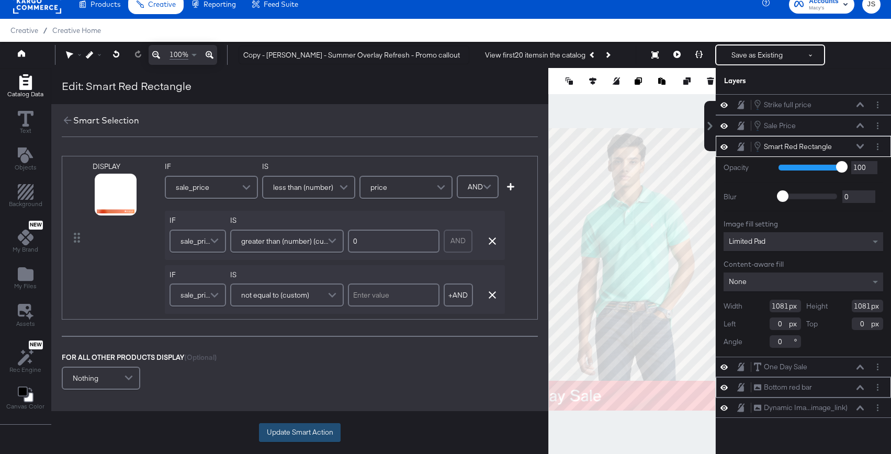
click at [311, 432] on button "Update Smart Action" at bounding box center [300, 432] width 82 height 19
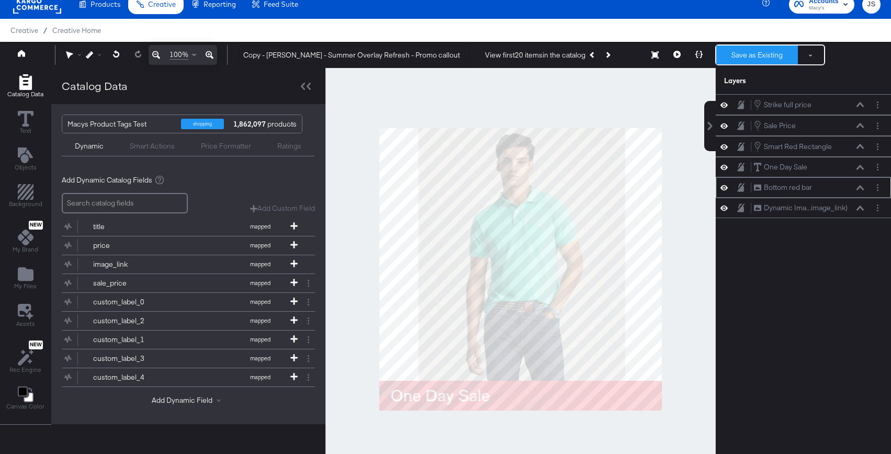
click at [744, 60] on button "Save as Existing" at bounding box center [757, 55] width 82 height 19
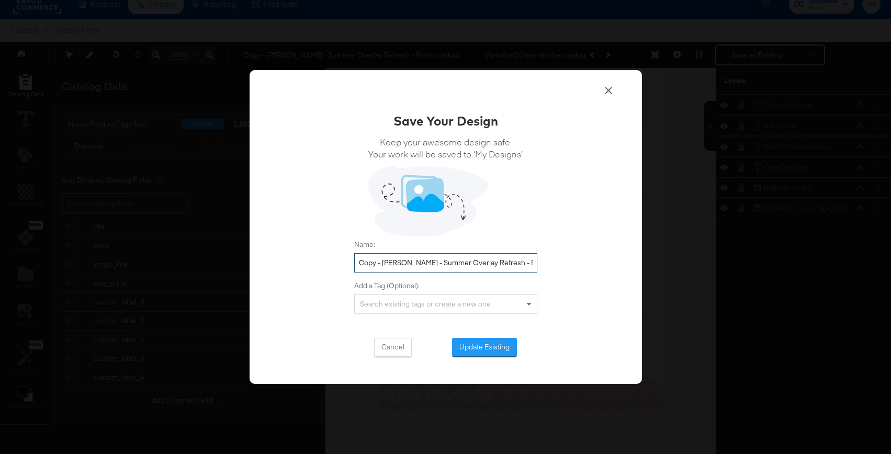
click at [459, 256] on input "Copy - [PERSON_NAME] - Summer Overlay Refresh - Promo callout" at bounding box center [445, 262] width 183 height 19
click at [491, 344] on button "Update Existing" at bounding box center [484, 347] width 65 height 19
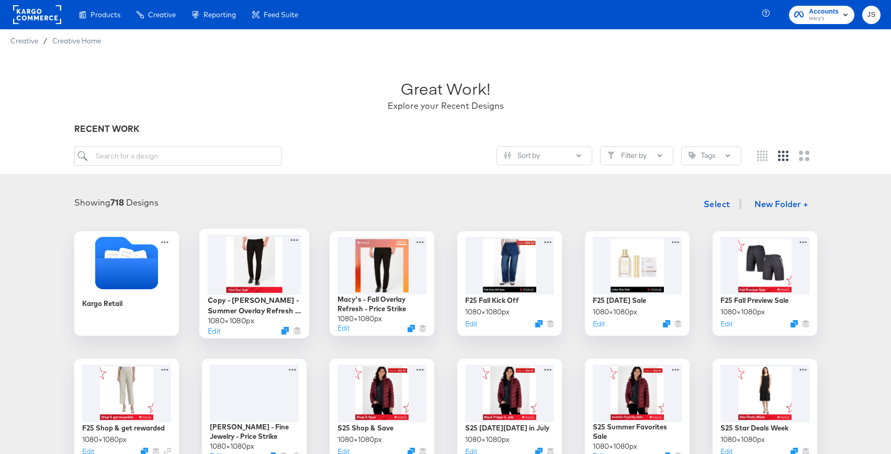
click at [254, 266] on div at bounding box center [254, 264] width 94 height 60
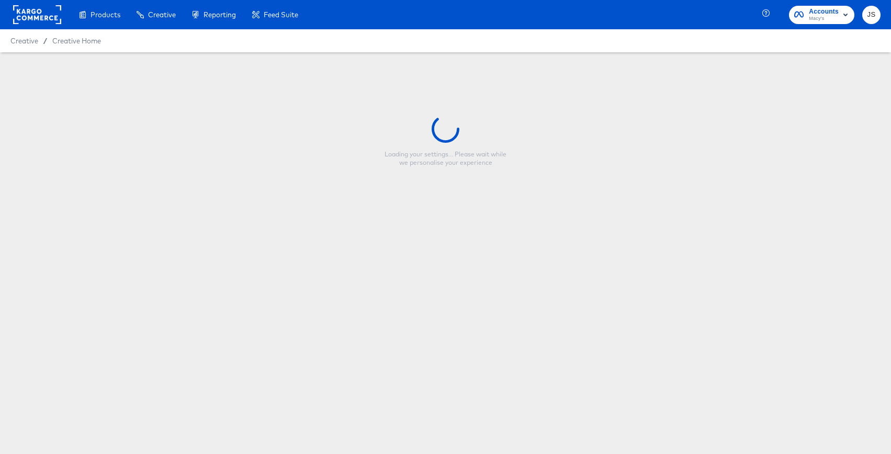
type input "Copy - [PERSON_NAME] - Summer Overlay Refresh - Promo callout"
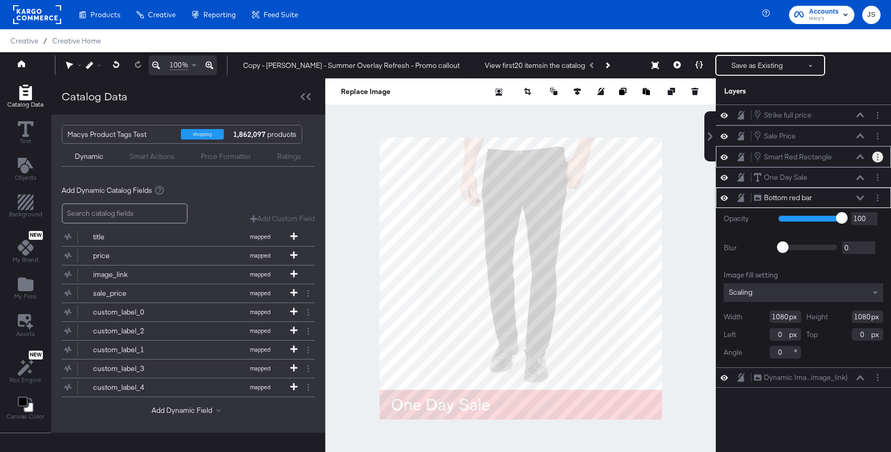
click at [877, 154] on circle "Layer Options" at bounding box center [878, 155] width 2 height 2
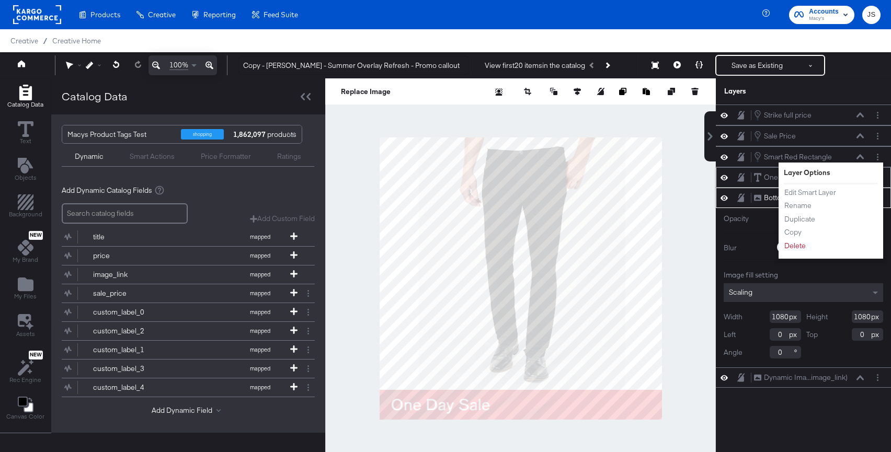
click at [758, 179] on icon at bounding box center [757, 177] width 7 height 8
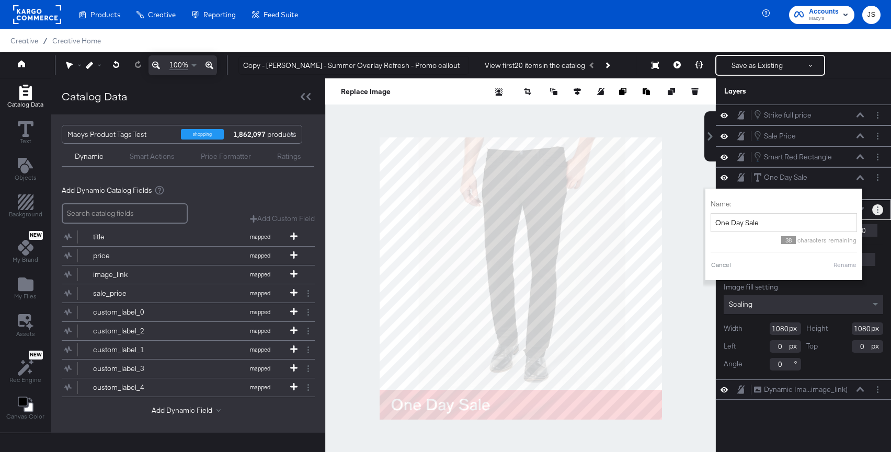
click at [882, 207] on button "Layer Options" at bounding box center [877, 209] width 11 height 11
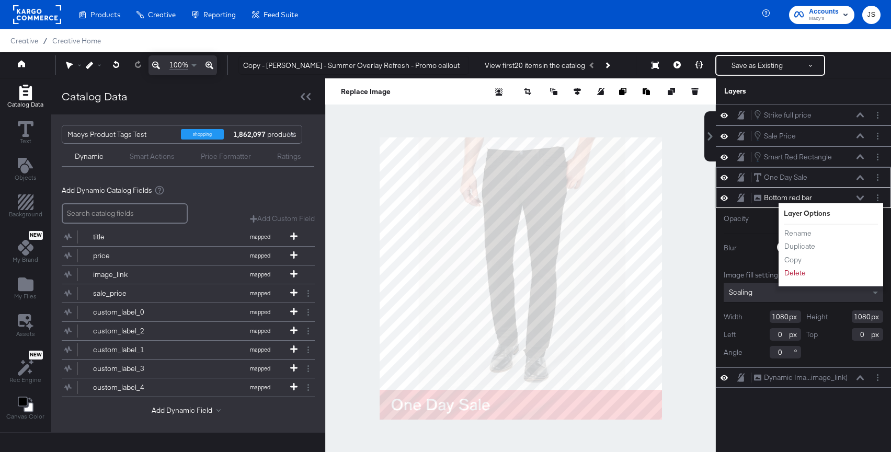
click at [803, 172] on div "One Day Sale One Day Sale" at bounding box center [809, 177] width 111 height 11
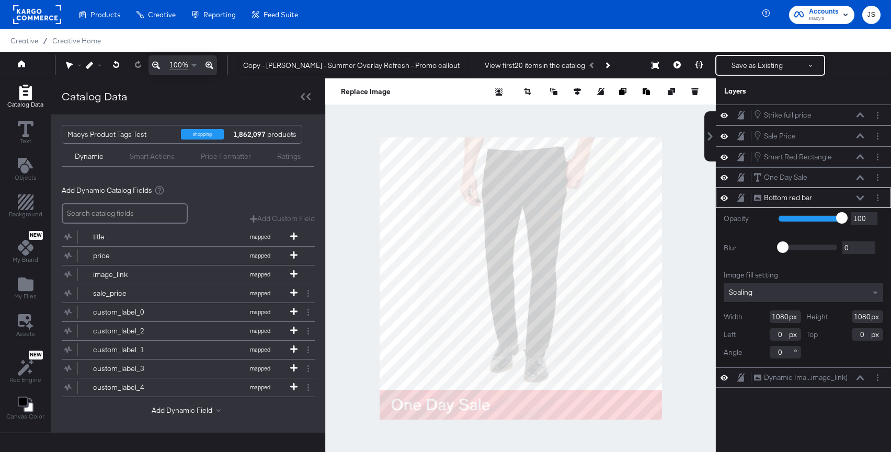
click at [872, 196] on div at bounding box center [877, 197] width 11 height 11
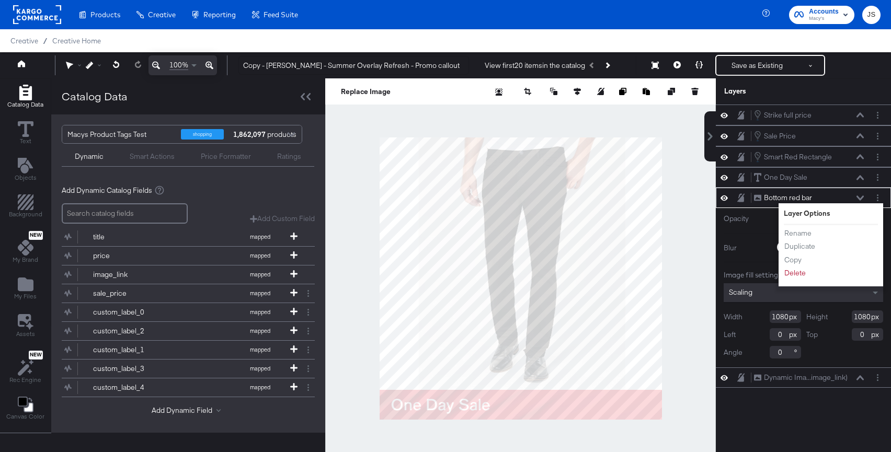
click at [775, 189] on div "Bottom red bar Bottom red bar Layer Options Rename Duplicate Copy Delete" at bounding box center [803, 198] width 175 height 20
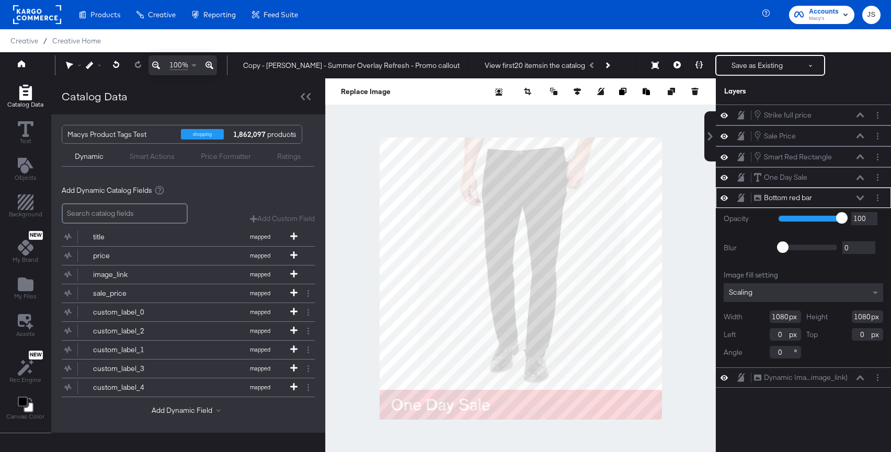
click at [866, 196] on div "Bottom red bar Bottom red bar" at bounding box center [812, 197] width 117 height 11
click at [864, 196] on button at bounding box center [860, 198] width 8 height 6
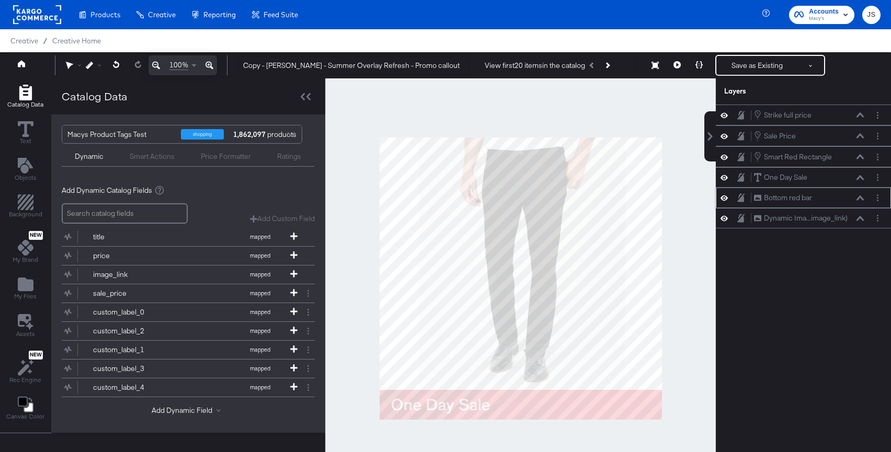
click at [725, 202] on icon at bounding box center [724, 198] width 7 height 9
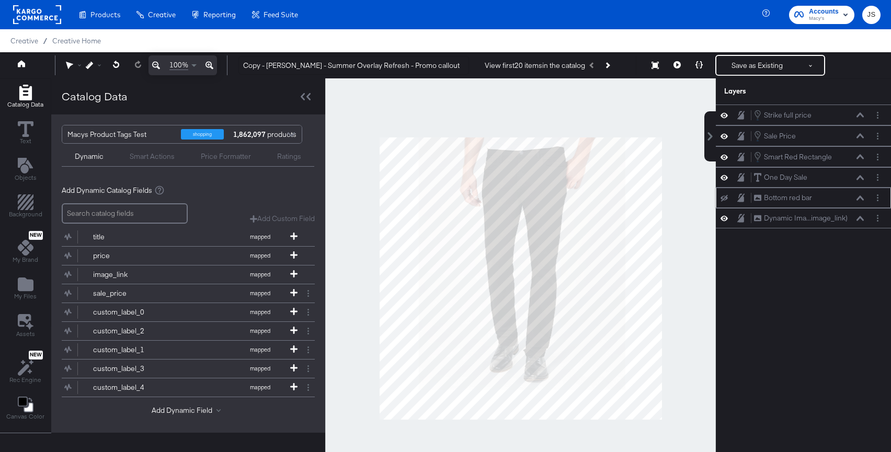
click at [725, 202] on div "Bottom red bar Bottom red bar" at bounding box center [803, 197] width 167 height 11
click at [727, 196] on icon at bounding box center [724, 198] width 7 height 7
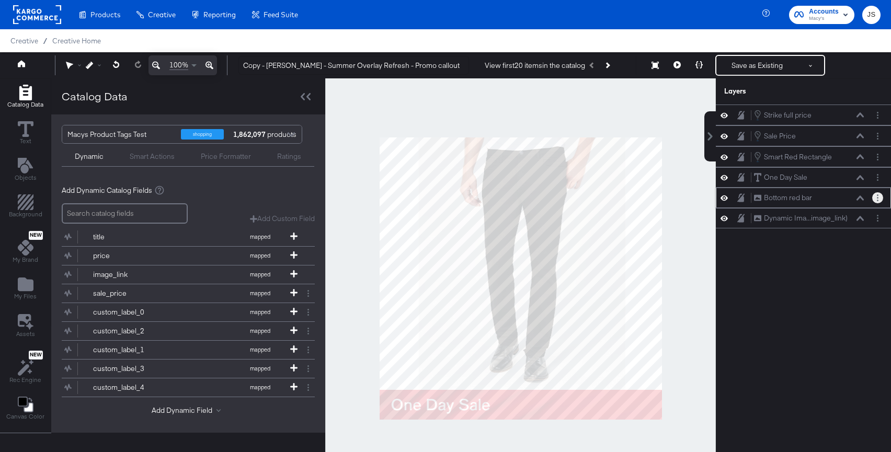
click at [876, 195] on button "Layer Options" at bounding box center [877, 197] width 11 height 11
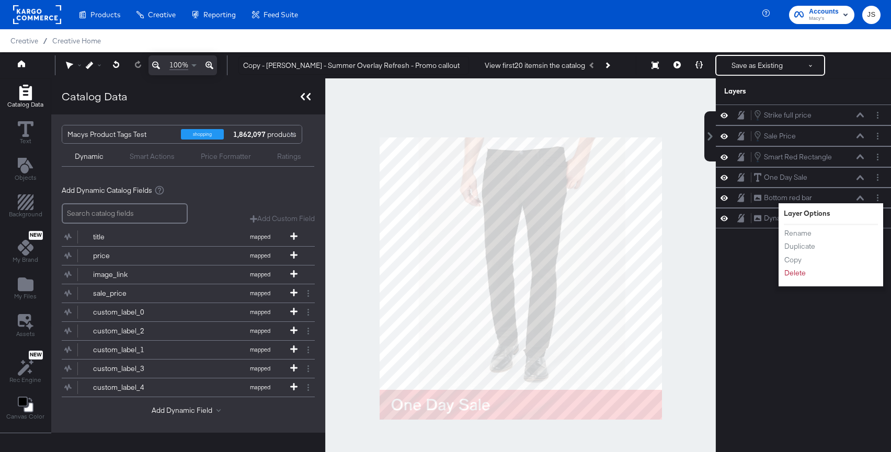
click at [304, 101] on div at bounding box center [306, 96] width 18 height 15
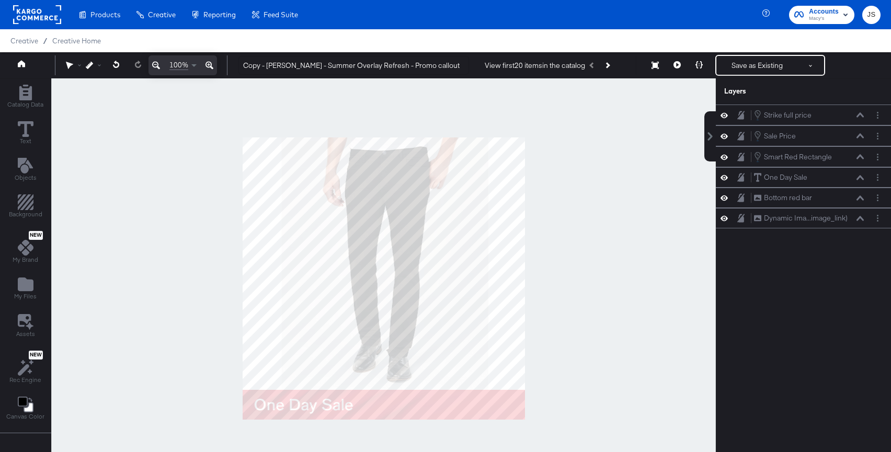
click at [724, 196] on icon at bounding box center [724, 198] width 7 height 9
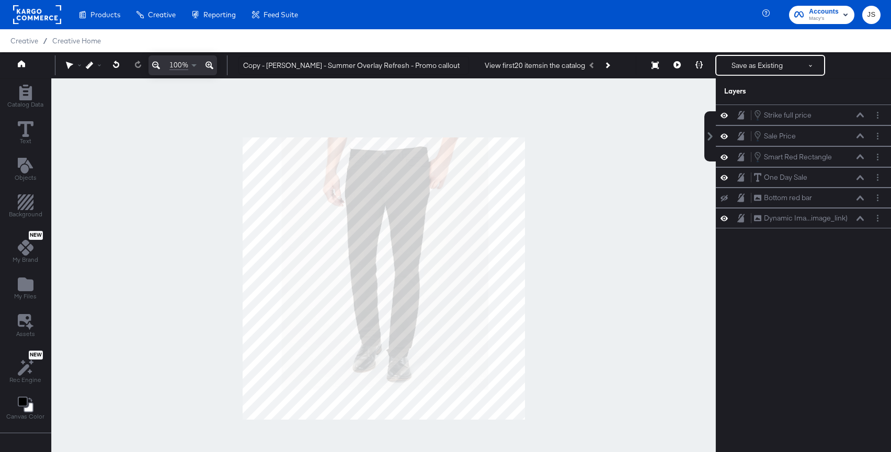
click at [724, 196] on icon at bounding box center [724, 198] width 7 height 7
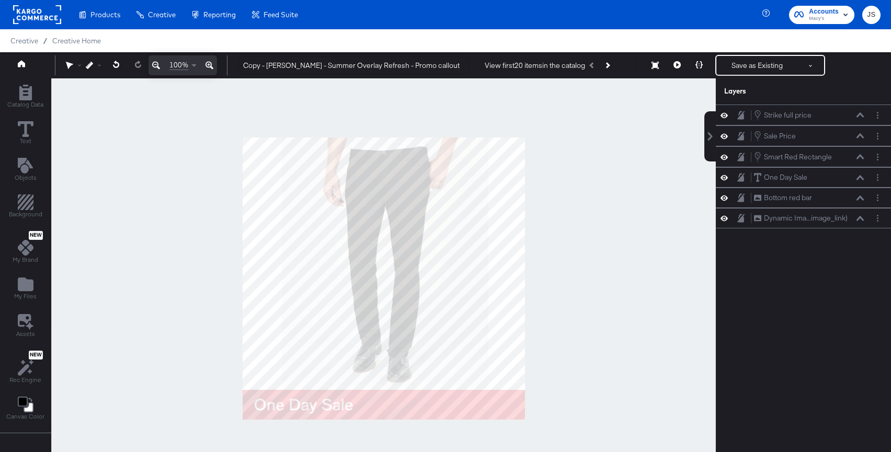
click at [722, 195] on icon at bounding box center [724, 198] width 7 height 9
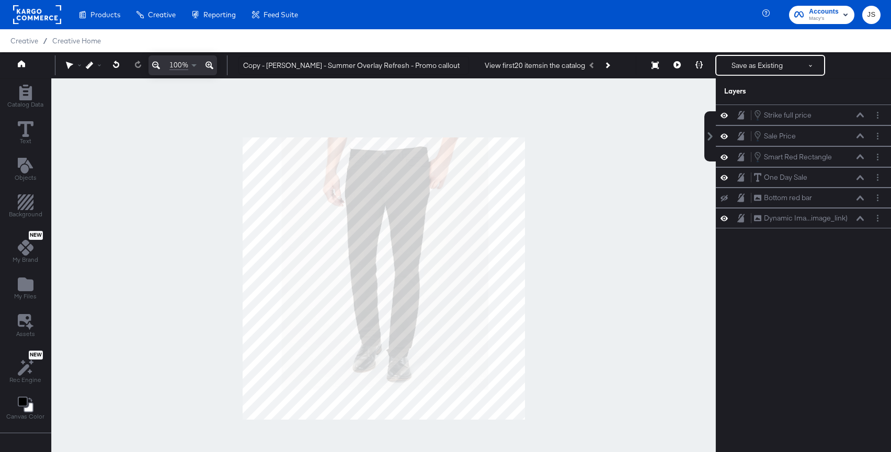
click at [722, 195] on icon at bounding box center [724, 198] width 7 height 7
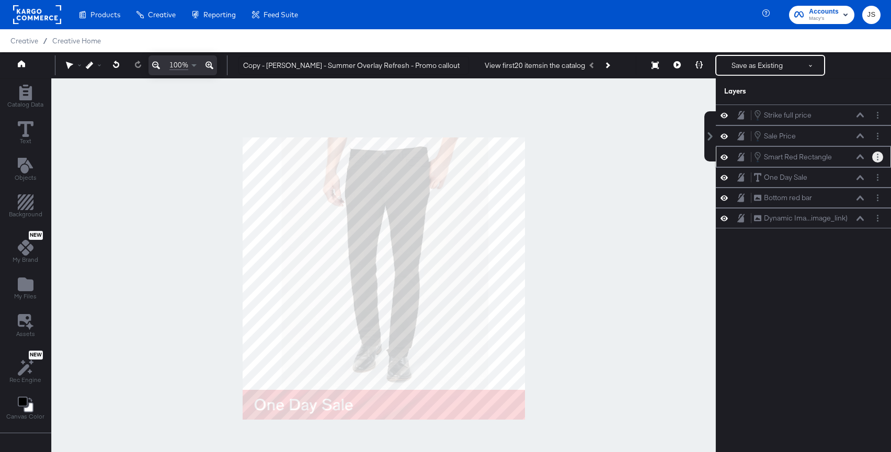
click at [874, 154] on button "Layer Options" at bounding box center [877, 157] width 11 height 11
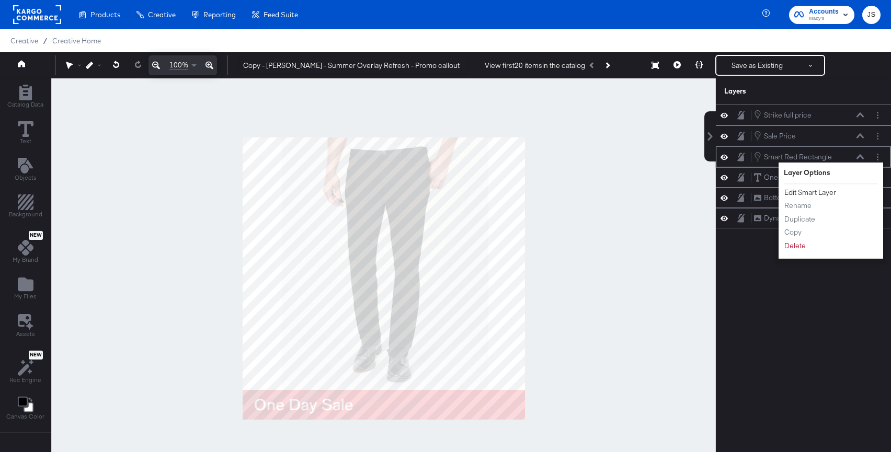
click at [810, 191] on button "Edit Smart Layer" at bounding box center [810, 192] width 53 height 11
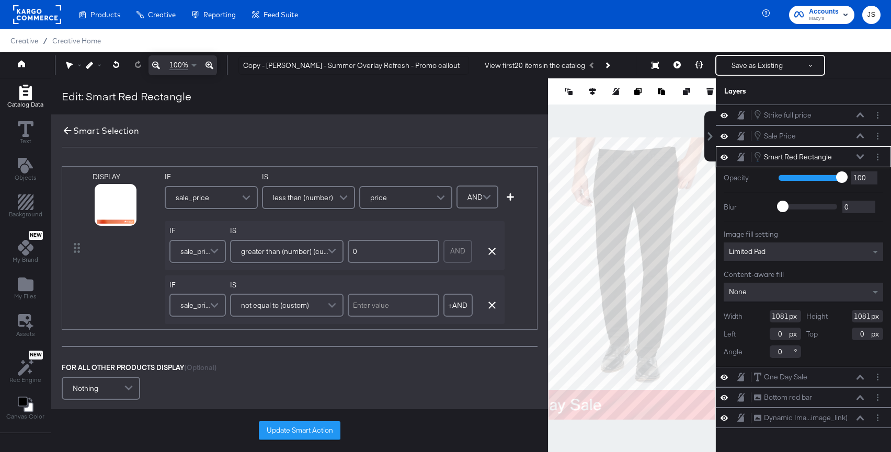
click at [65, 126] on icon at bounding box center [68, 131] width 12 height 12
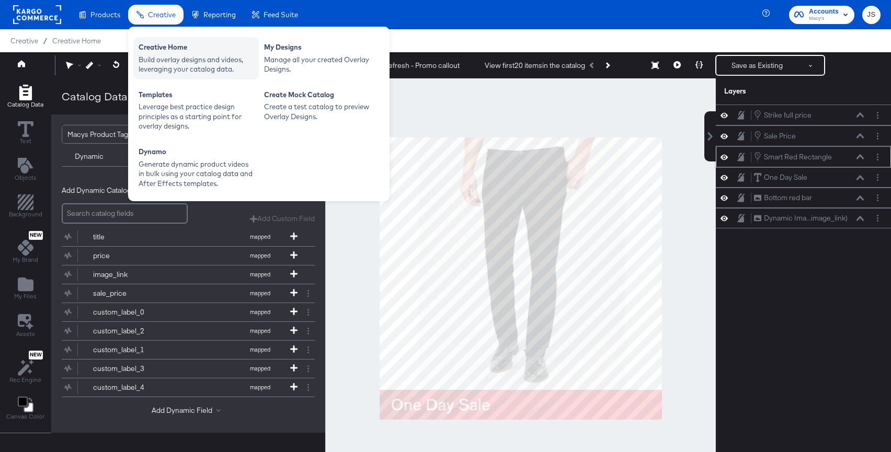
click at [171, 67] on div "Build overlay designs and videos, leveraging your catalog data." at bounding box center [196, 64] width 115 height 19
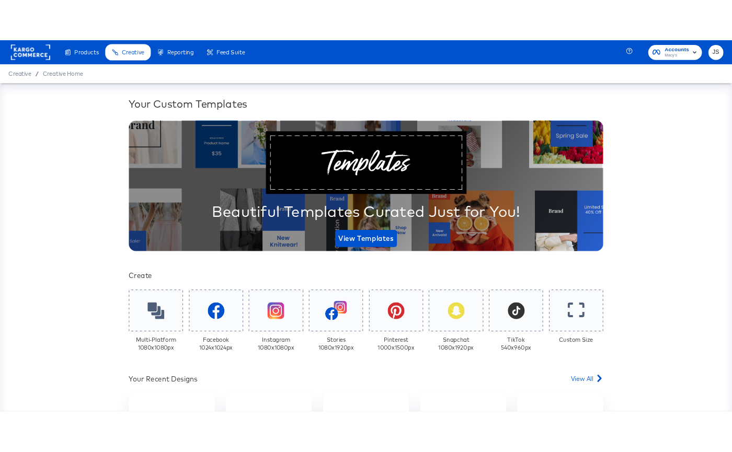
scroll to position [196, 0]
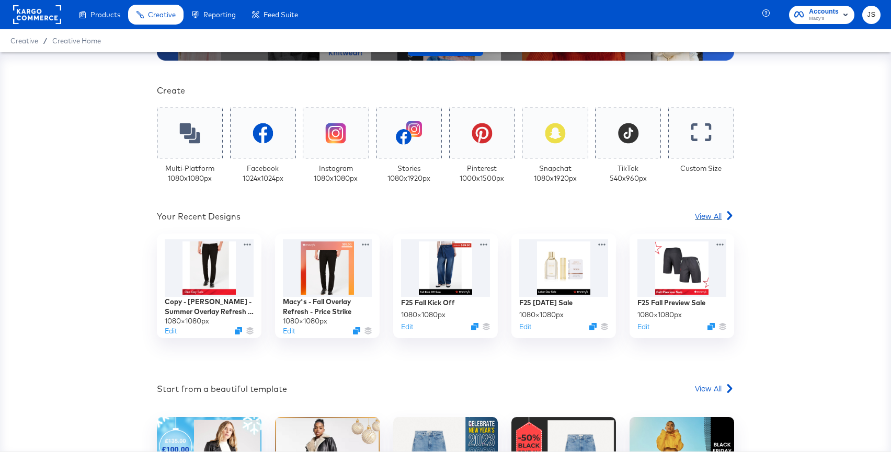
click at [695, 217] on span "View All" at bounding box center [708, 216] width 27 height 10
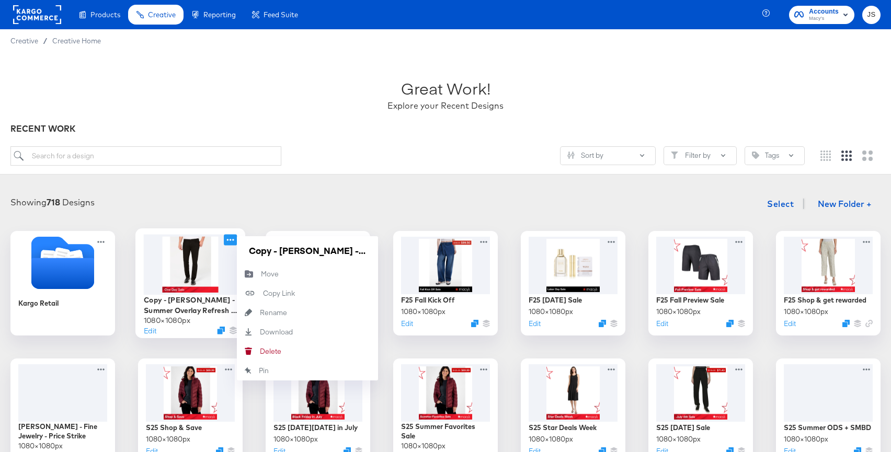
click at [231, 241] on icon at bounding box center [230, 239] width 13 height 11
click at [260, 351] on div "Delete Delete" at bounding box center [260, 351] width 0 height 0
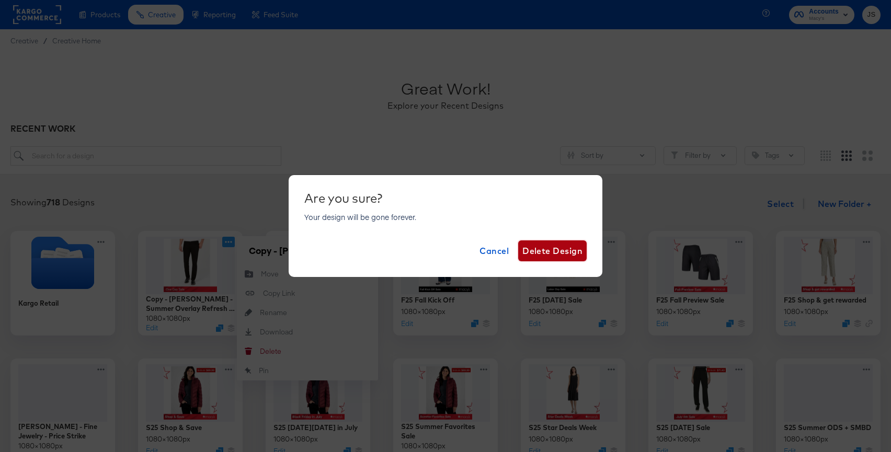
click at [553, 248] on span "Delete Design" at bounding box center [552, 251] width 60 height 15
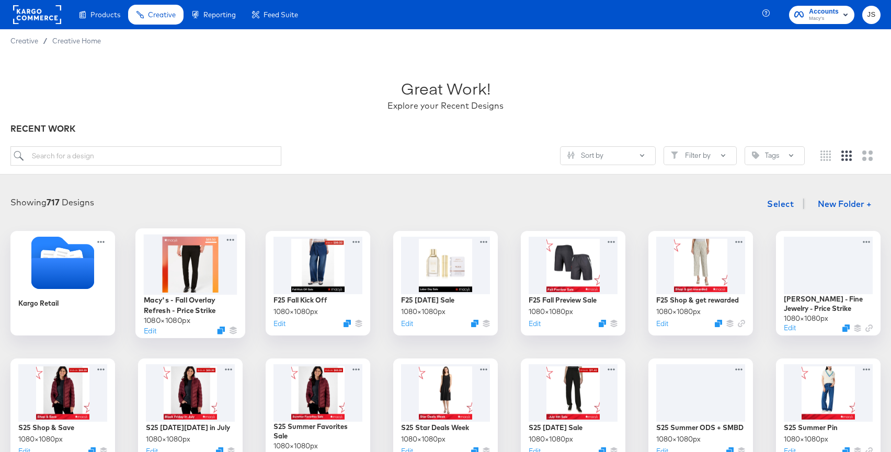
click at [211, 258] on div at bounding box center [191, 264] width 94 height 60
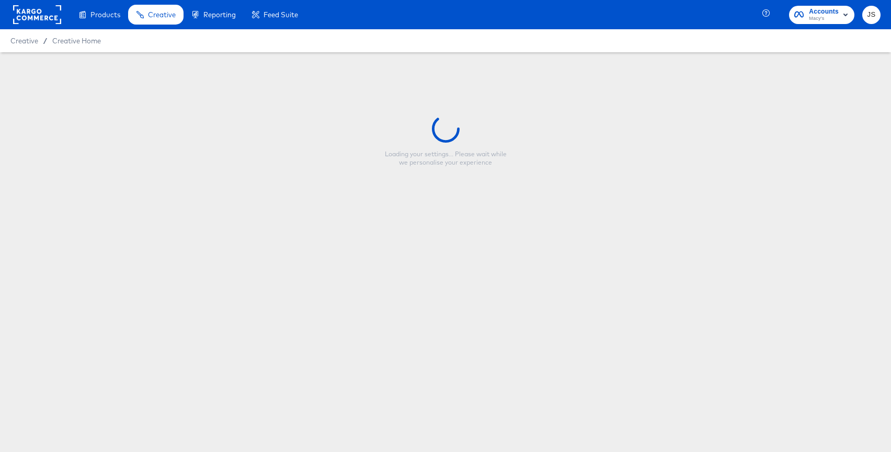
type input "Macy's - Fall Overlay Refresh - Price Strike"
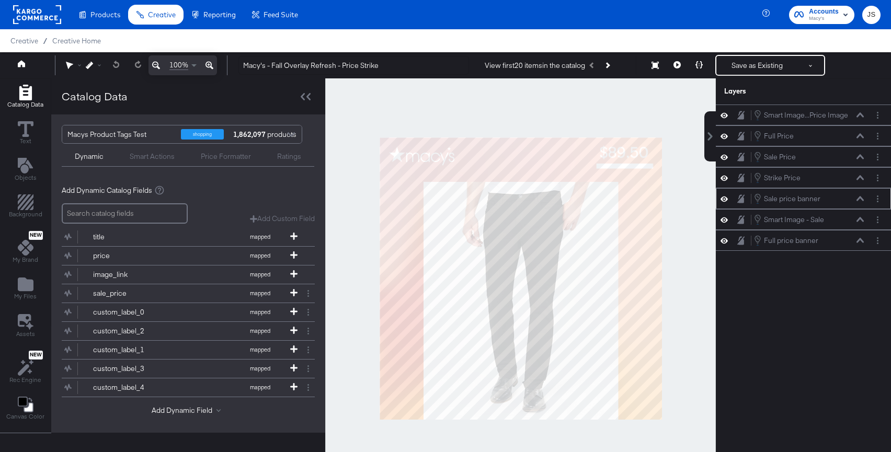
click at [862, 200] on icon at bounding box center [860, 198] width 7 height 5
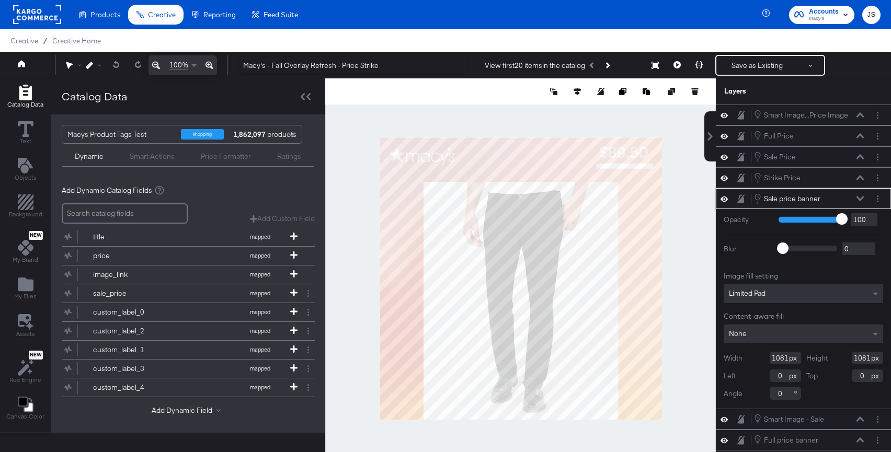
click at [857, 199] on icon at bounding box center [860, 198] width 7 height 5
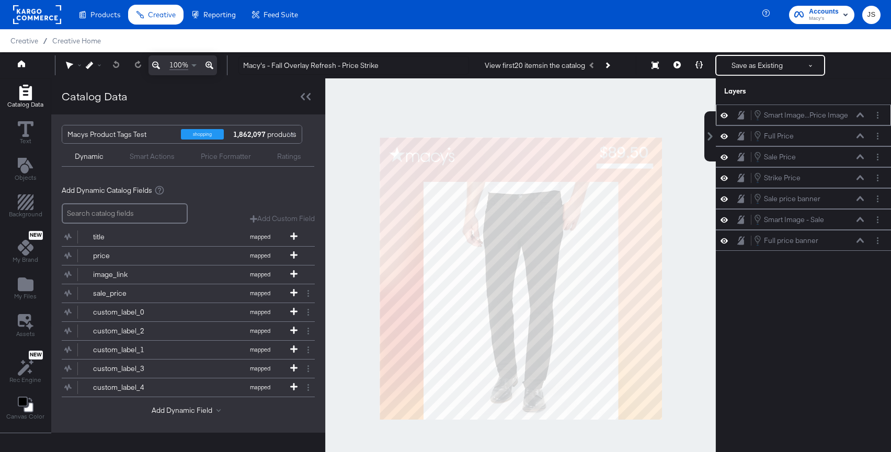
click at [725, 118] on icon at bounding box center [724, 114] width 7 height 5
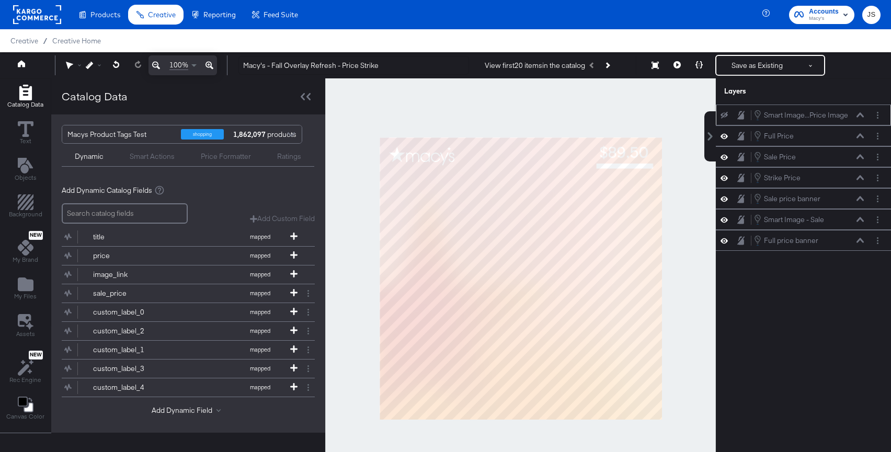
click at [725, 118] on icon at bounding box center [724, 115] width 7 height 7
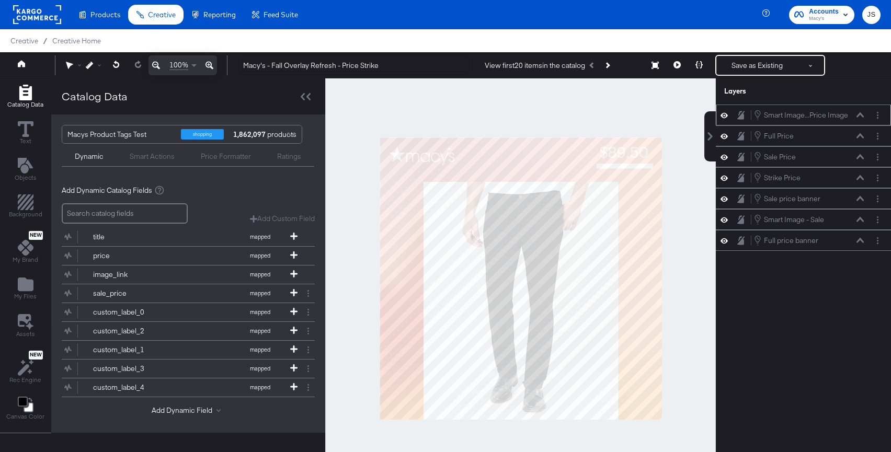
click at [857, 117] on icon at bounding box center [860, 114] width 7 height 5
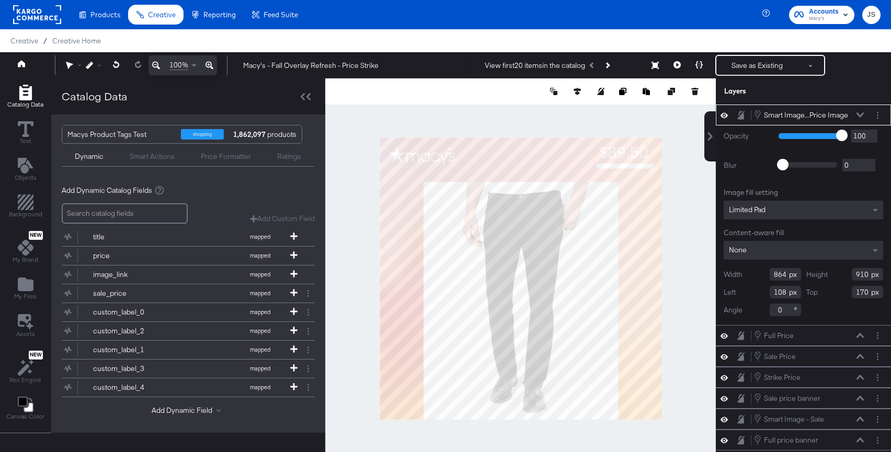
drag, startPoint x: 786, startPoint y: 275, endPoint x: 768, endPoint y: 275, distance: 18.3
click at [768, 275] on div "Width 864" at bounding box center [762, 274] width 77 height 13
type input "890"
click at [578, 93] on icon at bounding box center [577, 91] width 7 height 7
click at [494, 113] on div at bounding box center [528, 111] width 107 height 10
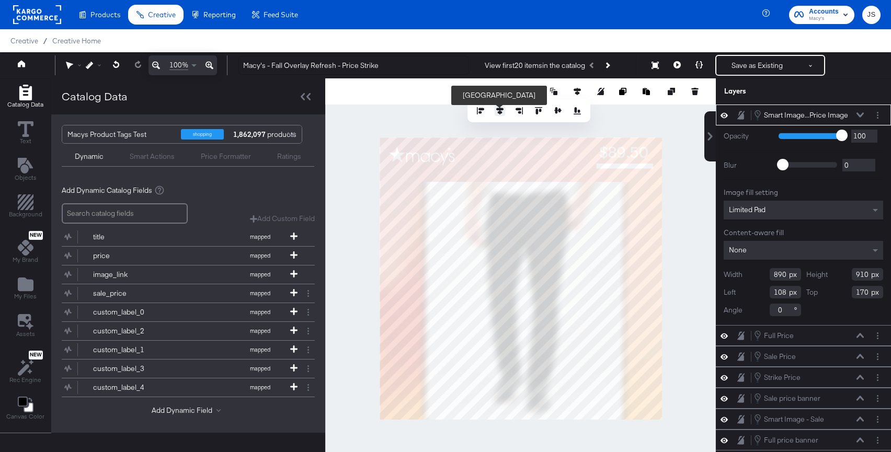
click at [499, 112] on icon at bounding box center [499, 110] width 7 height 7
type input "95"
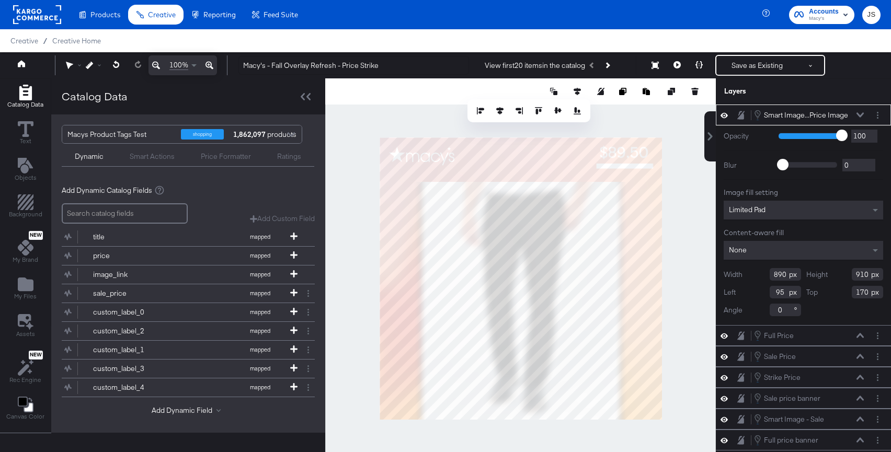
click at [562, 127] on div at bounding box center [520, 278] width 391 height 401
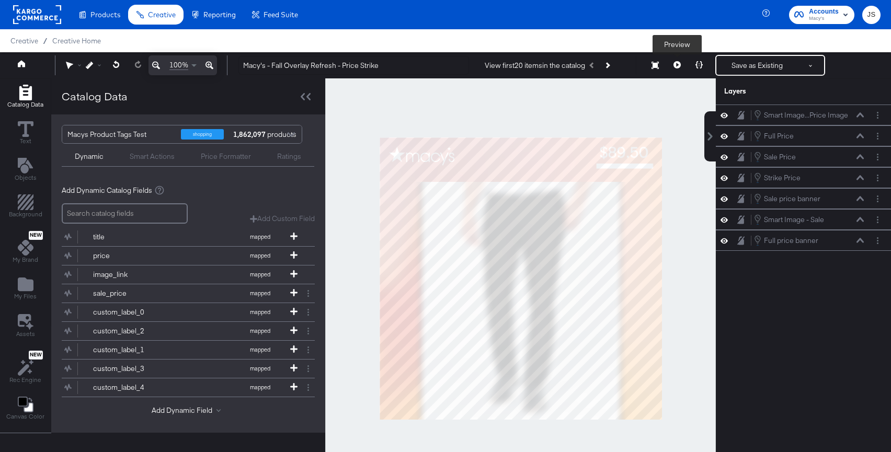
click at [675, 69] on button at bounding box center [677, 65] width 22 height 21
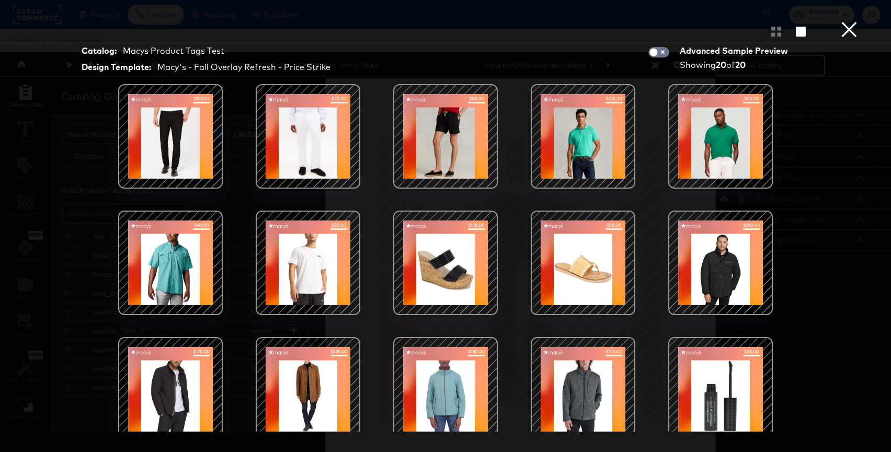
click at [211, 161] on div at bounding box center [170, 136] width 89 height 89
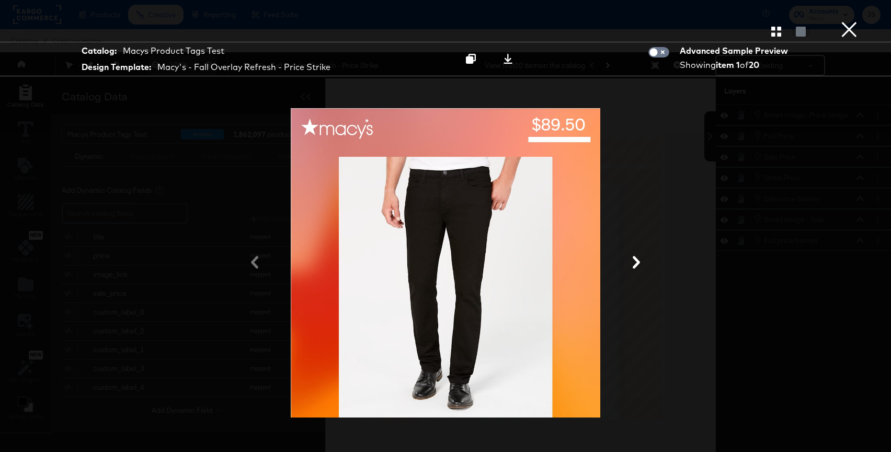
click at [842, 21] on button "×" at bounding box center [849, 10] width 21 height 21
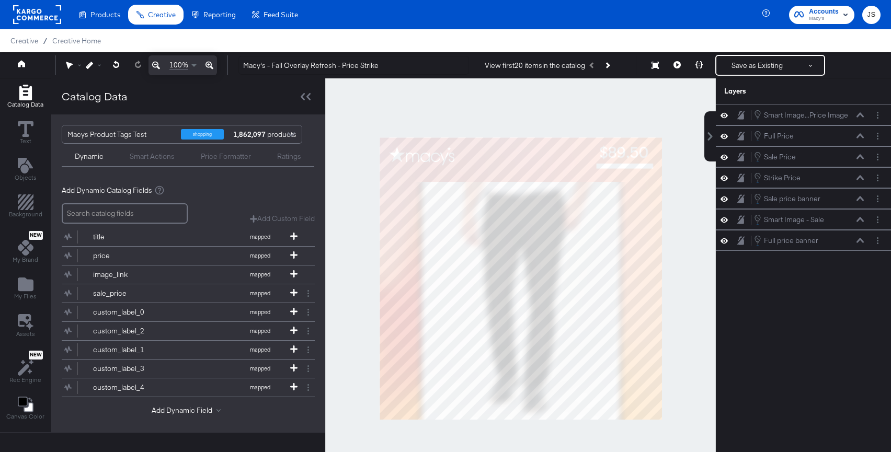
click at [725, 113] on icon at bounding box center [724, 115] width 7 height 9
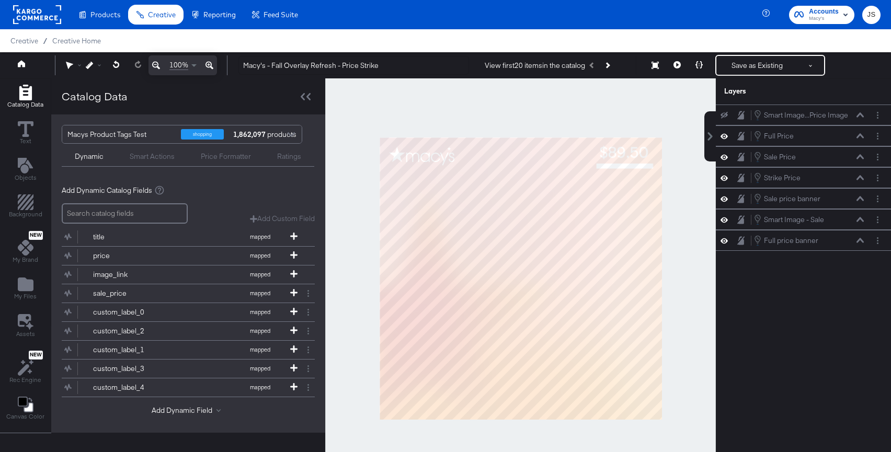
click at [725, 113] on icon at bounding box center [724, 115] width 7 height 7
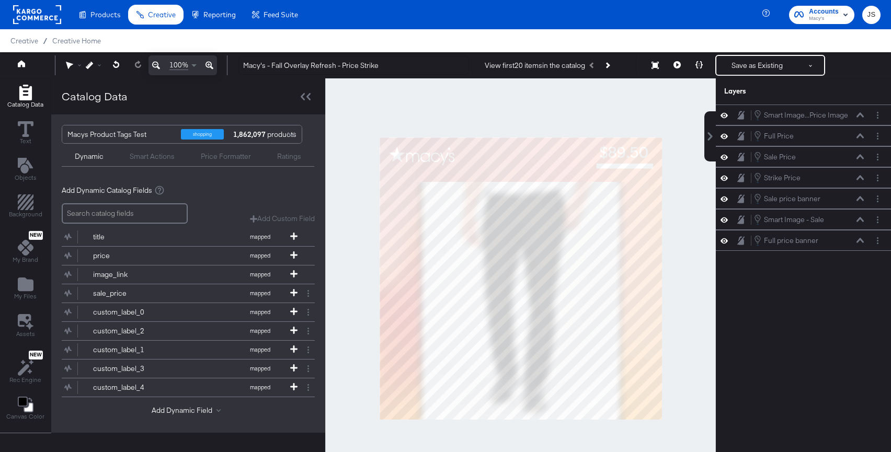
click at [725, 116] on icon at bounding box center [724, 115] width 7 height 9
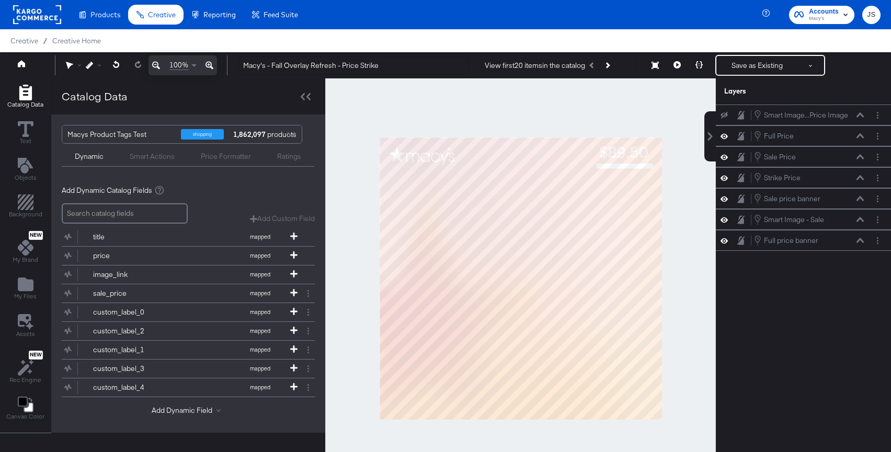
click at [725, 116] on icon at bounding box center [724, 115] width 7 height 7
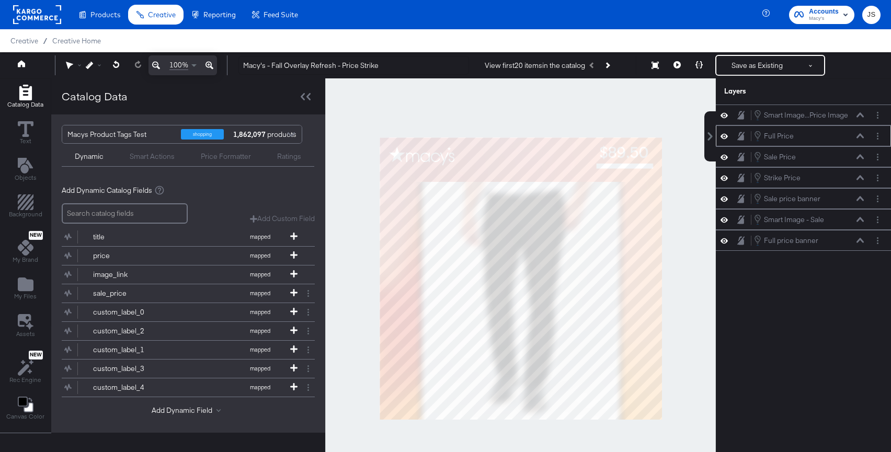
click at [727, 138] on icon at bounding box center [724, 136] width 7 height 9
click at [727, 138] on icon at bounding box center [724, 136] width 7 height 7
click at [727, 155] on icon at bounding box center [724, 157] width 7 height 9
click at [727, 155] on icon at bounding box center [724, 157] width 7 height 7
click at [724, 178] on icon at bounding box center [724, 177] width 7 height 5
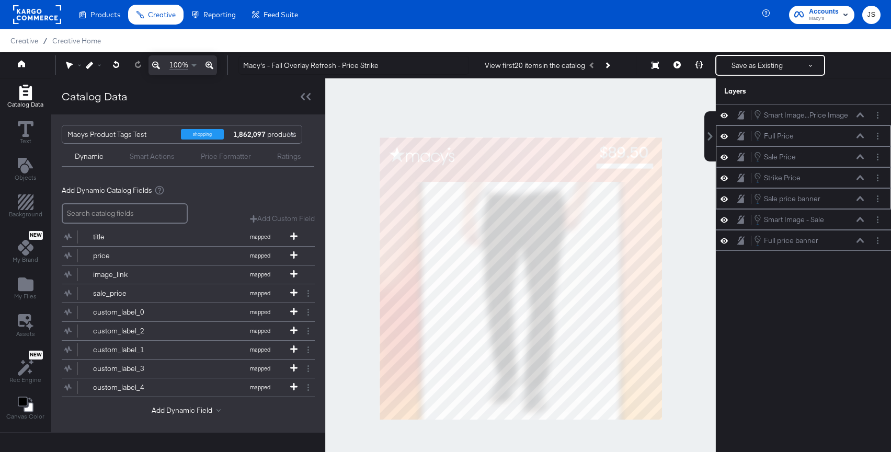
click at [724, 198] on icon at bounding box center [724, 198] width 7 height 5
click at [724, 217] on icon at bounding box center [724, 219] width 7 height 9
click at [724, 217] on icon at bounding box center [724, 220] width 7 height 7
click at [724, 243] on icon at bounding box center [724, 240] width 7 height 9
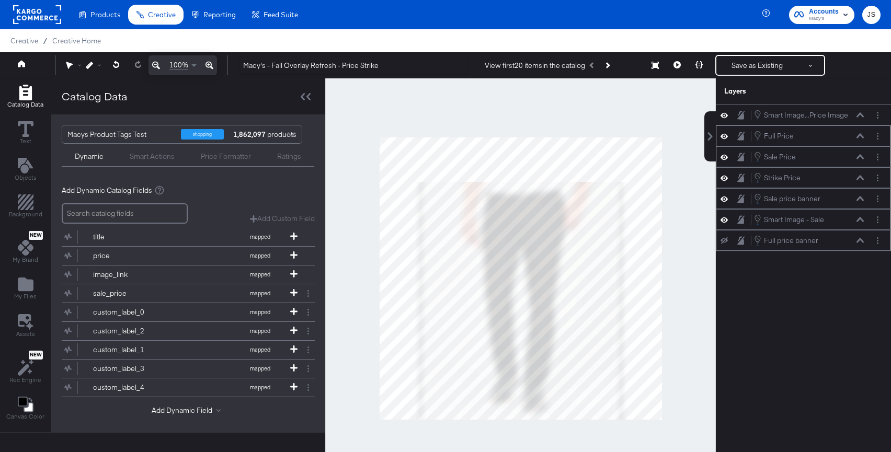
click at [724, 243] on icon at bounding box center [724, 240] width 7 height 7
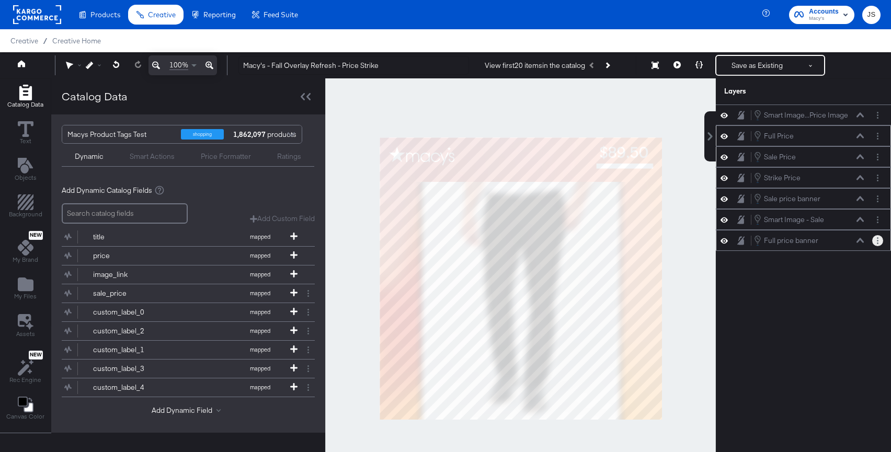
click at [877, 238] on icon "Layer Options" at bounding box center [878, 240] width 2 height 7
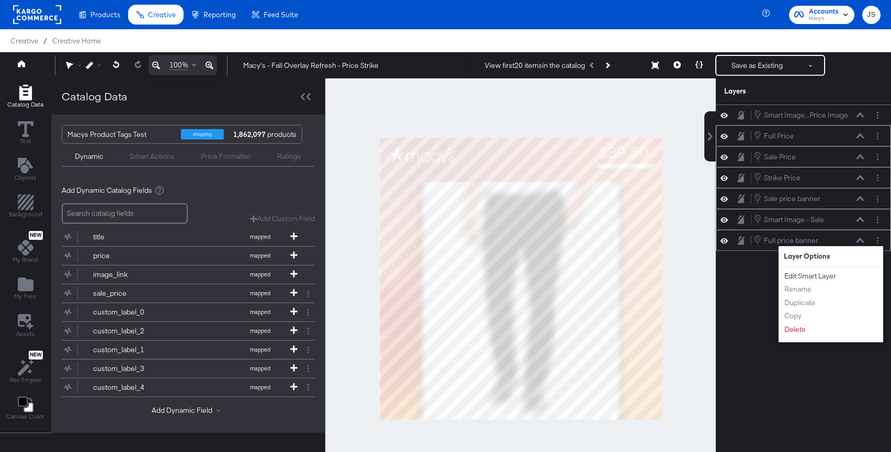
click at [825, 274] on button "Edit Smart Layer" at bounding box center [810, 276] width 53 height 11
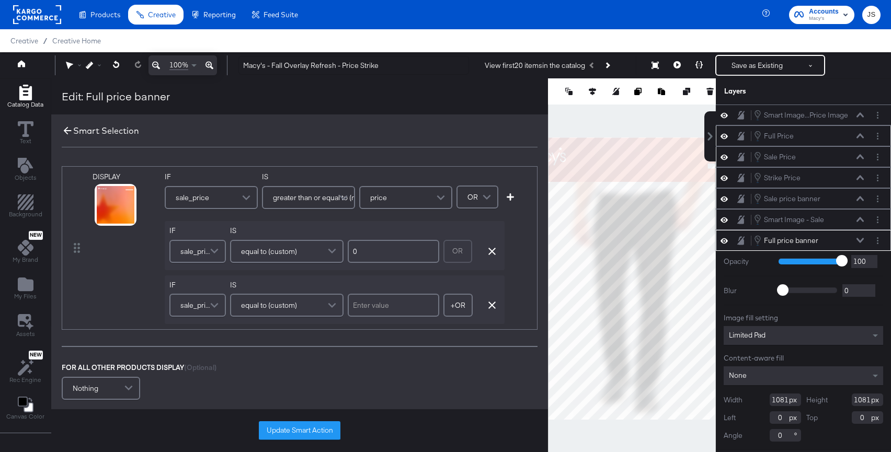
click at [68, 127] on icon at bounding box center [68, 131] width 12 height 12
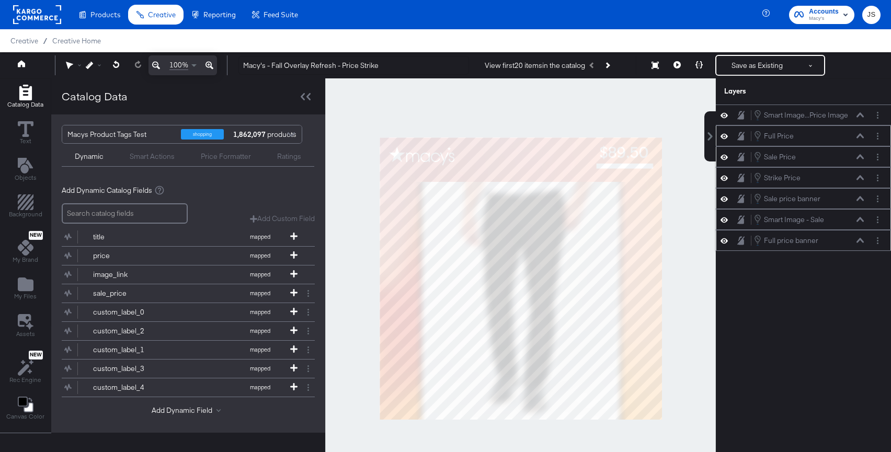
click at [870, 241] on div "Full price banner Full price banner" at bounding box center [812, 241] width 117 height 12
click at [877, 241] on icon "Layer Options" at bounding box center [878, 240] width 2 height 7
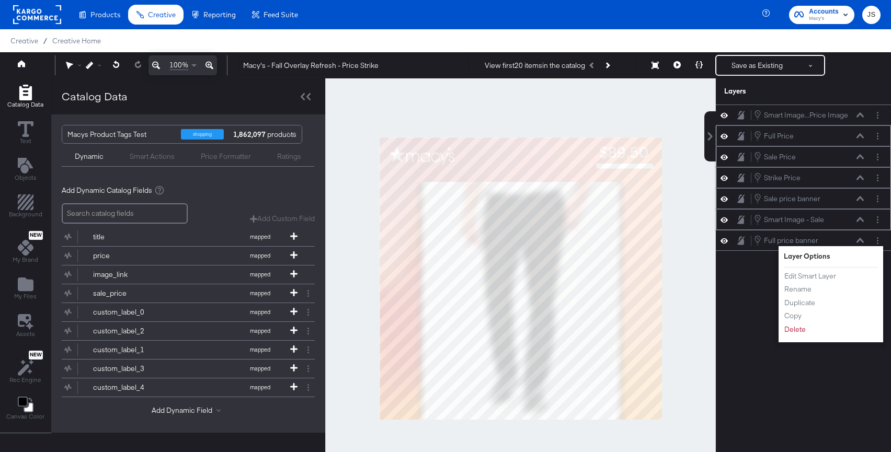
click at [727, 242] on icon at bounding box center [724, 240] width 7 height 9
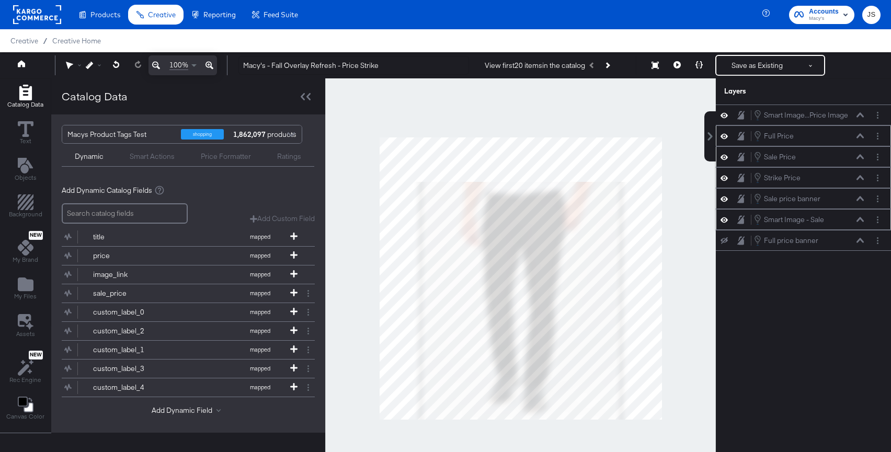
click at [727, 242] on icon at bounding box center [724, 240] width 7 height 7
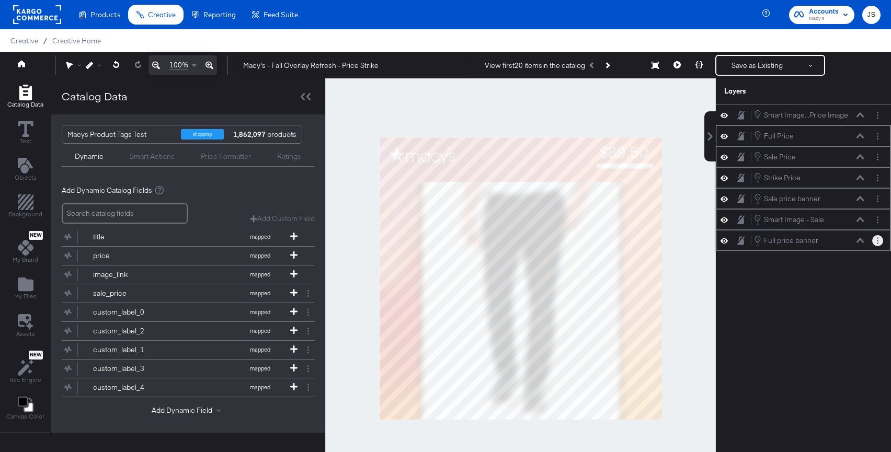
click at [878, 244] on button "Layer Options" at bounding box center [877, 240] width 11 height 11
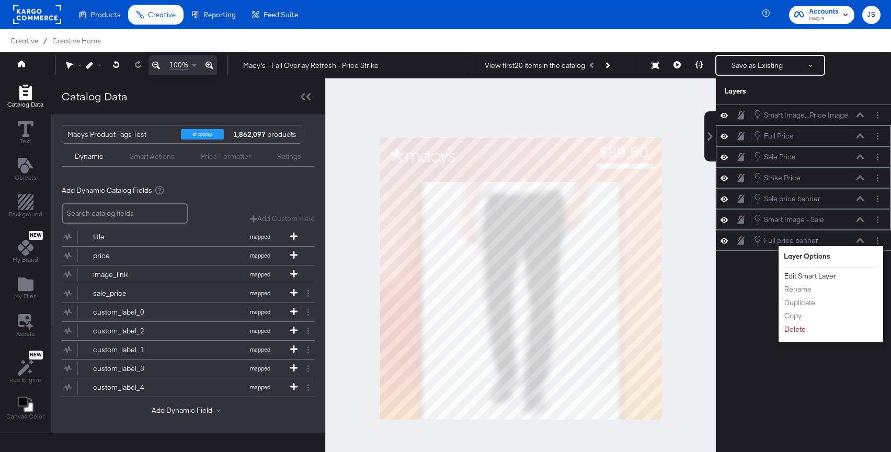
click at [804, 277] on button "Edit Smart Layer" at bounding box center [810, 276] width 53 height 11
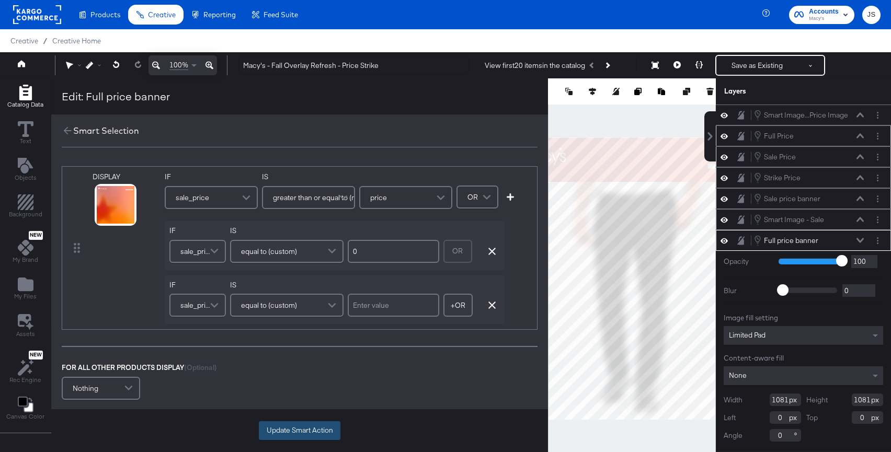
click at [312, 430] on button "Update Smart Action" at bounding box center [300, 431] width 82 height 19
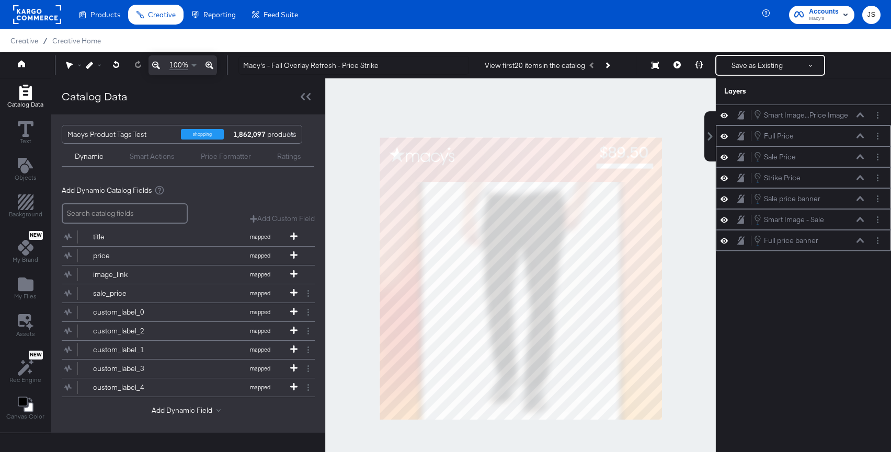
click at [863, 240] on icon at bounding box center [860, 240] width 7 height 5
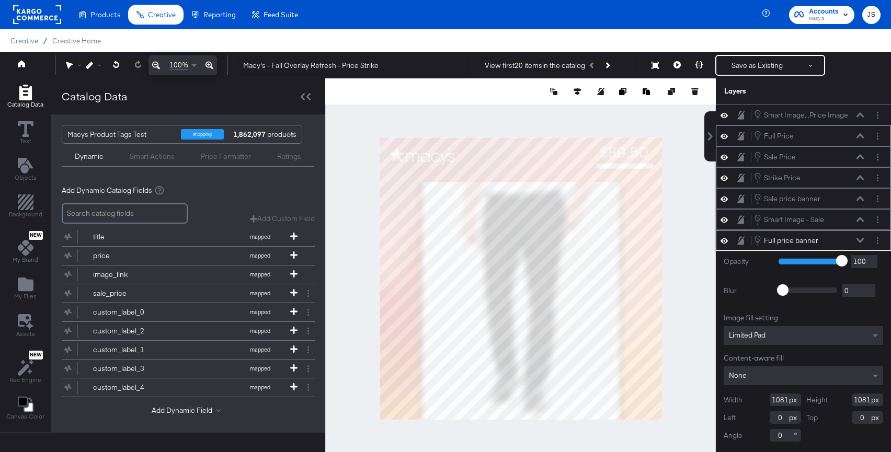
click at [787, 397] on input "1081" at bounding box center [785, 400] width 31 height 13
type input "1080"
click at [869, 403] on input "1081" at bounding box center [867, 400] width 31 height 13
type input "1080"
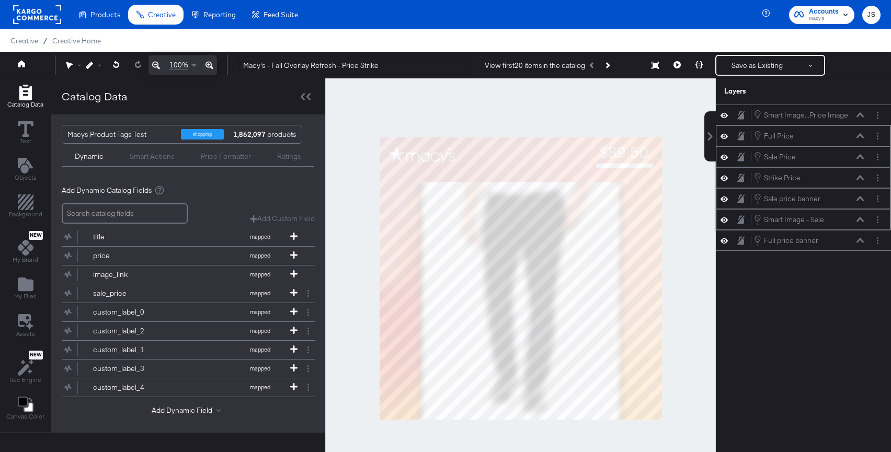
click at [694, 347] on div at bounding box center [520, 278] width 391 height 401
click at [740, 69] on button "Save as Existing" at bounding box center [758, 65] width 82 height 19
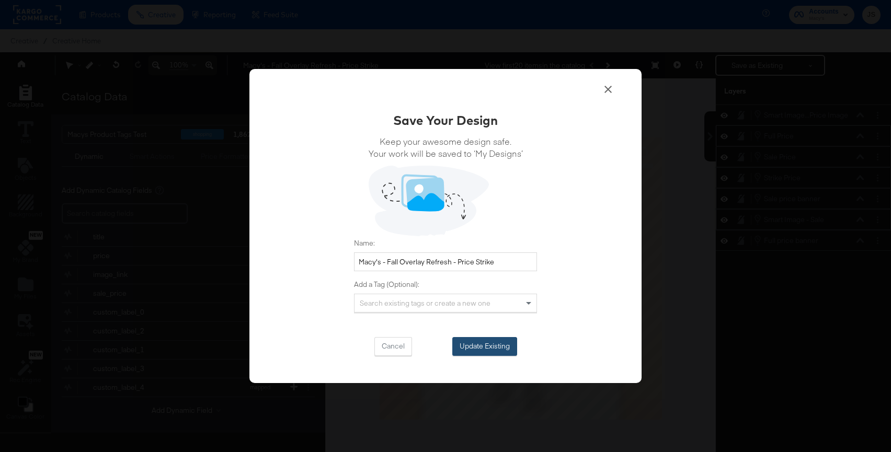
click at [492, 345] on button "Update Existing" at bounding box center [484, 346] width 65 height 19
